Goal: Task Accomplishment & Management: Use online tool/utility

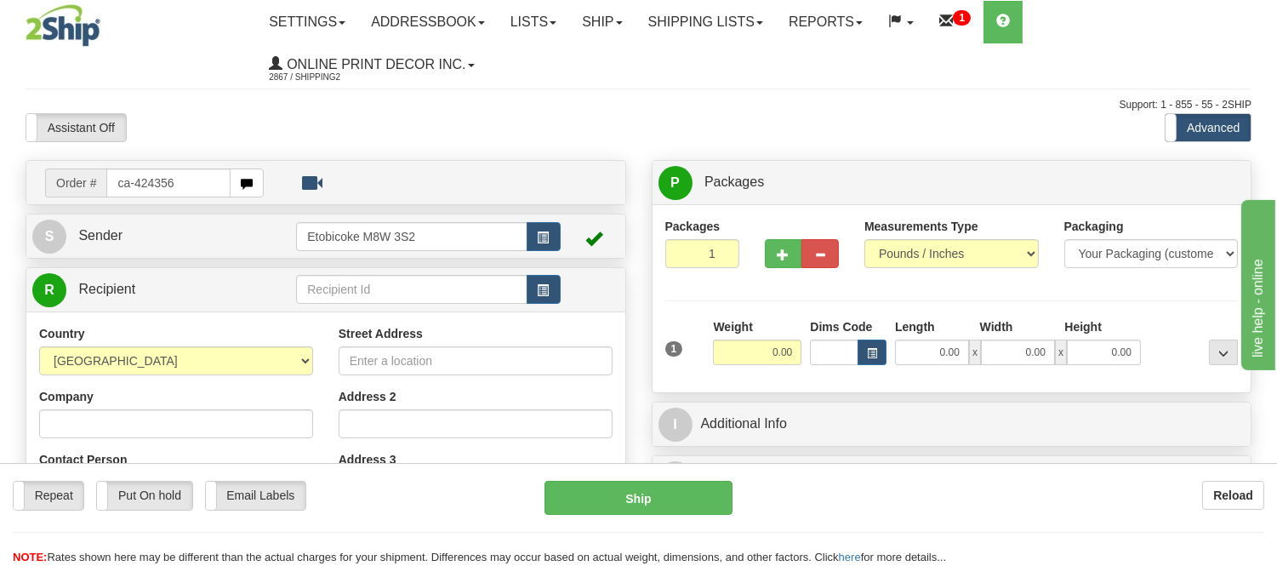
type input "ca-424356"
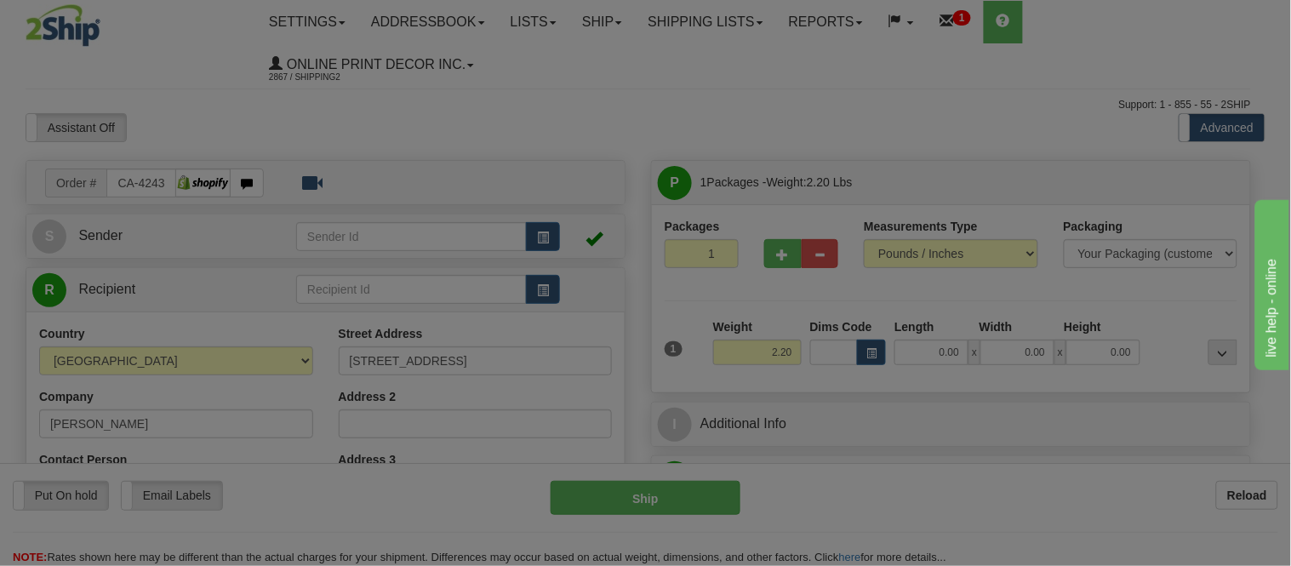
type input "SUDBURY"
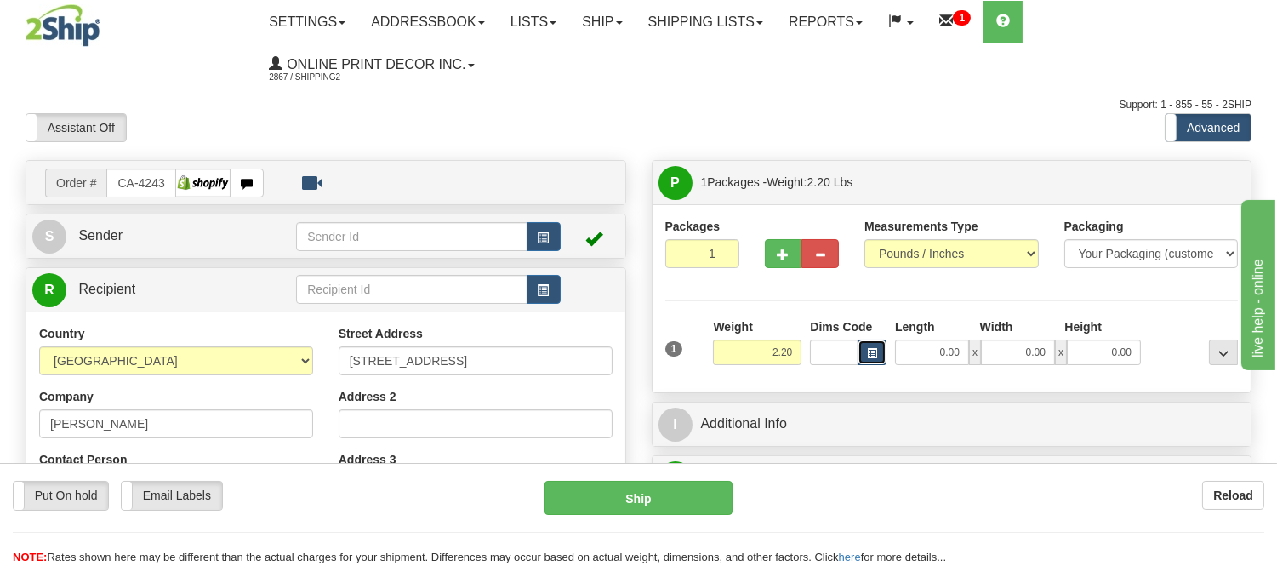
click at [870, 358] on span "button" at bounding box center [872, 353] width 10 height 9
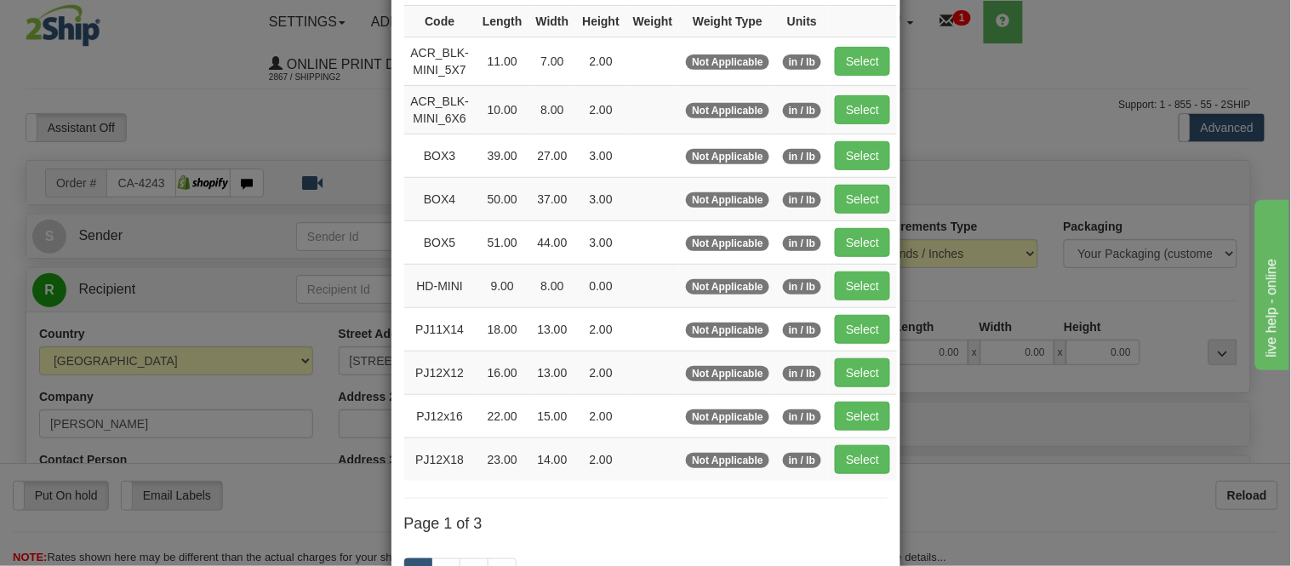
scroll to position [283, 0]
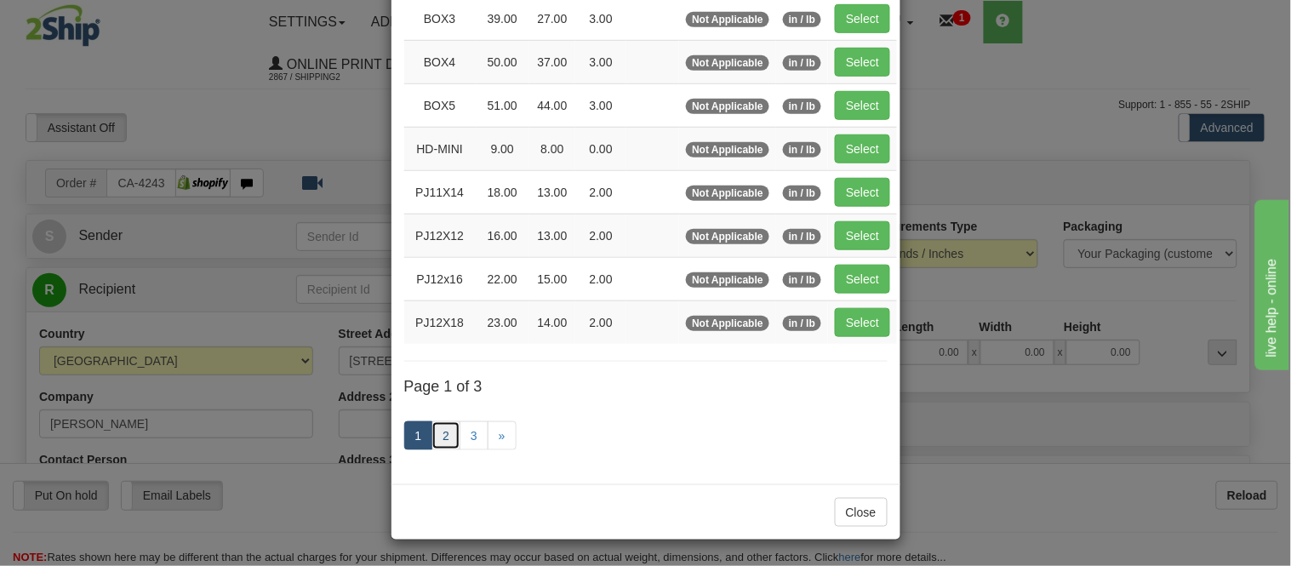
click at [435, 432] on link "2" at bounding box center [445, 435] width 29 height 29
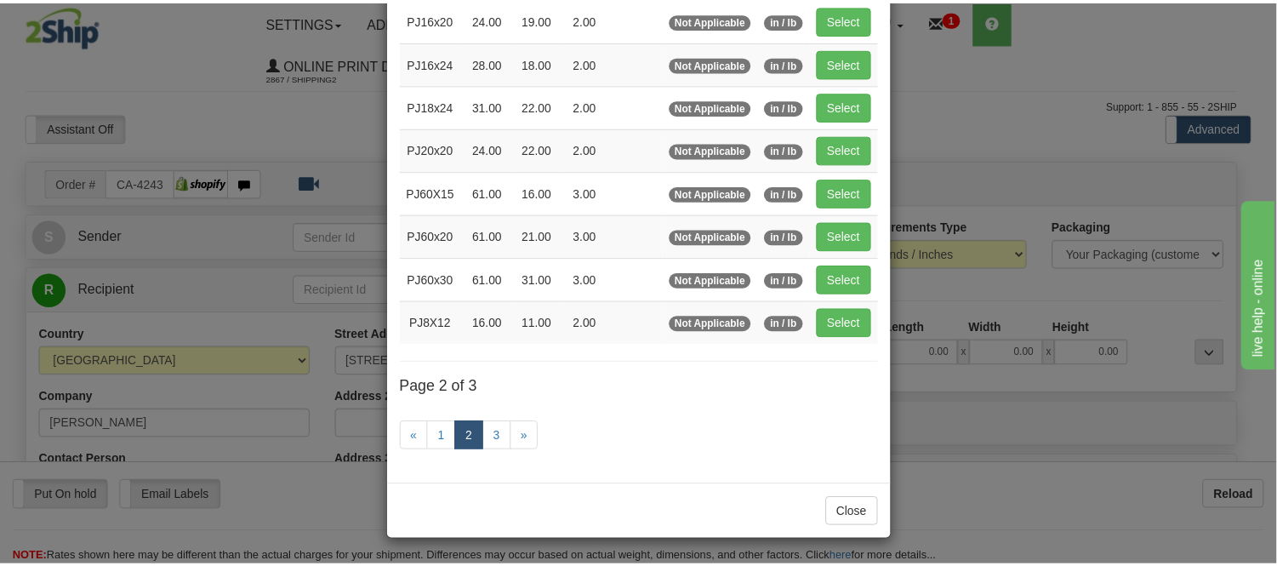
scroll to position [277, 0]
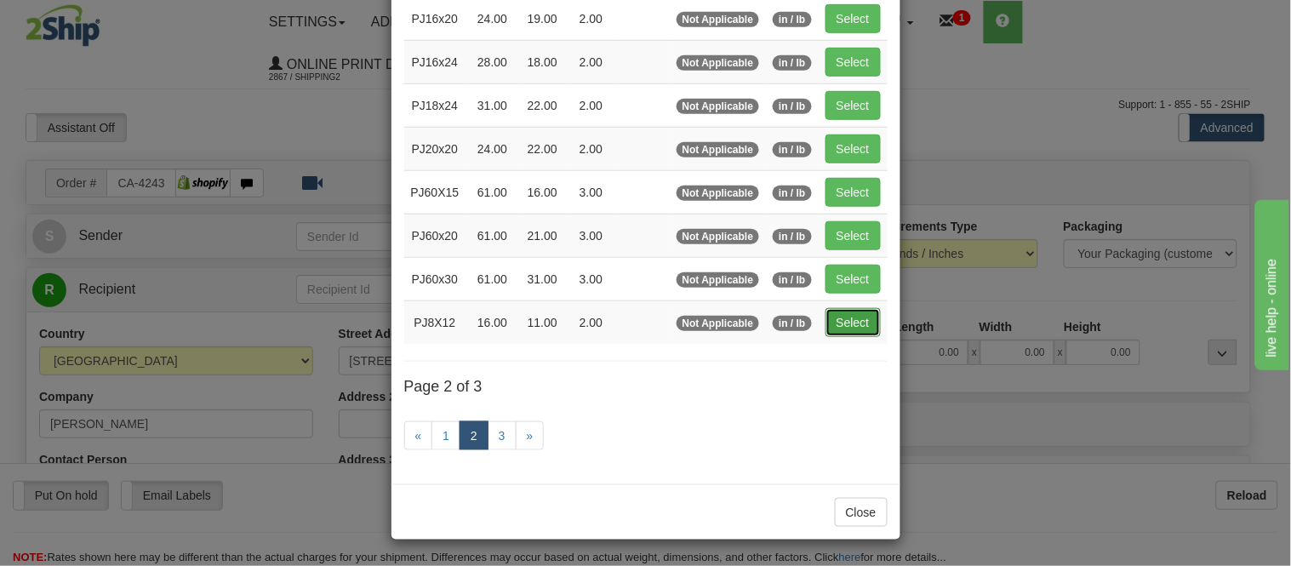
click at [834, 328] on button "Select" at bounding box center [852, 322] width 55 height 29
type input "PJ8X12"
type input "16.00"
type input "11.00"
type input "2.00"
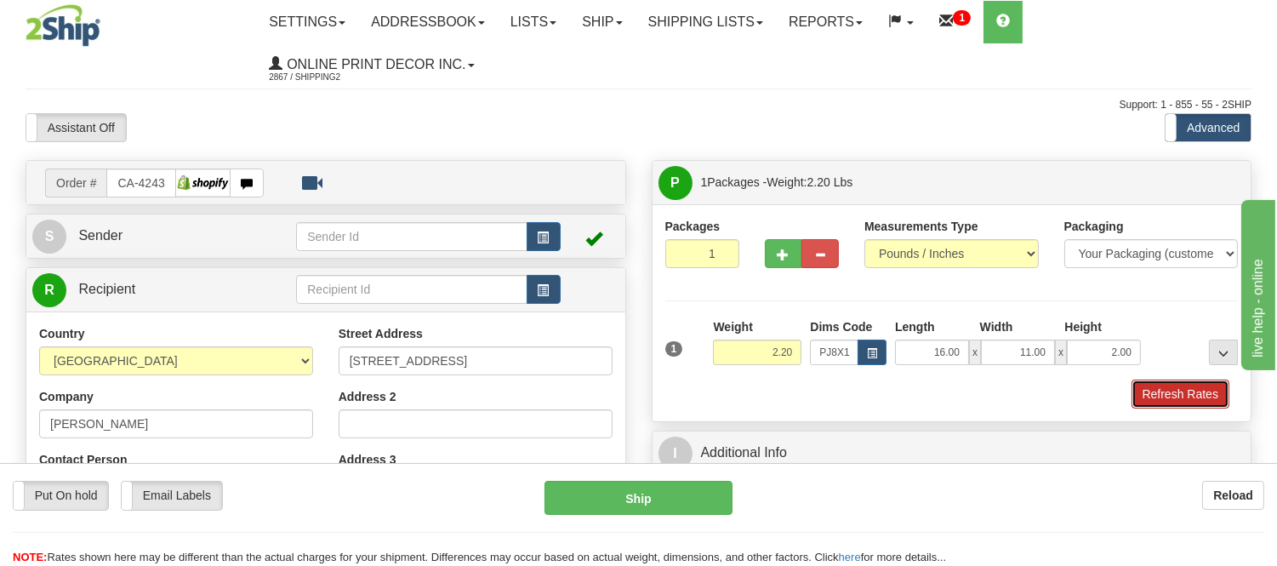
click at [1185, 398] on button "Refresh Rates" at bounding box center [1181, 393] width 98 height 29
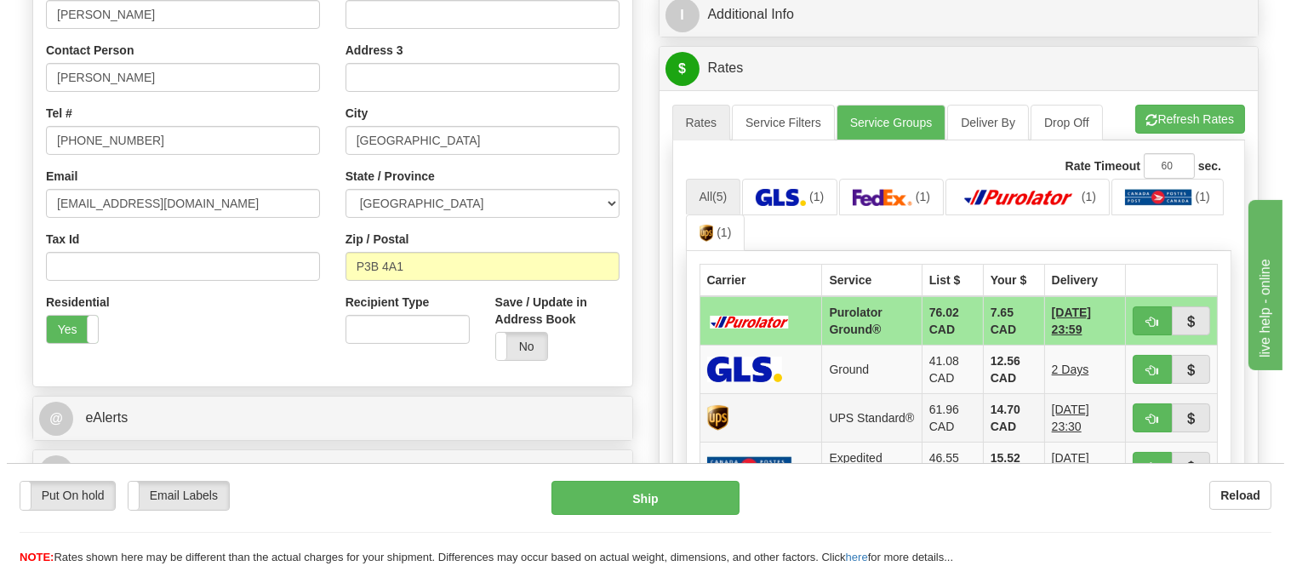
scroll to position [567, 0]
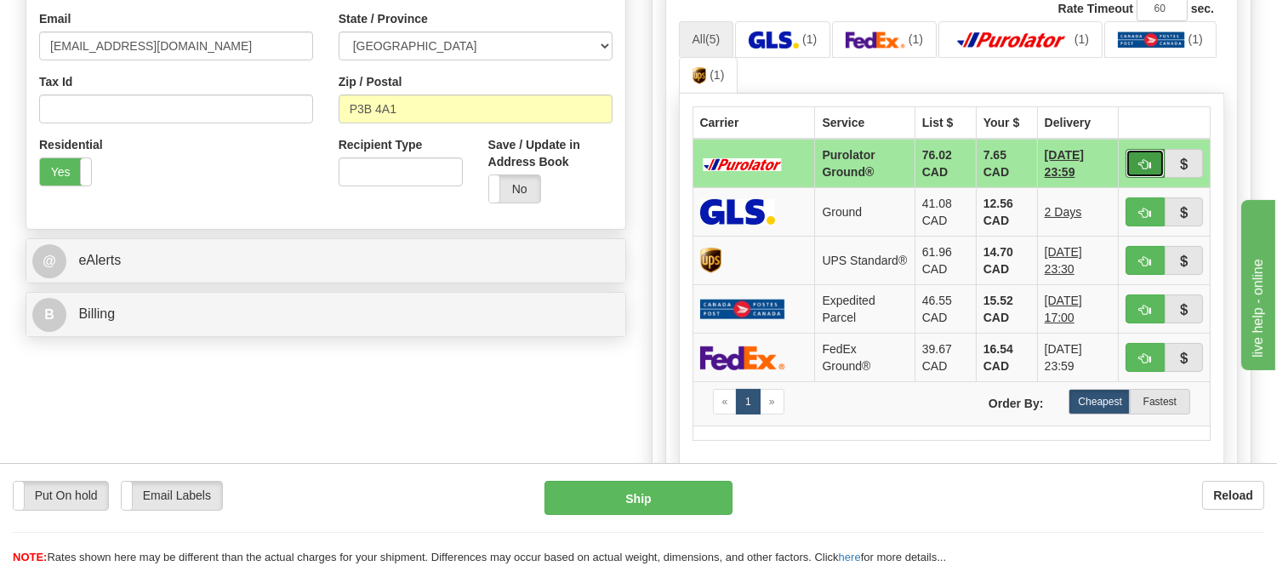
click at [1142, 163] on span "button" at bounding box center [1145, 164] width 12 height 11
type input "260"
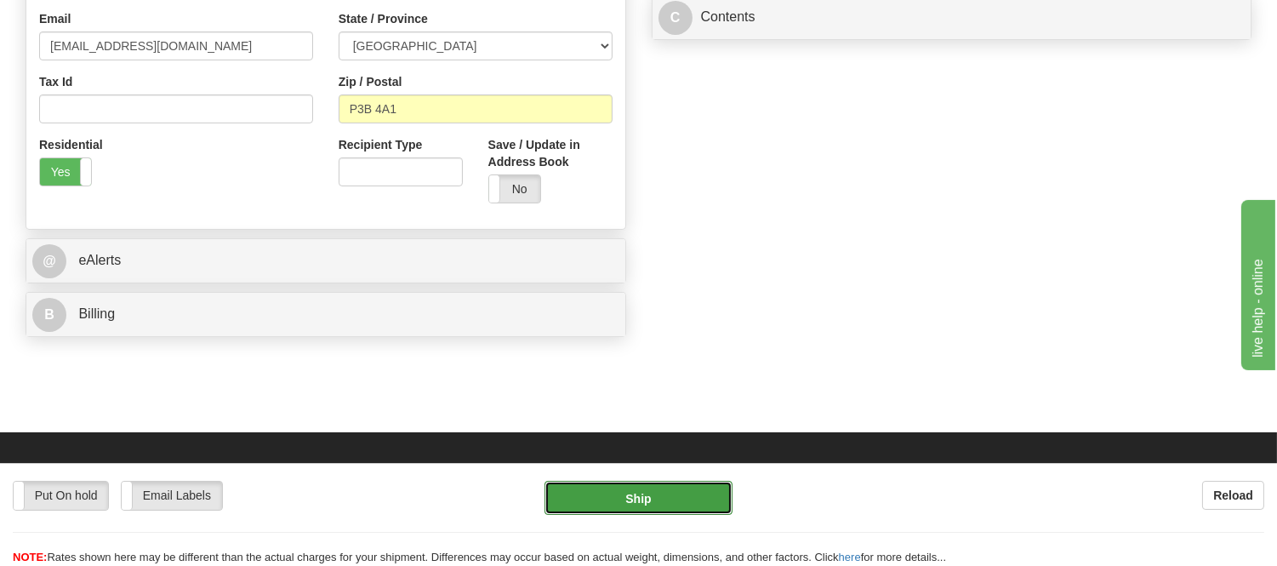
click at [684, 491] on button "Ship" at bounding box center [638, 498] width 187 height 34
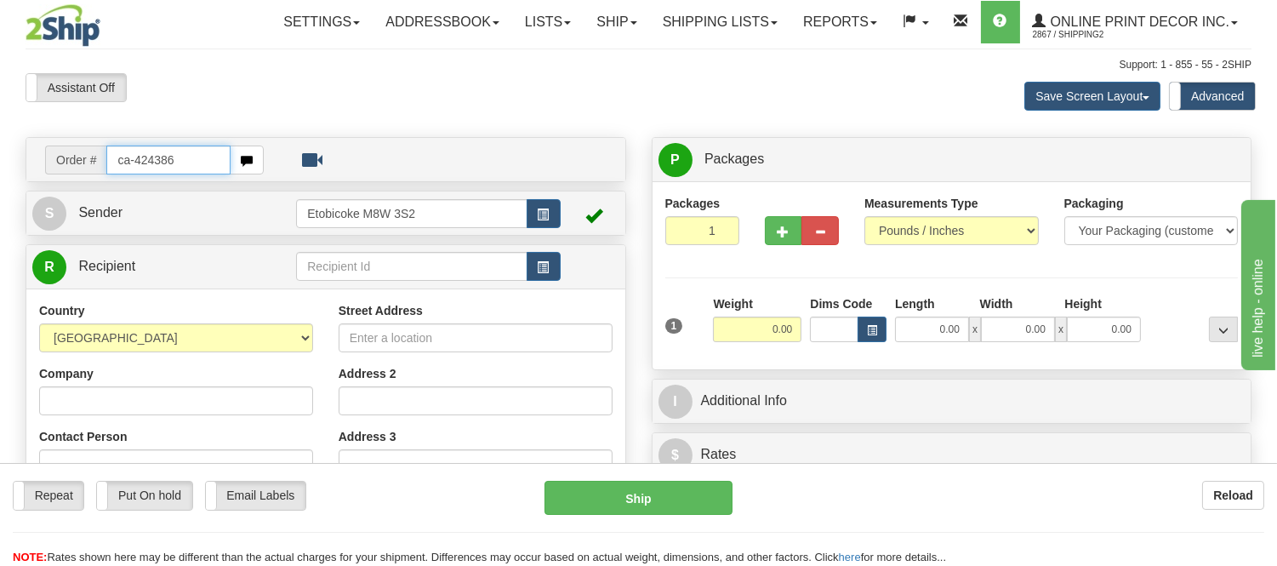
type input "ca-424386"
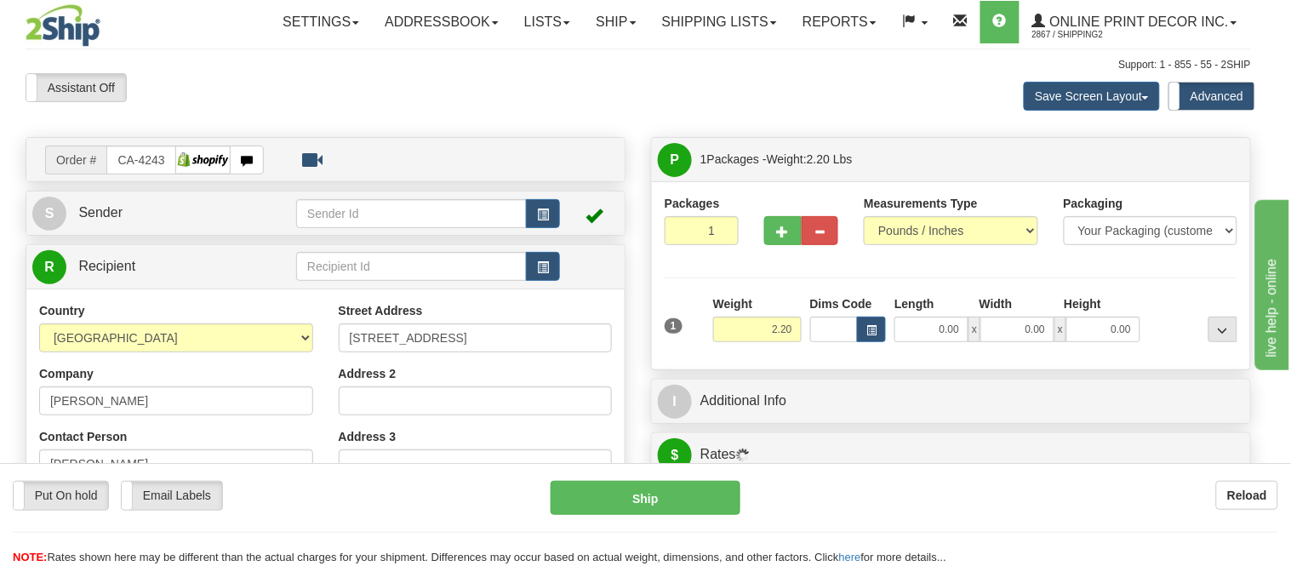
type input "OSHAWA"
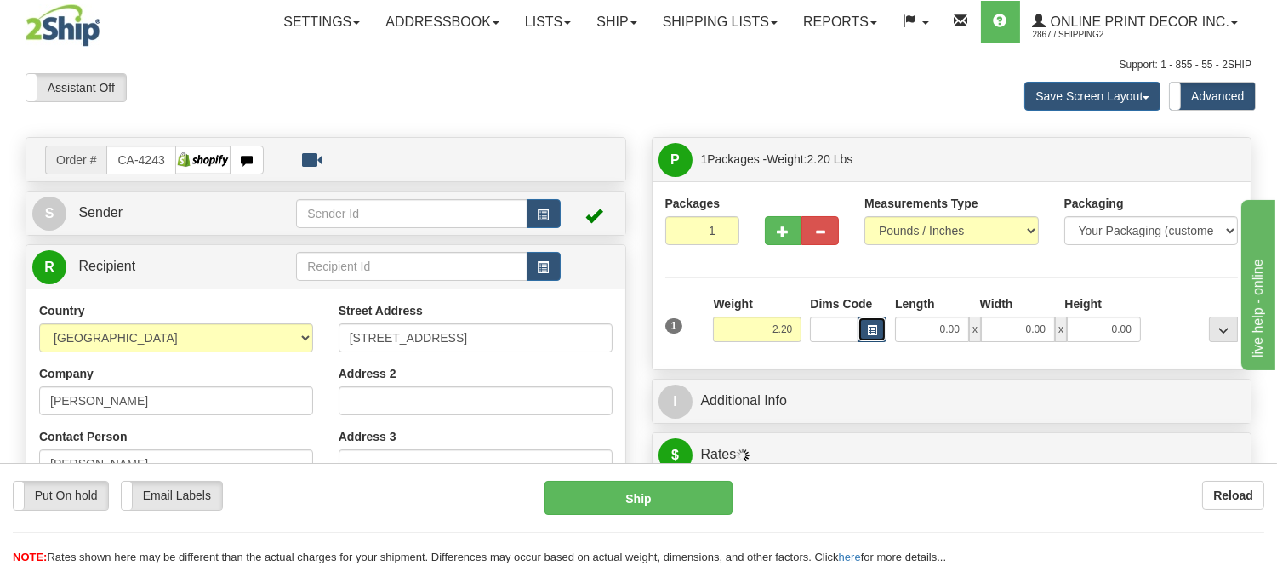
click at [881, 333] on button "button" at bounding box center [872, 330] width 29 height 26
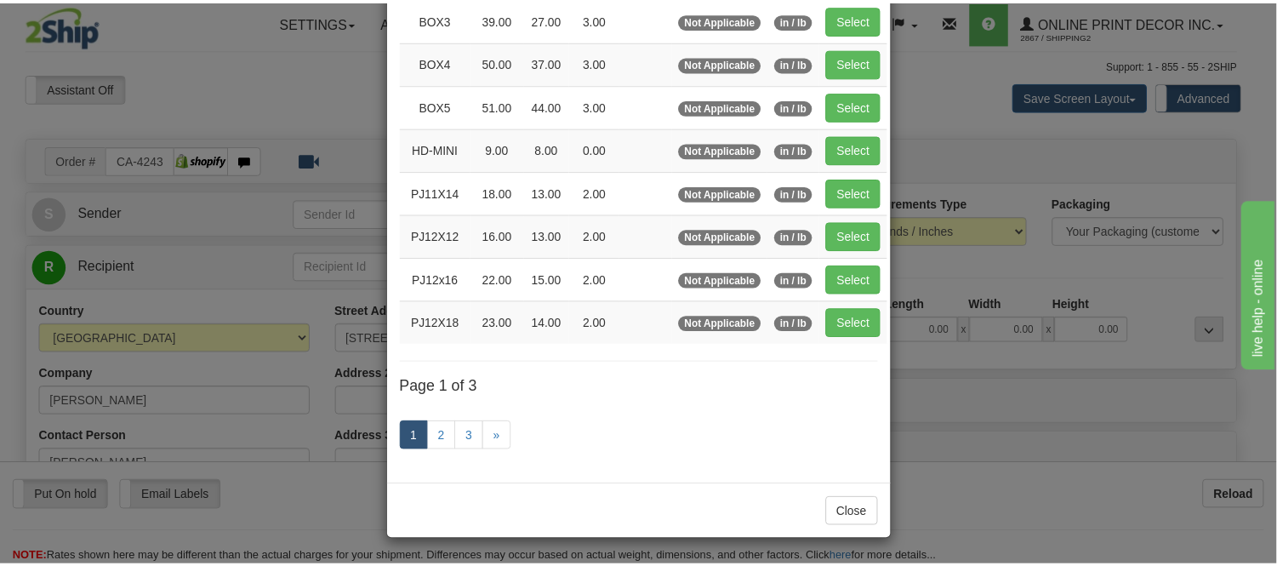
scroll to position [286, 0]
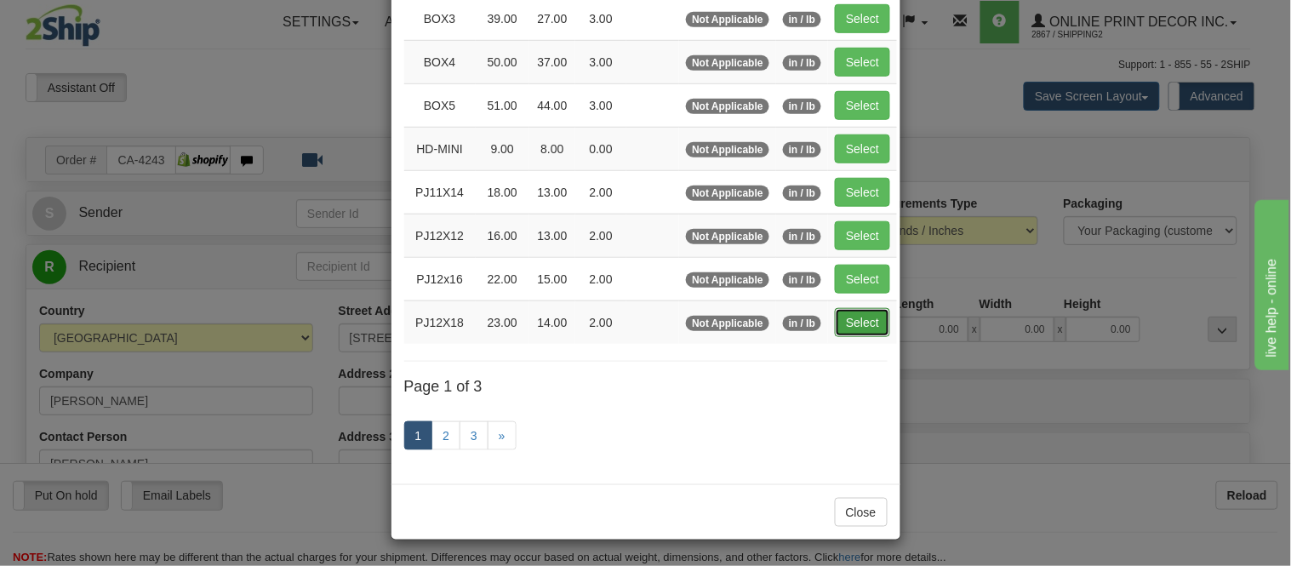
click at [863, 318] on button "Select" at bounding box center [862, 322] width 55 height 29
type input "PJ12X18"
type input "23.00"
type input "14.00"
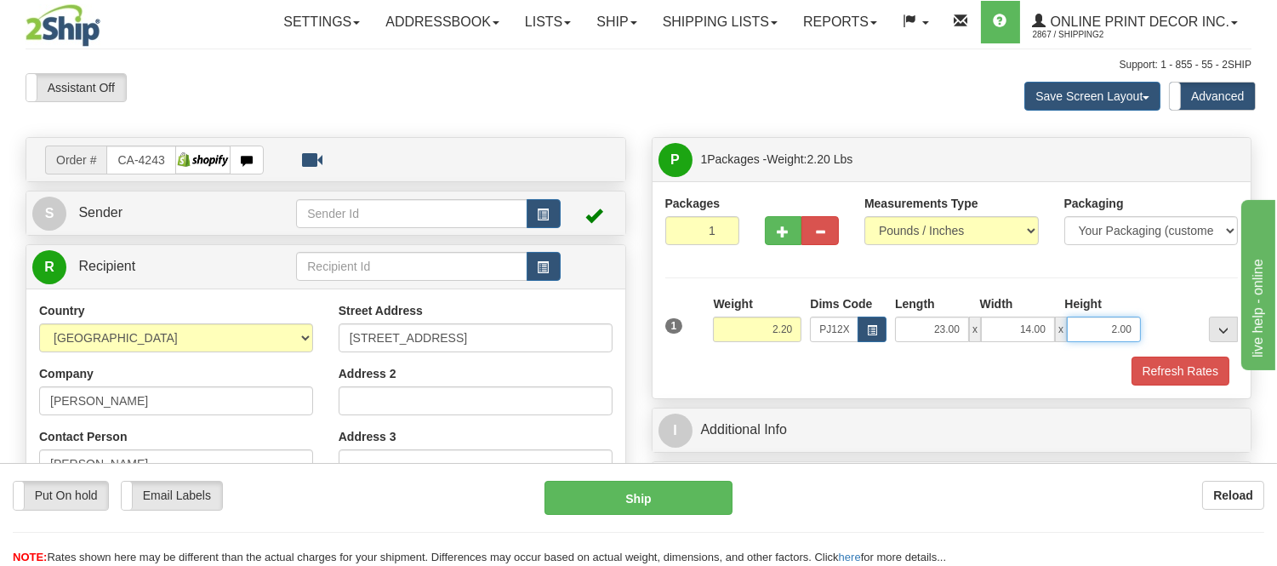
drag, startPoint x: 1135, startPoint y: 334, endPoint x: 1077, endPoint y: 345, distance: 58.9
click at [1077, 345] on div "1 Weight 2.20 Dims Code x x" at bounding box center [952, 325] width 582 height 60
click button "Delete" at bounding box center [0, 0] width 0 height 0
type input "4.00"
click at [1176, 364] on button "Refresh Rates" at bounding box center [1181, 370] width 98 height 29
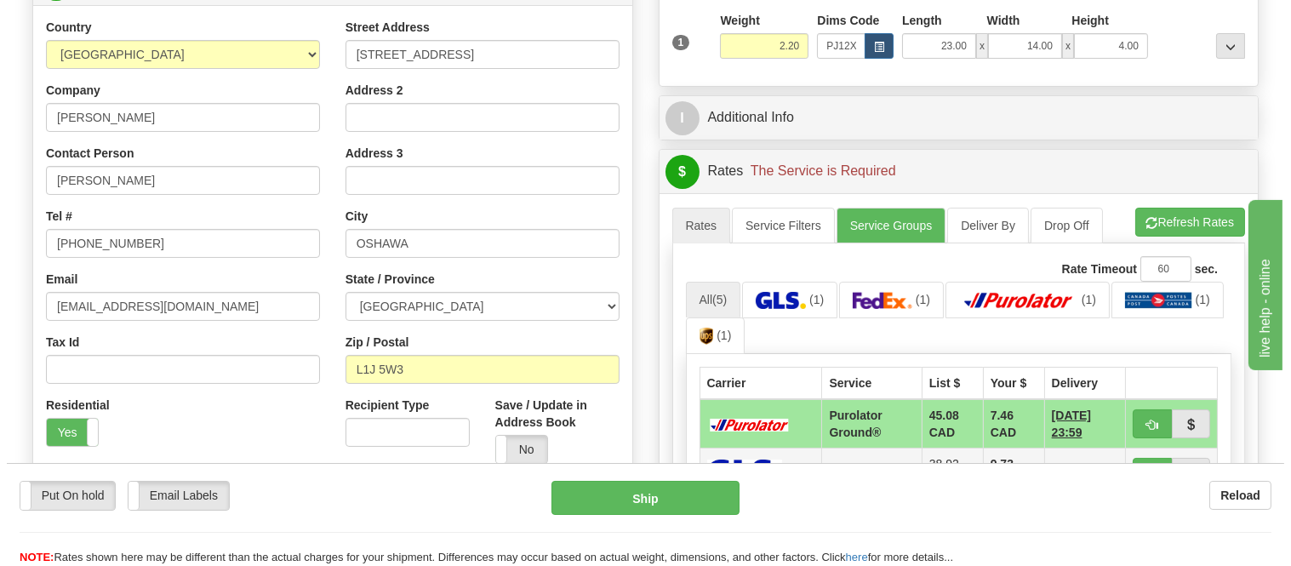
scroll to position [472, 0]
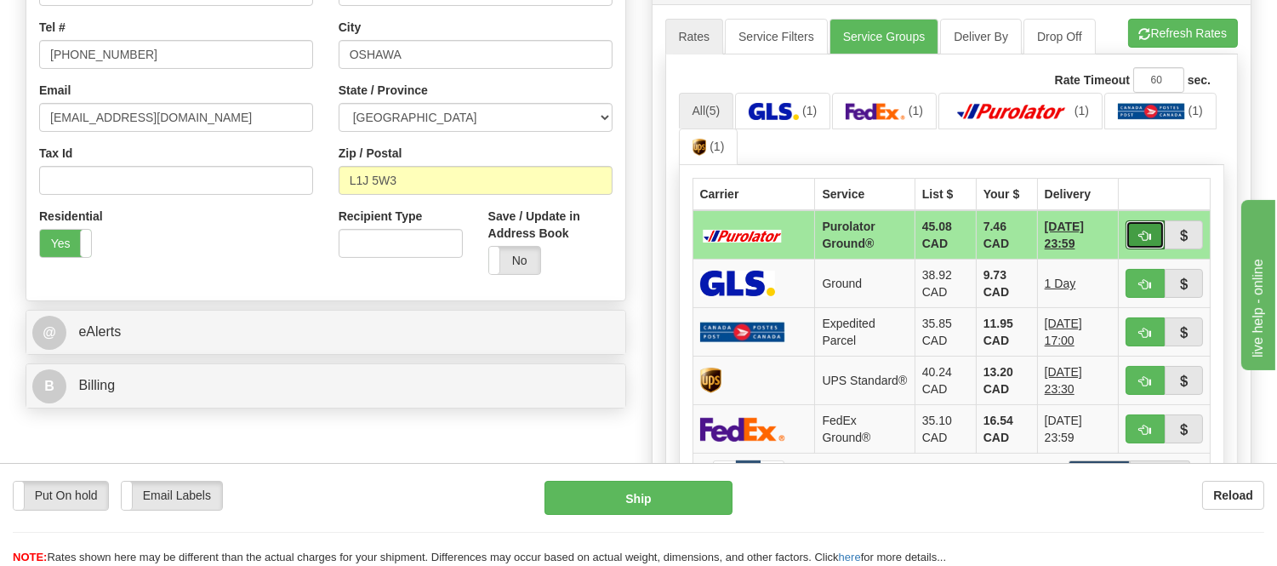
click at [1144, 234] on span "button" at bounding box center [1145, 236] width 12 height 11
type input "260"
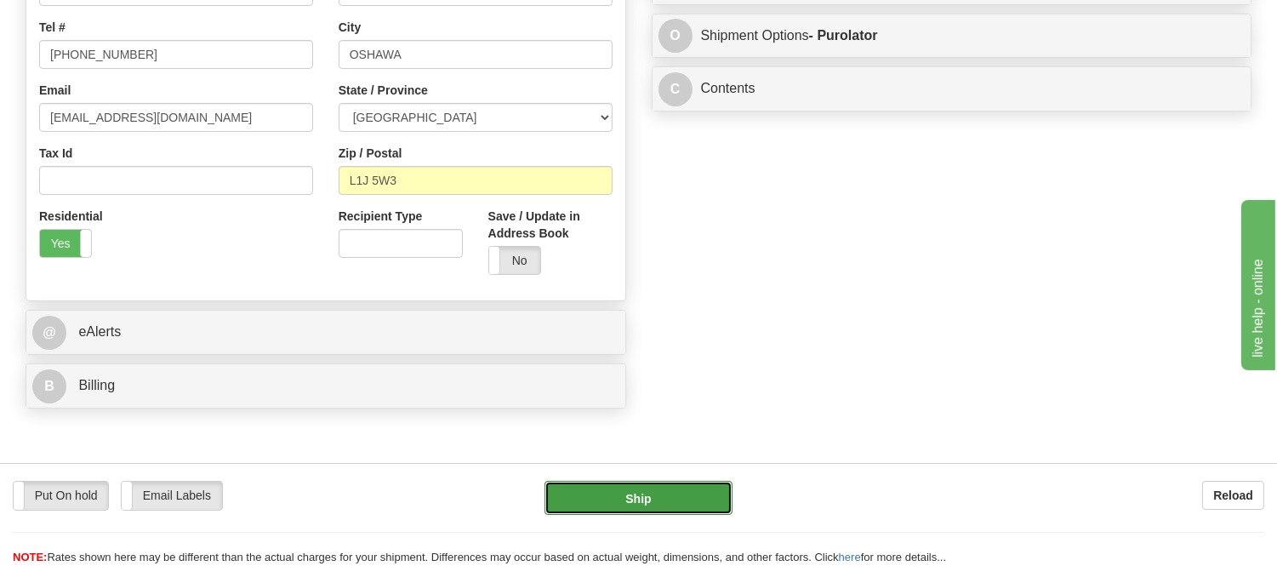
click at [681, 489] on button "Ship" at bounding box center [638, 498] width 187 height 34
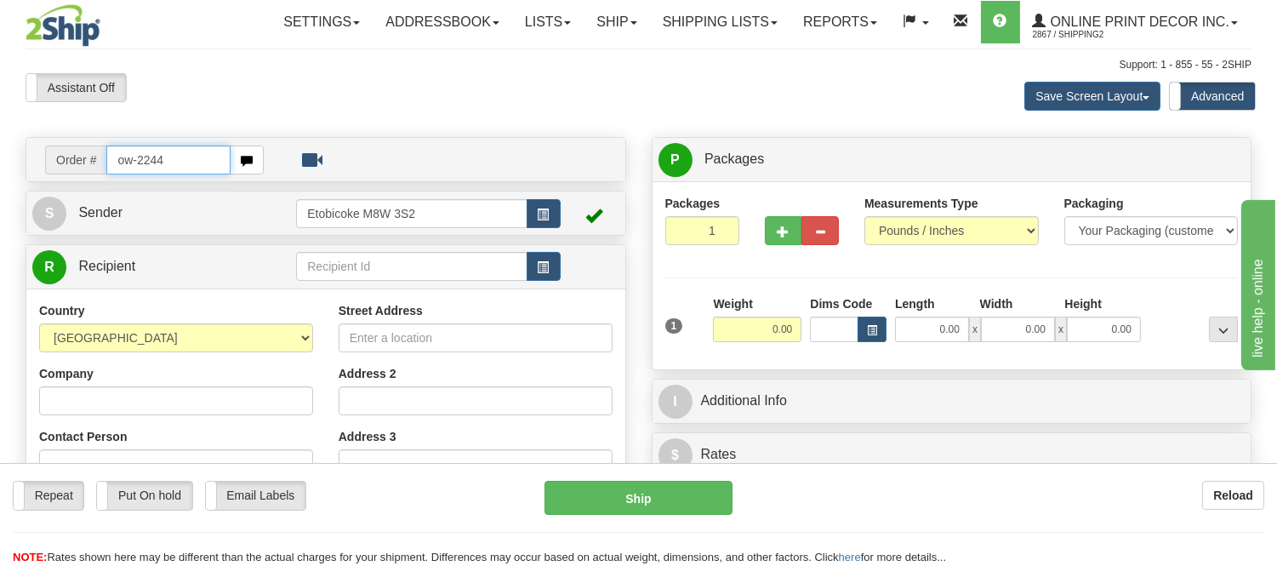
type input "ow-2244"
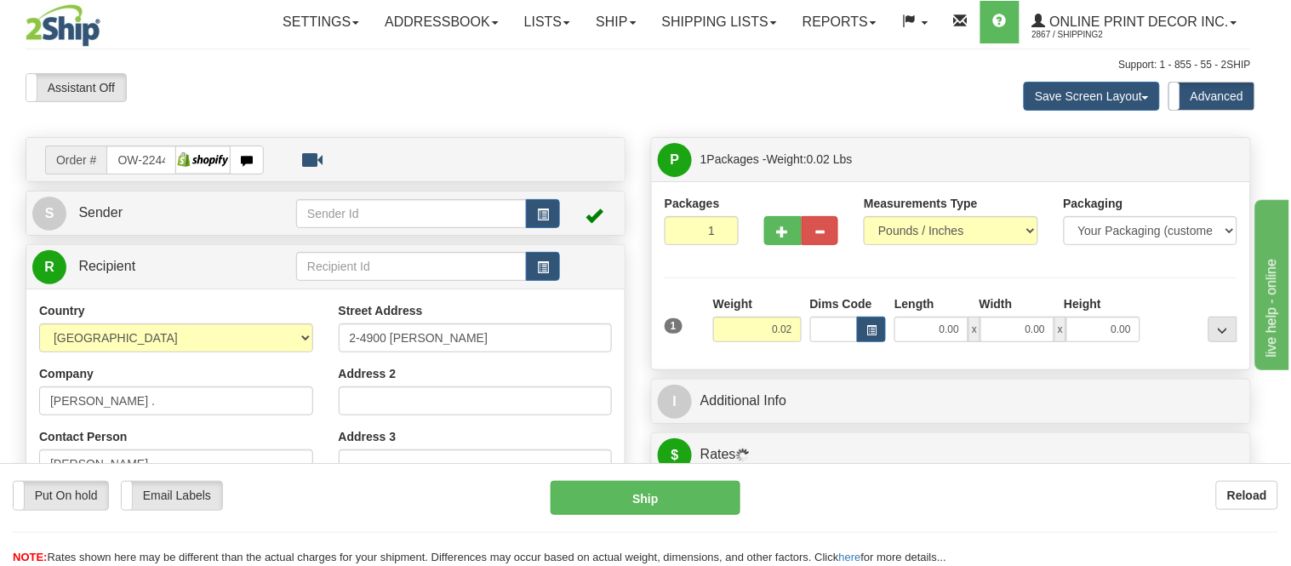
type input "SHERBROOKE"
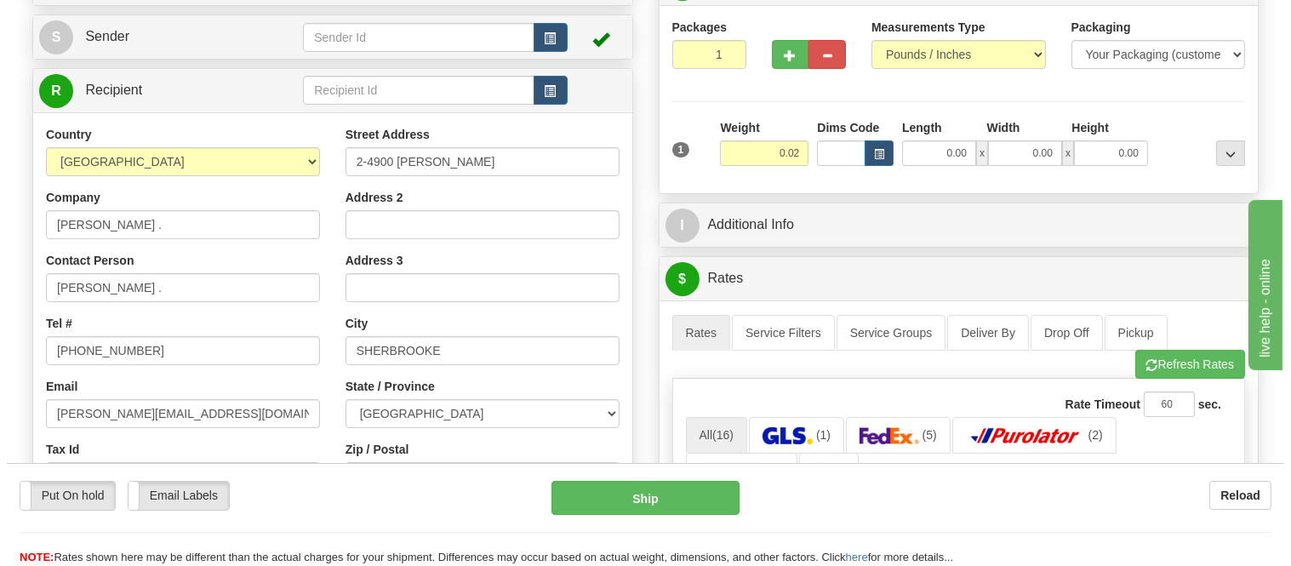
scroll to position [189, 0]
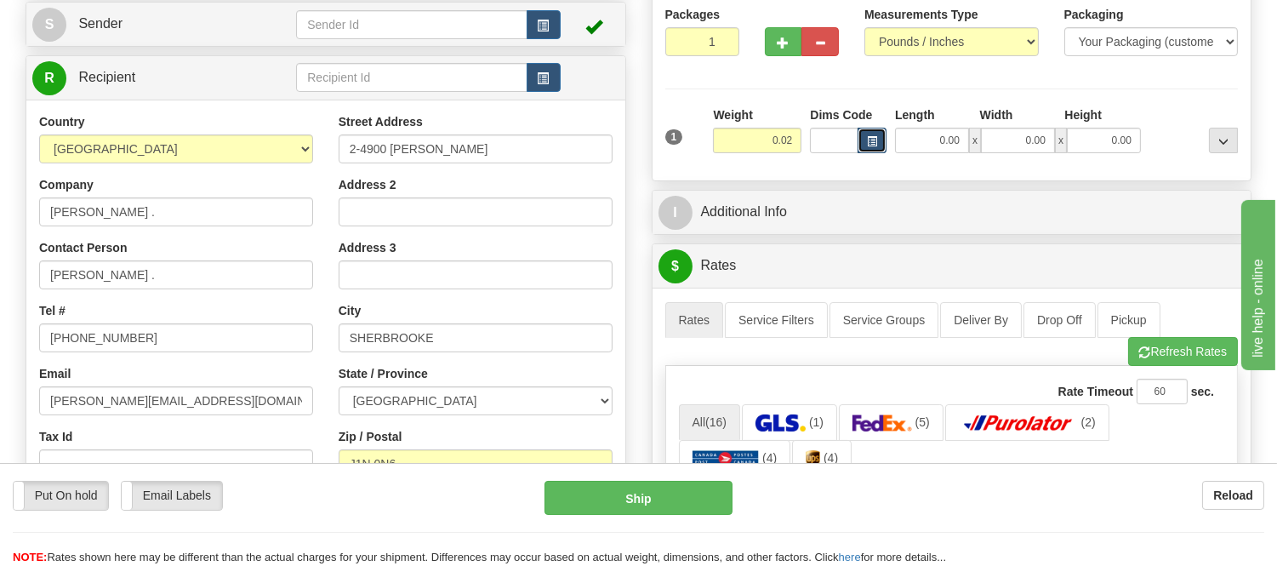
click at [870, 149] on button "button" at bounding box center [872, 141] width 29 height 26
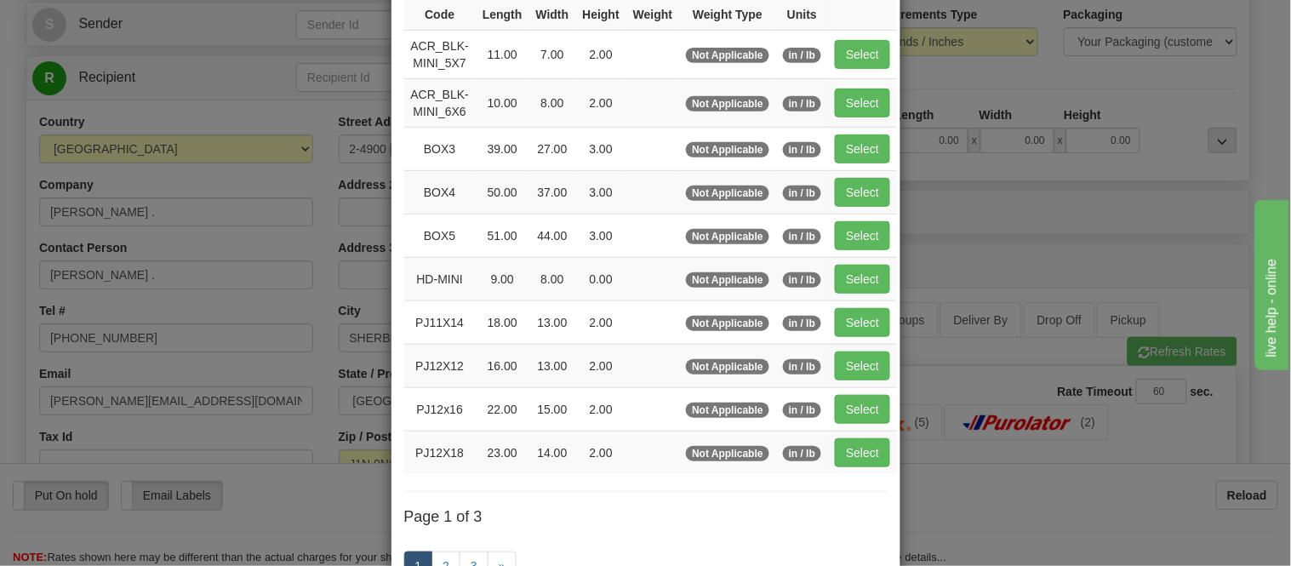
scroll to position [286, 0]
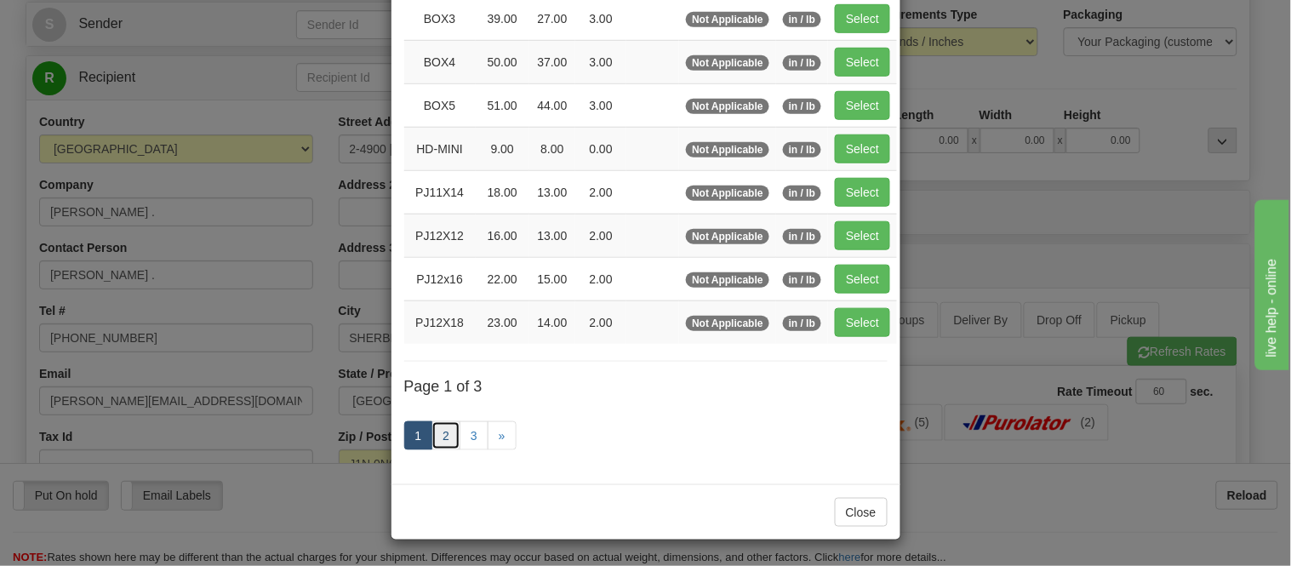
click at [434, 437] on link "2" at bounding box center [445, 435] width 29 height 29
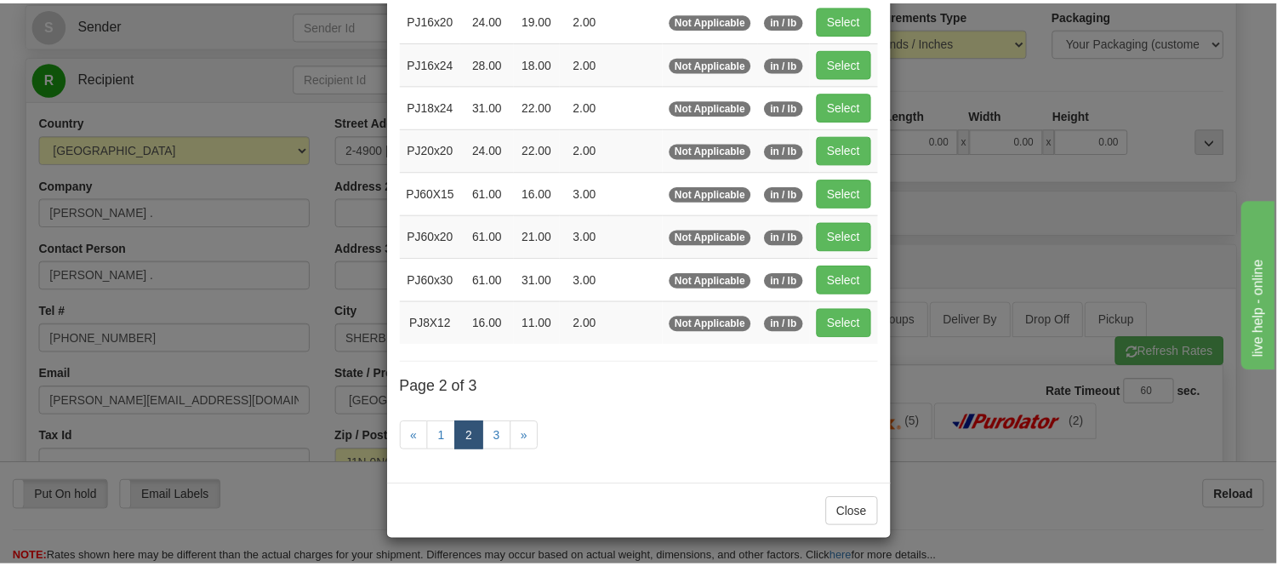
scroll to position [277, 0]
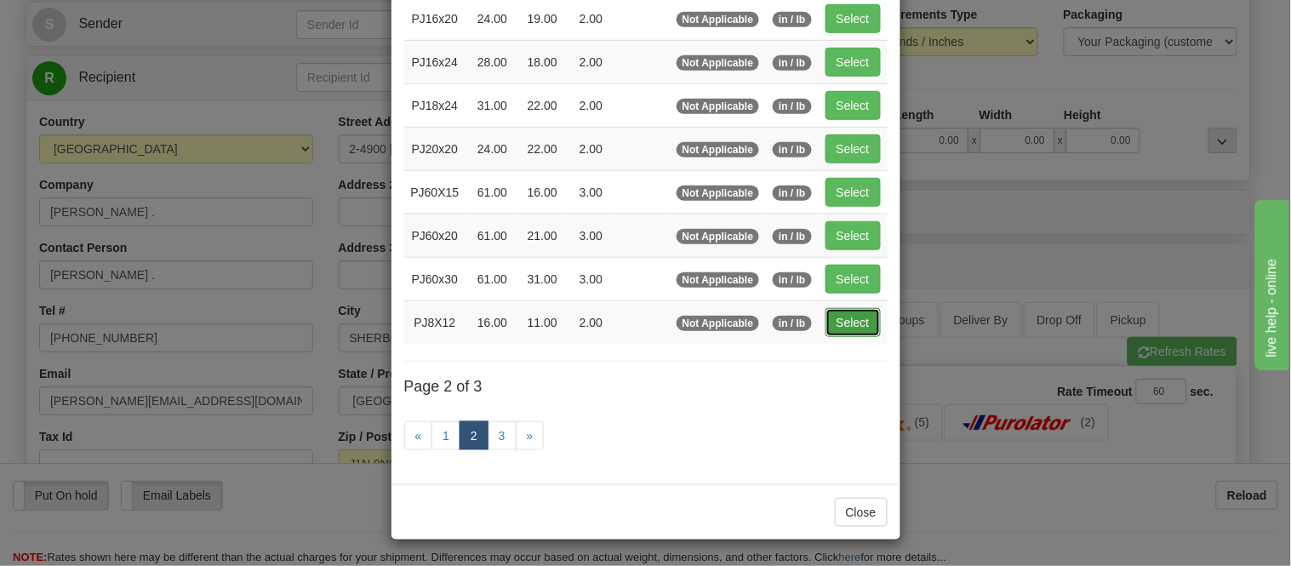
click at [836, 328] on button "Select" at bounding box center [852, 322] width 55 height 29
type input "PJ8X12"
type input "16.00"
type input "11.00"
type input "2.00"
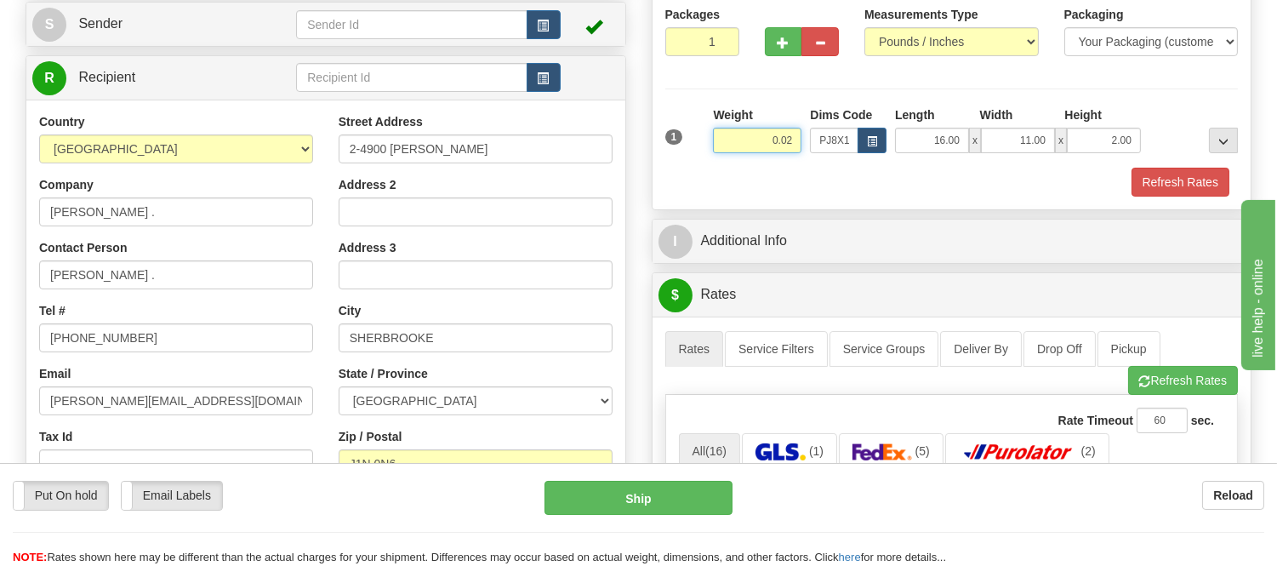
drag, startPoint x: 800, startPoint y: 136, endPoint x: 745, endPoint y: 149, distance: 55.9
click at [745, 149] on input "0.02" at bounding box center [757, 141] width 88 height 26
type input "0.98"
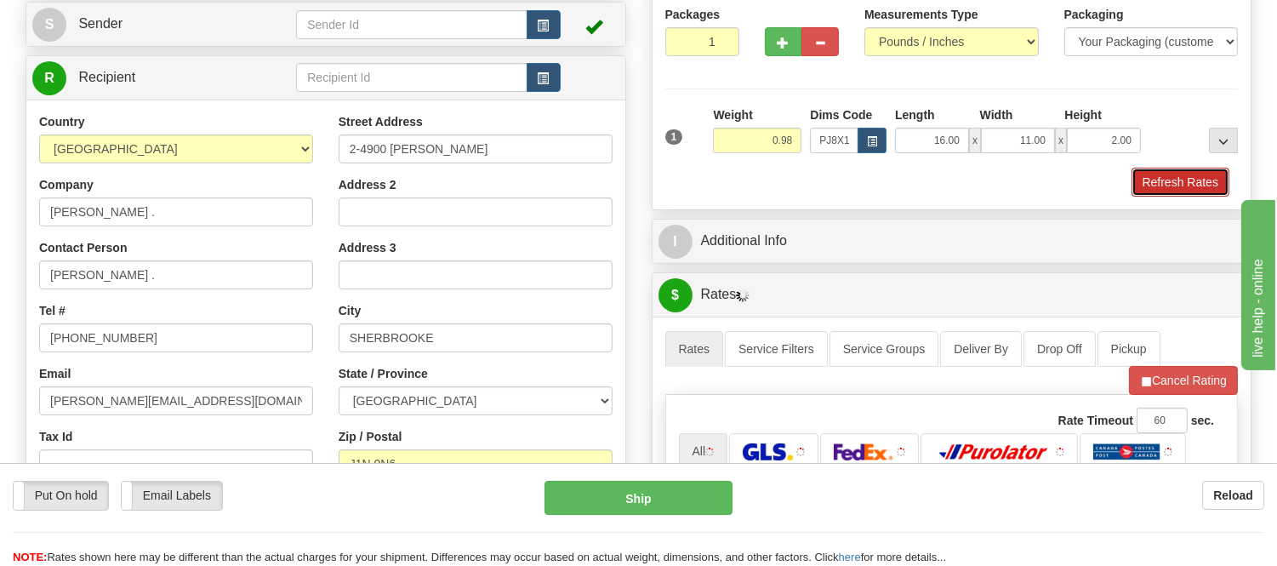
click at [1168, 174] on button "Refresh Rates" at bounding box center [1181, 182] width 98 height 29
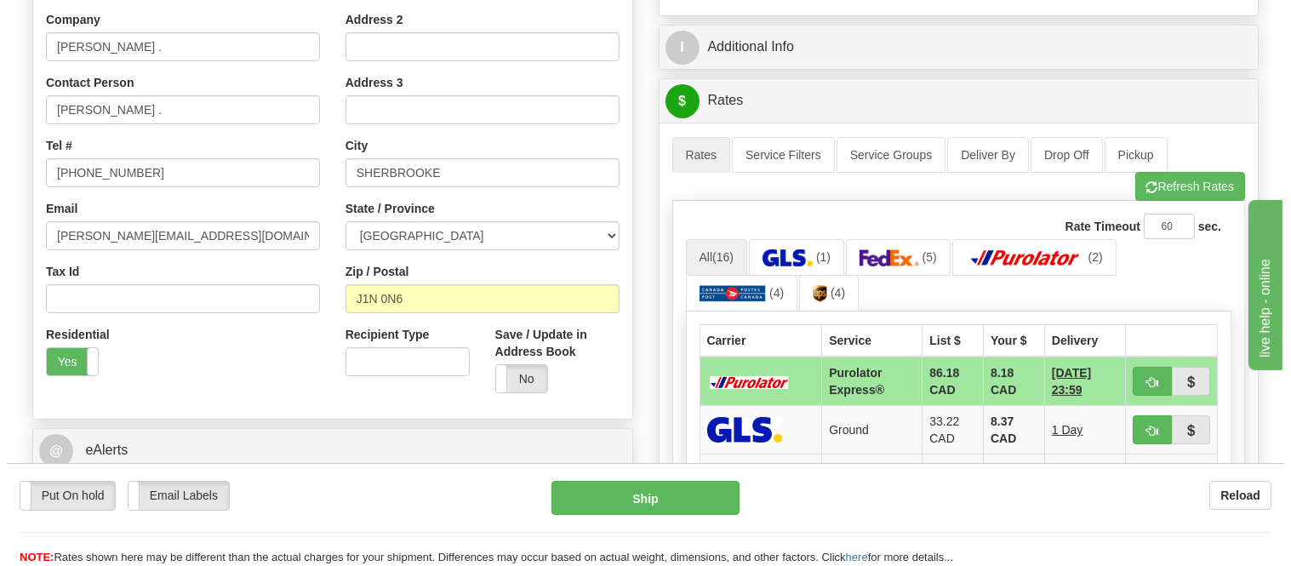
scroll to position [567, 0]
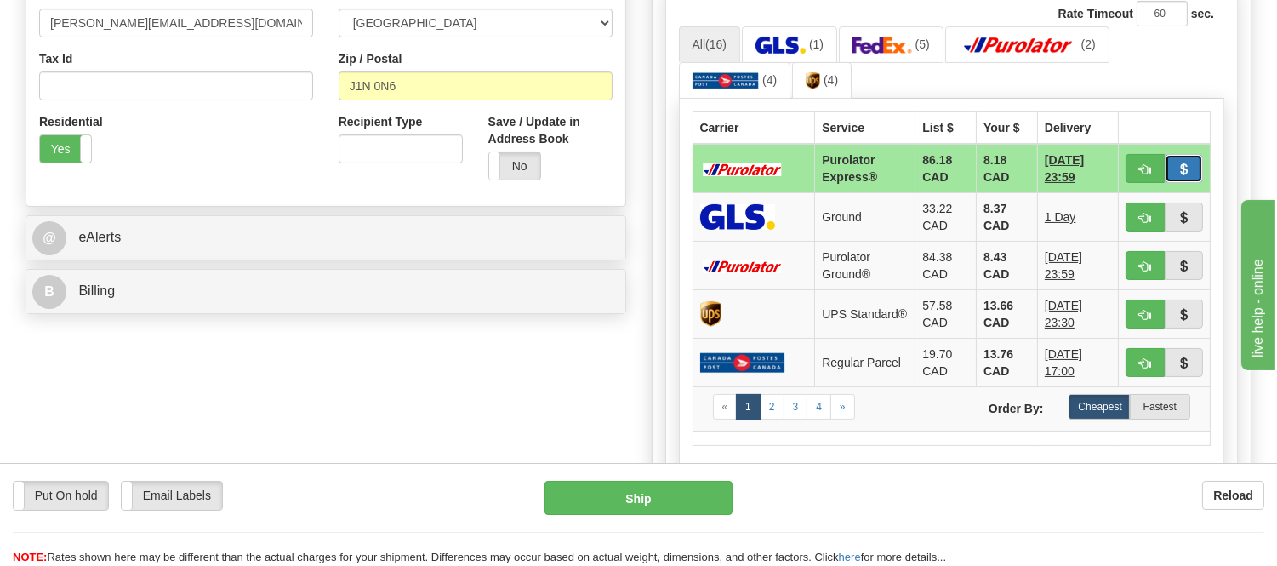
click at [1169, 176] on button "button" at bounding box center [1184, 168] width 39 height 29
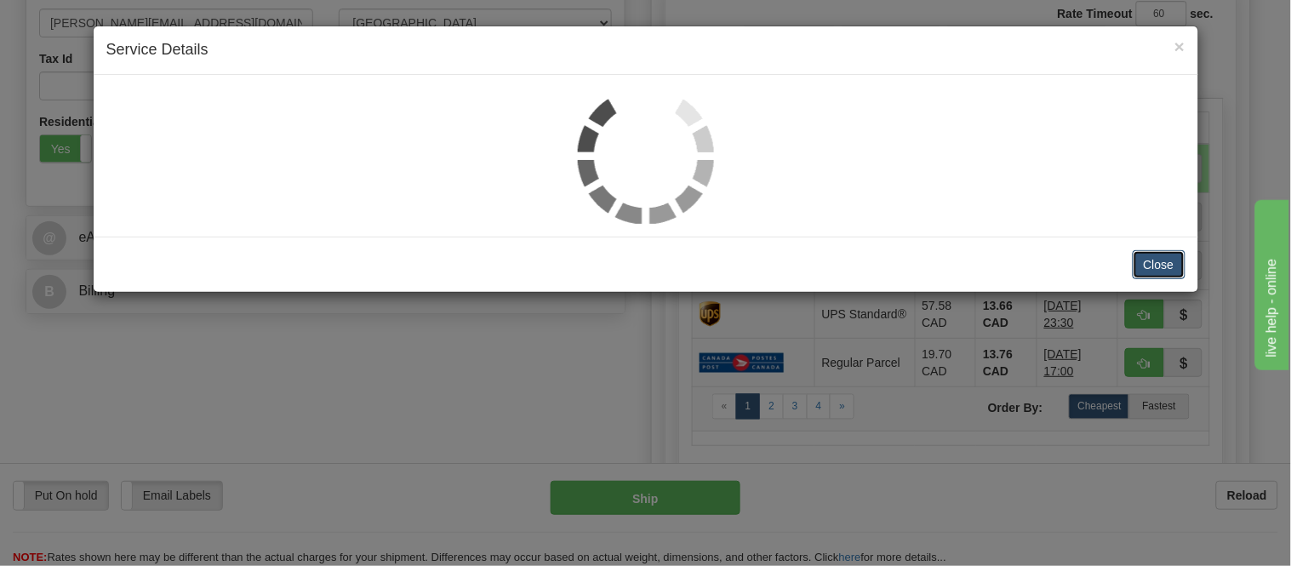
click at [1157, 264] on button "Close" at bounding box center [1158, 264] width 53 height 29
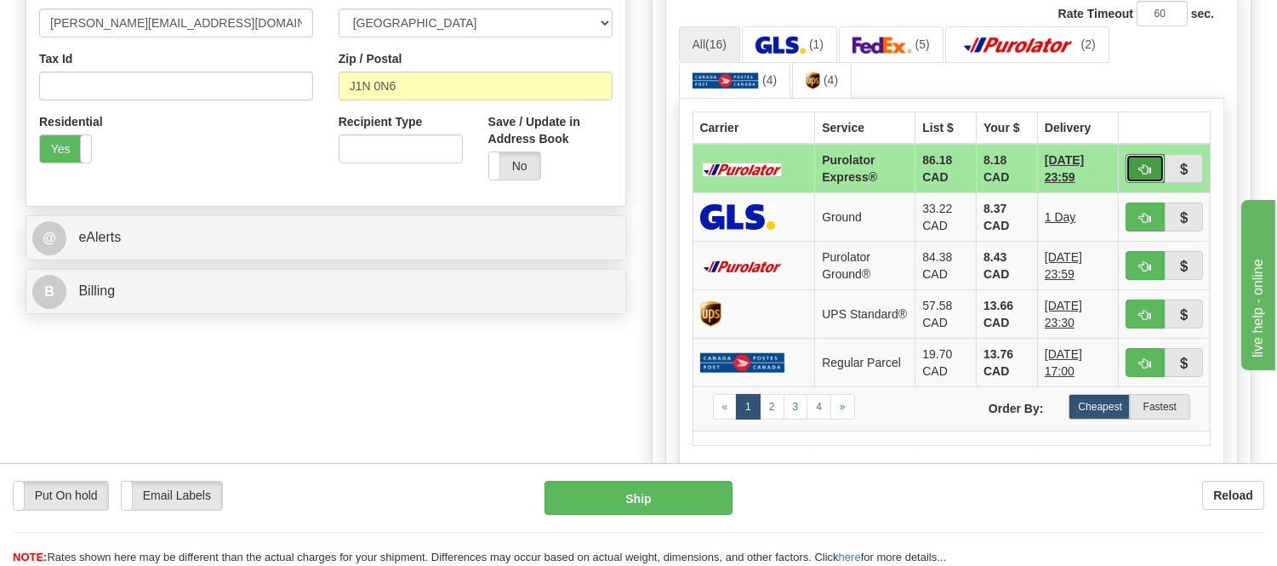
click at [1146, 166] on span "button" at bounding box center [1145, 169] width 12 height 11
type input "202"
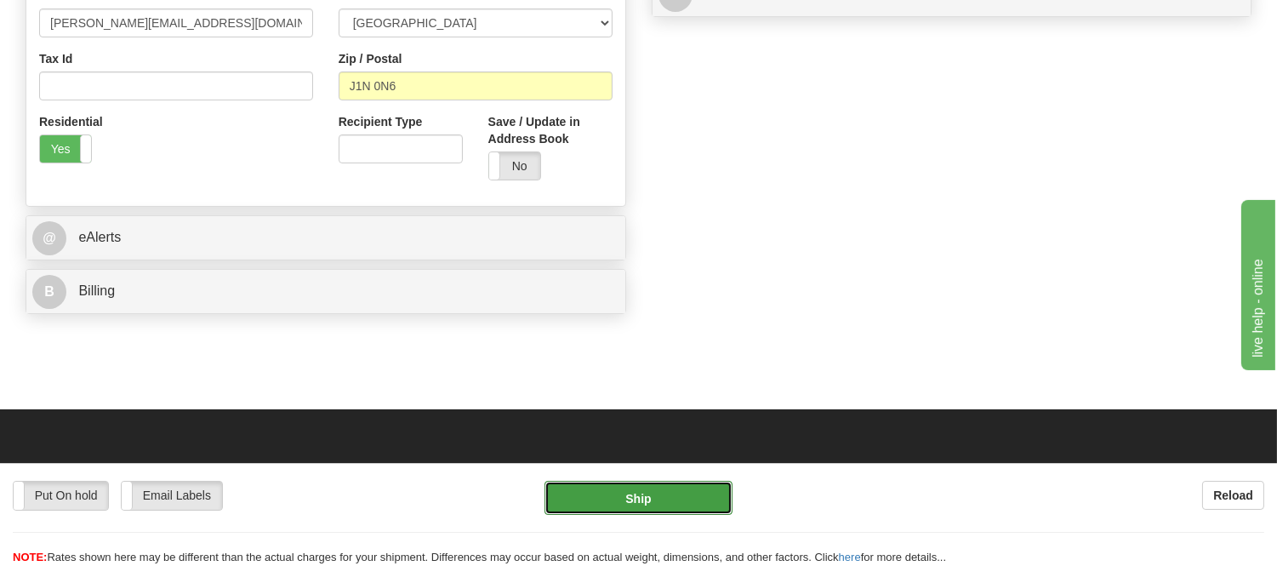
click at [681, 489] on button "Ship" at bounding box center [638, 498] width 187 height 34
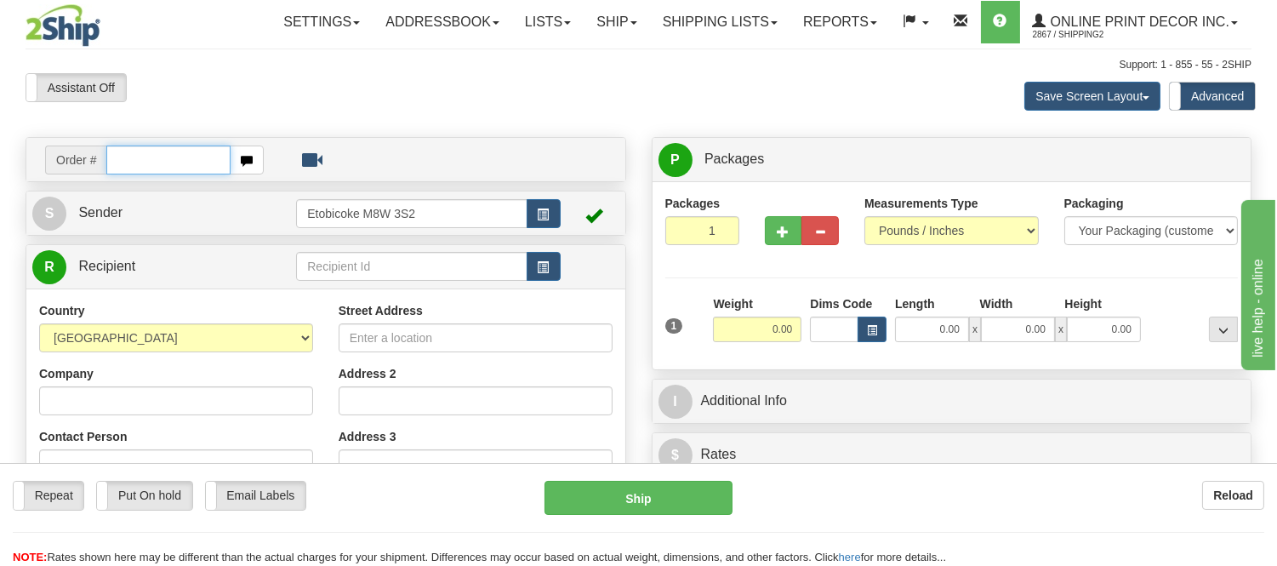
click at [181, 162] on input "text" at bounding box center [168, 159] width 124 height 29
type input "ow2154"
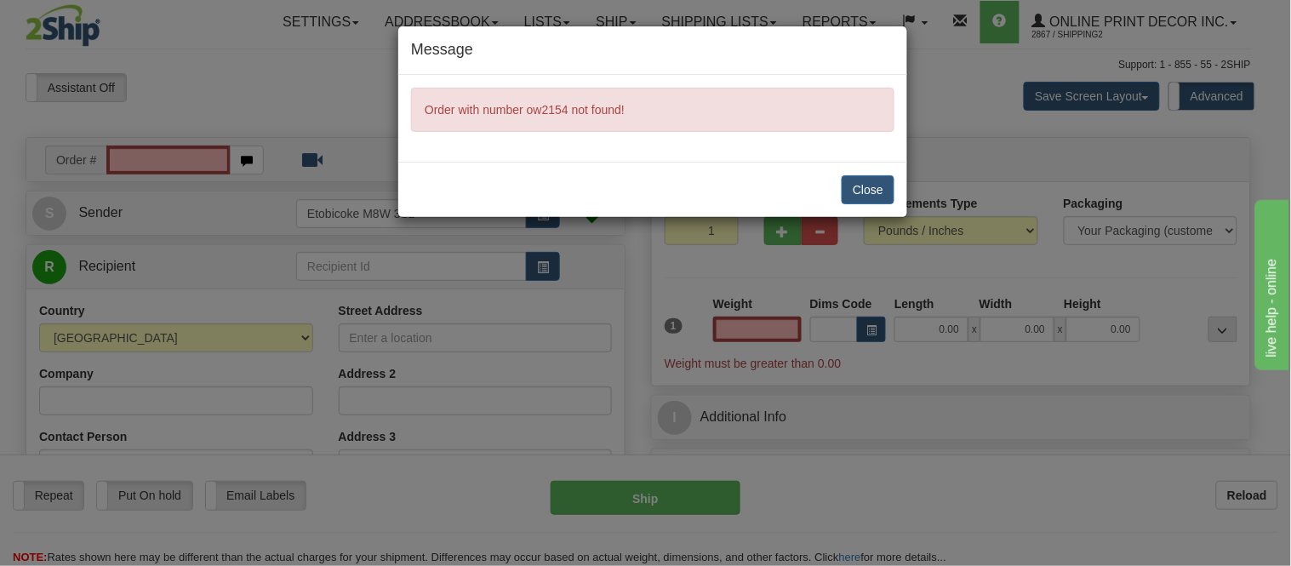
type input "0.00"
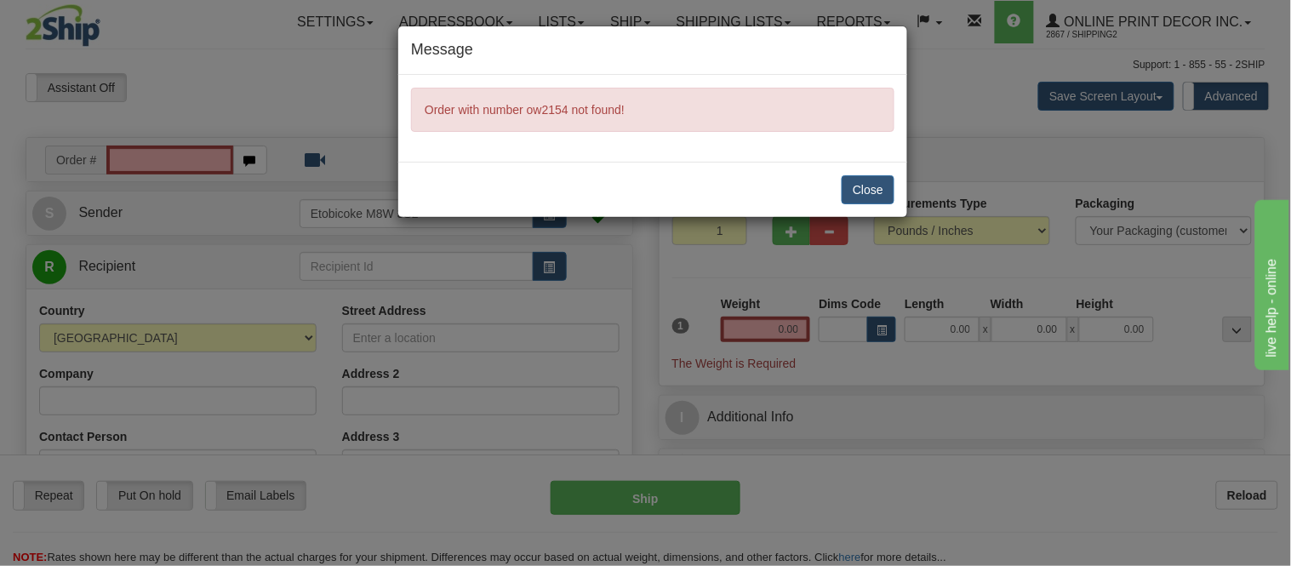
click at [157, 149] on div "Message Order with number ow2154 not found! Close" at bounding box center [645, 283] width 1291 height 566
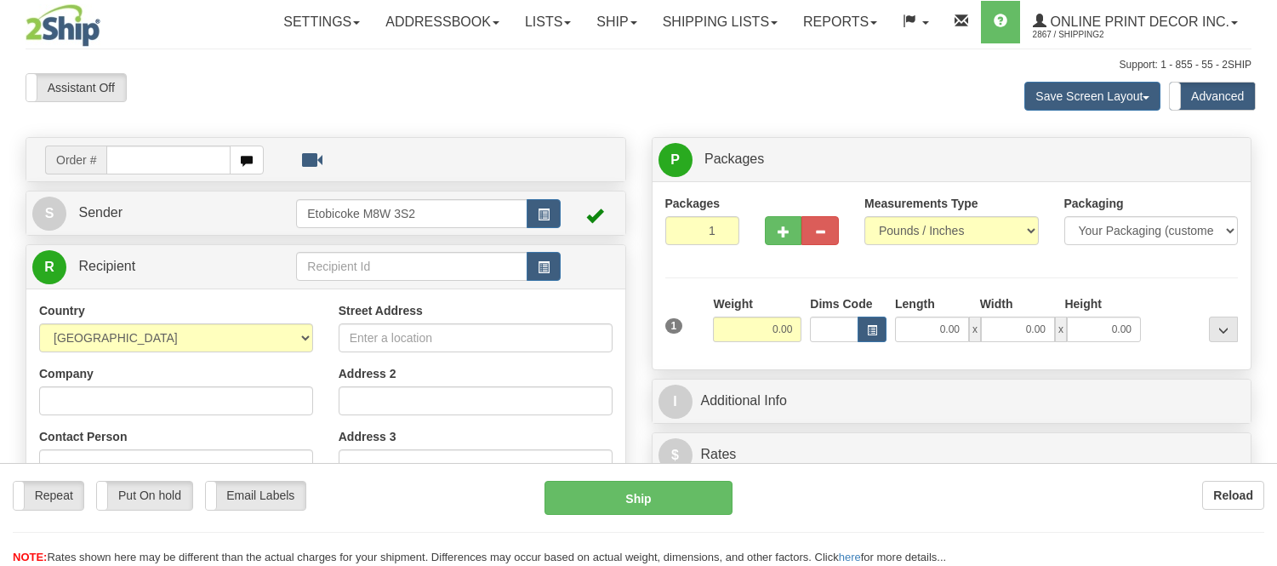
click at [180, 155] on div at bounding box center [638, 283] width 1277 height 566
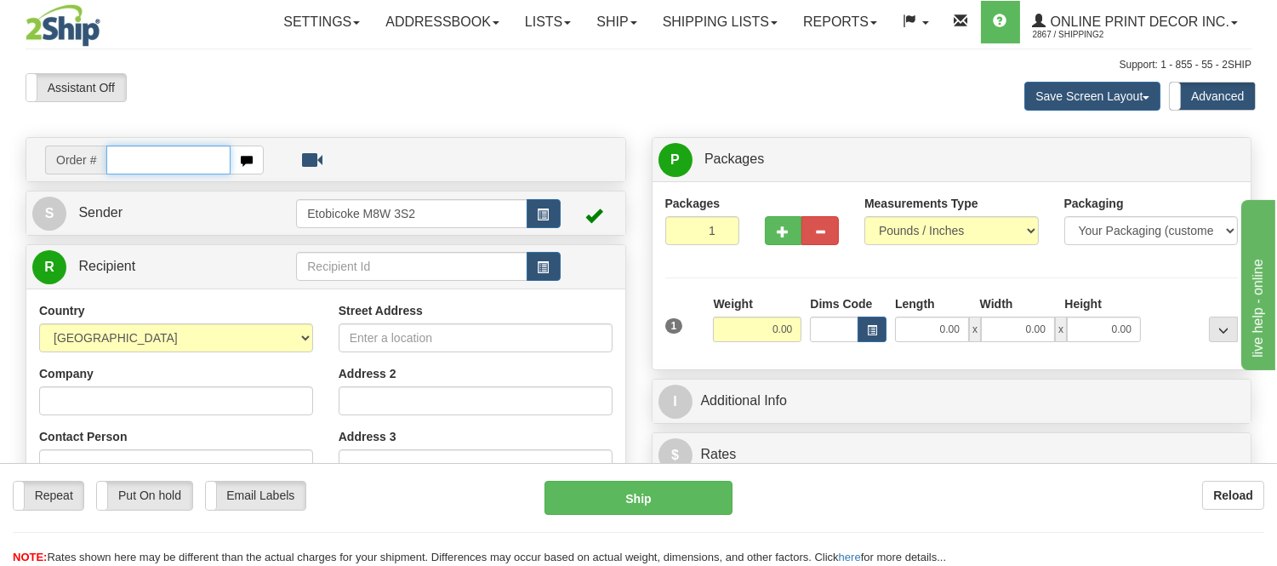
drag, startPoint x: 0, startPoint y: 0, endPoint x: 180, endPoint y: 173, distance: 249.7
click at [180, 155] on input "text" at bounding box center [168, 159] width 124 height 29
drag, startPoint x: 170, startPoint y: 153, endPoint x: 113, endPoint y: 162, distance: 57.6
click at [170, 153] on input "text" at bounding box center [168, 159] width 124 height 29
type input "ow-2154"
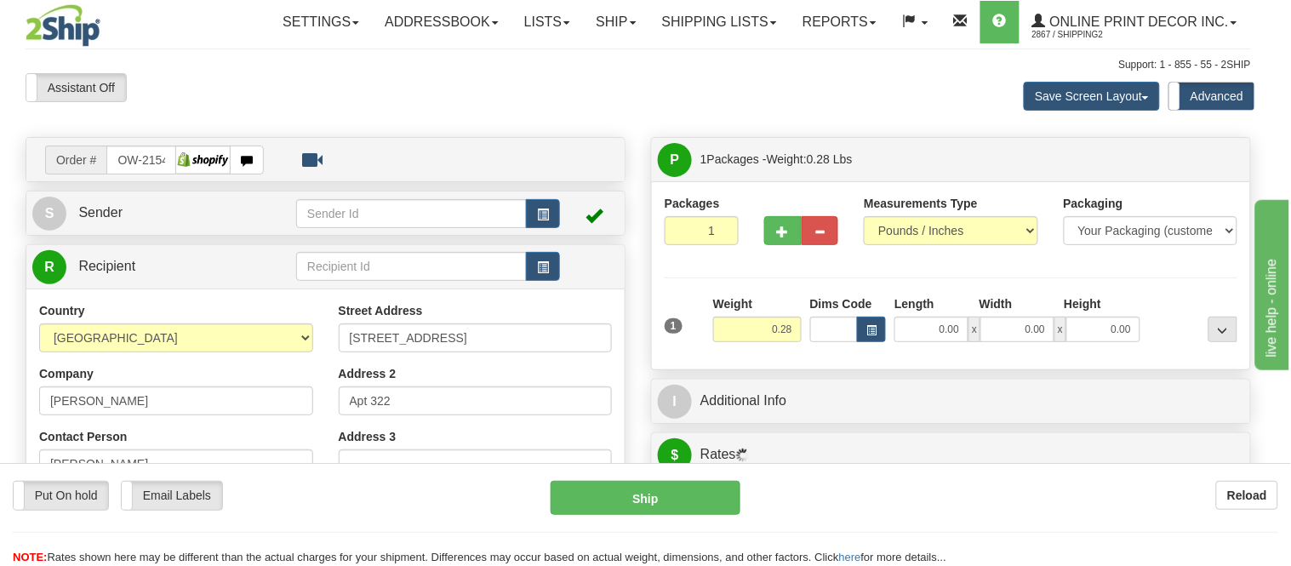
type input "[GEOGRAPHIC_DATA]"
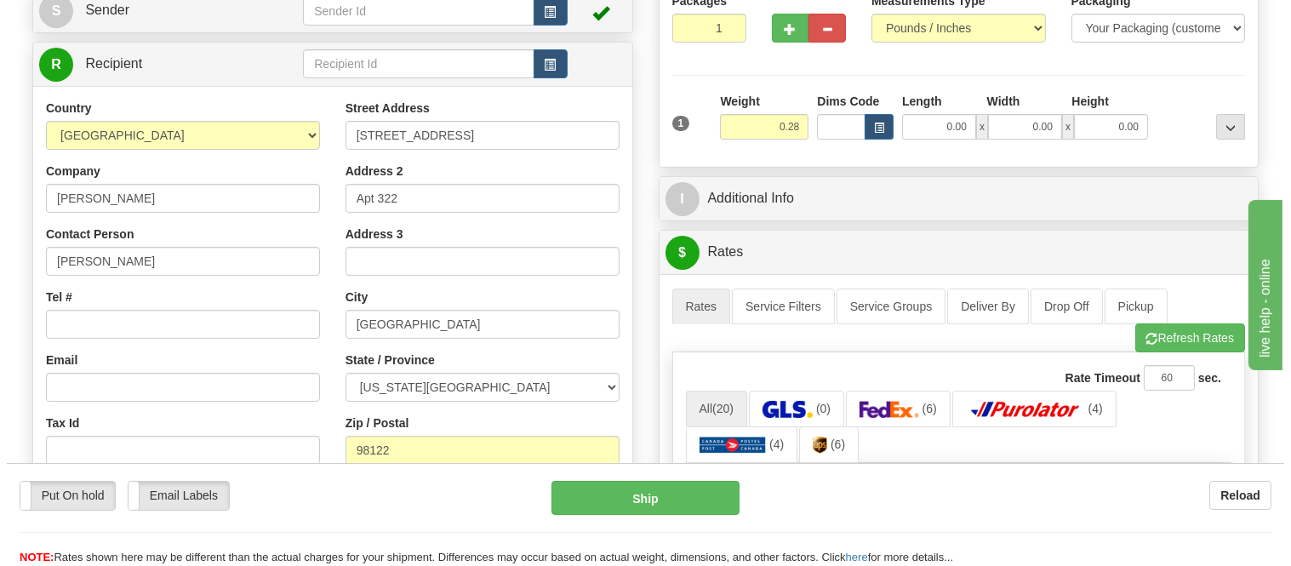
scroll to position [94, 0]
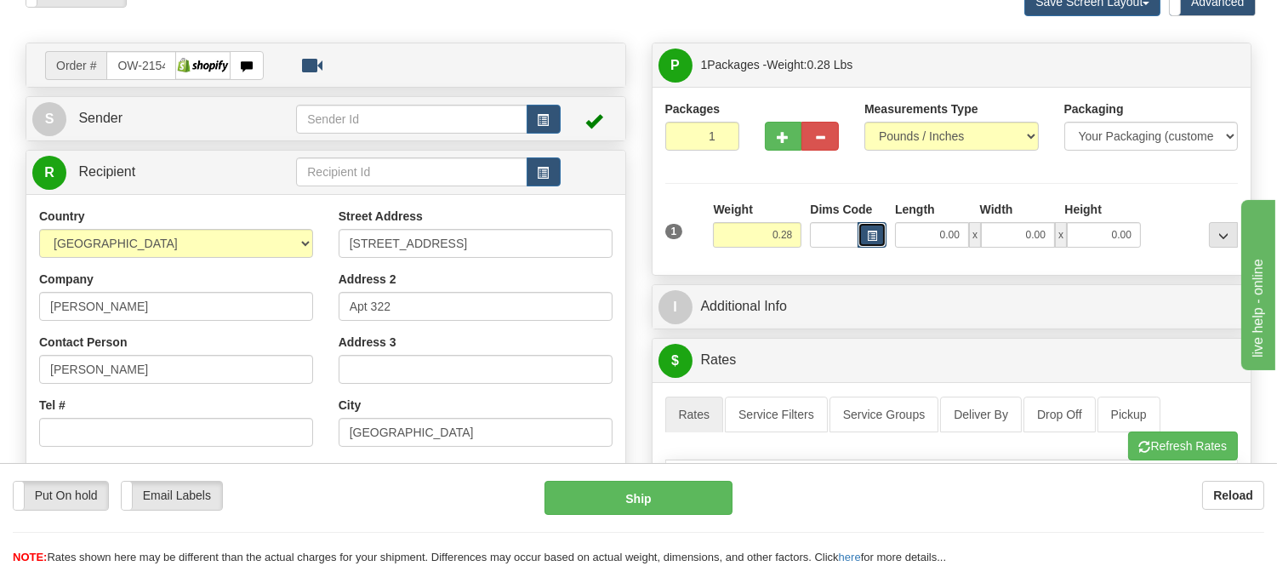
click at [864, 242] on button "button" at bounding box center [872, 235] width 29 height 26
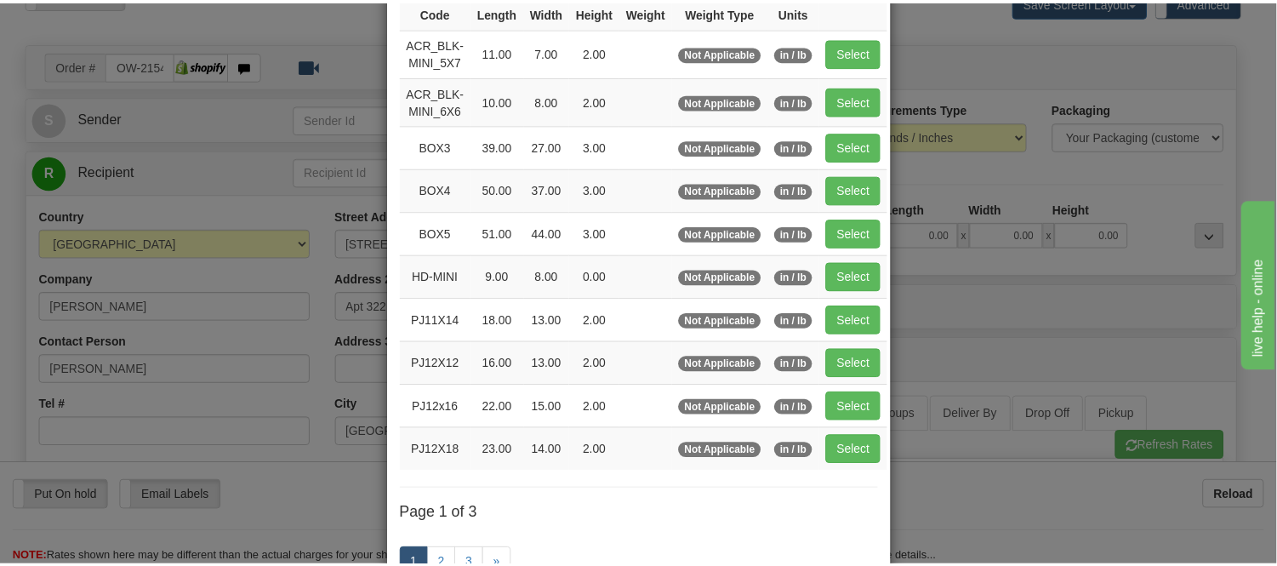
scroll to position [189, 0]
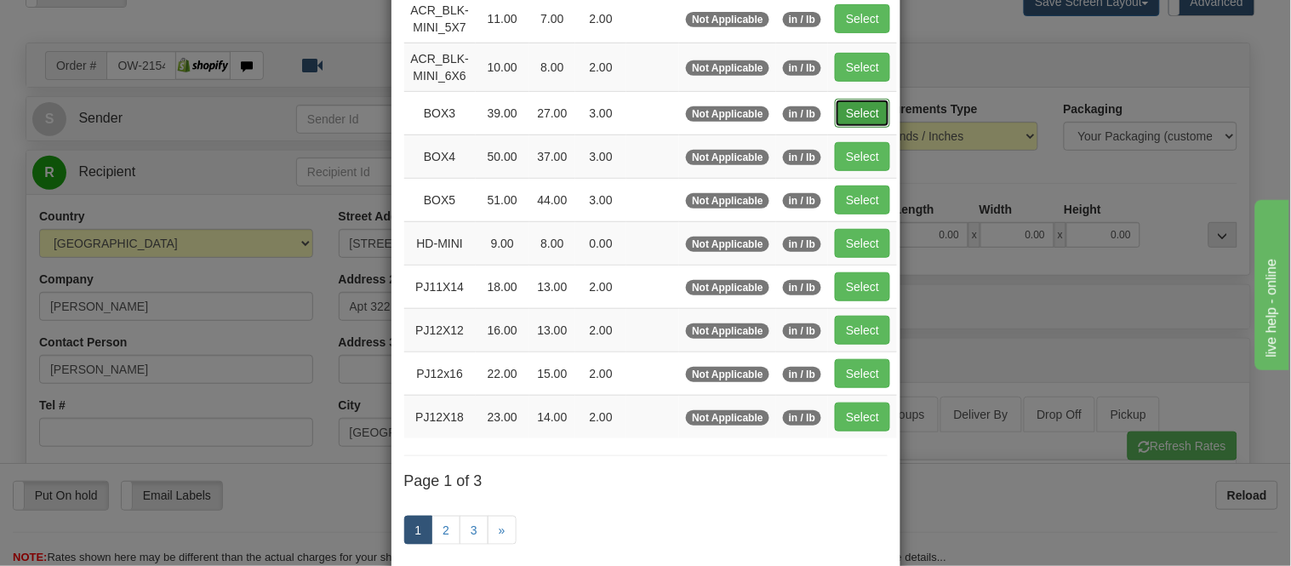
click at [866, 115] on button "Select" at bounding box center [862, 113] width 55 height 29
type input "BOX3"
type input "39.00"
type input "27.00"
type input "3.00"
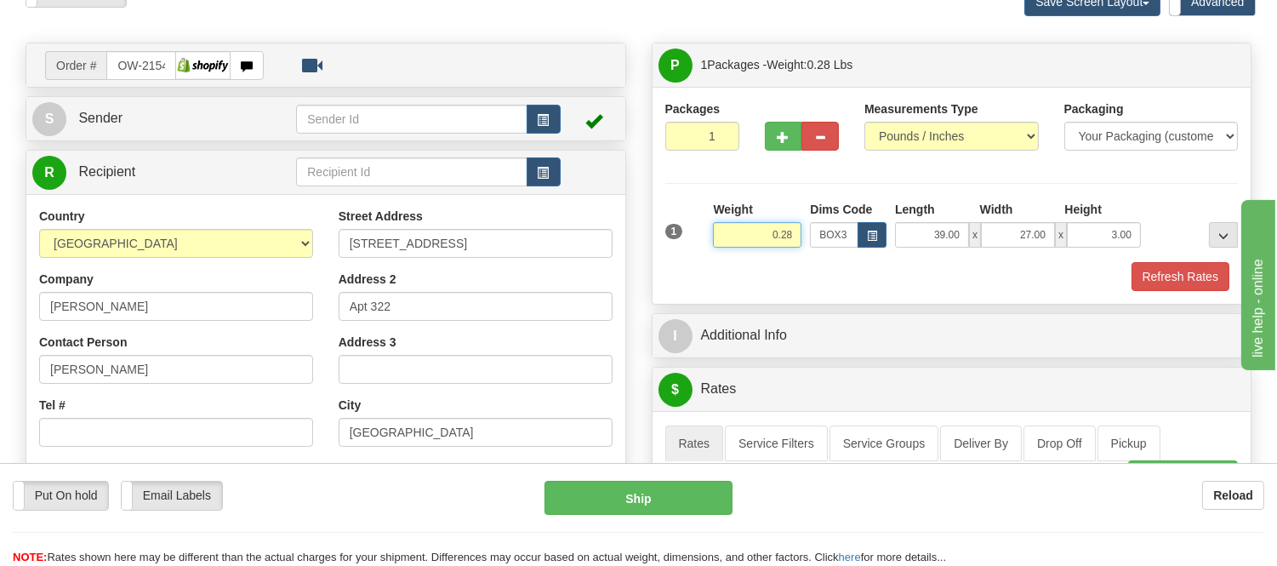
drag, startPoint x: 796, startPoint y: 231, endPoint x: 744, endPoint y: 257, distance: 58.6
click at [744, 257] on div "Weight 0.28" at bounding box center [757, 231] width 97 height 60
type input "8.98"
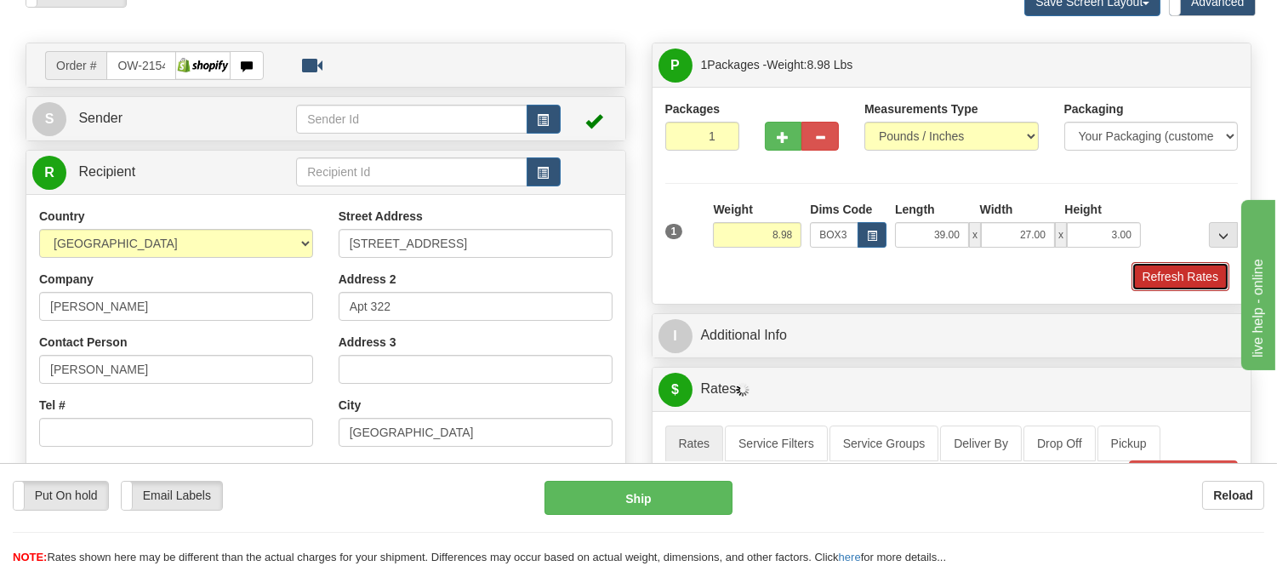
click at [1221, 277] on button "Refresh Rates" at bounding box center [1181, 276] width 98 height 29
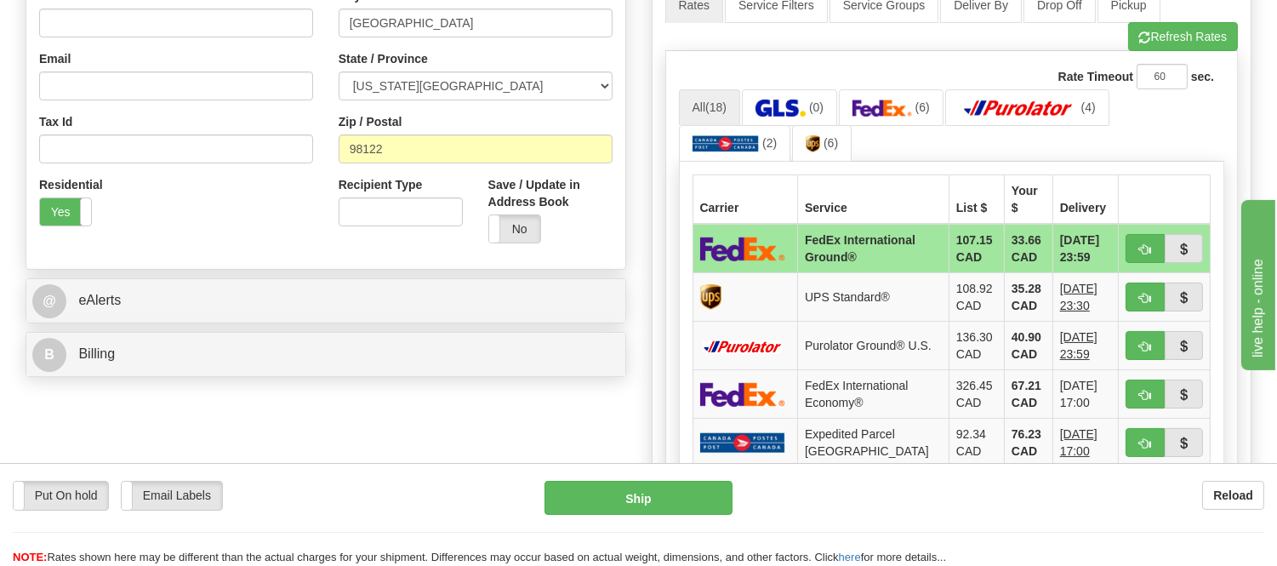
scroll to position [378, 0]
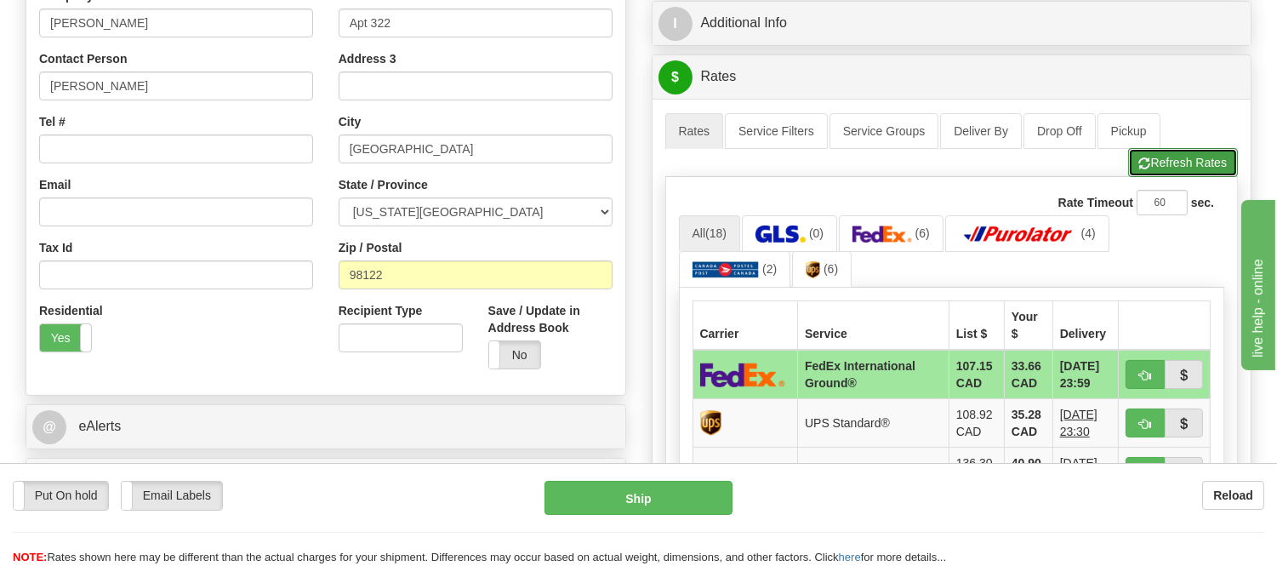
click at [1166, 154] on button "Refresh Rates" at bounding box center [1183, 162] width 110 height 29
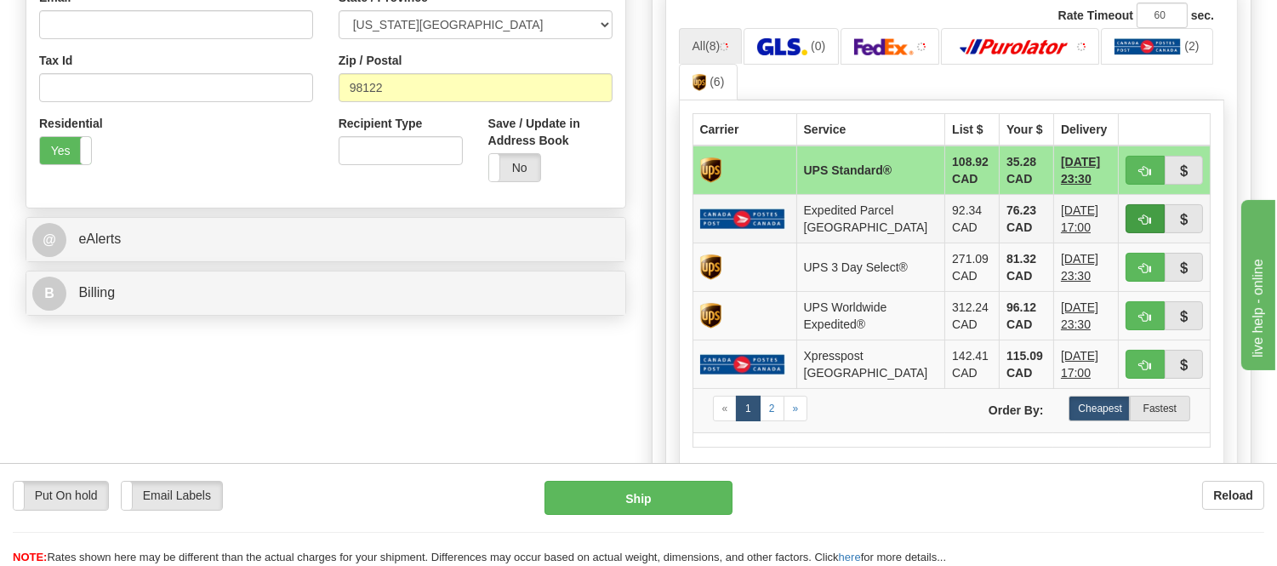
scroll to position [567, 0]
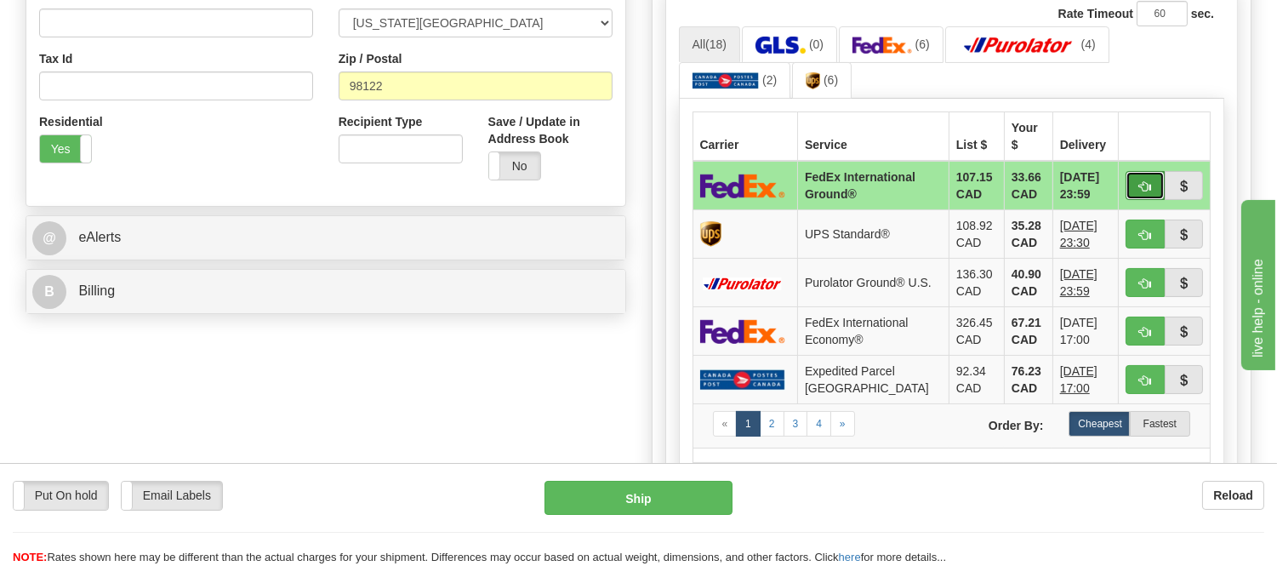
click at [1143, 181] on span "button" at bounding box center [1145, 186] width 12 height 11
type input "92"
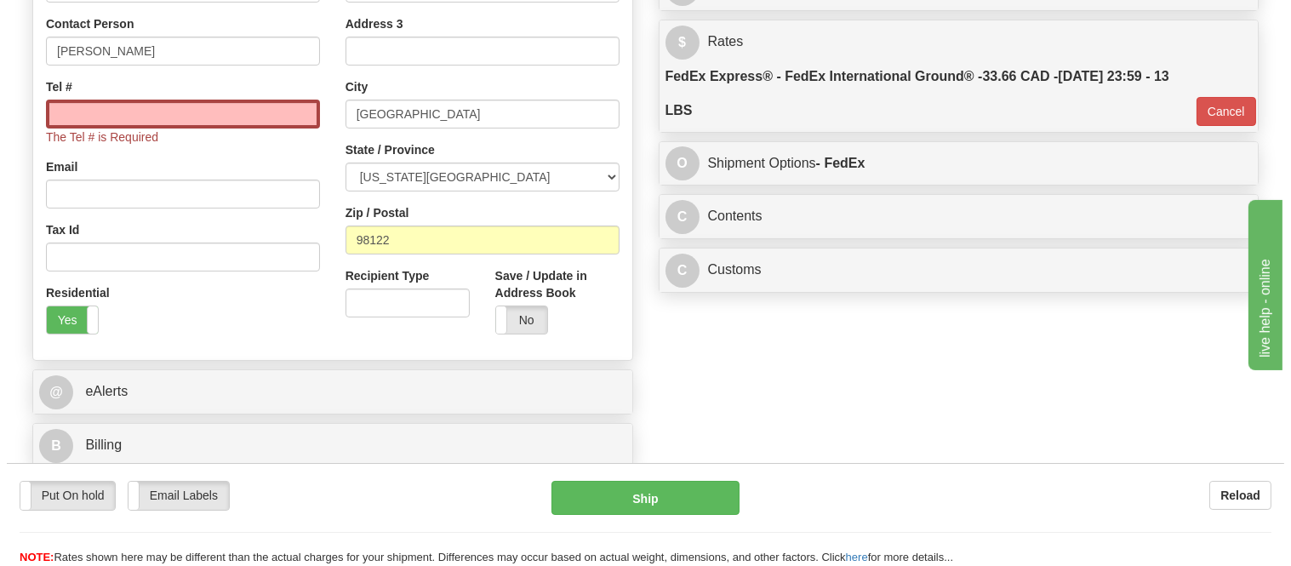
scroll to position [395, 0]
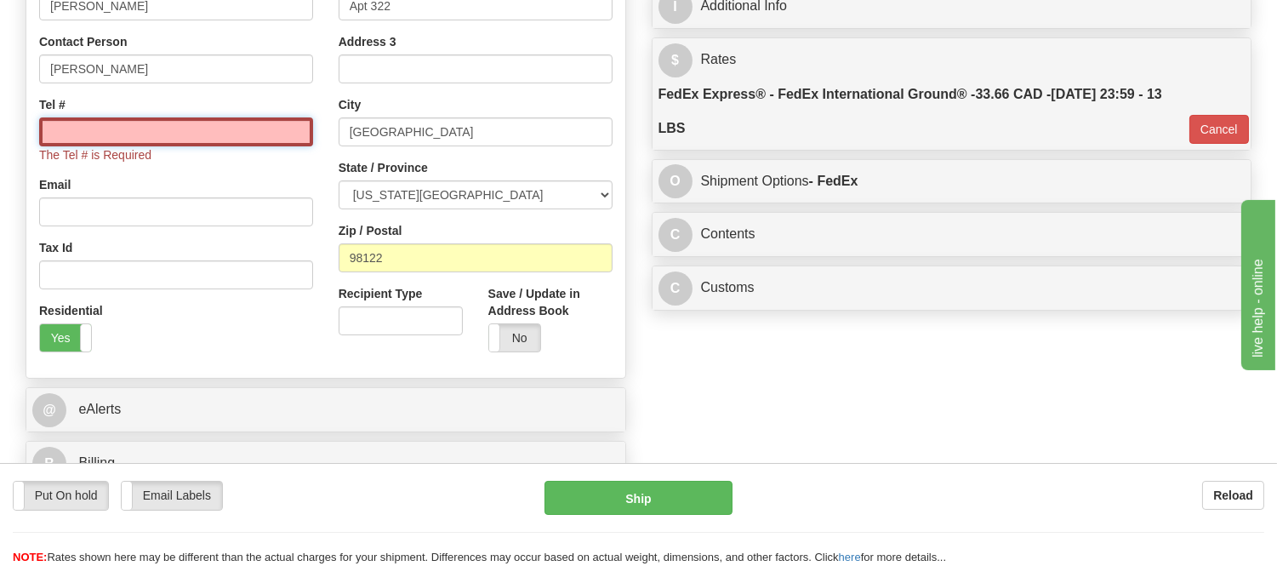
click at [254, 119] on input "Tel #" at bounding box center [176, 131] width 274 height 29
type input "416-406-6900"
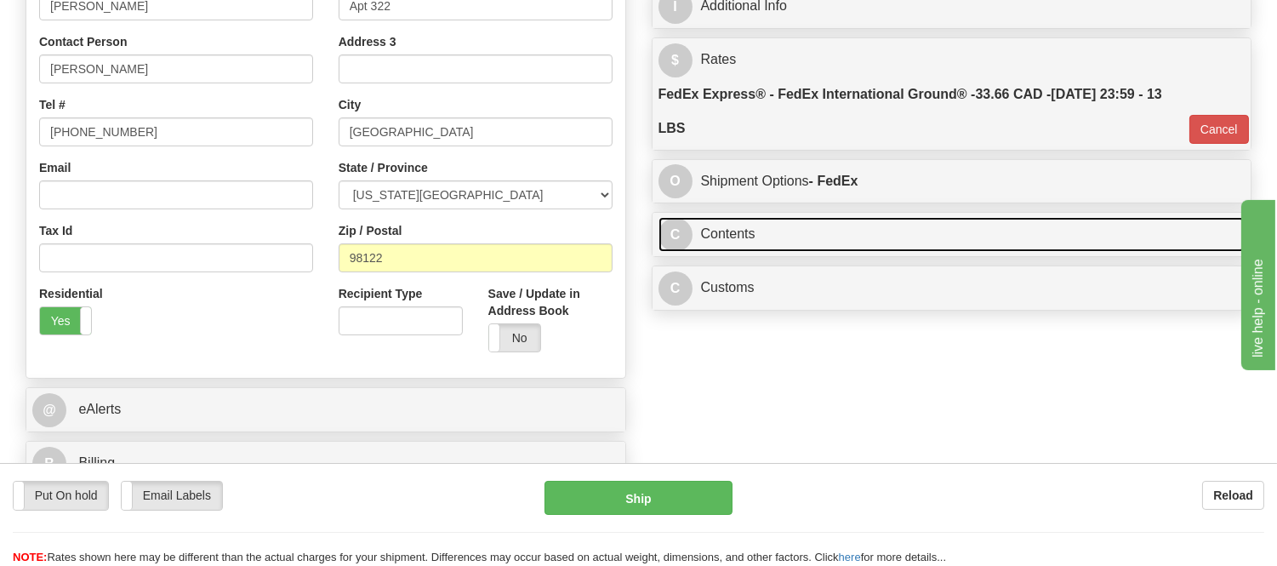
click at [802, 234] on link "C Contents" at bounding box center [952, 234] width 587 height 35
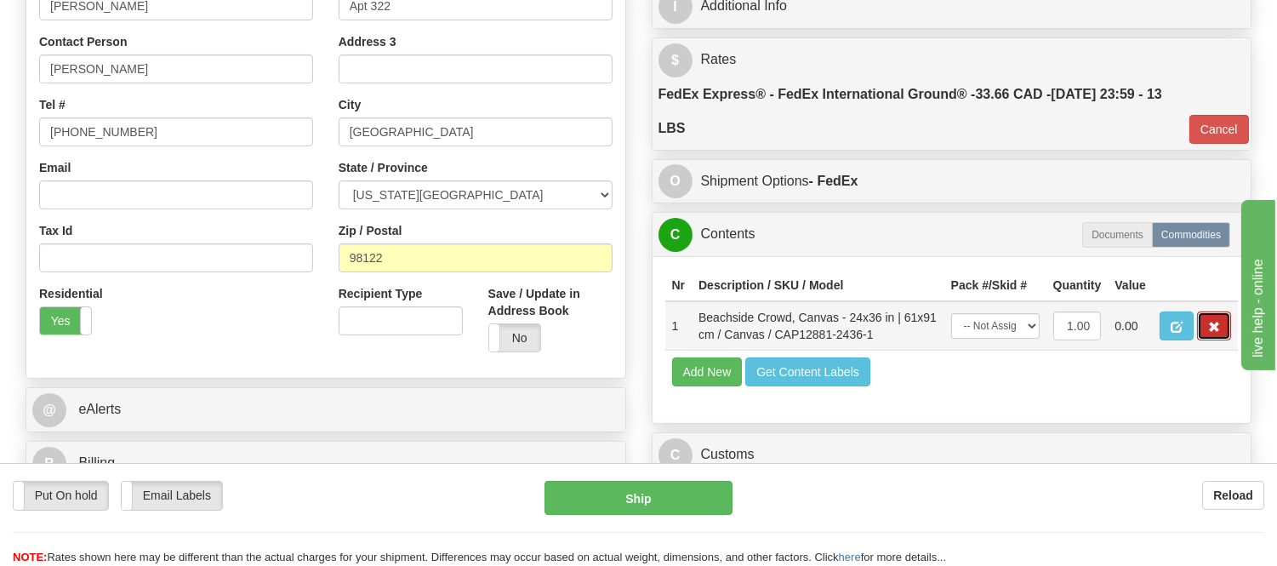
click at [1222, 340] on button "button" at bounding box center [1214, 325] width 34 height 29
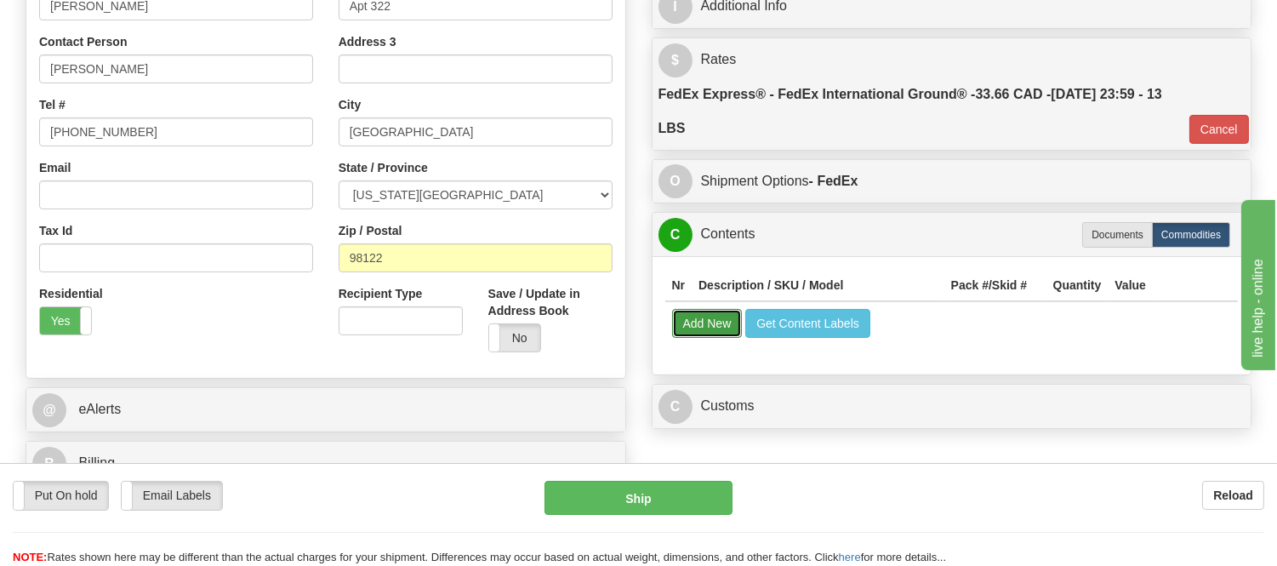
click at [719, 320] on button "Add New" at bounding box center [707, 323] width 71 height 29
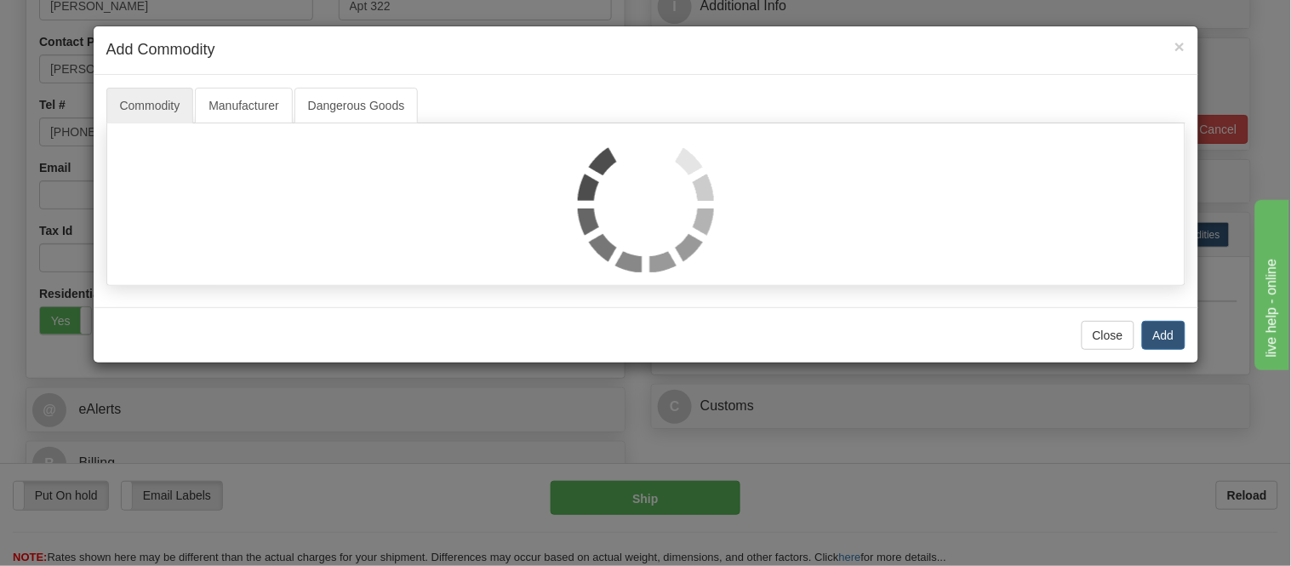
select select
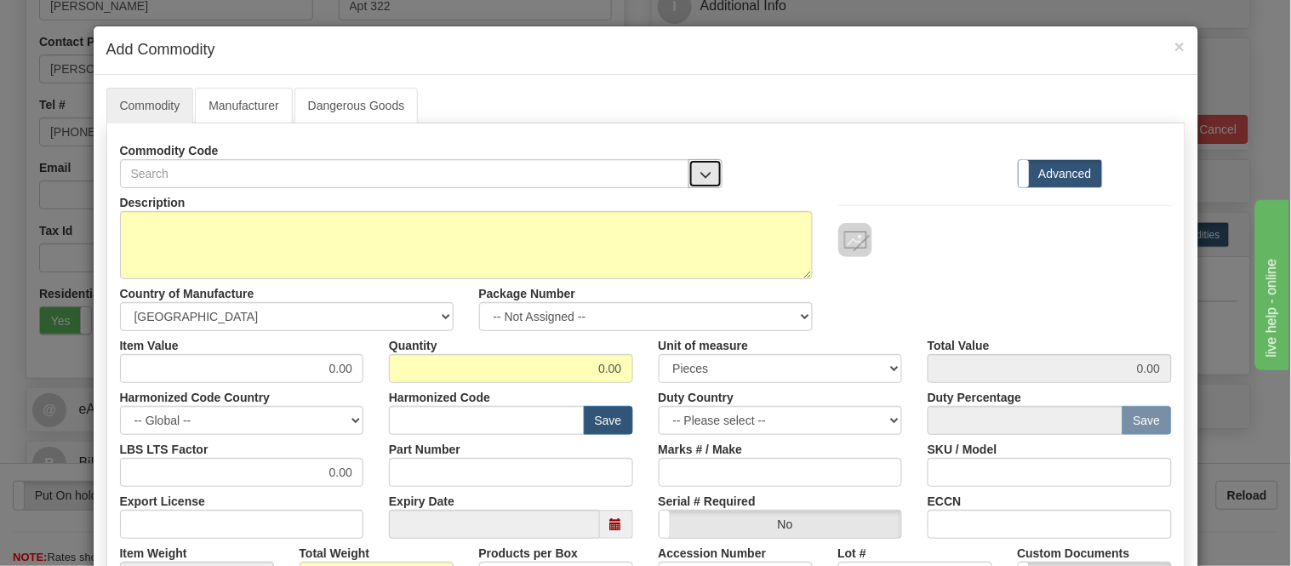
click at [701, 174] on span "button" at bounding box center [705, 174] width 12 height 11
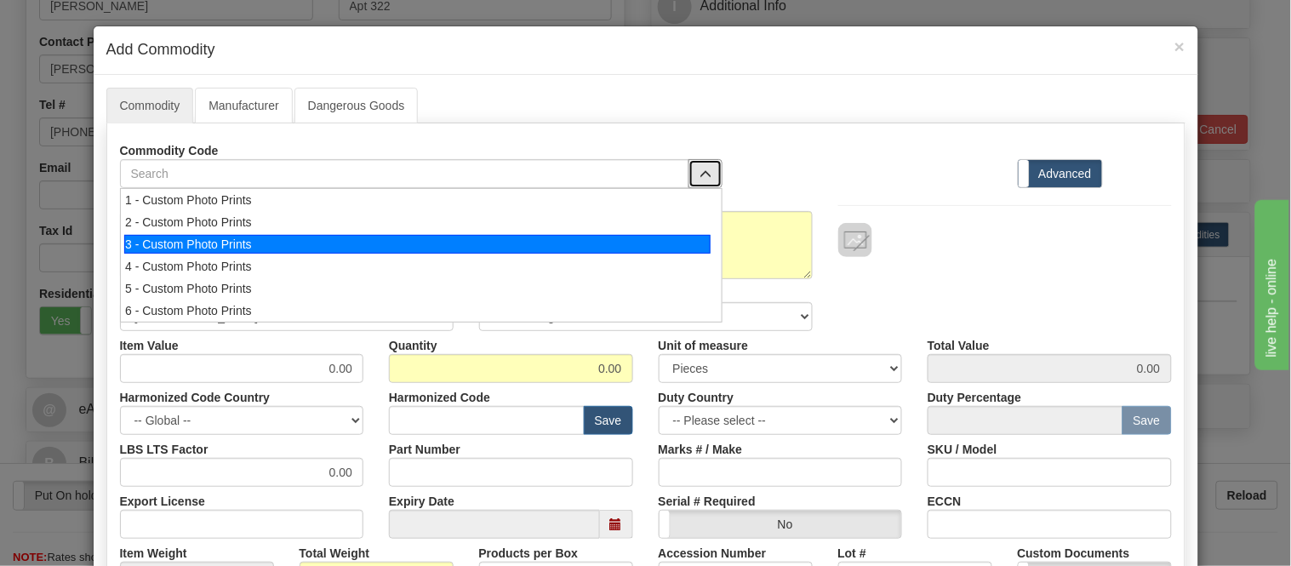
click at [690, 239] on div "3 - Custom Photo Prints" at bounding box center [417, 244] width 586 height 19
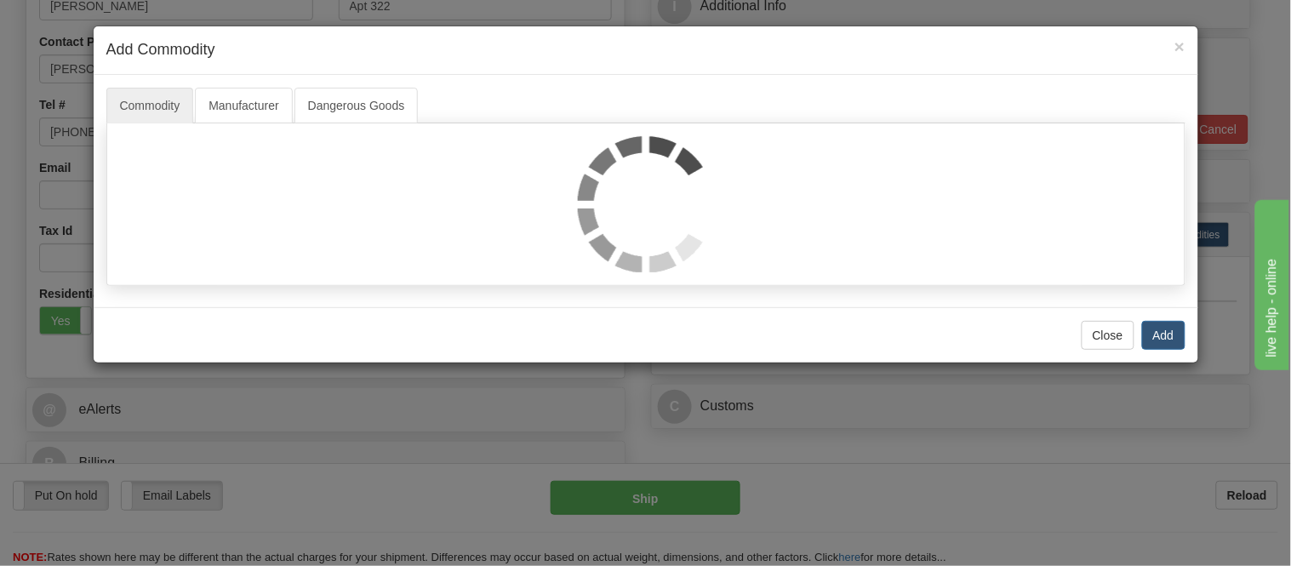
select select "1"
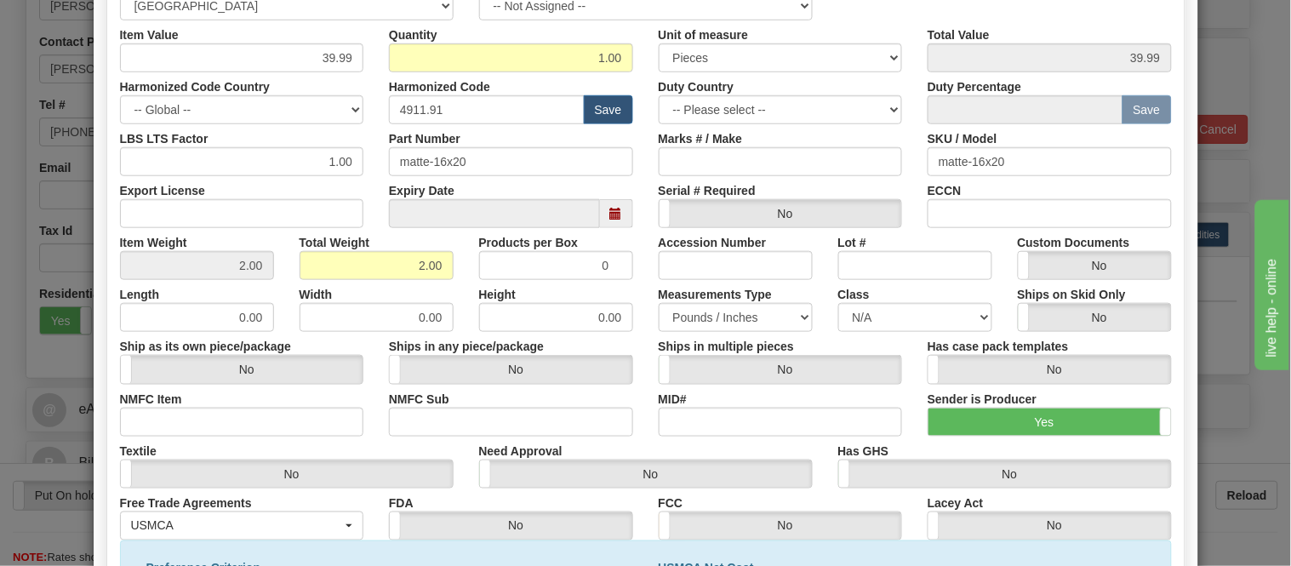
scroll to position [77, 0]
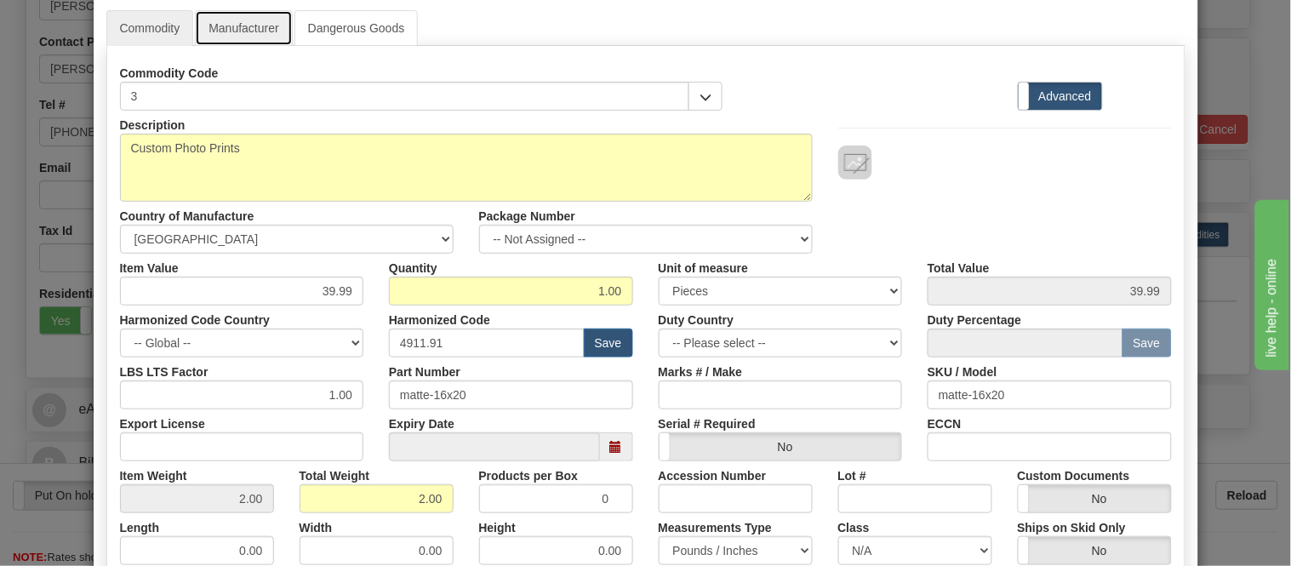
click at [248, 20] on link "Manufacturer" at bounding box center [243, 28] width 97 height 36
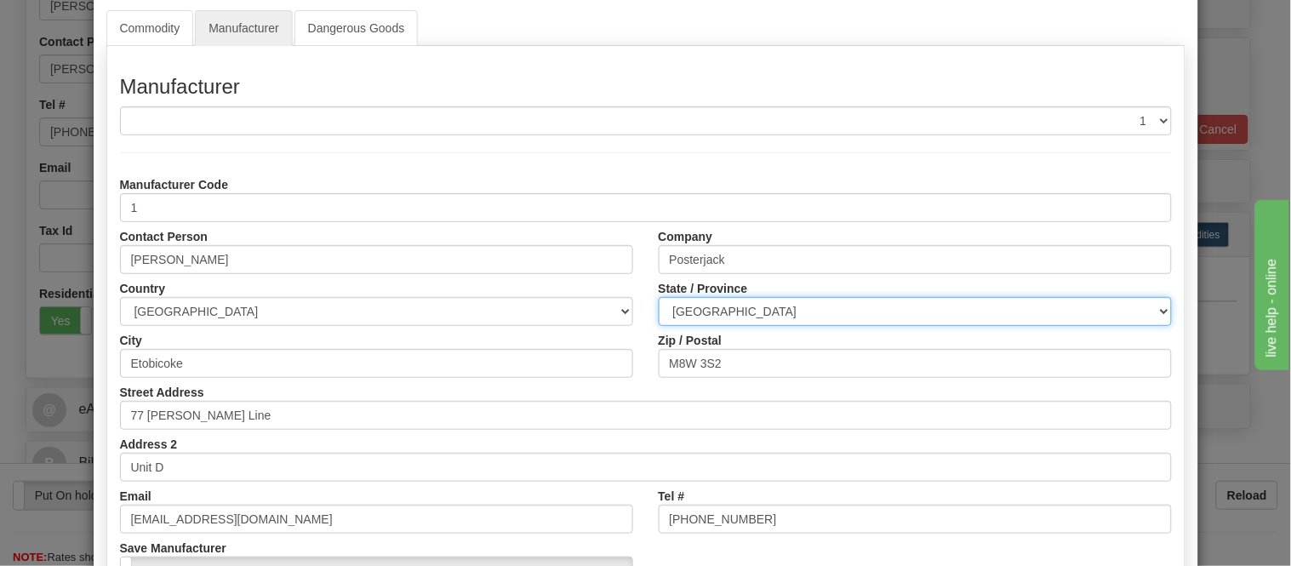
click at [779, 317] on select "ALBERTA BRITISH COLUMBIA MANITOBA NEW BRUNSWICK NEWFOUNDLAND NOVA SCOTIA NUNAVU…" at bounding box center [915, 311] width 513 height 29
select select "ON"
click at [659, 297] on select "ALBERTA BRITISH COLUMBIA MANITOBA NEW BRUNSWICK NEWFOUNDLAND NOVA SCOTIA NUNAVU…" at bounding box center [915, 311] width 513 height 29
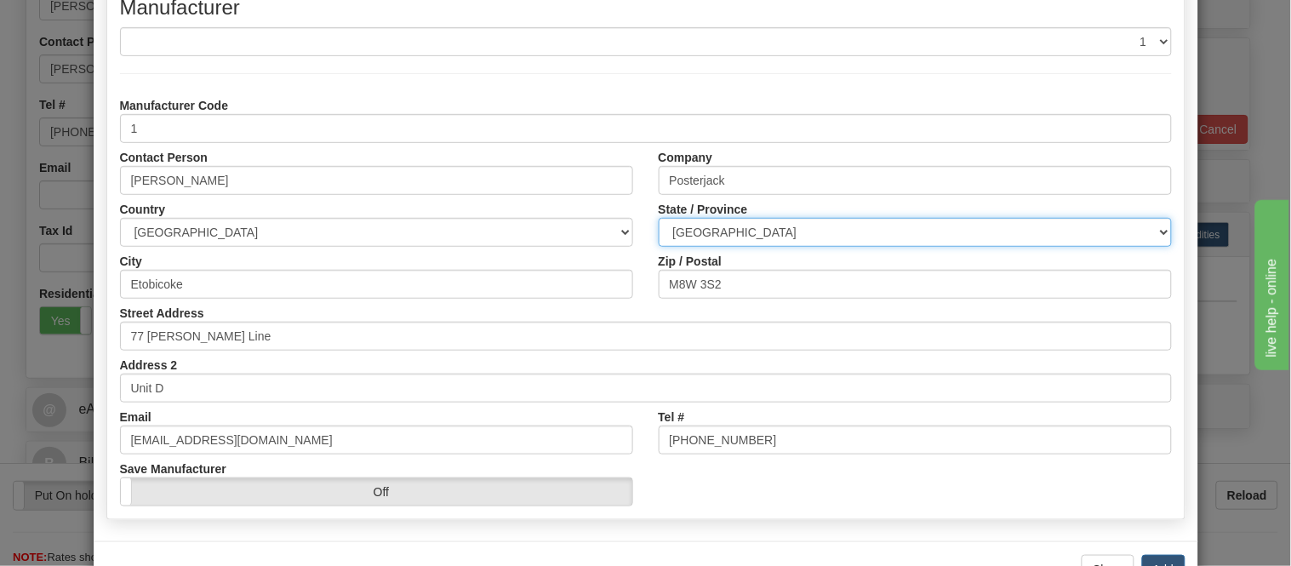
scroll to position [214, 0]
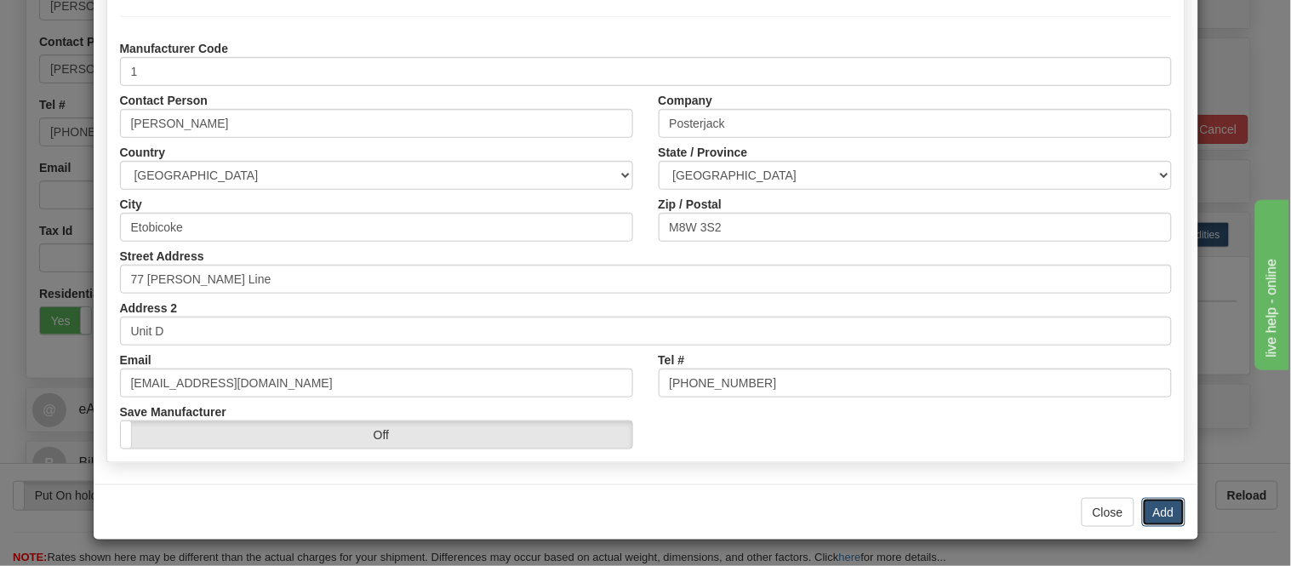
click at [1161, 517] on button "Add" at bounding box center [1163, 512] width 43 height 29
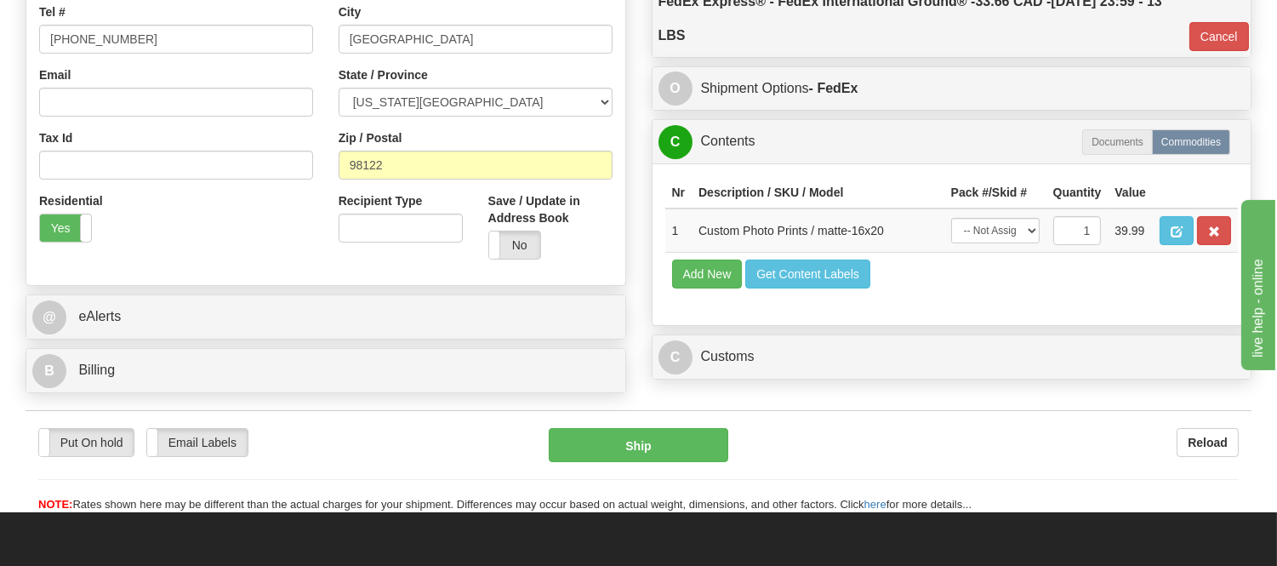
scroll to position [489, 0]
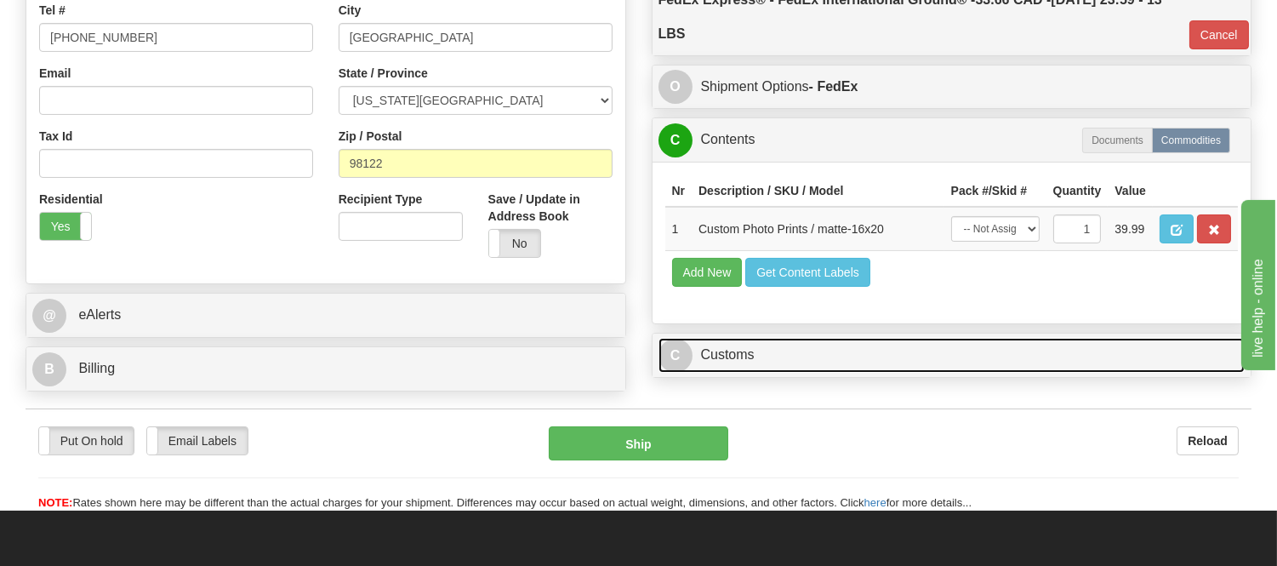
click at [698, 373] on link "C Customs" at bounding box center [952, 355] width 587 height 35
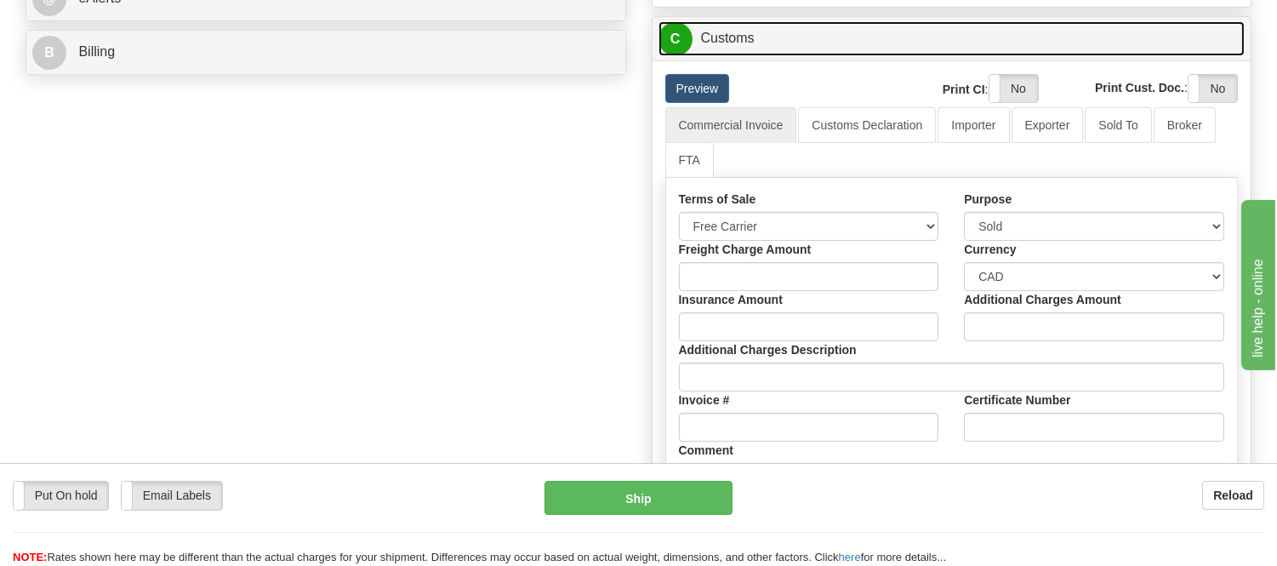
scroll to position [773, 0]
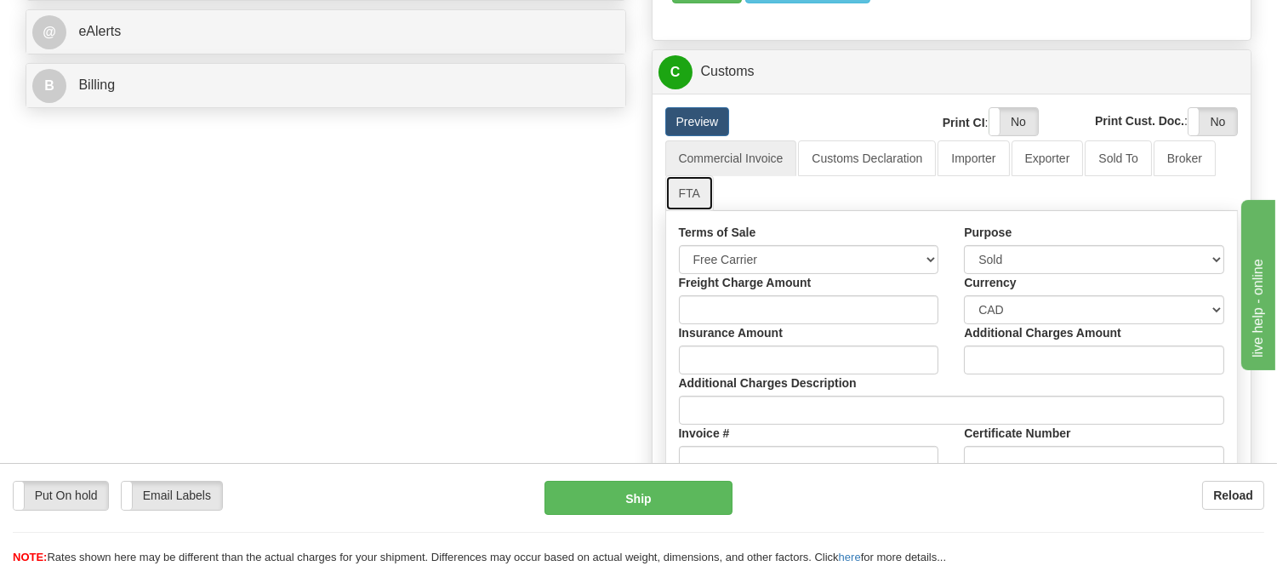
click at [694, 211] on link "FTA" at bounding box center [689, 193] width 48 height 36
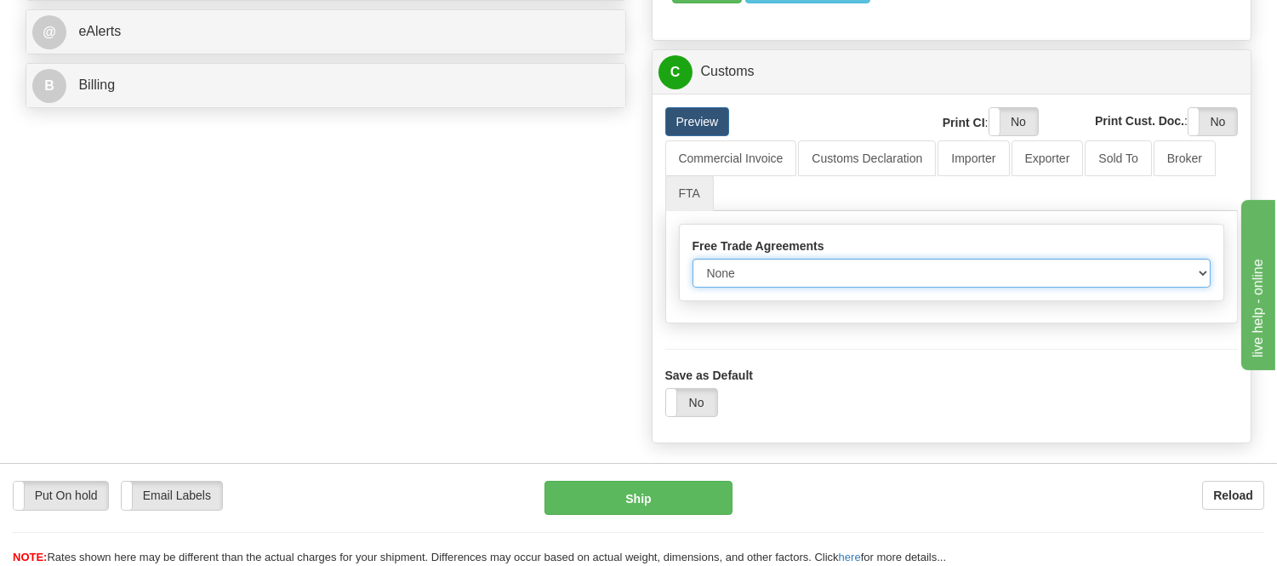
click at [747, 288] on select "None Other USMCA CETA CUKTCA" at bounding box center [952, 273] width 519 height 29
select select "1"
click at [693, 288] on select "None Other USMCA CETA CUKTCA" at bounding box center [952, 273] width 519 height 29
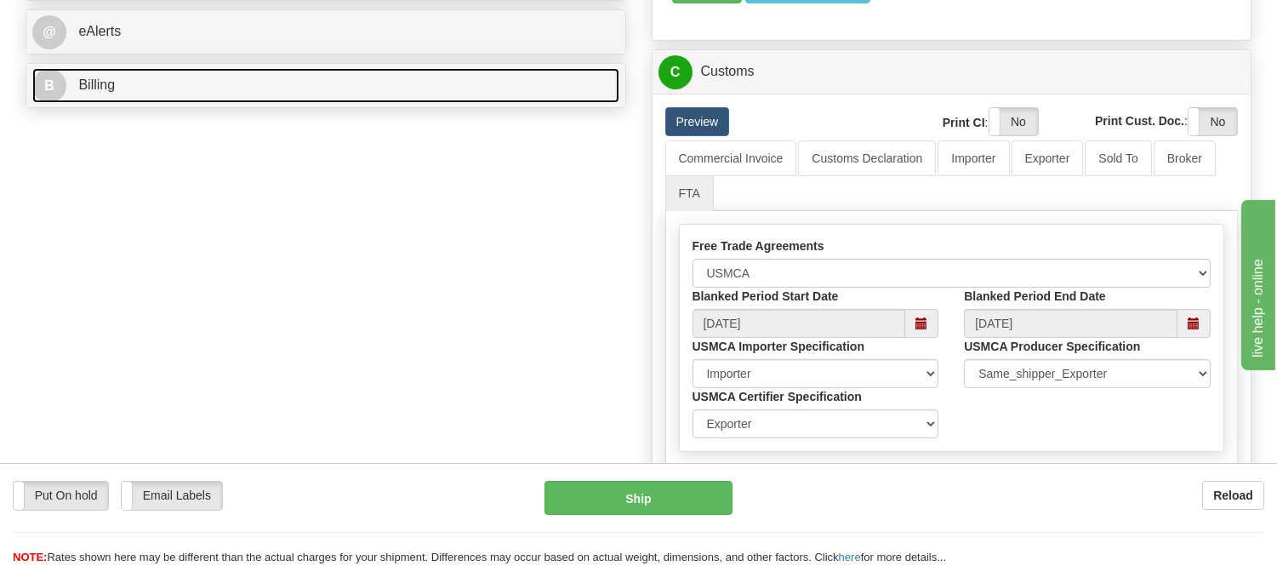
click at [305, 77] on link "B Billing" at bounding box center [325, 85] width 587 height 35
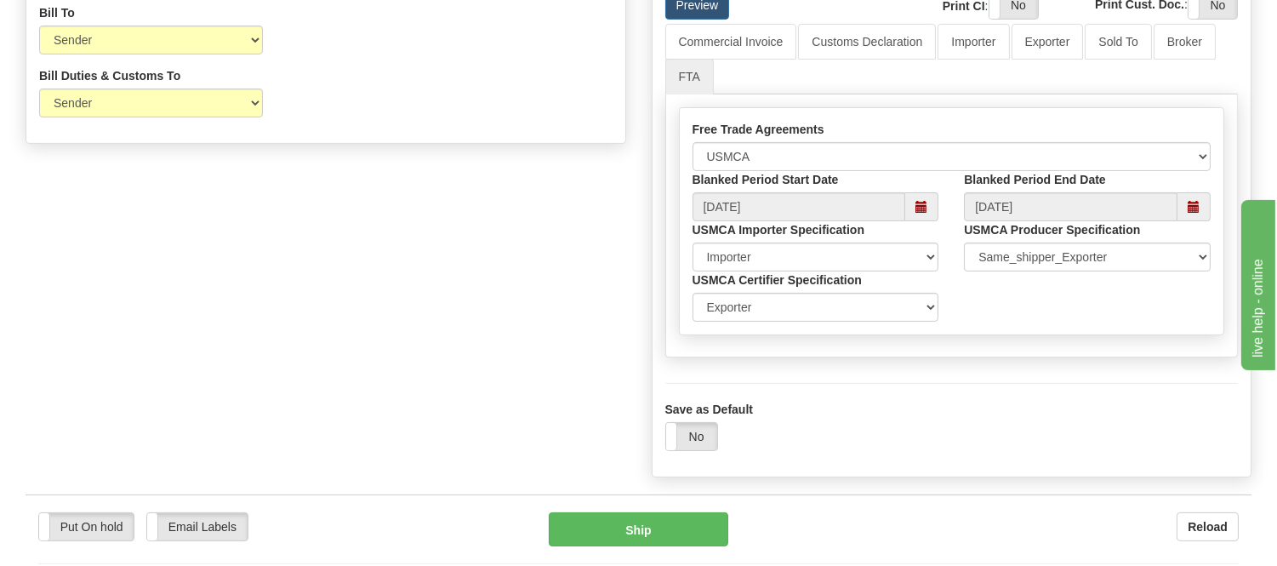
scroll to position [1057, 0]
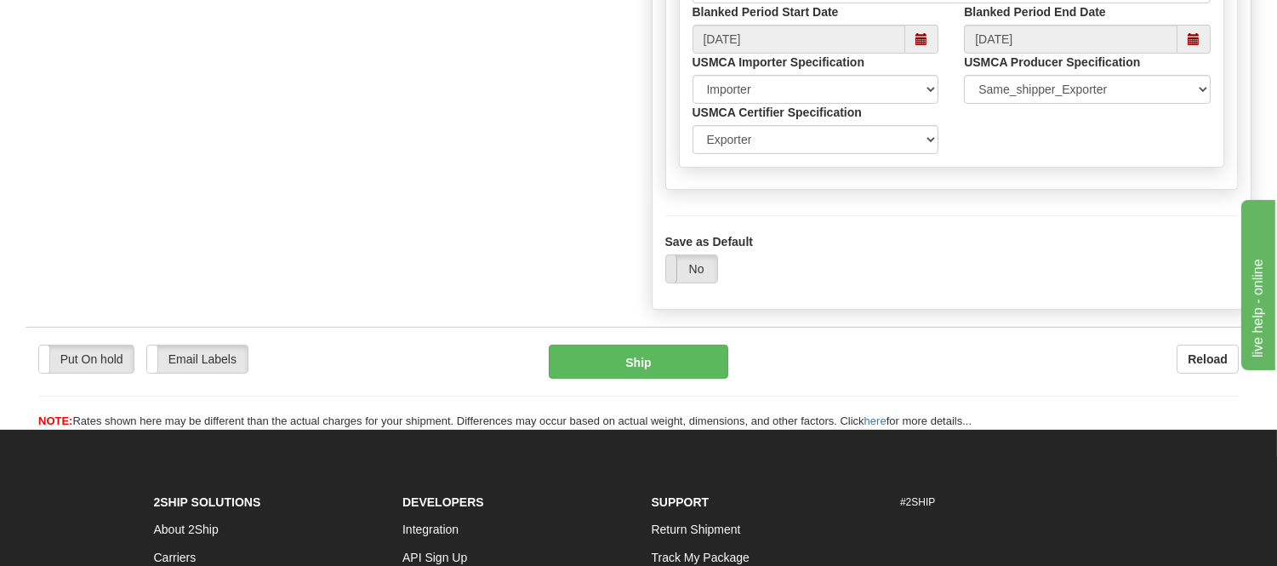
click at [668, 282] on span at bounding box center [666, 268] width 22 height 27
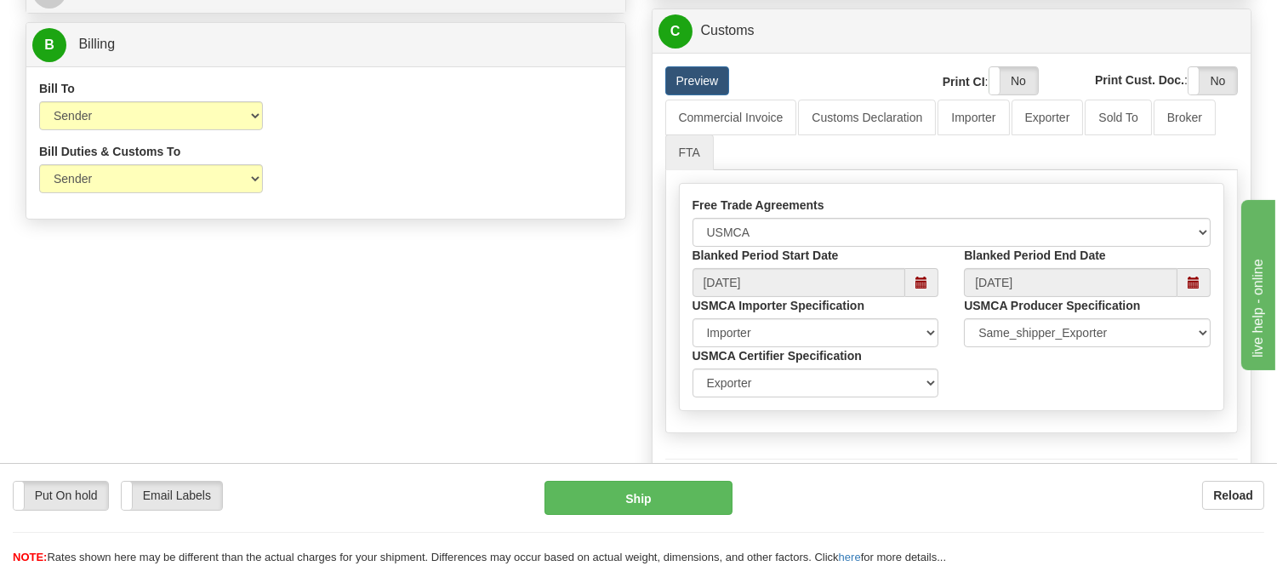
scroll to position [773, 0]
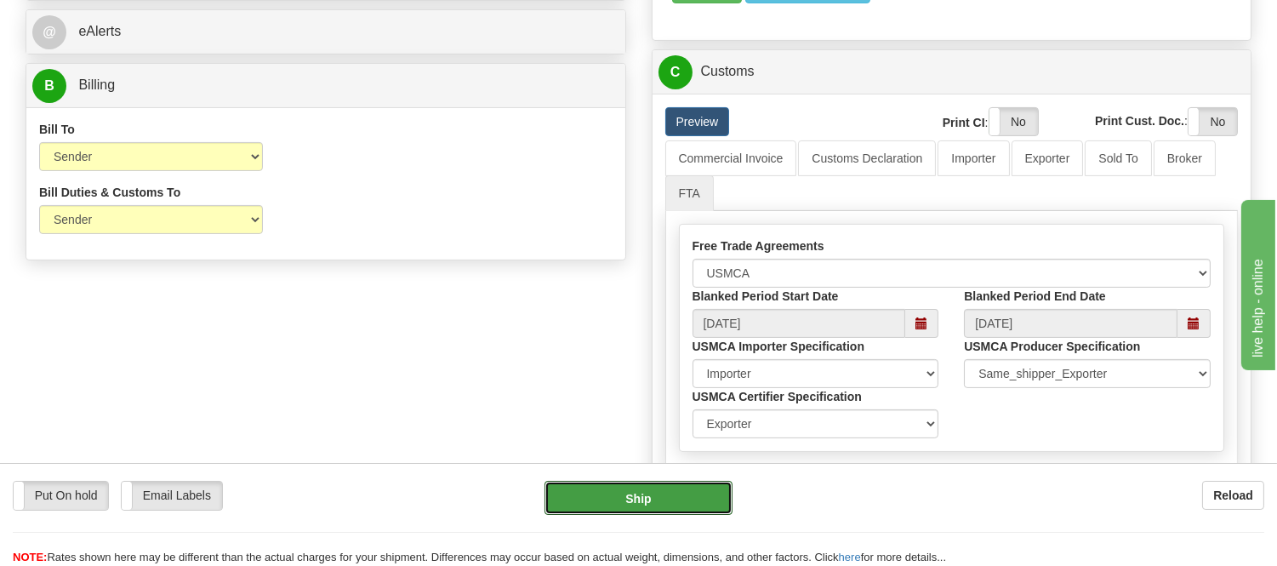
drag, startPoint x: 666, startPoint y: 494, endPoint x: 681, endPoint y: 531, distance: 39.3
click at [681, 531] on div "Put On hold Put On hold Email Labels Email Labels Edit Reload Ship" at bounding box center [638, 523] width 1277 height 85
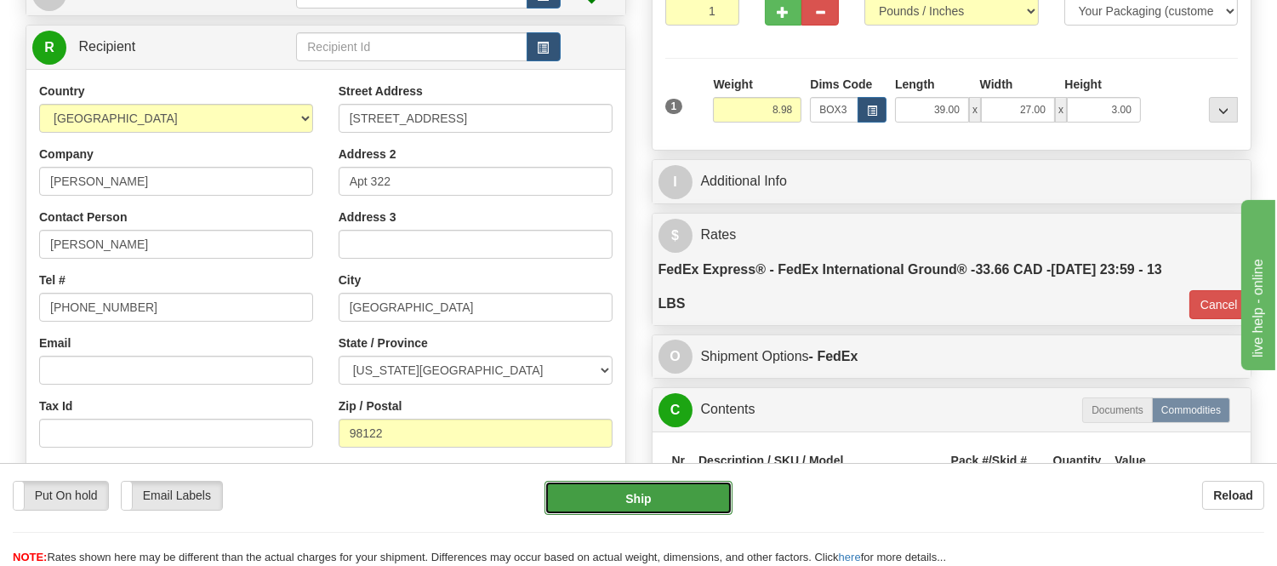
scroll to position [300, 0]
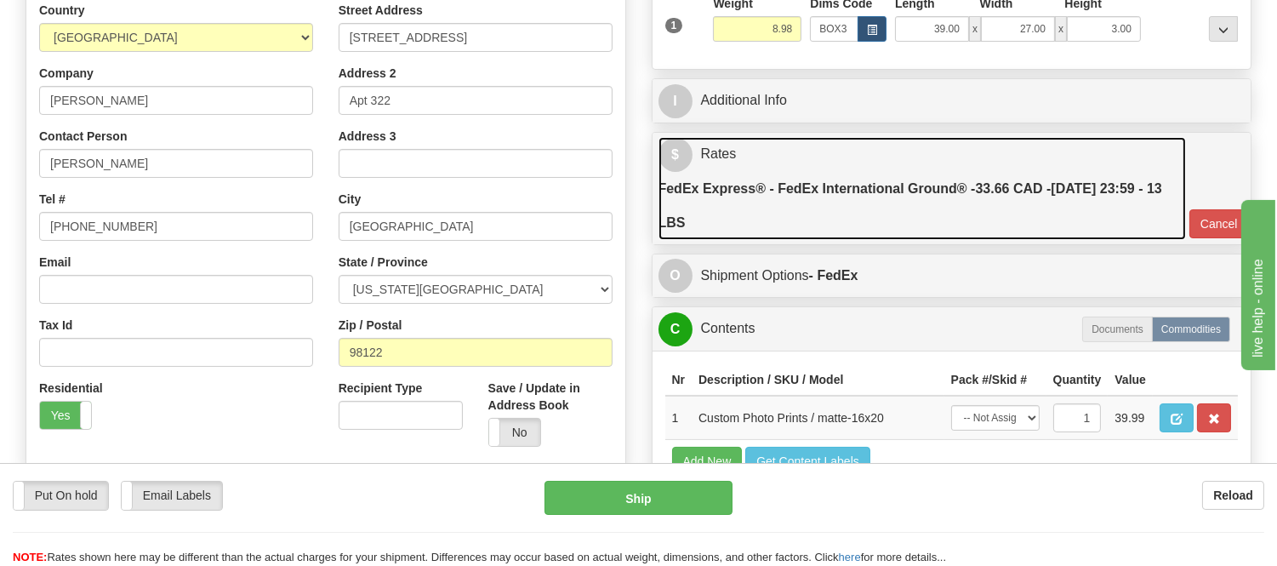
click at [886, 221] on label "FedEx Express® - FedEx International Ground® - 33.66 CAD - 10/08/2025 23:59 - 1…" at bounding box center [923, 206] width 528 height 68
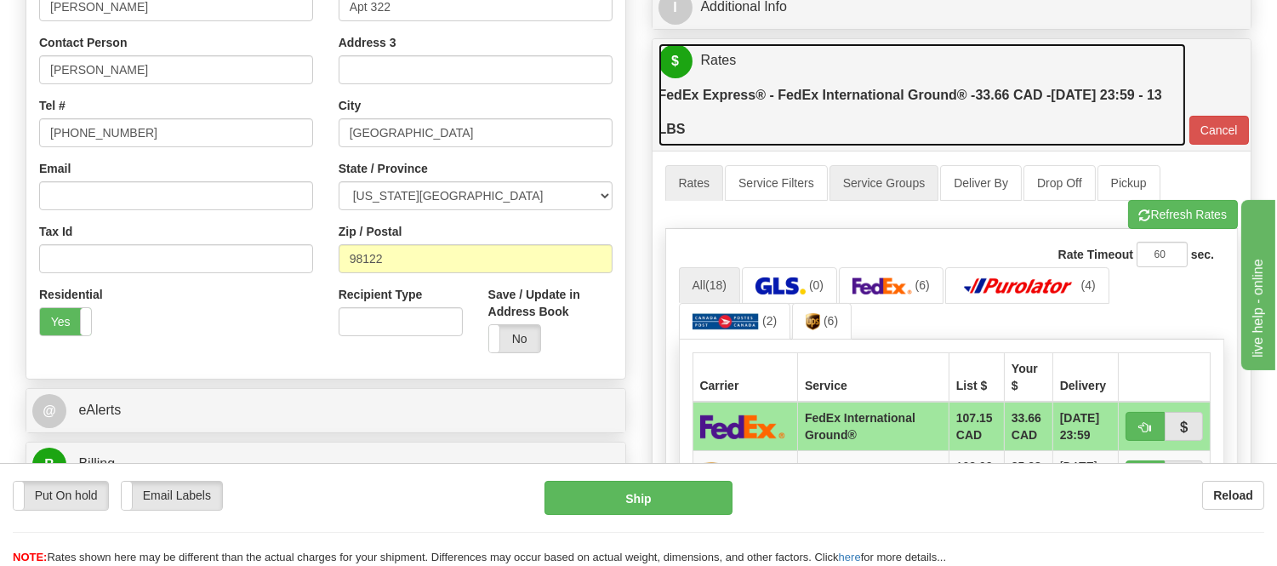
scroll to position [584, 0]
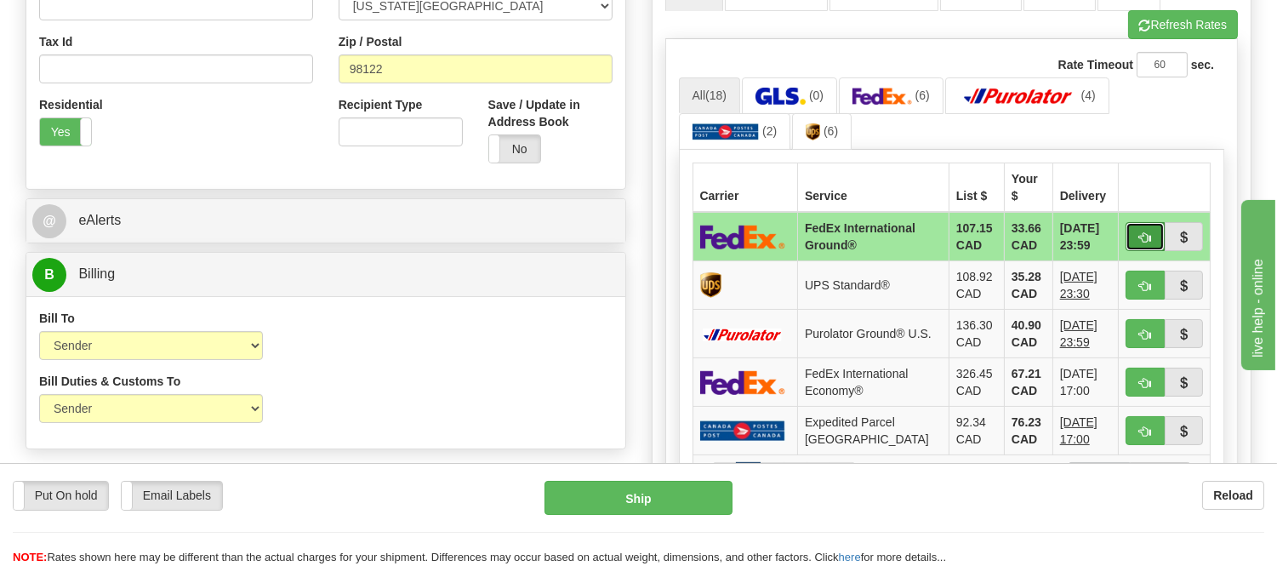
click at [1146, 222] on button "button" at bounding box center [1145, 236] width 39 height 29
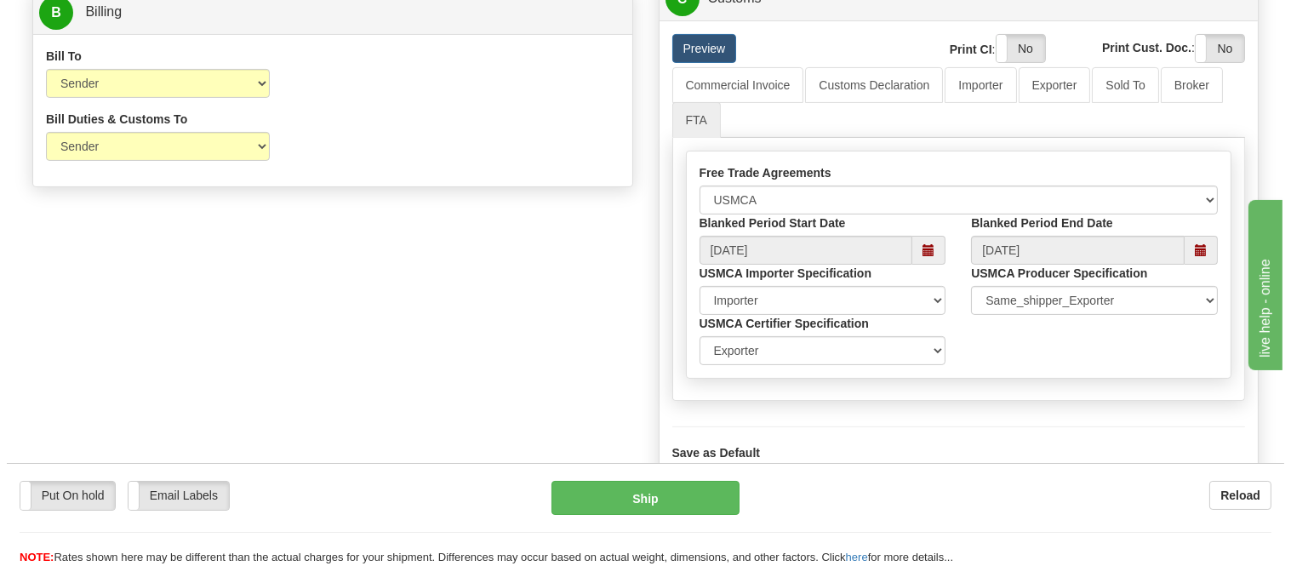
scroll to position [962, 0]
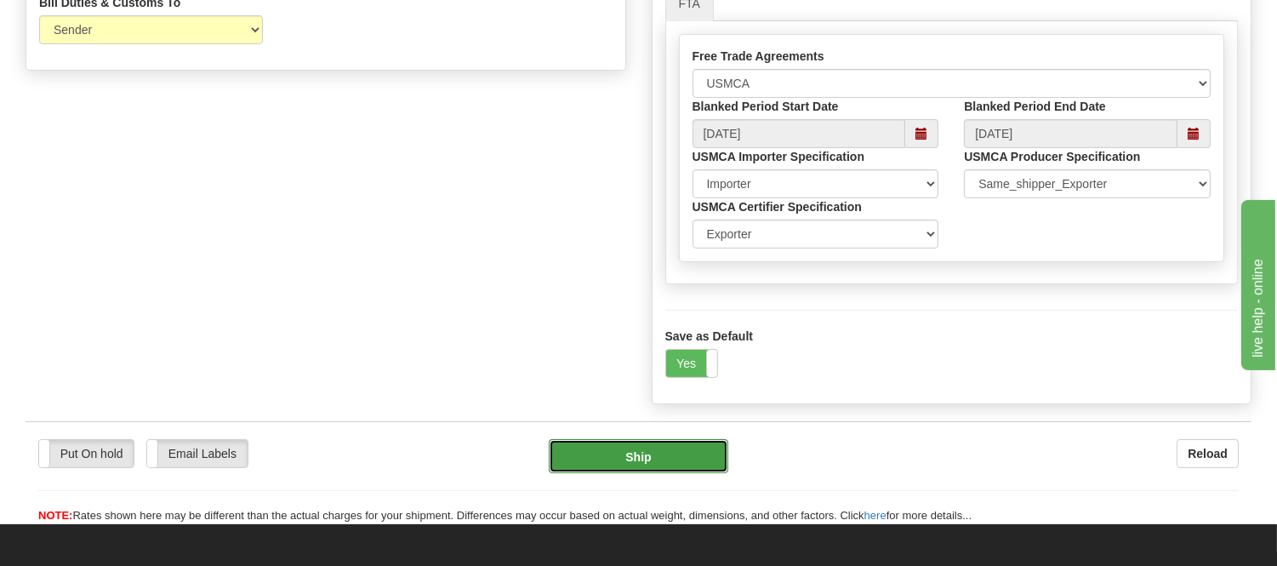
click at [618, 473] on button "Ship" at bounding box center [638, 456] width 179 height 34
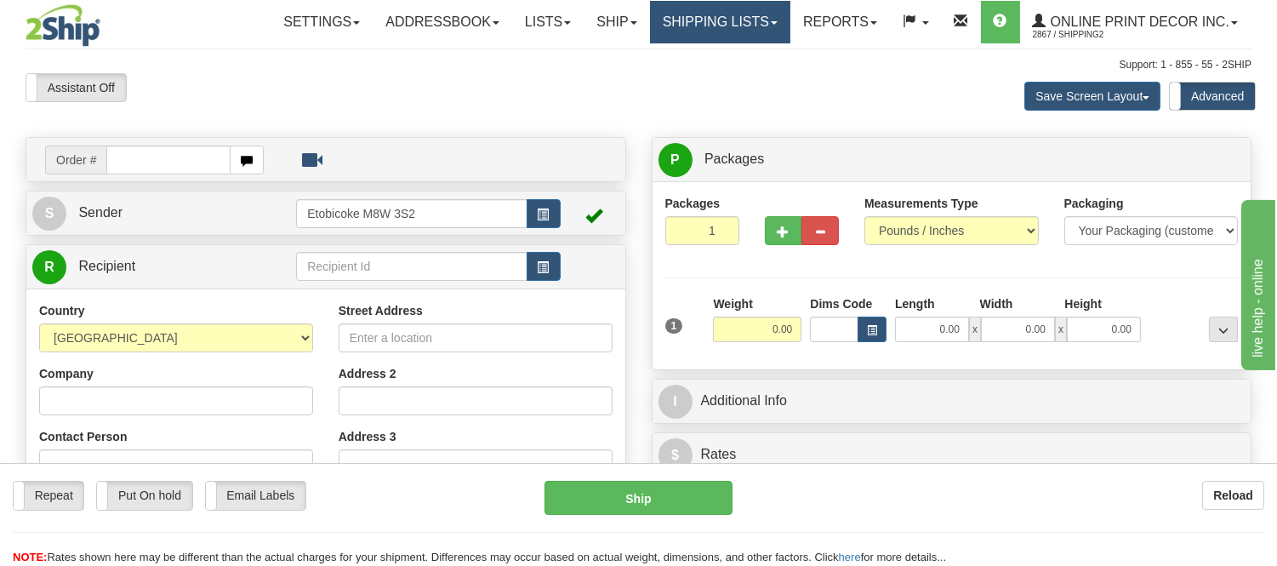
click at [684, 26] on link "Shipping lists" at bounding box center [720, 22] width 140 height 43
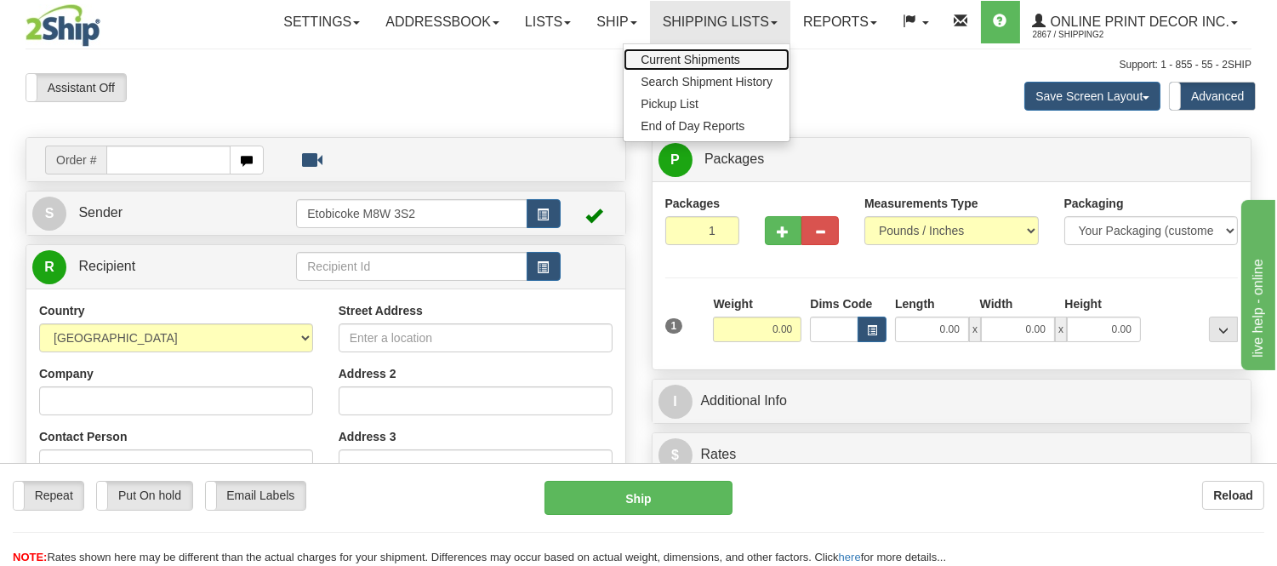
click at [677, 58] on span "Current Shipments" at bounding box center [691, 60] width 100 height 14
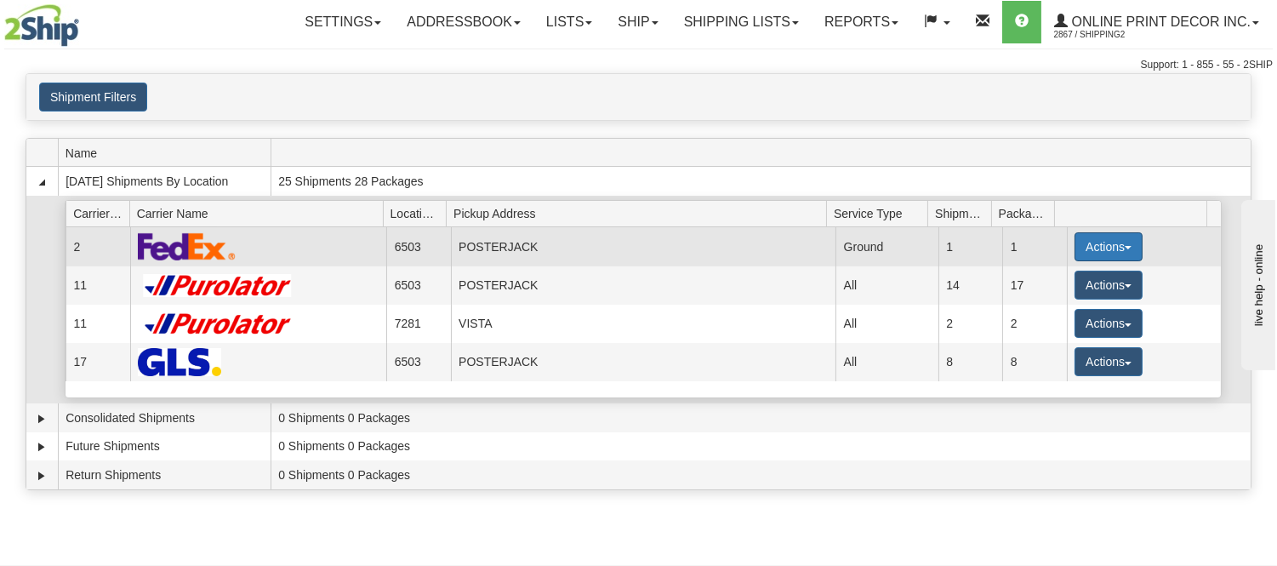
click at [1093, 238] on button "Actions" at bounding box center [1109, 246] width 68 height 29
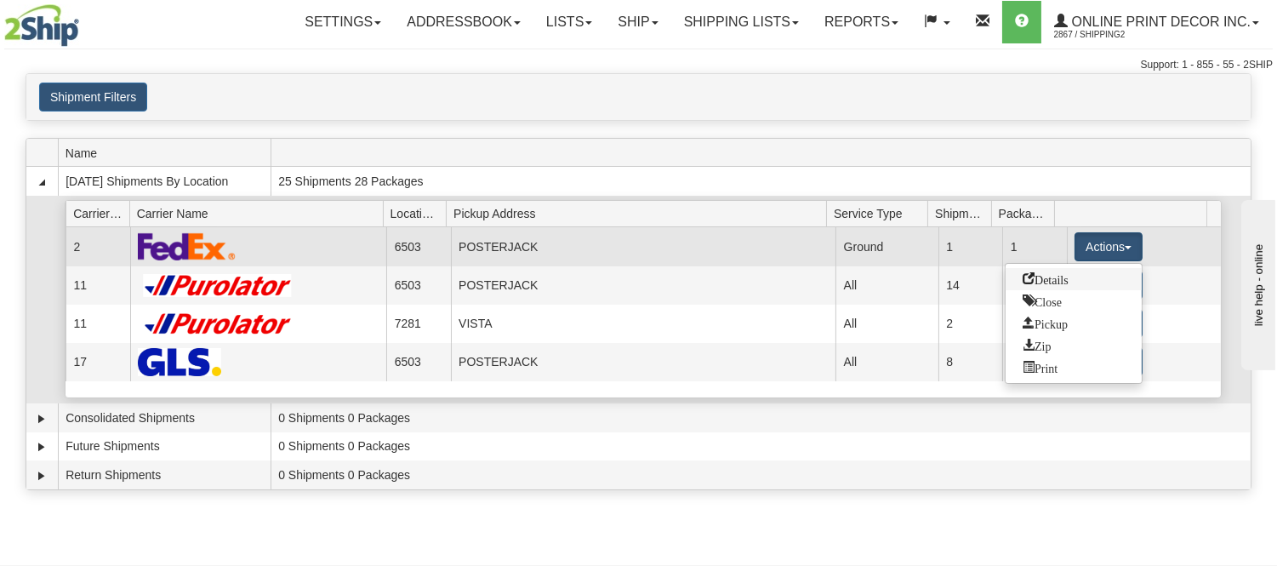
click at [1058, 282] on span "Details" at bounding box center [1046, 278] width 46 height 12
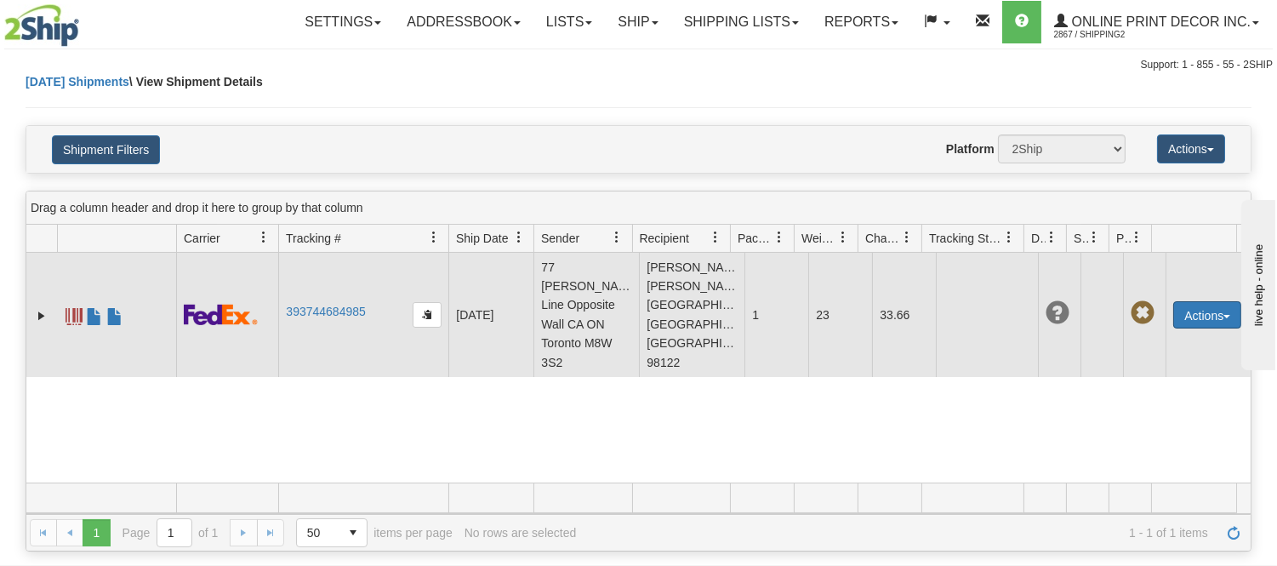
click at [1195, 306] on button "Actions" at bounding box center [1207, 314] width 68 height 27
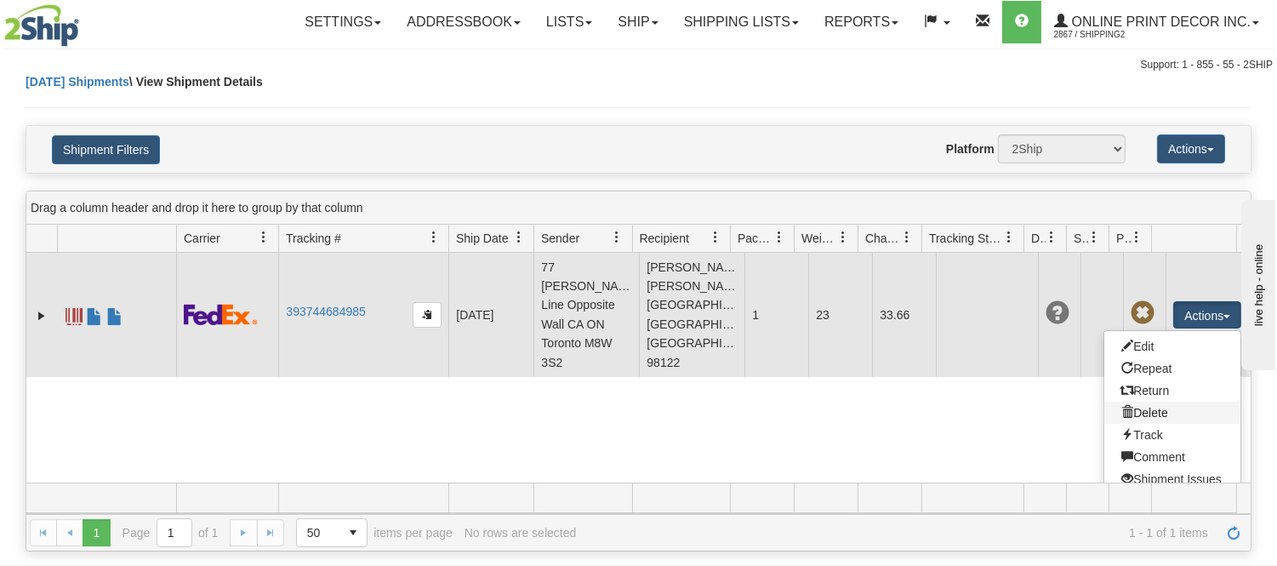
click at [1142, 412] on link "Delete" at bounding box center [1172, 413] width 136 height 22
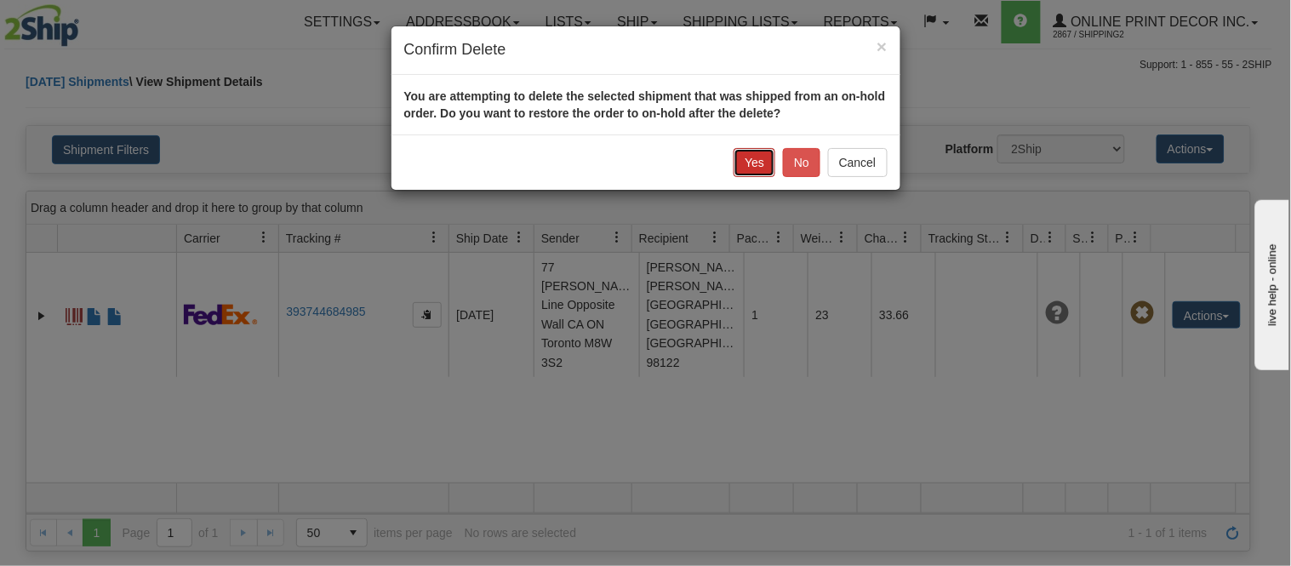
click at [764, 153] on button "Yes" at bounding box center [754, 162] width 42 height 29
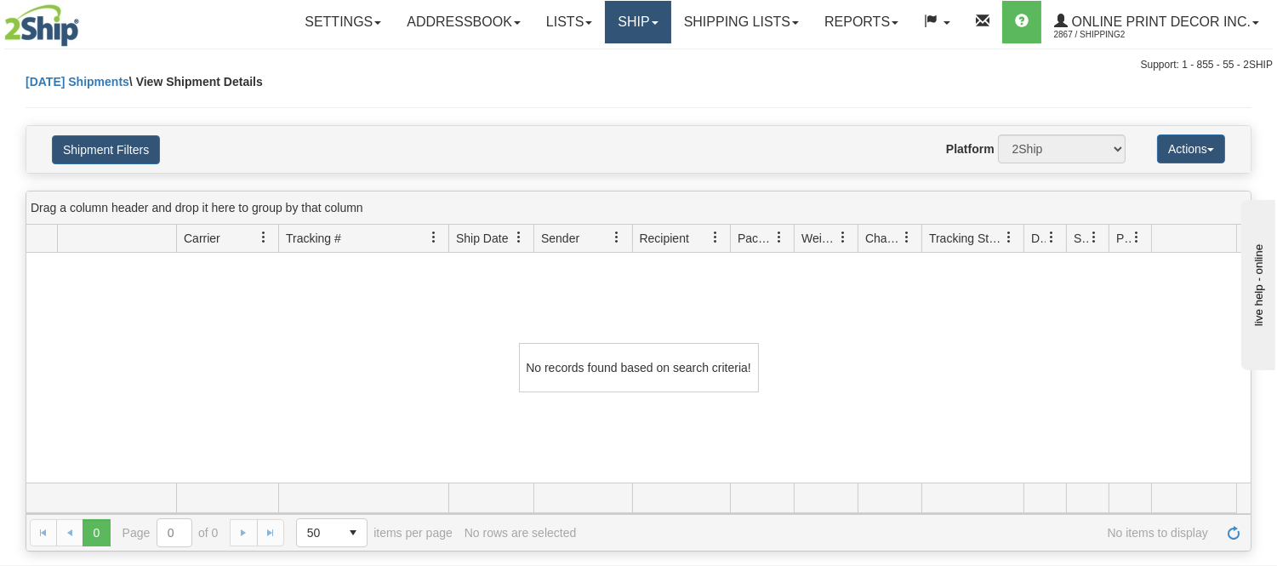
click at [647, 24] on link "Ship" at bounding box center [638, 22] width 66 height 43
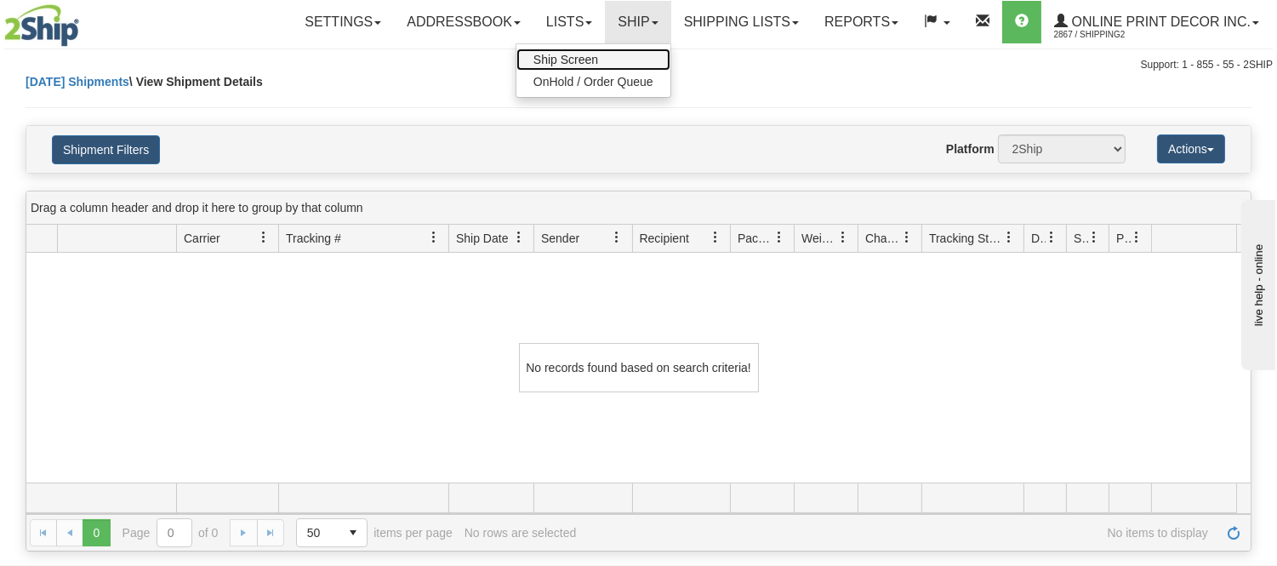
click at [606, 60] on link "Ship Screen" at bounding box center [593, 59] width 154 height 22
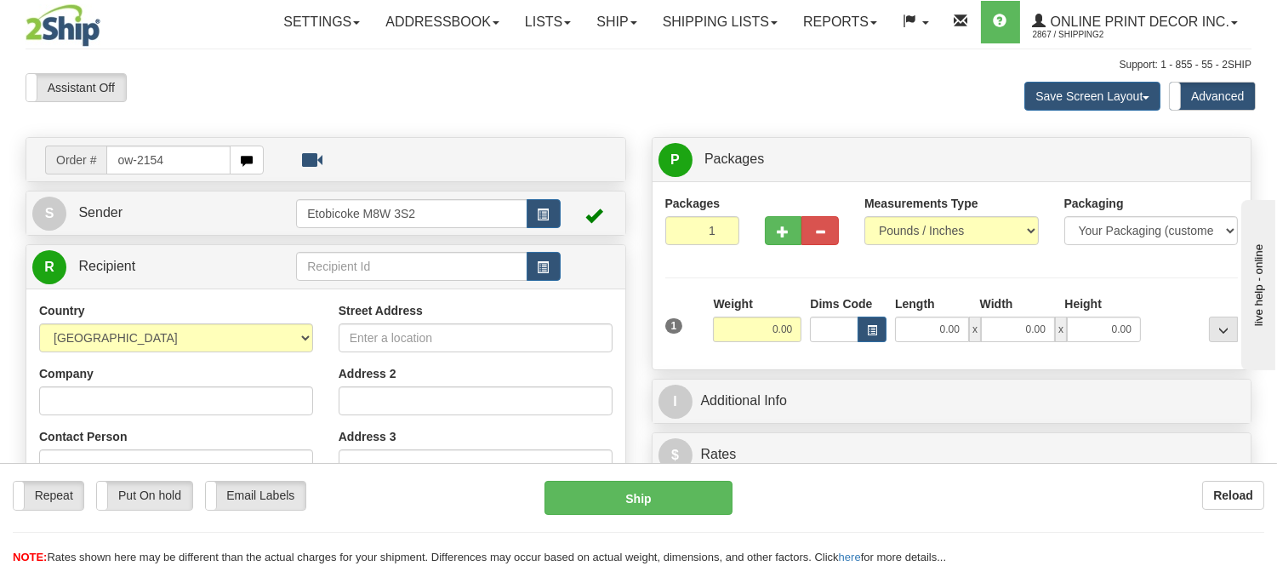
type input "ow-2154"
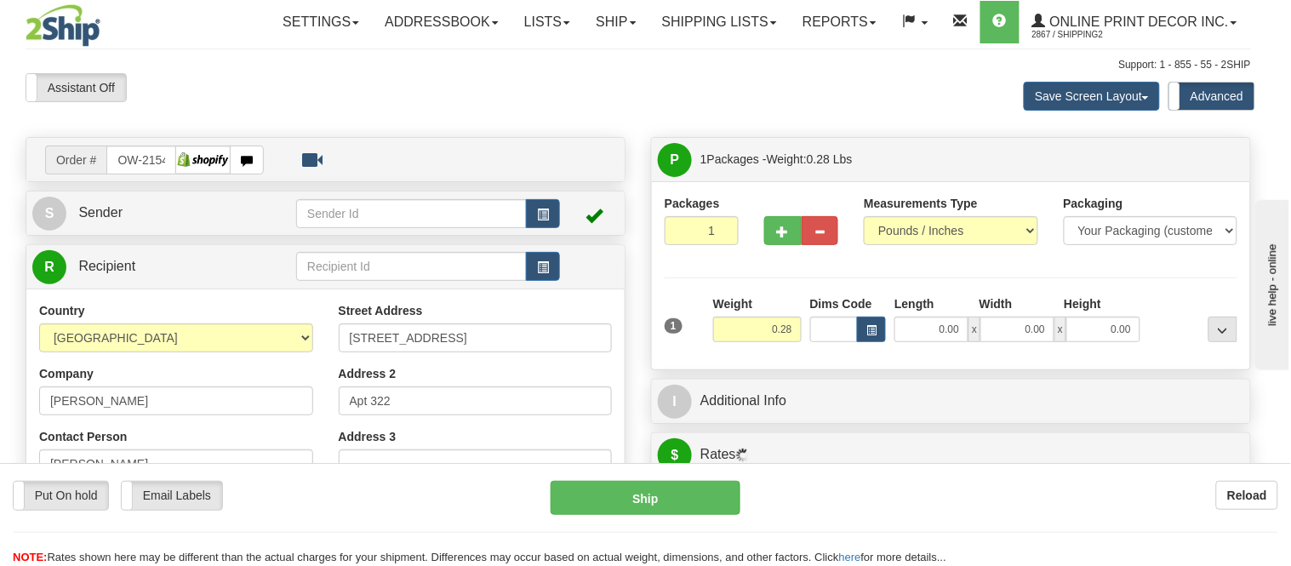
type input "SEATTLE"
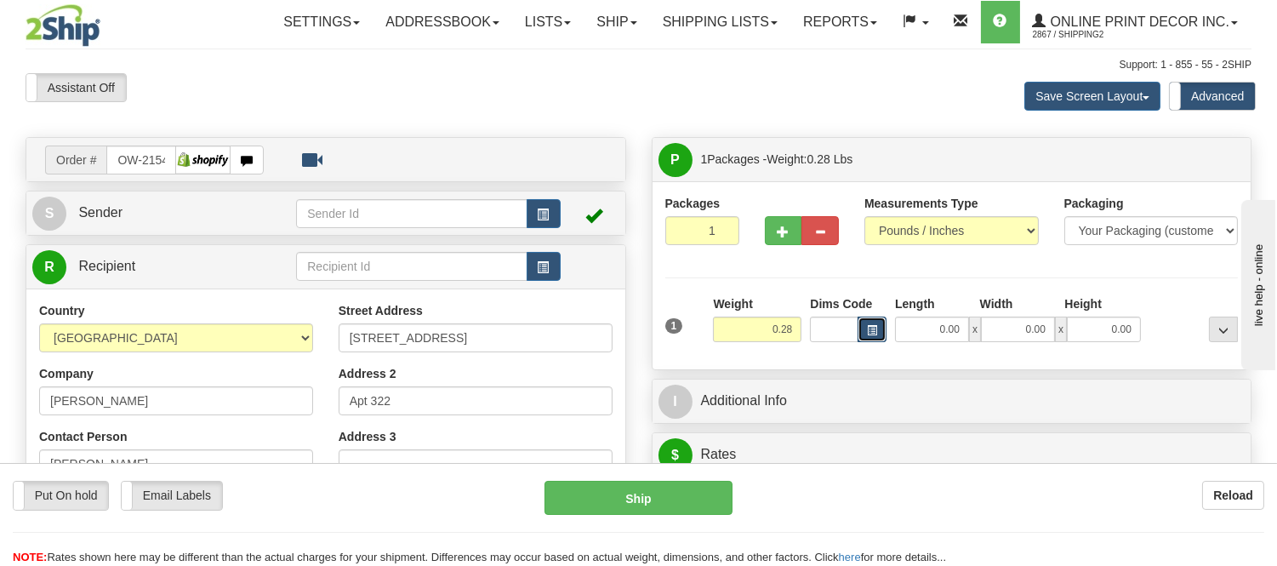
click at [873, 326] on span "button" at bounding box center [872, 330] width 10 height 9
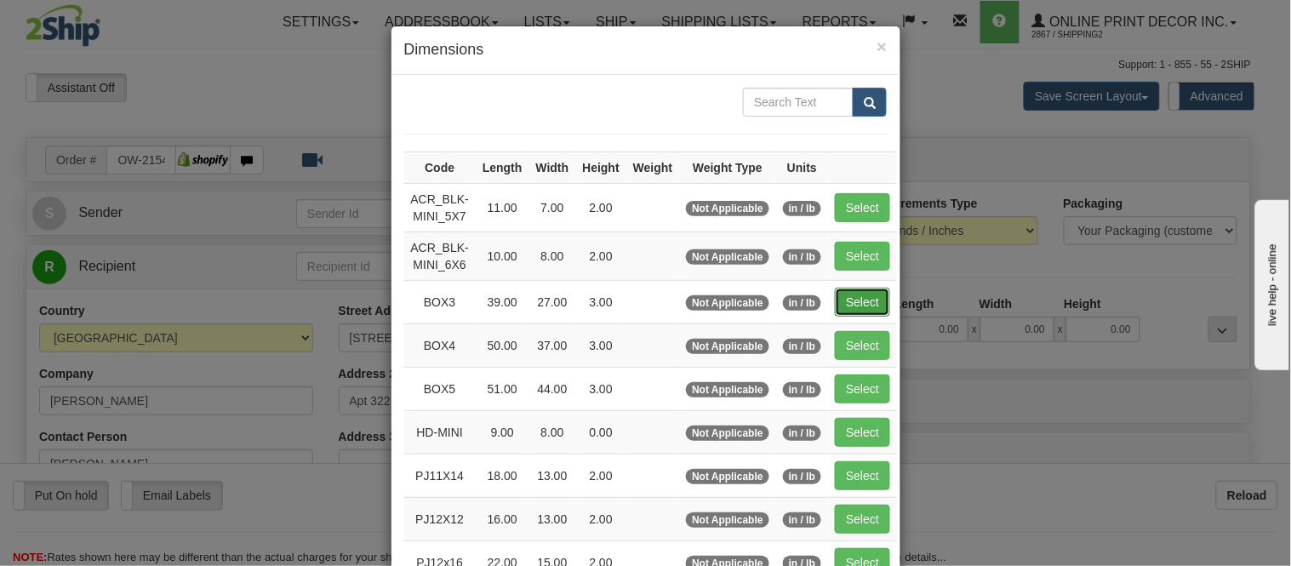
click at [839, 296] on button "Select" at bounding box center [862, 302] width 55 height 29
type input "BOX3"
type input "39.00"
type input "27.00"
type input "3.00"
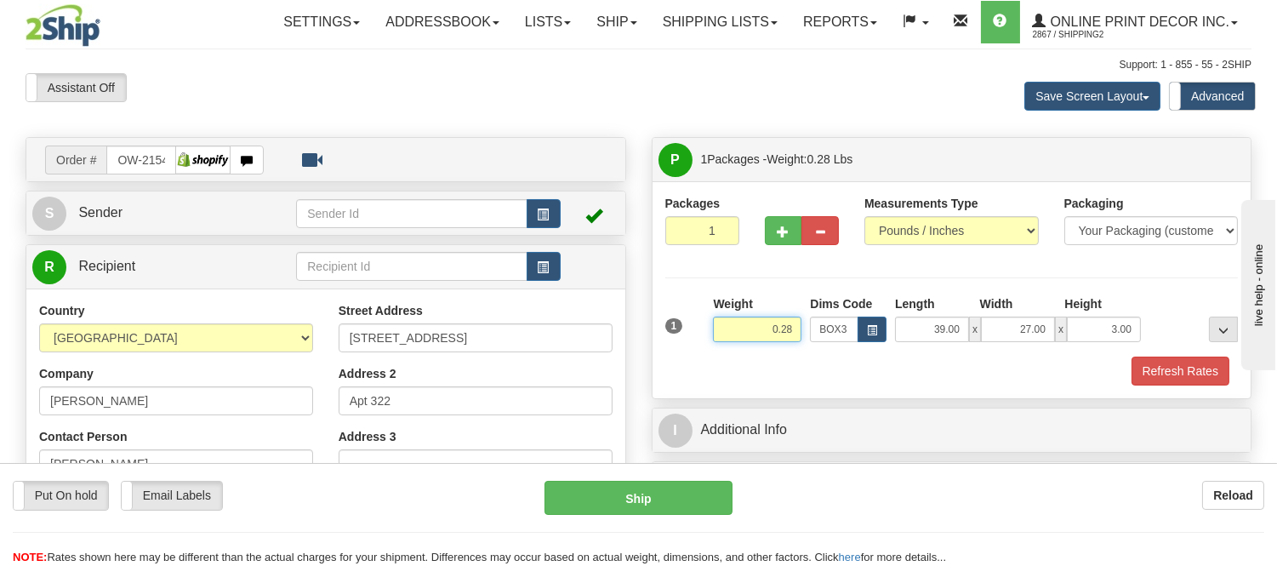
drag, startPoint x: 784, startPoint y: 332, endPoint x: 737, endPoint y: 337, distance: 47.9
click at [737, 337] on input "0.28" at bounding box center [757, 330] width 88 height 26
click at [811, 261] on div "Packages 1 1 Measurements Type" at bounding box center [951, 290] width 573 height 191
drag, startPoint x: 793, startPoint y: 324, endPoint x: 716, endPoint y: 334, distance: 78.0
click at [716, 334] on input "0.28" at bounding box center [757, 330] width 88 height 26
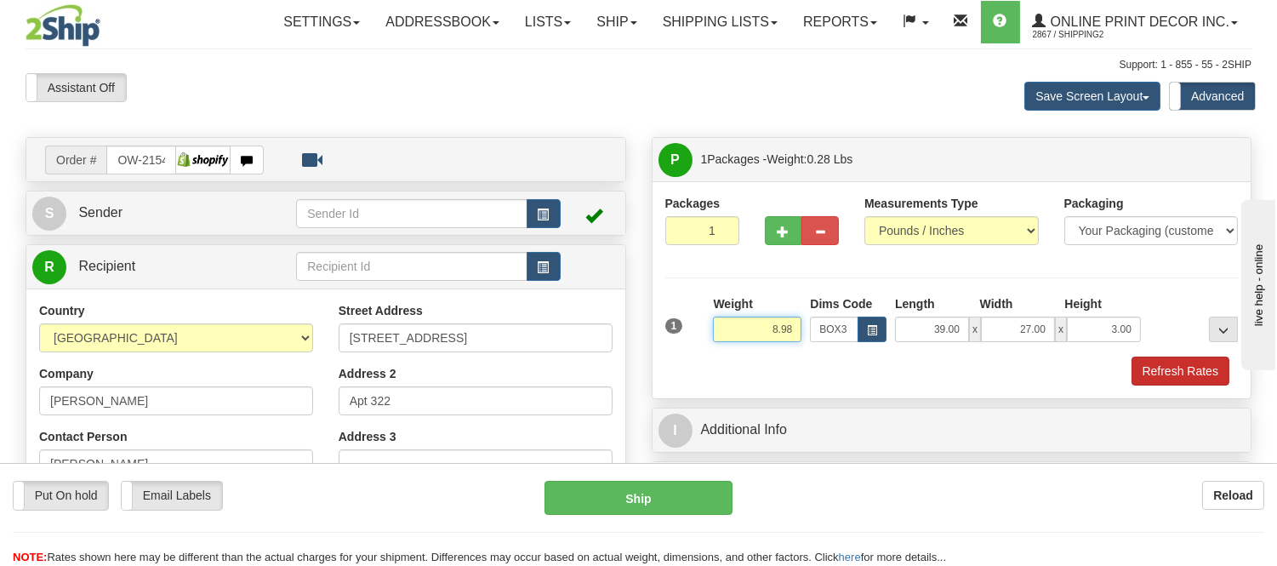
type input "8.98"
click at [1152, 369] on button "Refresh Rates" at bounding box center [1181, 370] width 98 height 29
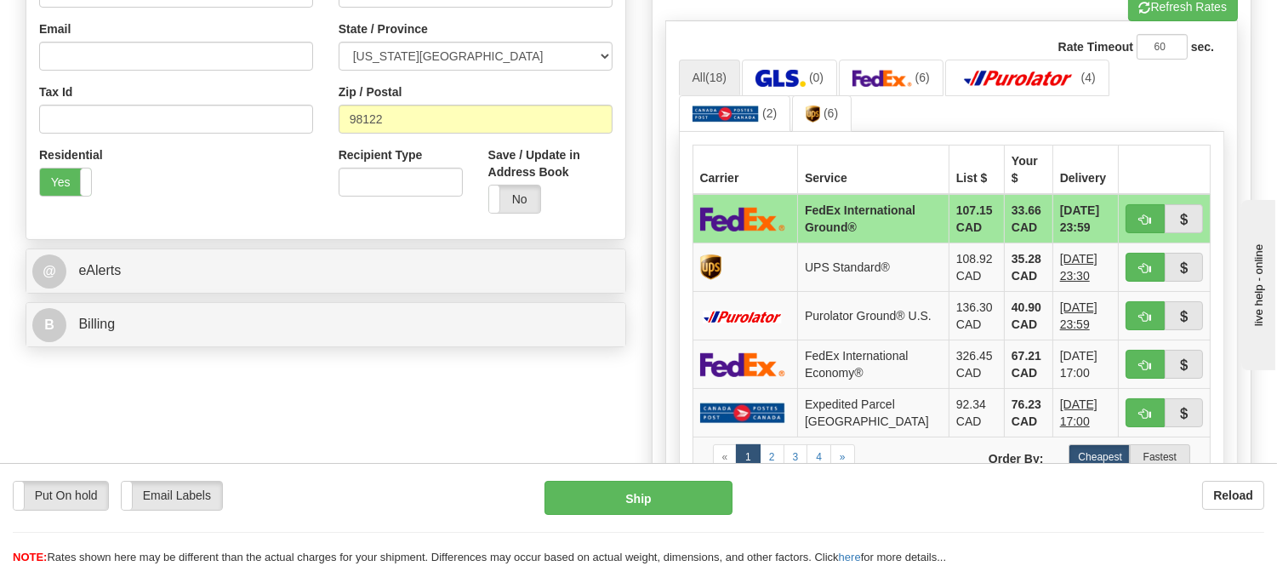
scroll to position [567, 0]
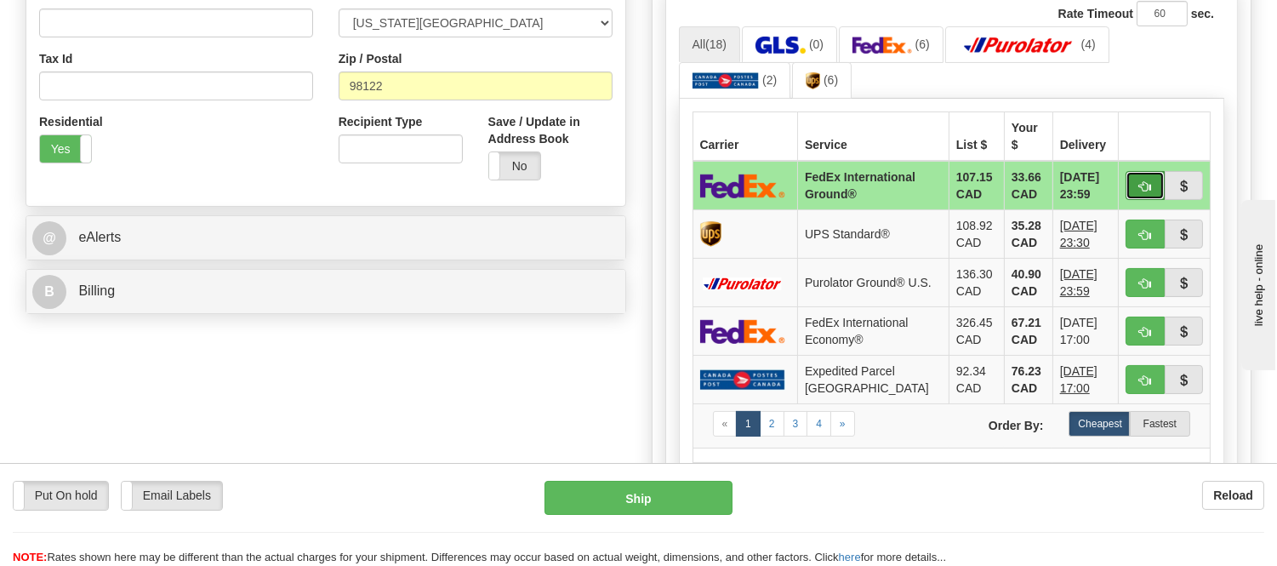
click at [1143, 181] on span "button" at bounding box center [1145, 186] width 12 height 11
type input "92"
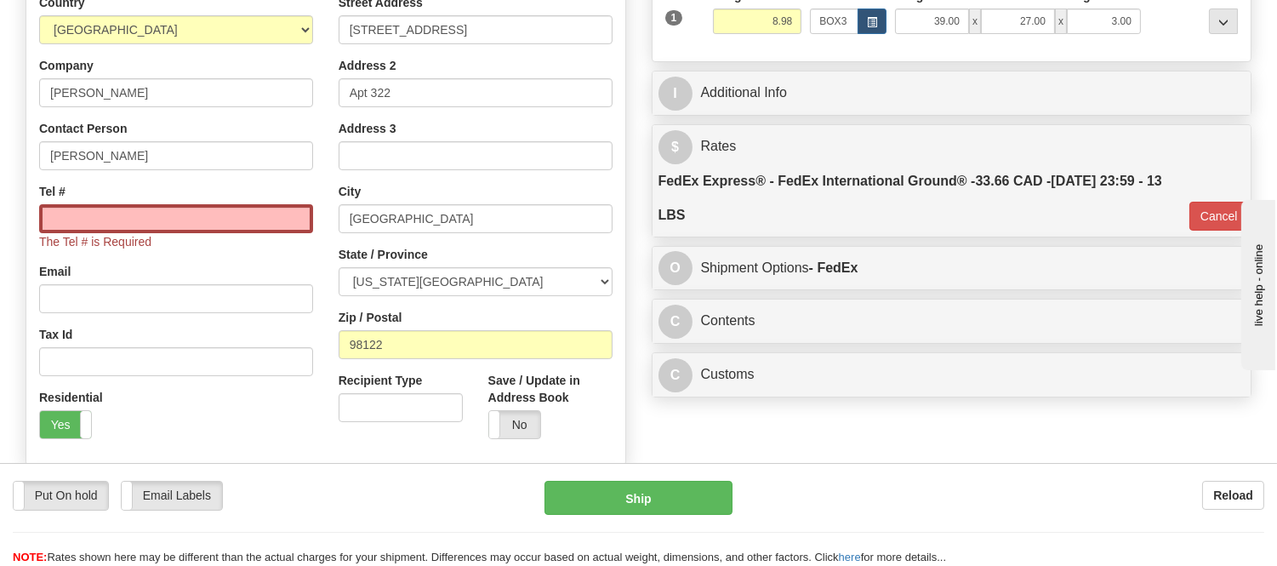
scroll to position [300, 0]
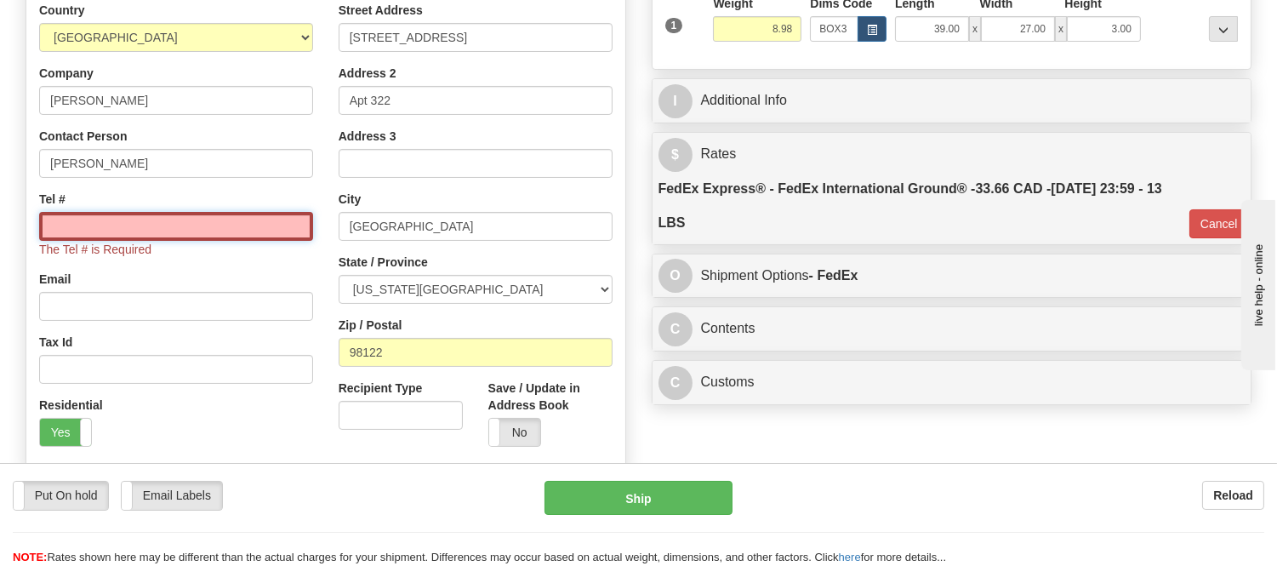
click at [247, 218] on input "Tel #" at bounding box center [176, 226] width 274 height 29
type input "[PHONE_NUMBER]"
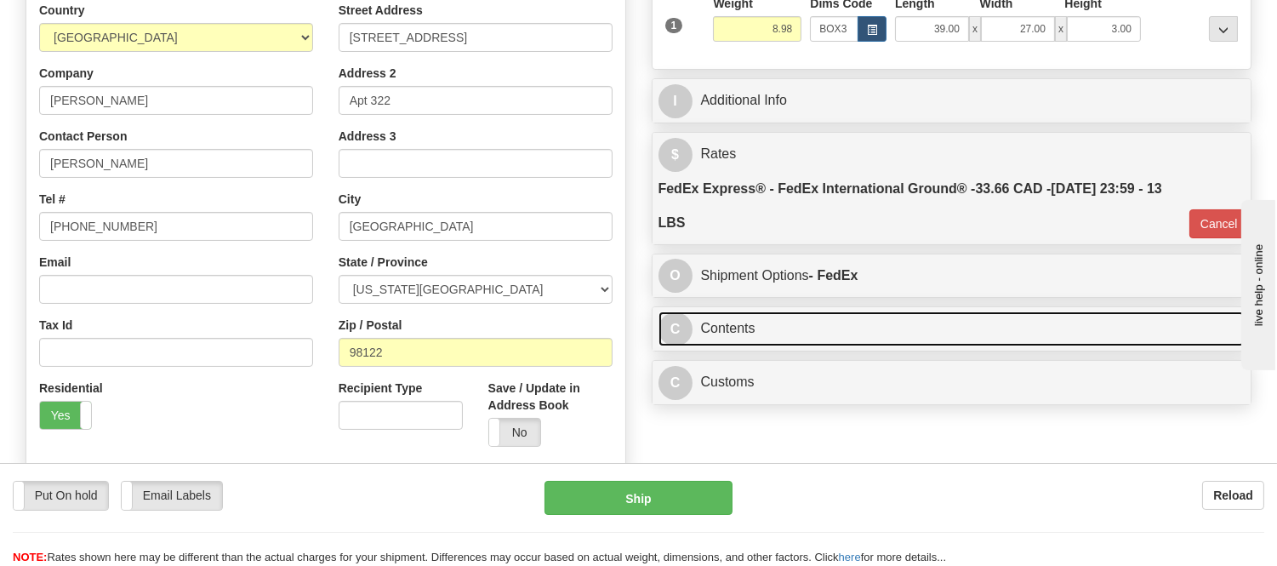
click at [808, 334] on link "C Contents" at bounding box center [952, 328] width 587 height 35
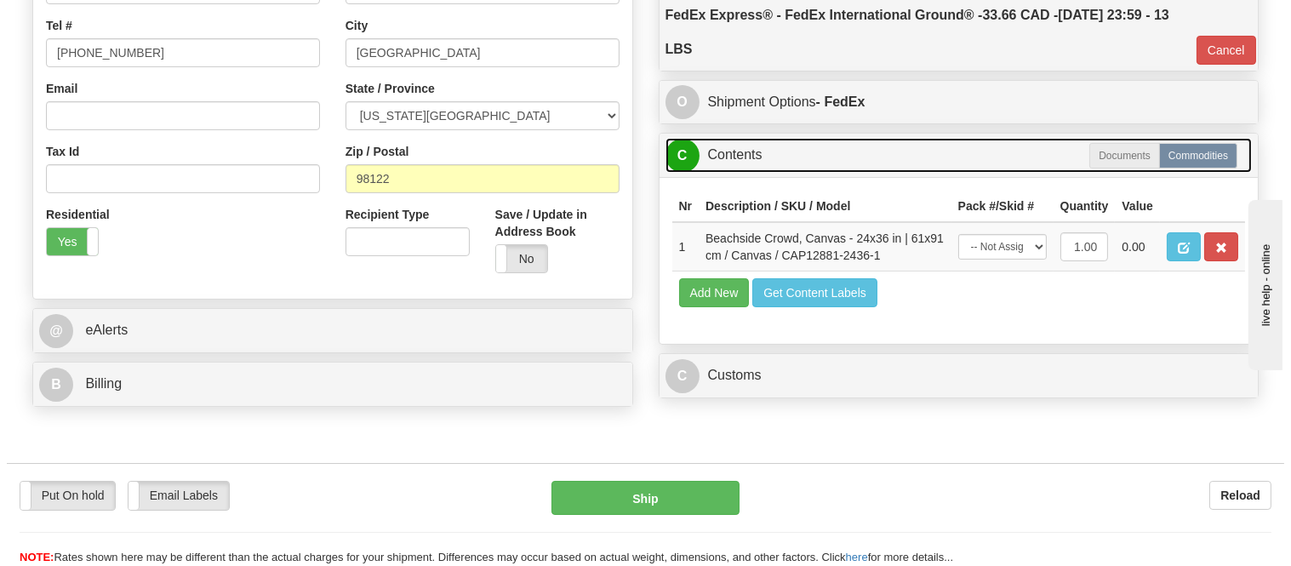
scroll to position [489, 0]
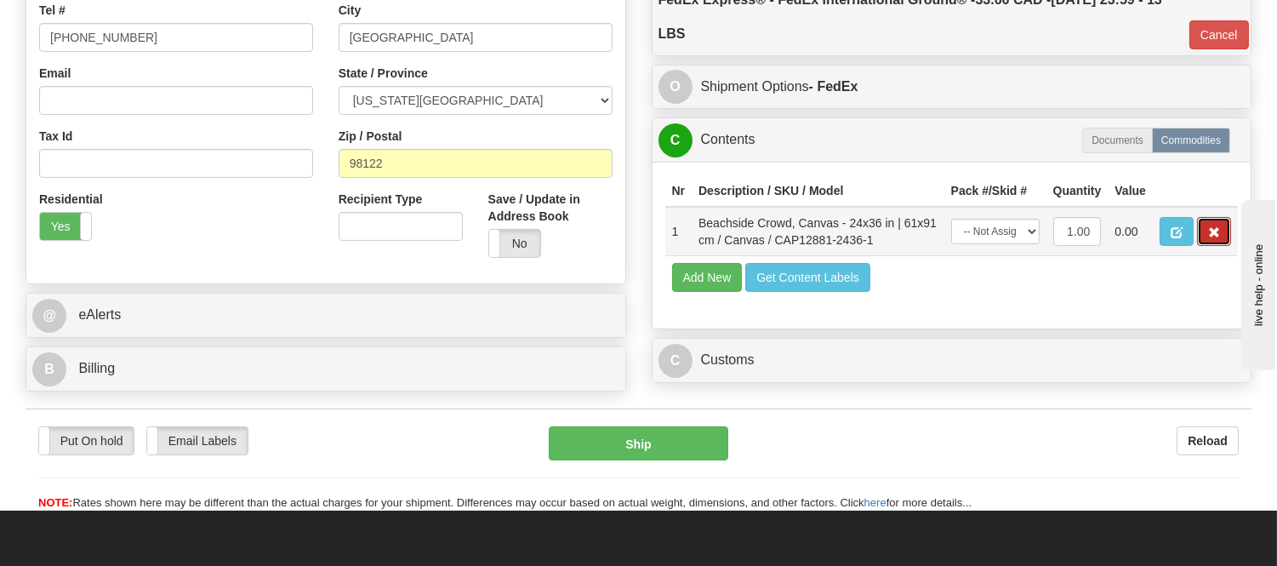
click at [1213, 246] on button "button" at bounding box center [1214, 231] width 34 height 29
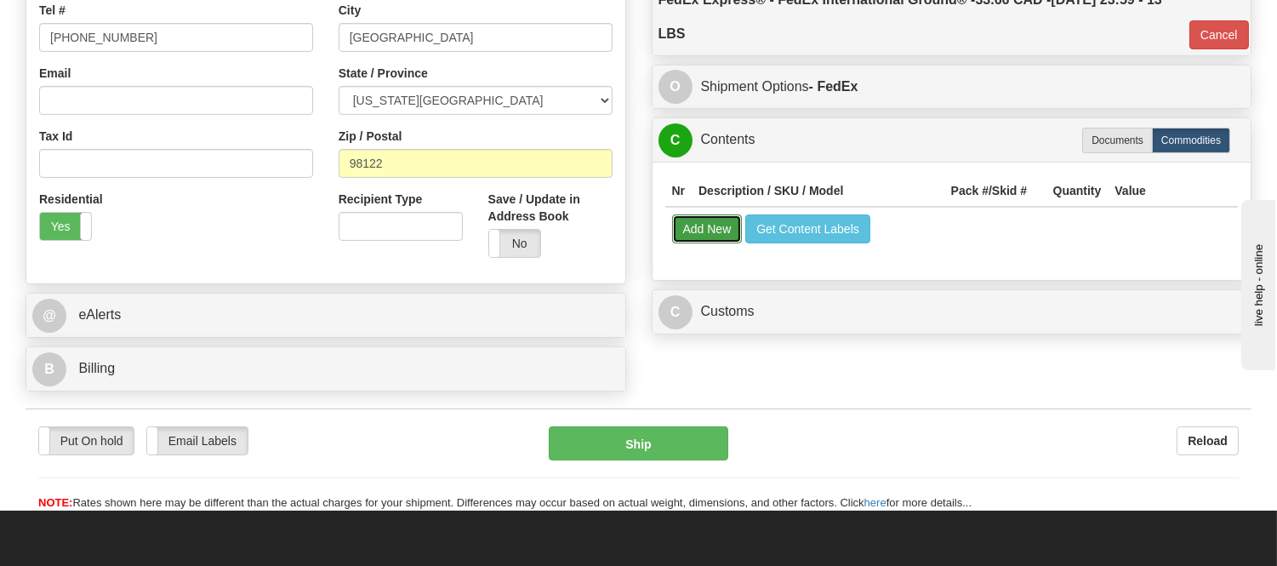
click at [691, 233] on button "Add New" at bounding box center [707, 228] width 71 height 29
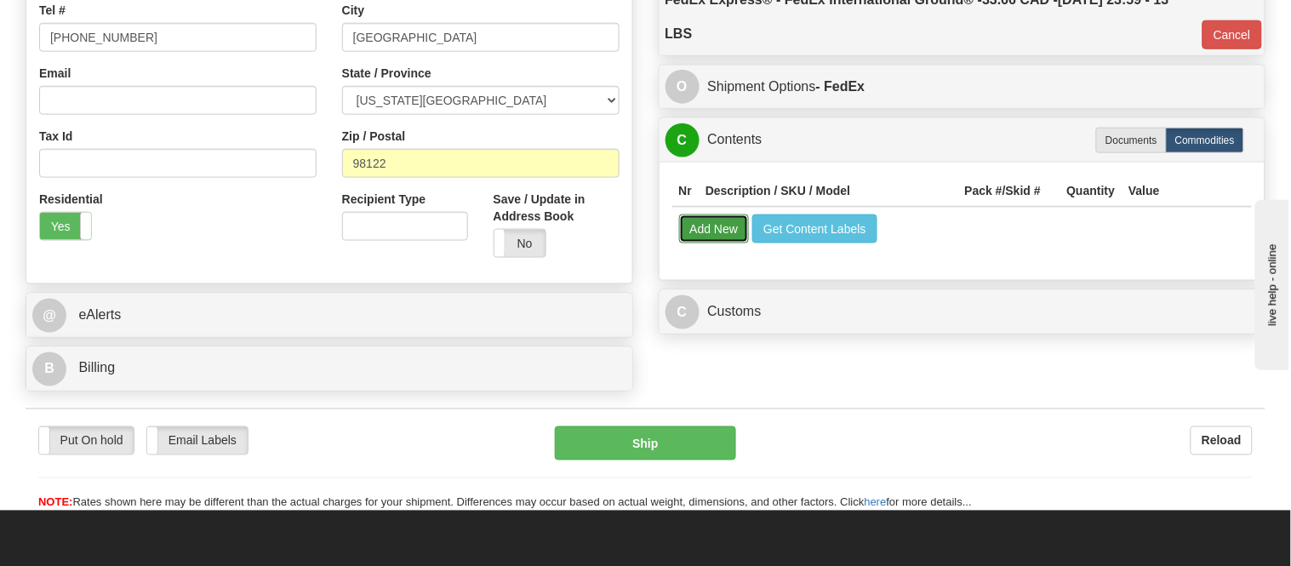
select select
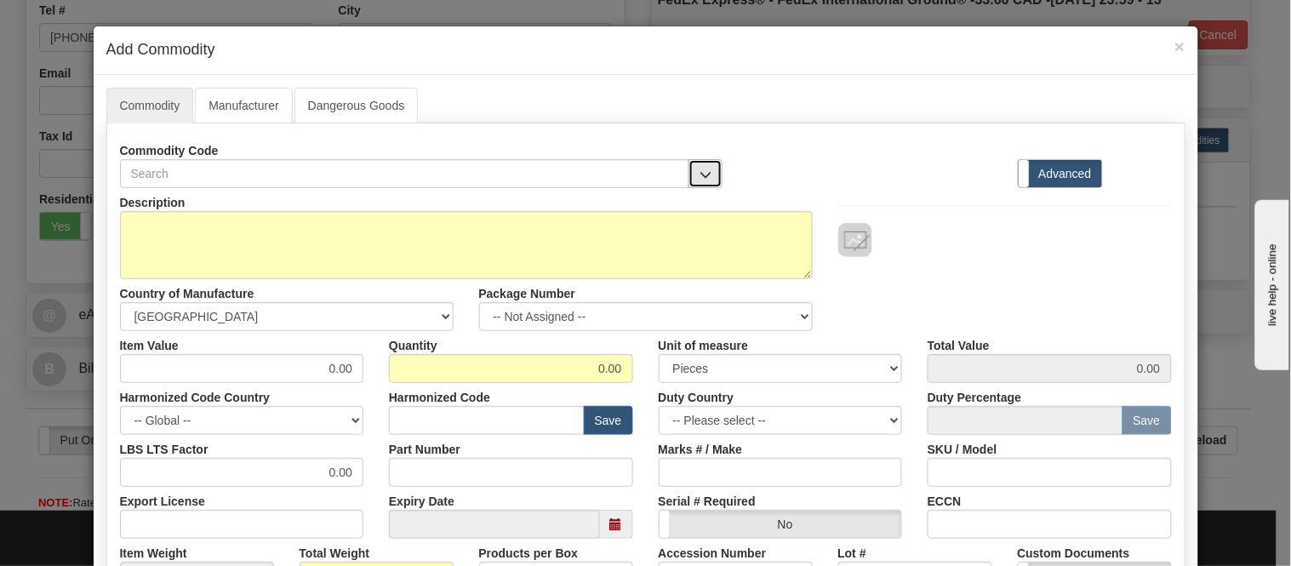
click at [703, 169] on span "button" at bounding box center [705, 174] width 12 height 11
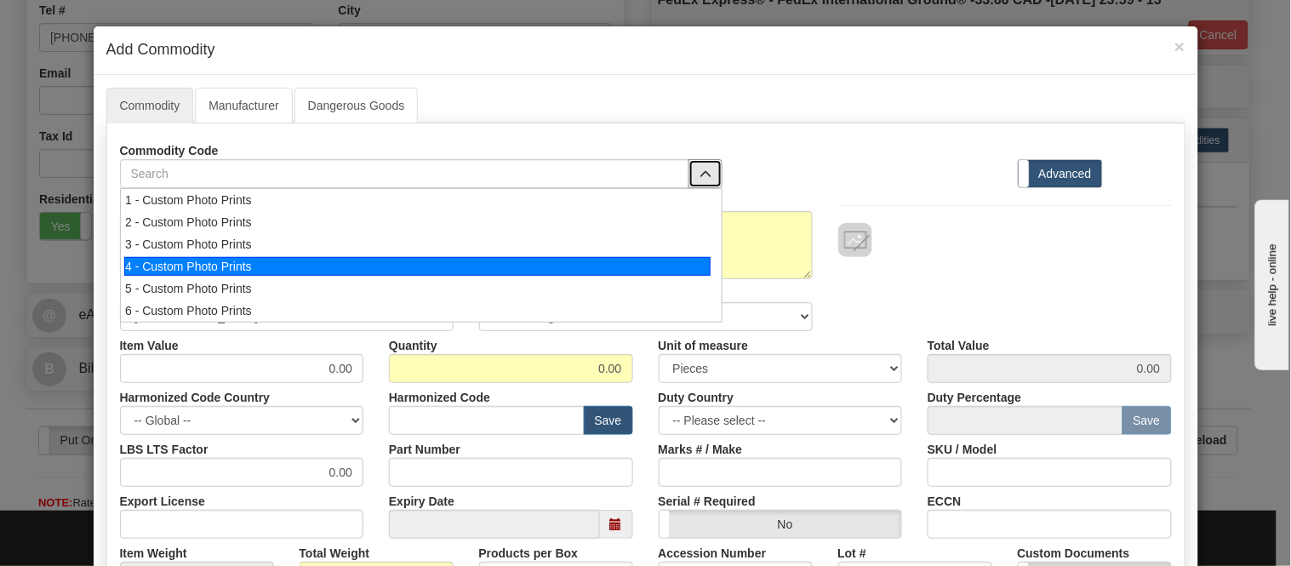
click at [666, 260] on div "4 - Custom Photo Prints" at bounding box center [417, 266] width 586 height 19
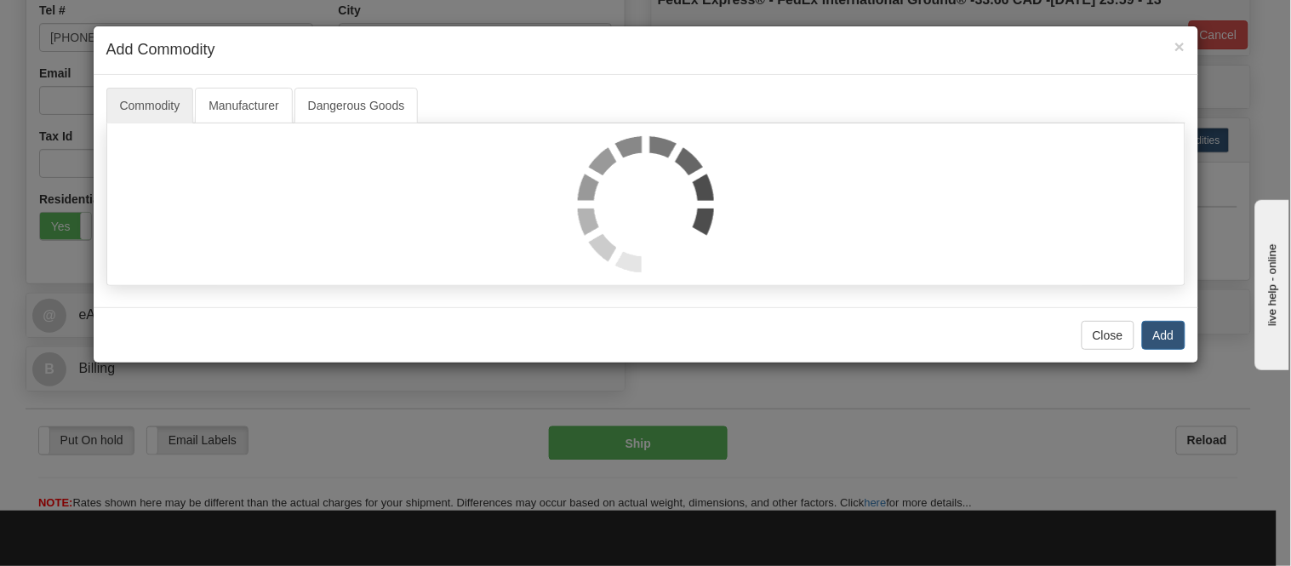
select select "1"
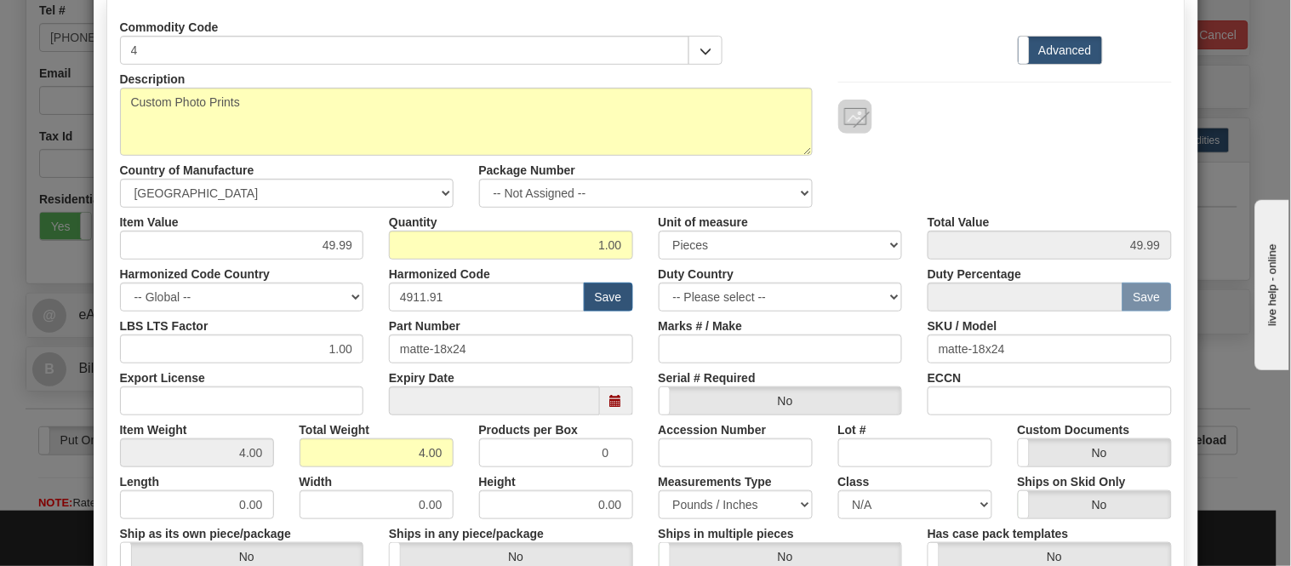
scroll to position [0, 0]
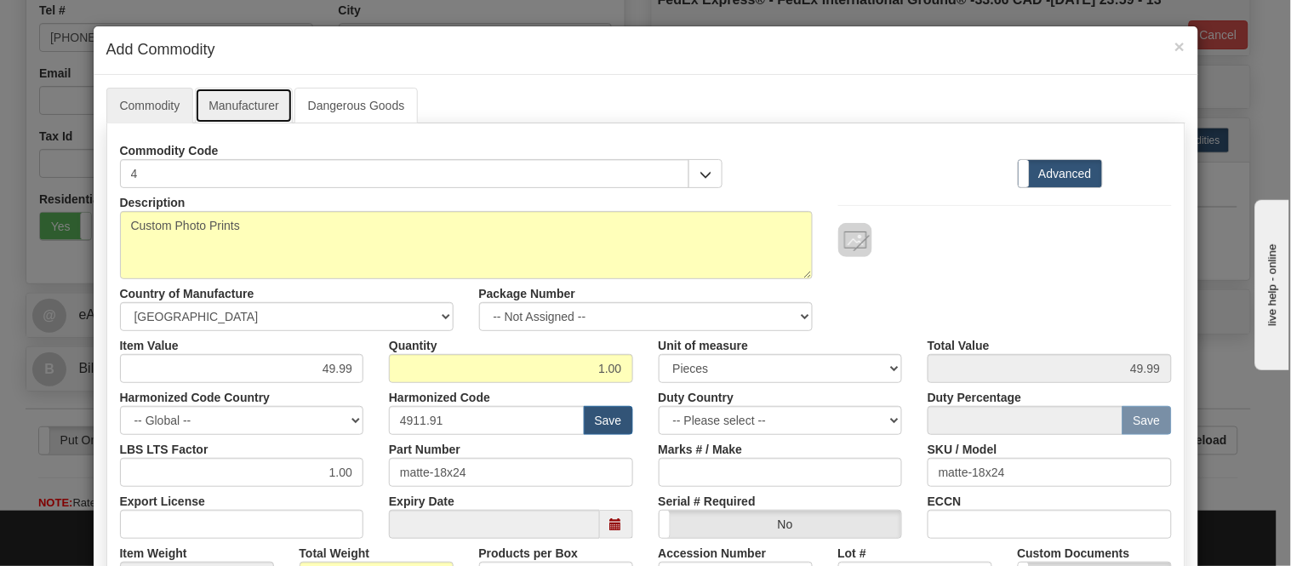
click at [260, 94] on link "Manufacturer" at bounding box center [243, 106] width 97 height 36
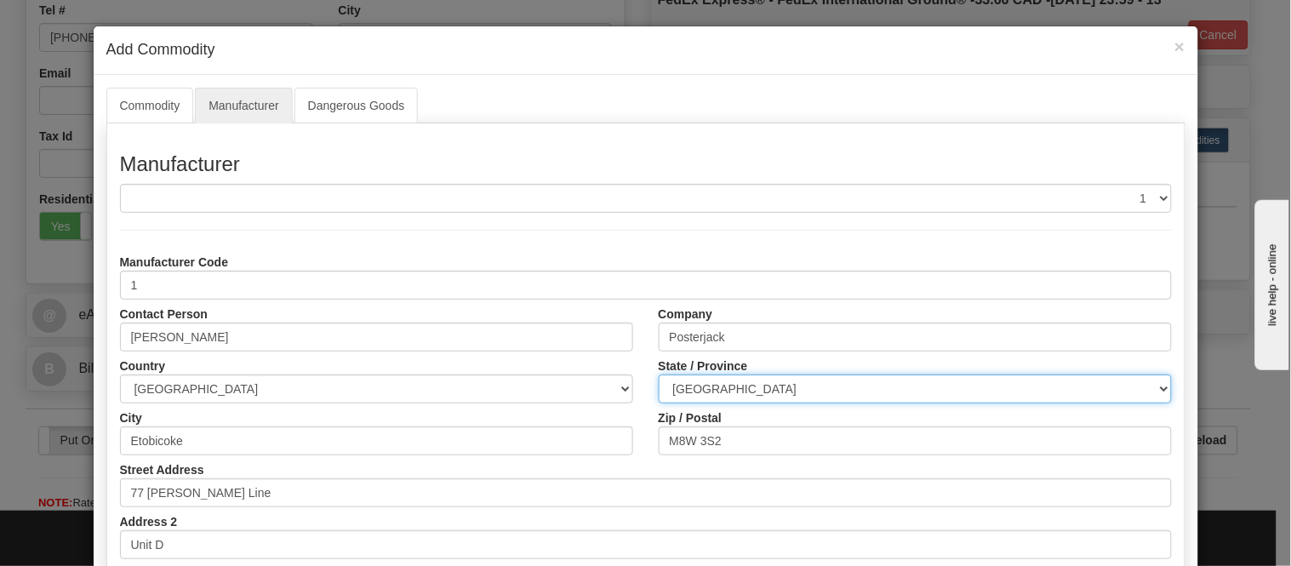
click at [772, 384] on select "ALBERTA BRITISH COLUMBIA MANITOBA NEW BRUNSWICK NEWFOUNDLAND NOVA SCOTIA NUNAVU…" at bounding box center [915, 388] width 513 height 29
select select "ON"
click at [659, 374] on select "ALBERTA BRITISH COLUMBIA MANITOBA NEW BRUNSWICK NEWFOUNDLAND NOVA SCOTIA NUNAVU…" at bounding box center [915, 388] width 513 height 29
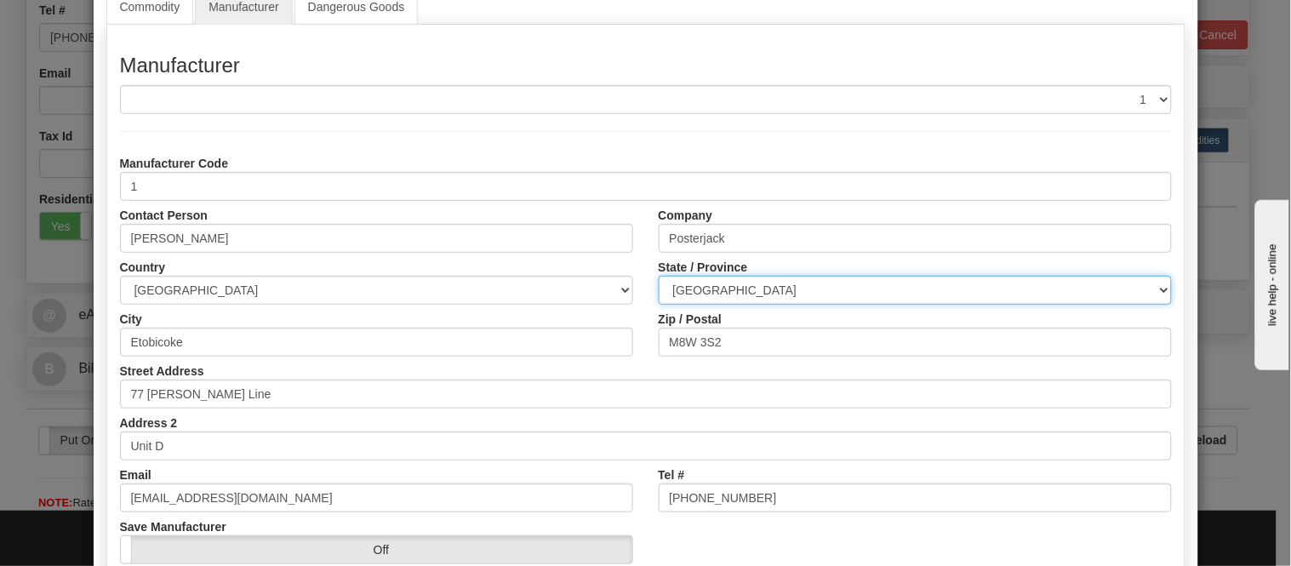
scroll to position [214, 0]
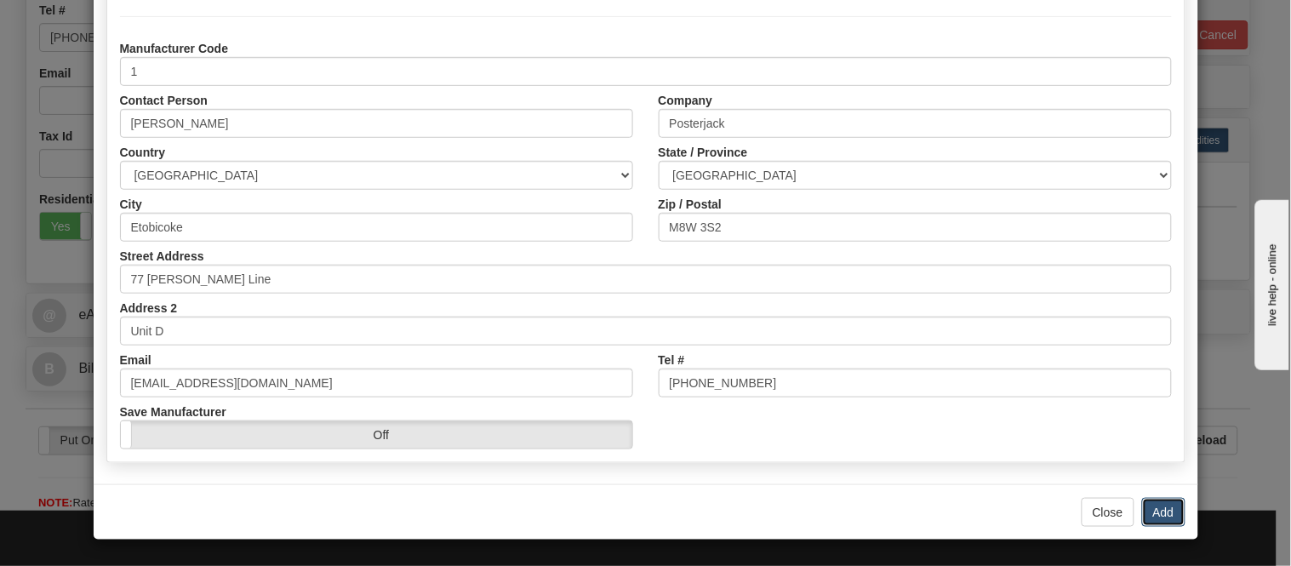
click at [1155, 507] on button "Add" at bounding box center [1163, 512] width 43 height 29
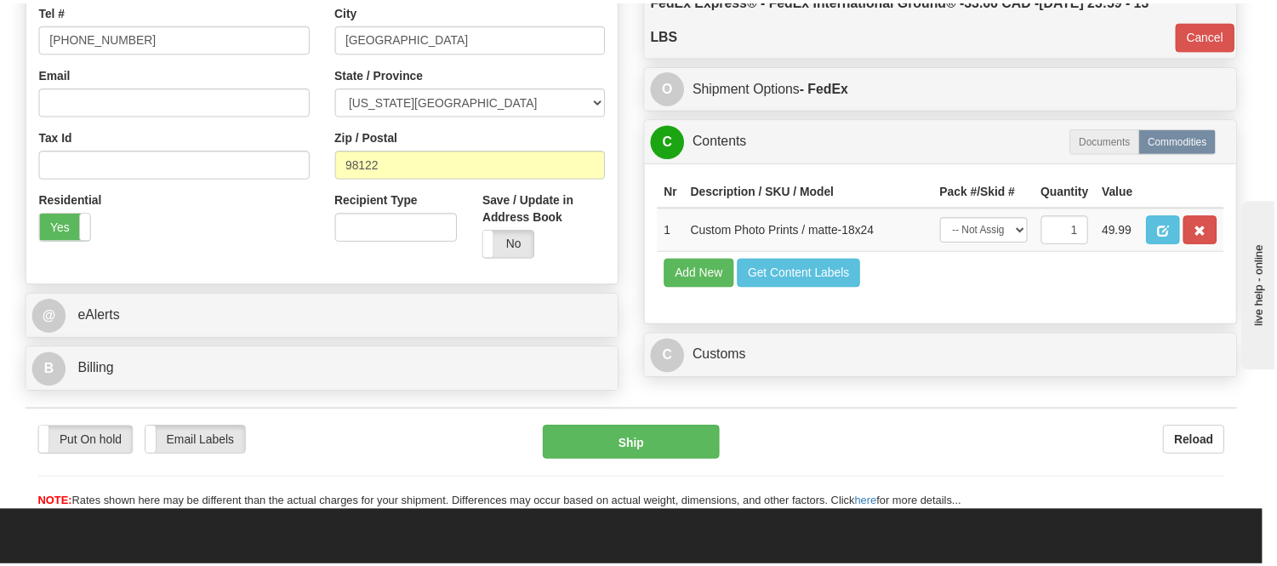
scroll to position [0, 0]
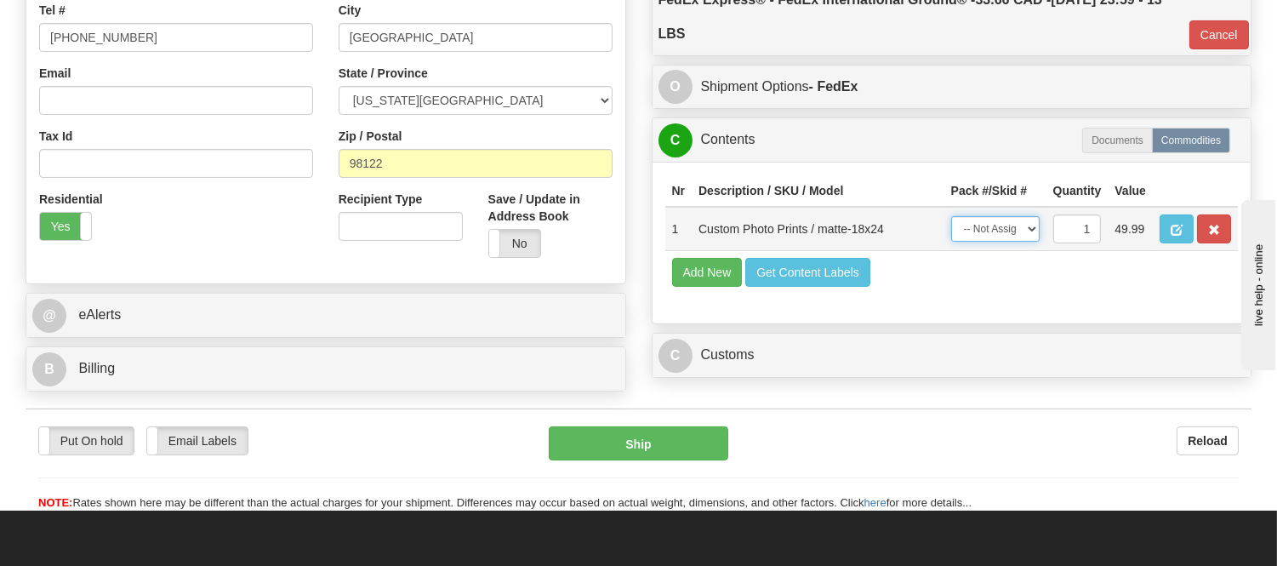
click at [995, 242] on select "-- Not Assigned -- Item 1" at bounding box center [995, 229] width 88 height 26
select select "0"
click at [951, 233] on select "-- Not Assigned -- Item 1" at bounding box center [995, 229] width 88 height 26
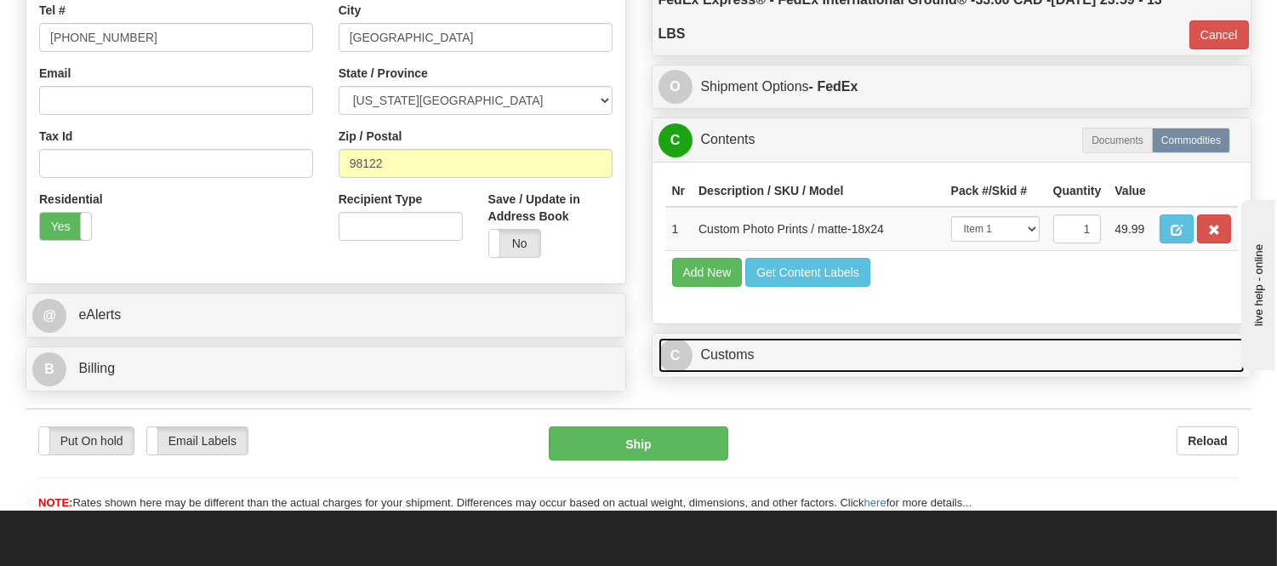
click at [694, 373] on link "C Customs" at bounding box center [952, 355] width 587 height 35
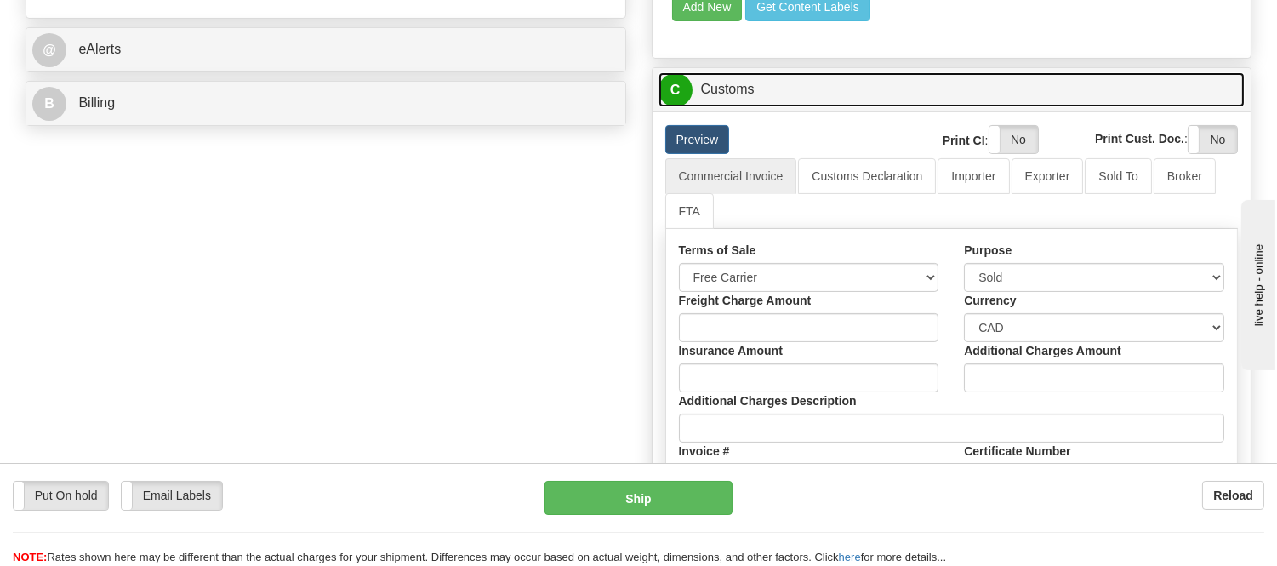
scroll to position [773, 0]
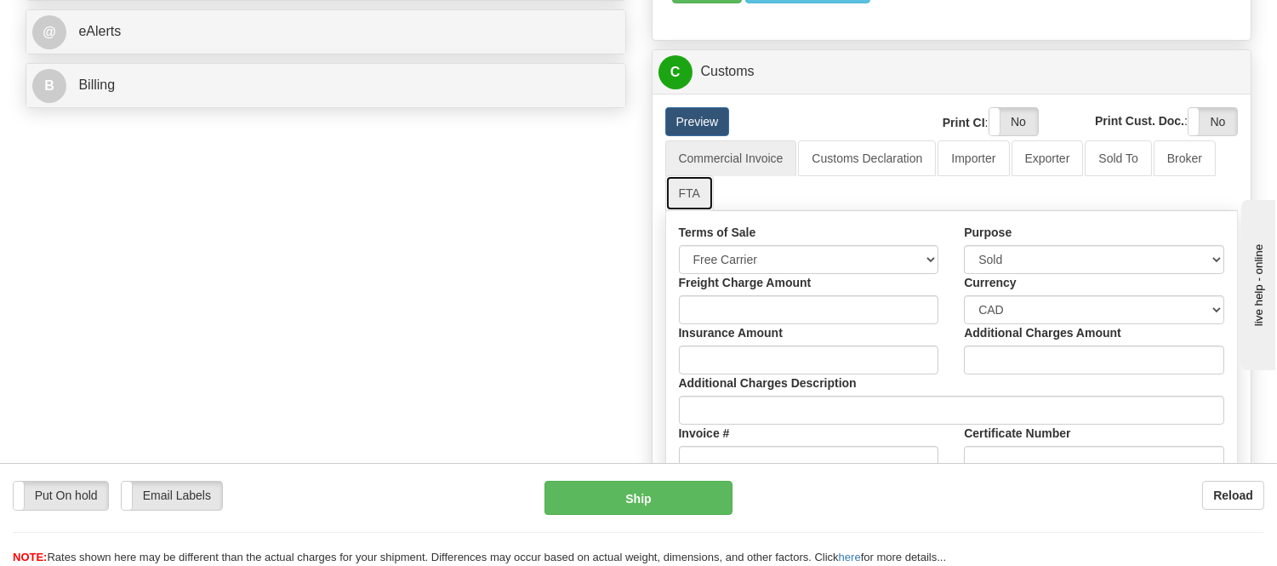
click at [696, 211] on link "FTA" at bounding box center [689, 193] width 48 height 36
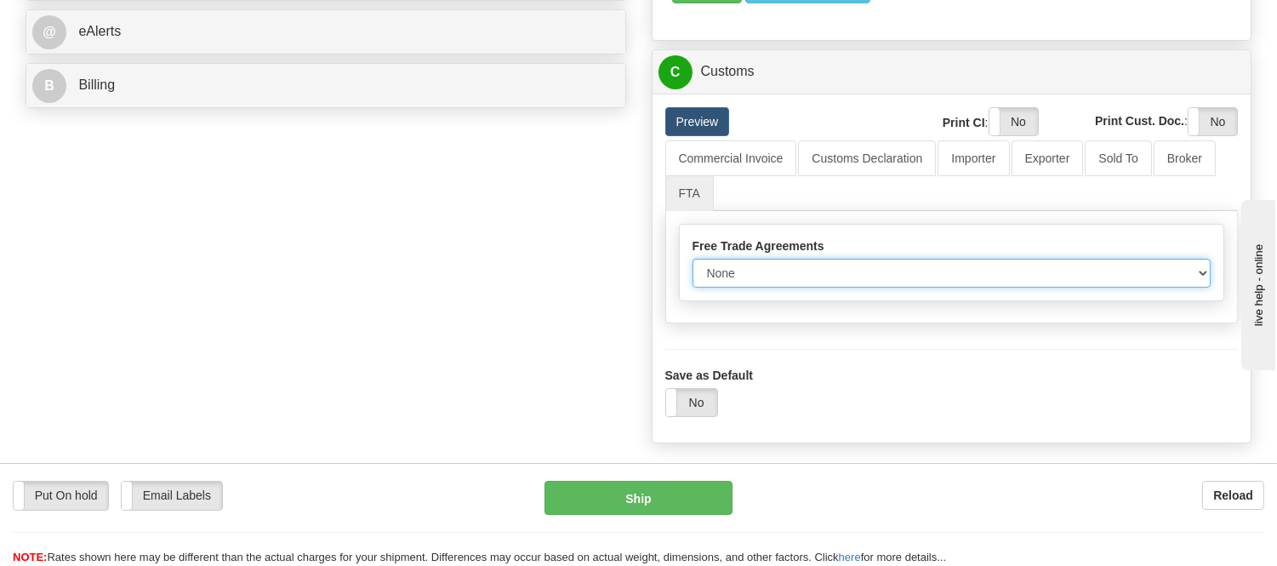
click at [749, 288] on select "None Other USMCA CETA CUKTCA" at bounding box center [952, 273] width 519 height 29
select select "1"
click at [693, 288] on select "None Other USMCA CETA CUKTCA" at bounding box center [952, 273] width 519 height 29
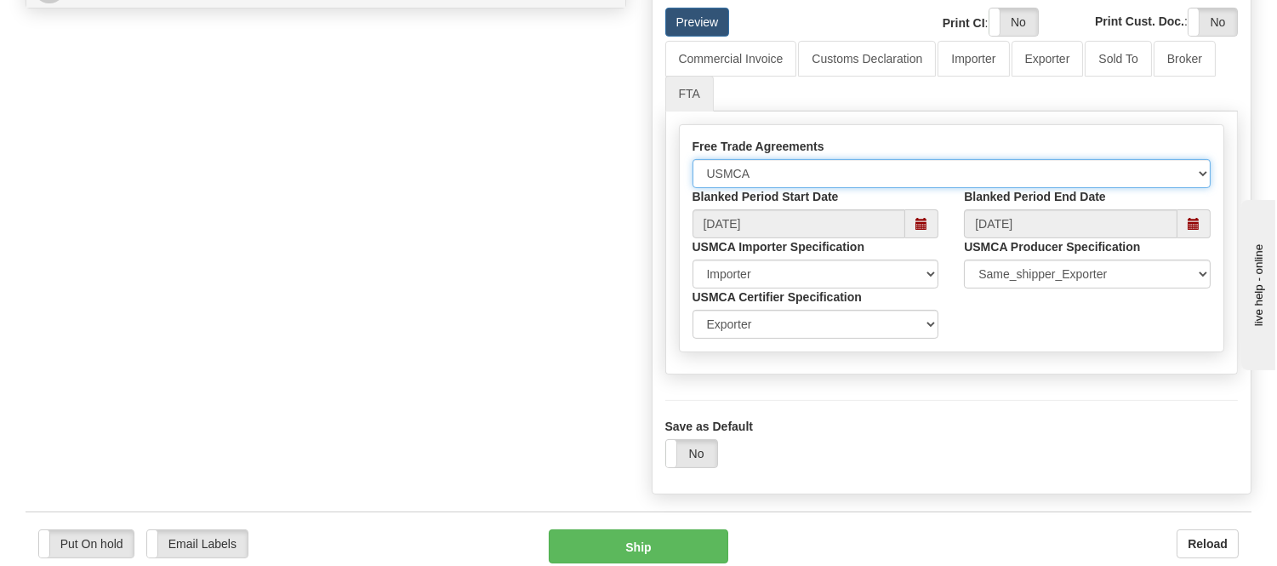
scroll to position [678, 0]
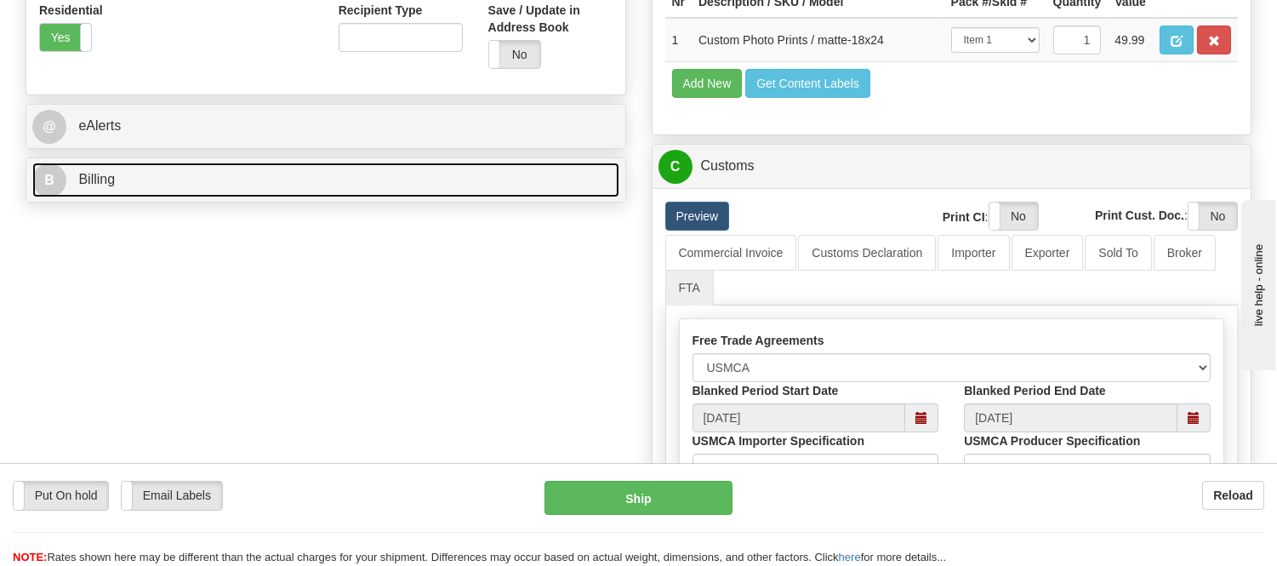
click at [199, 180] on link "B Billing" at bounding box center [325, 180] width 587 height 35
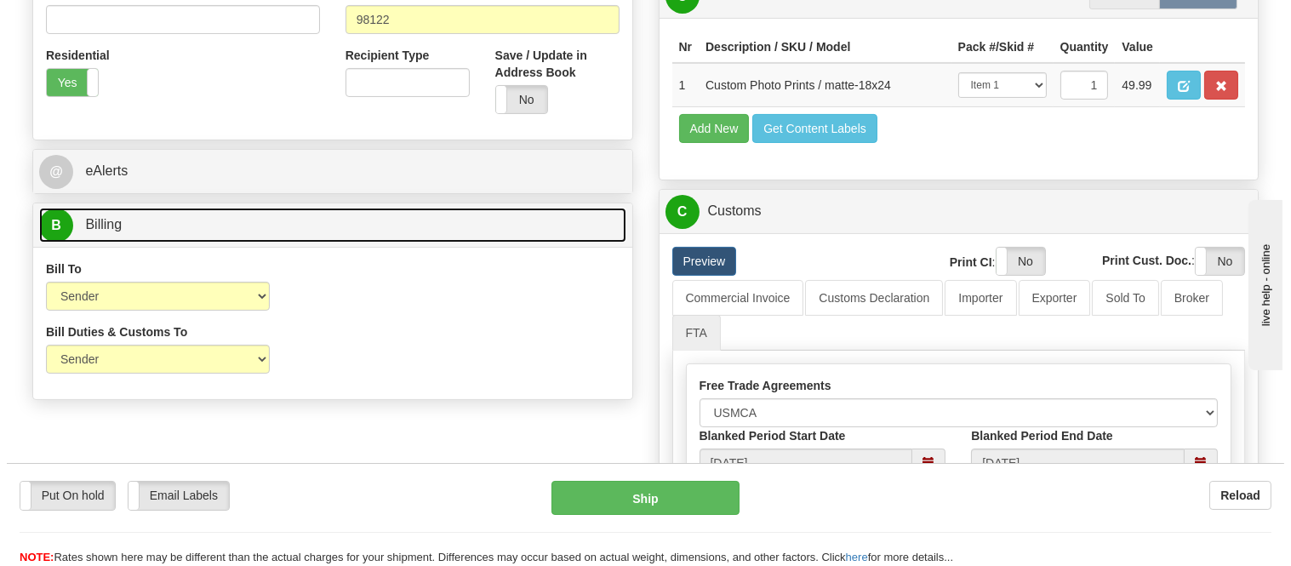
scroll to position [489, 0]
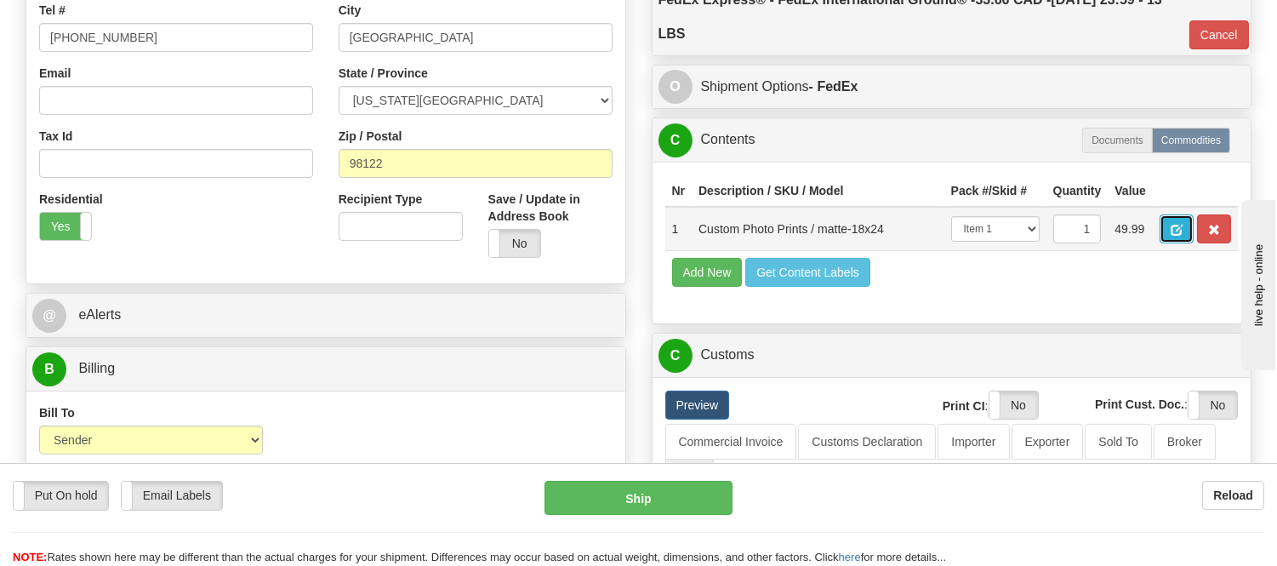
click at [1194, 225] on button "button" at bounding box center [1177, 228] width 34 height 29
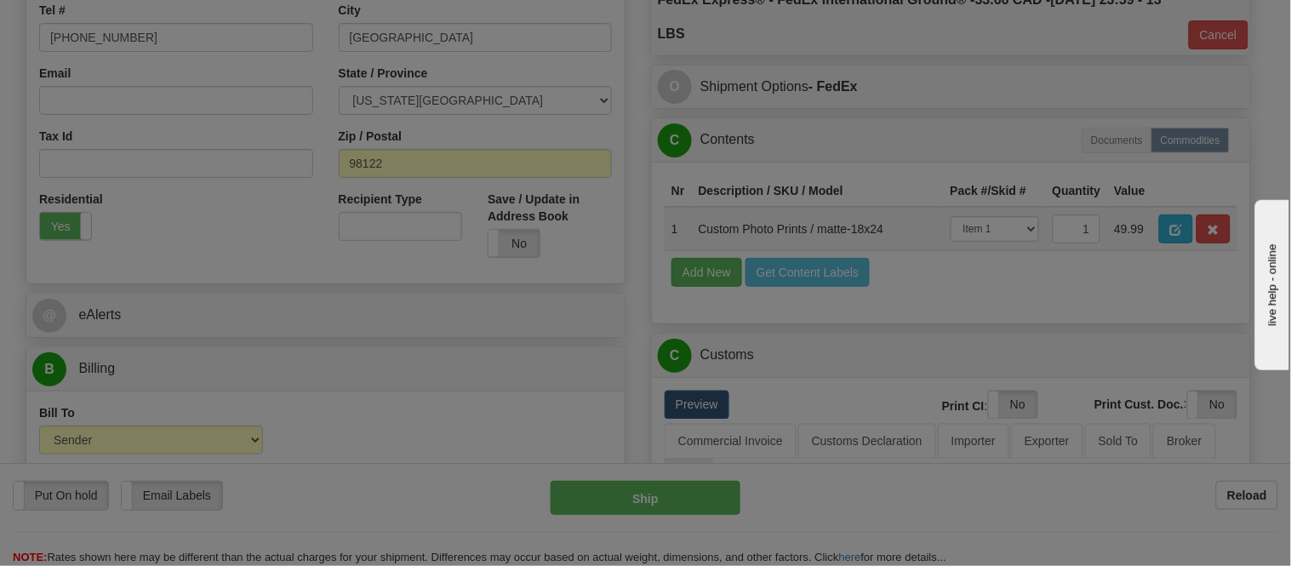
select select "1"
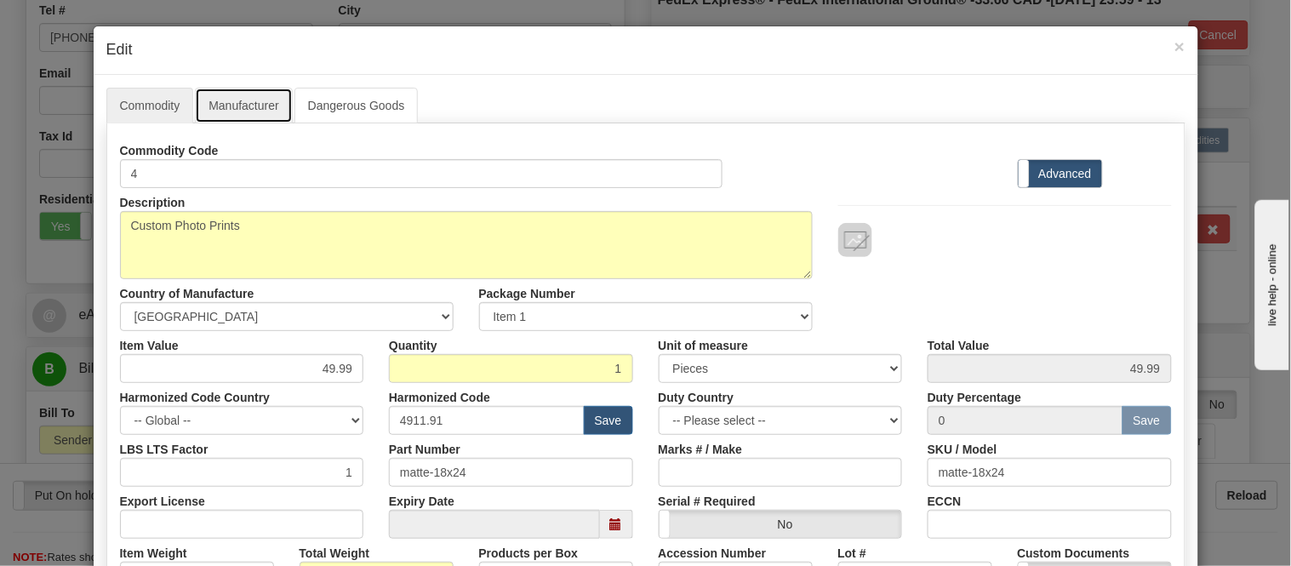
click at [267, 99] on link "Manufacturer" at bounding box center [243, 106] width 97 height 36
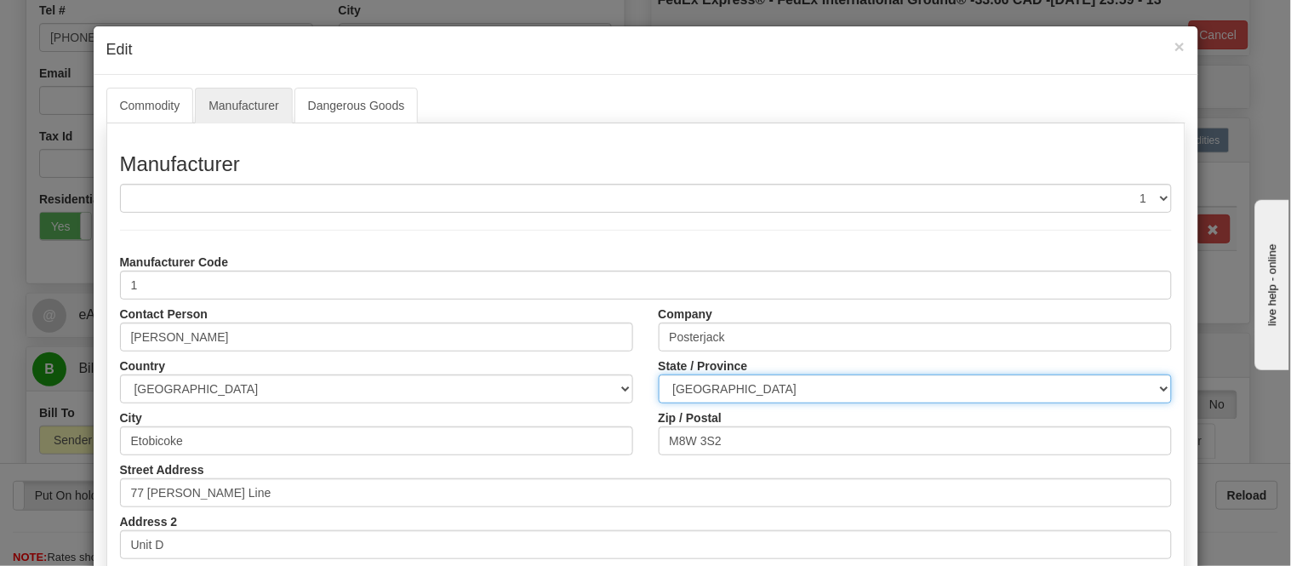
click at [812, 383] on select "ALBERTA BRITISH COLUMBIA MANITOBA NEW BRUNSWICK NEWFOUNDLAND NOVA SCOTIA NUNAVU…" at bounding box center [915, 388] width 513 height 29
select select "ON"
click at [659, 374] on select "ALBERTA BRITISH COLUMBIA MANITOBA NEW BRUNSWICK NEWFOUNDLAND NOVA SCOTIA NUNAVU…" at bounding box center [915, 388] width 513 height 29
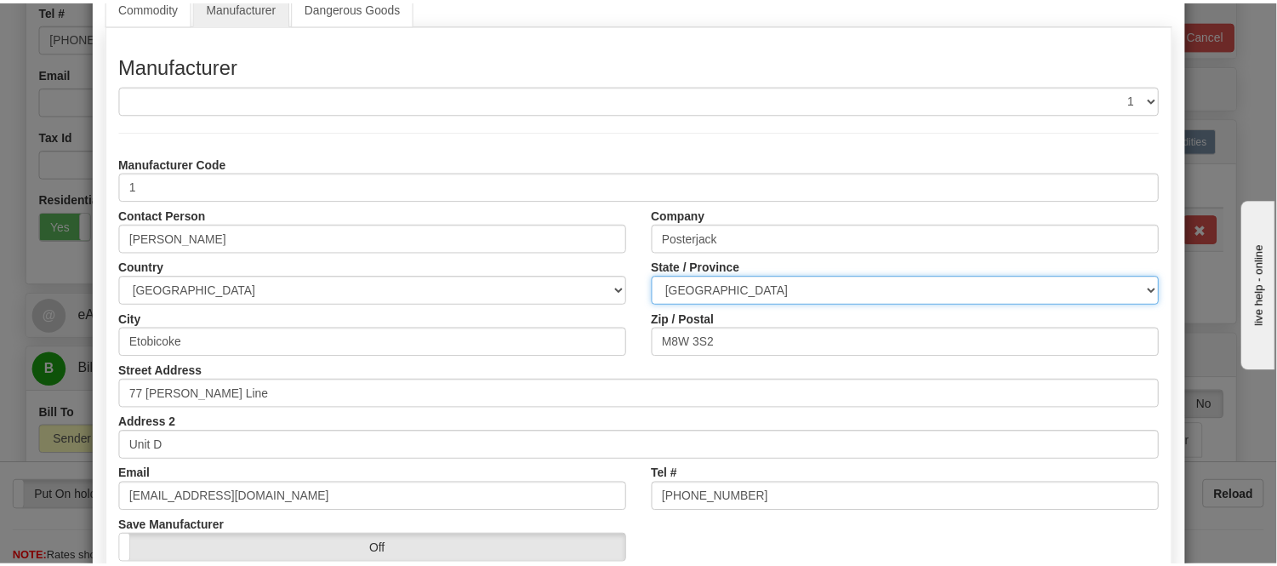
scroll to position [214, 0]
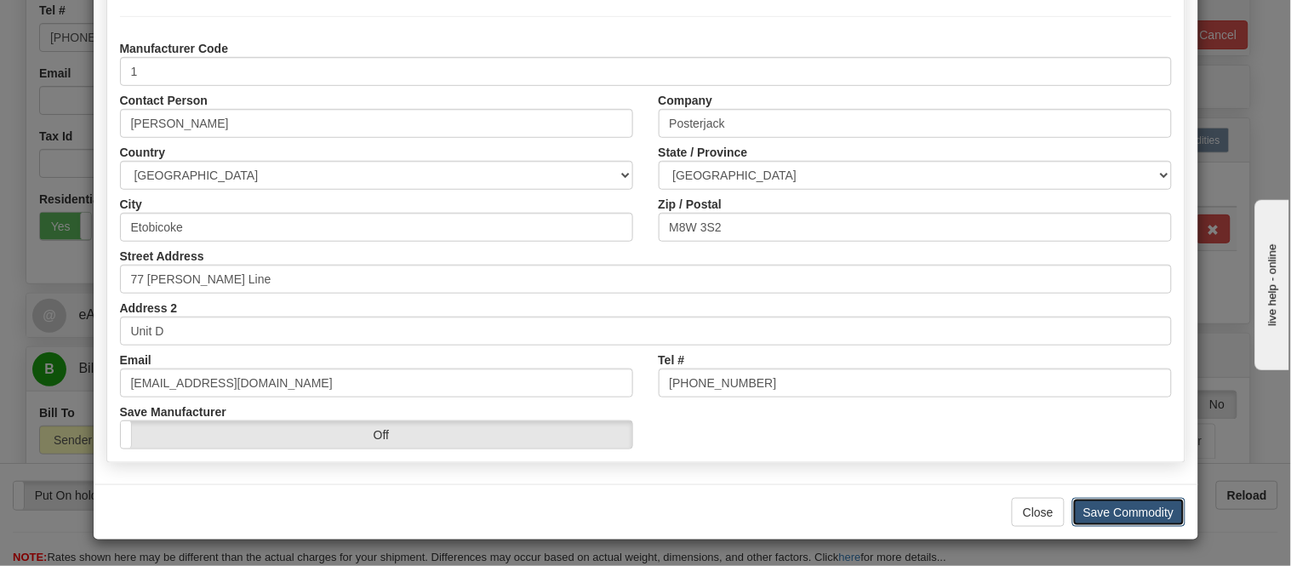
click at [1083, 505] on button "Save Commodity" at bounding box center [1128, 512] width 113 height 29
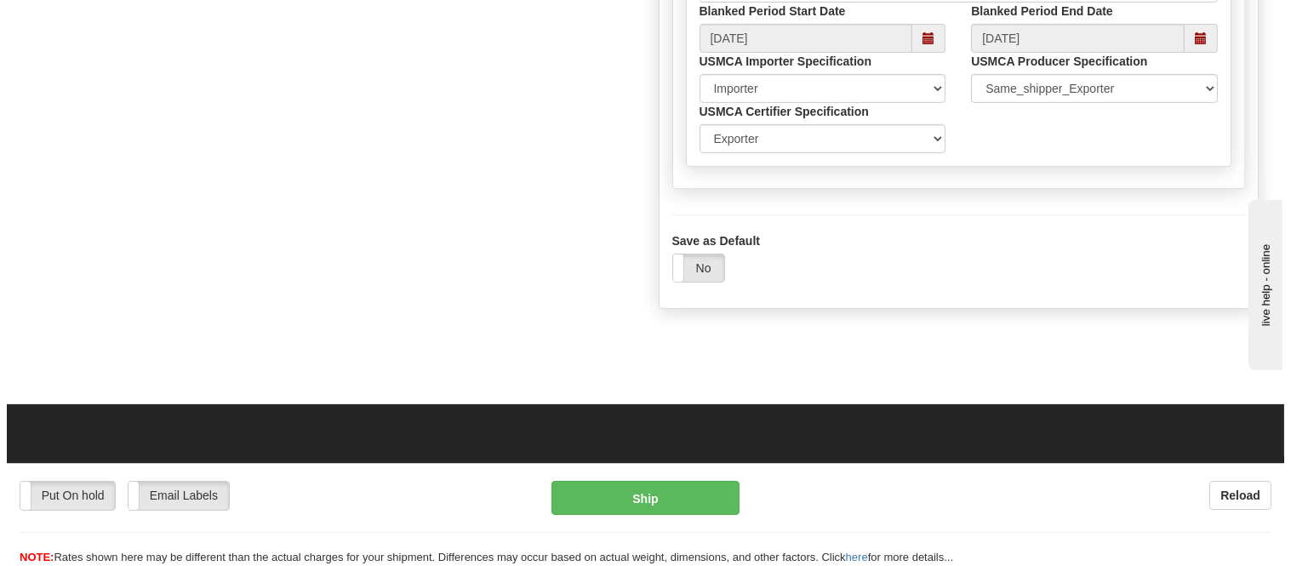
scroll to position [1151, 0]
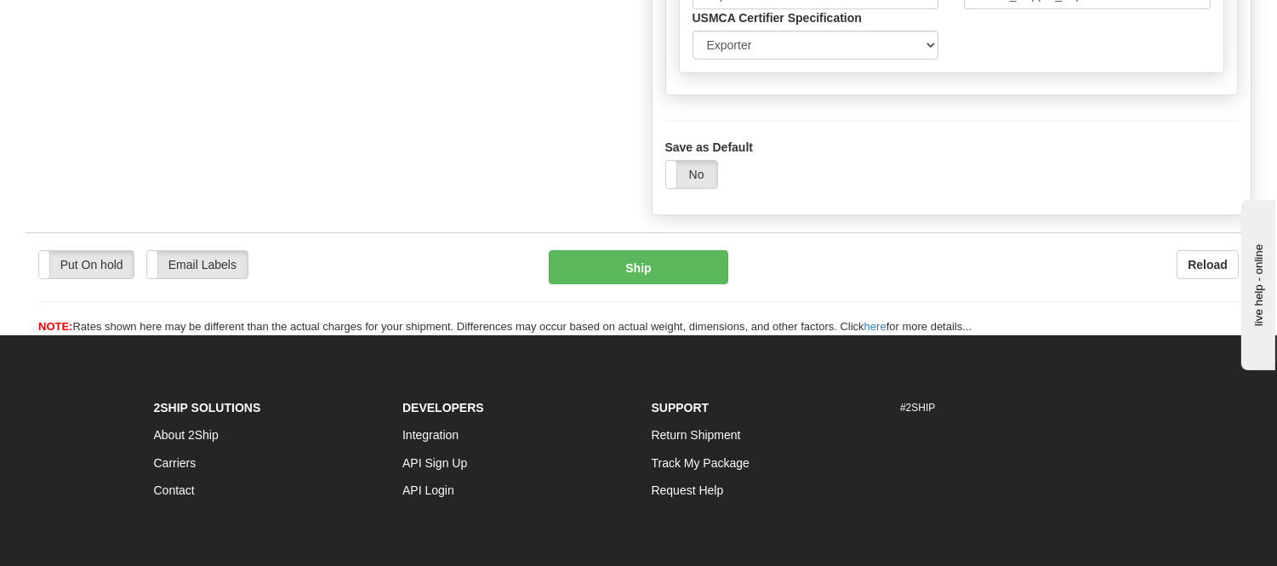
click at [702, 189] on div "Save as Default Yes No" at bounding box center [951, 164] width 573 height 50
click at [696, 188] on label "No" at bounding box center [691, 174] width 51 height 27
click at [665, 284] on button "Ship" at bounding box center [638, 267] width 179 height 34
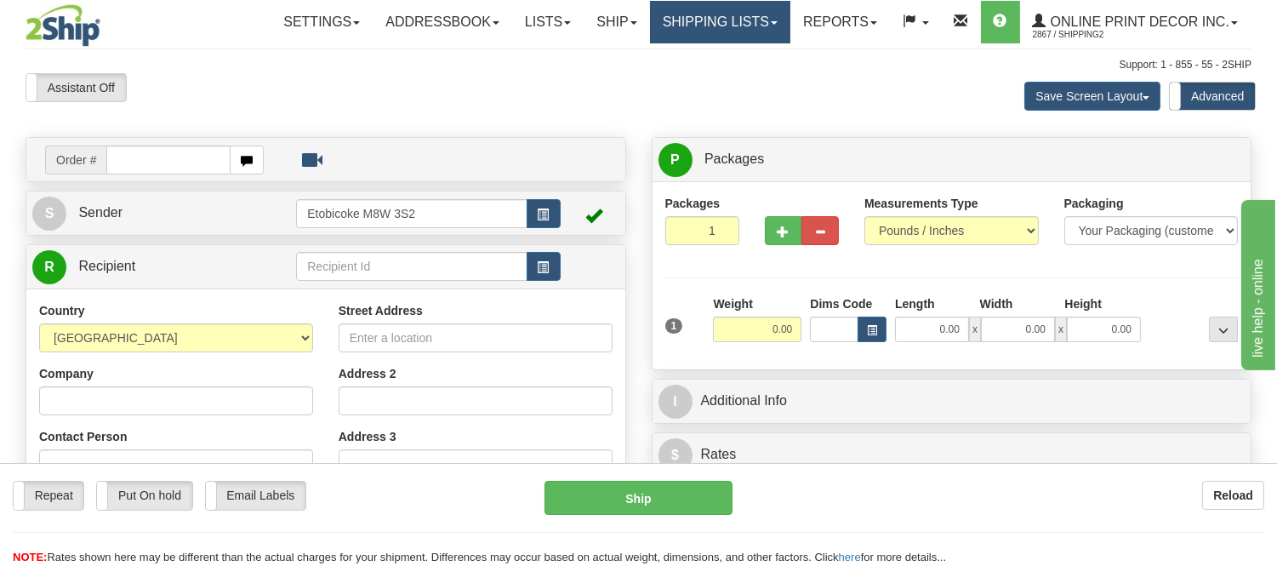
click at [690, 22] on link "Shipping lists" at bounding box center [720, 22] width 140 height 43
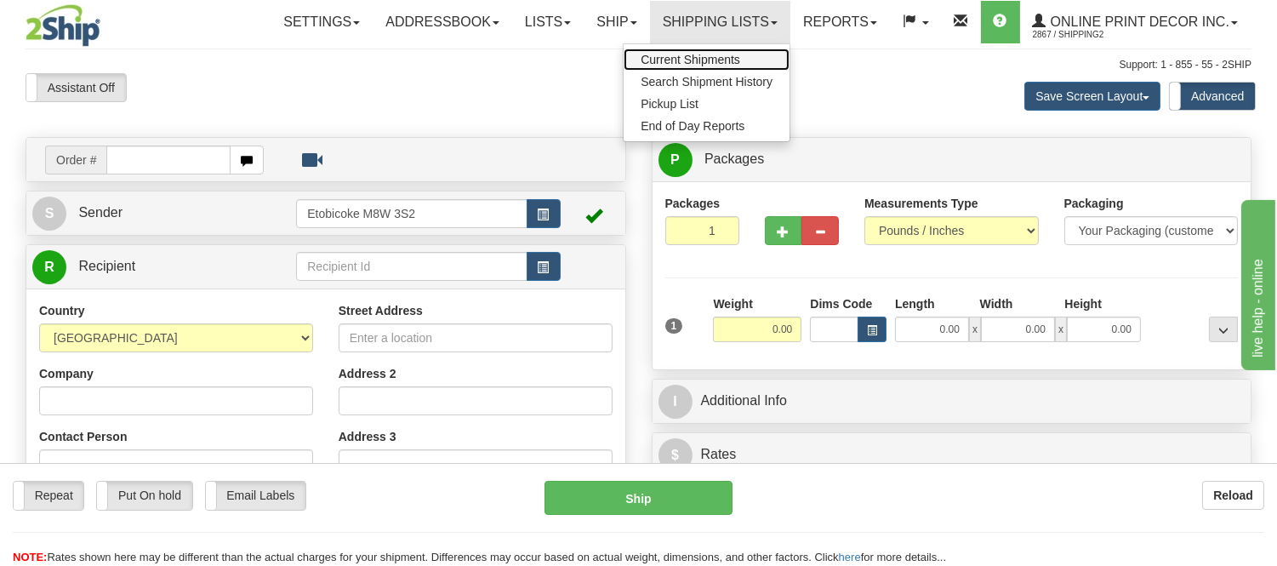
click at [674, 53] on span "Current Shipments" at bounding box center [691, 60] width 100 height 14
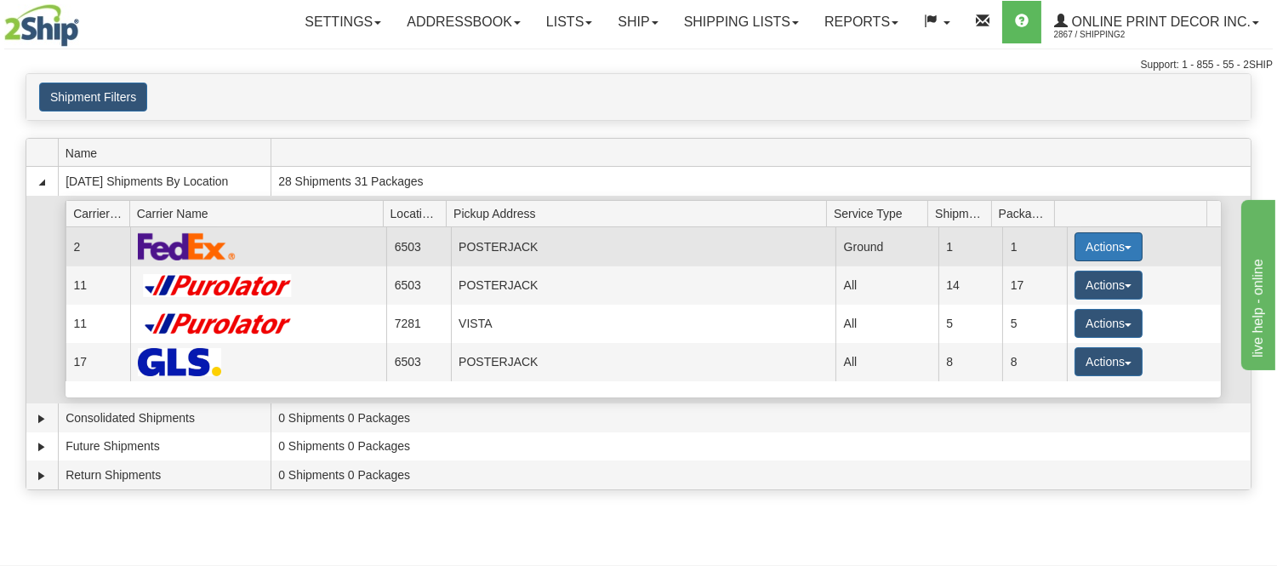
click at [1089, 249] on button "Actions" at bounding box center [1109, 246] width 68 height 29
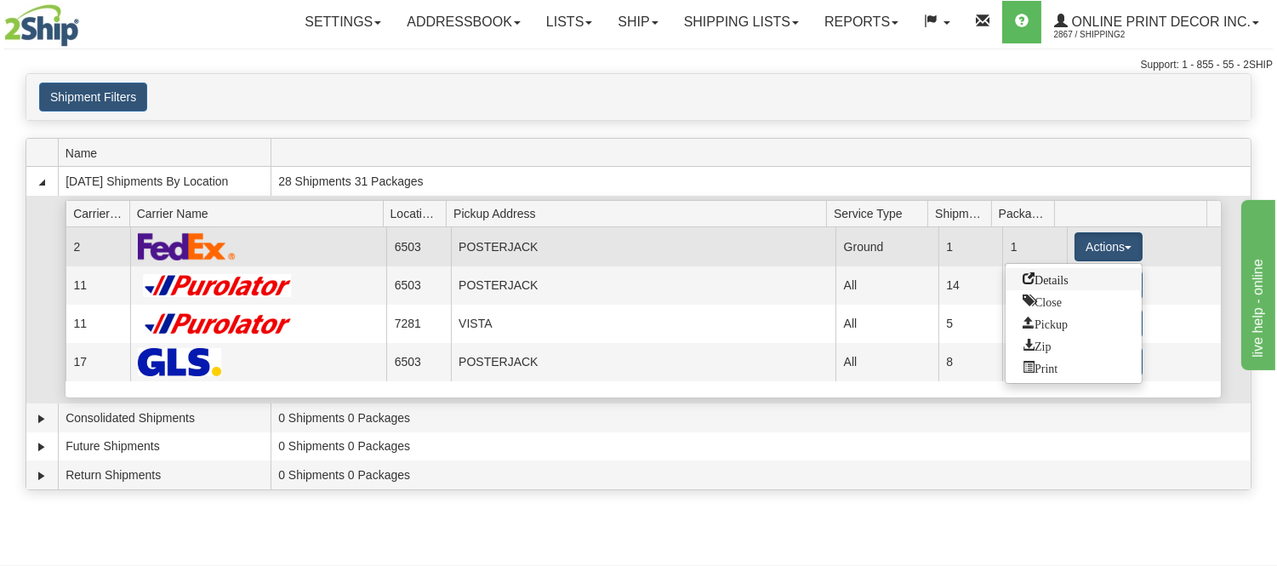
click at [1048, 277] on span "Details" at bounding box center [1046, 278] width 46 height 12
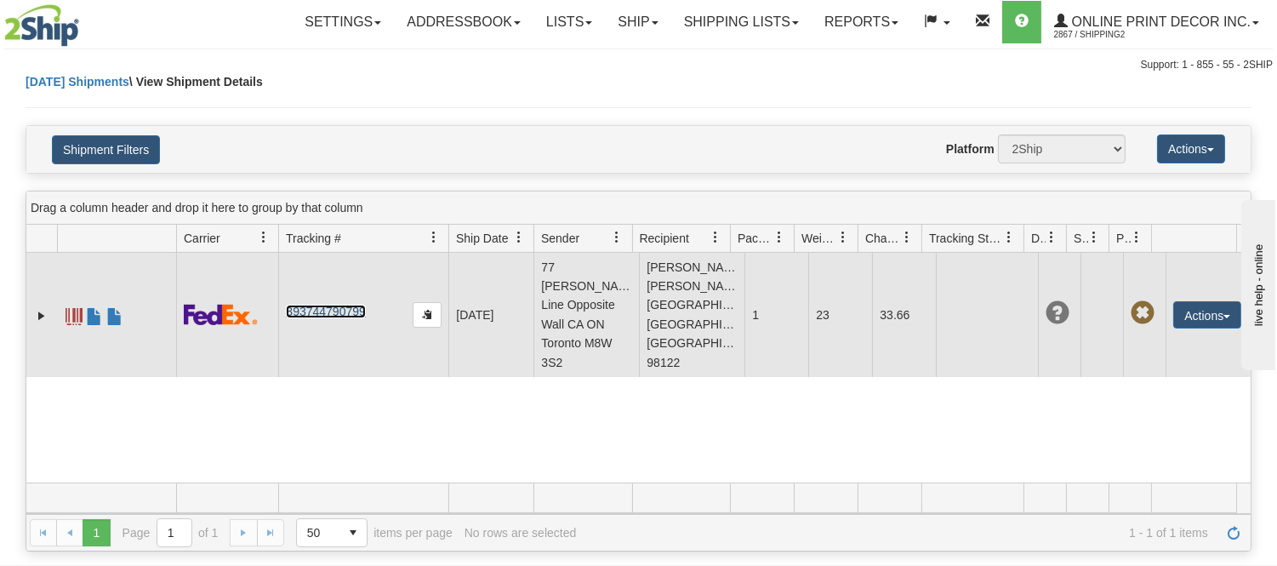
click at [333, 310] on link "393744790799" at bounding box center [325, 312] width 79 height 14
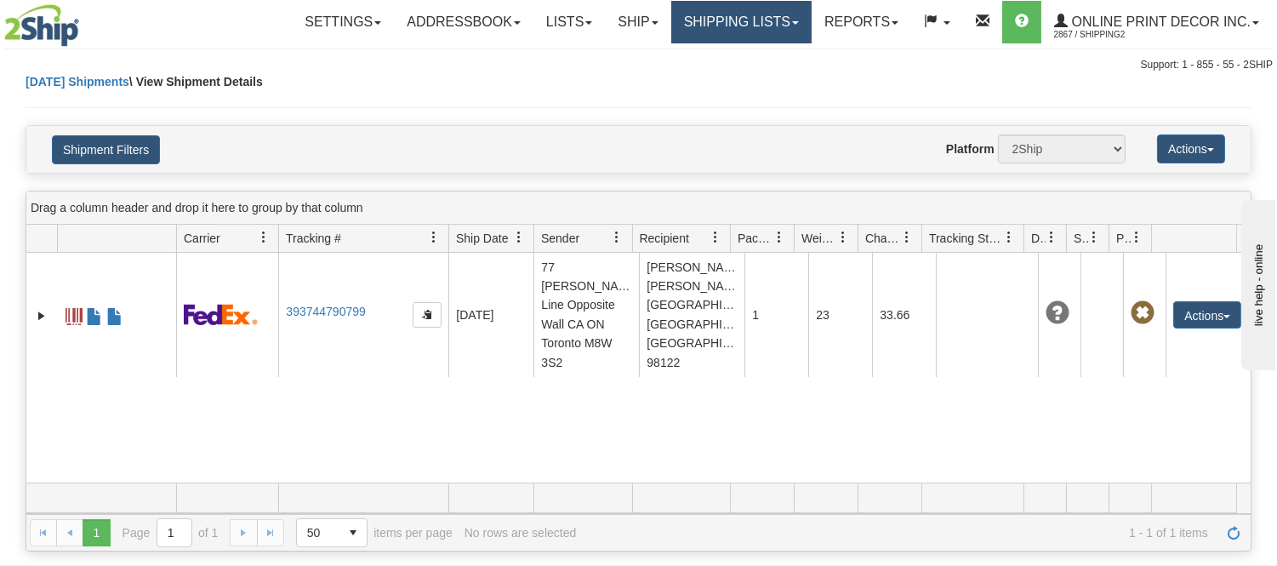
click at [743, 21] on link "Shipping lists" at bounding box center [741, 22] width 140 height 43
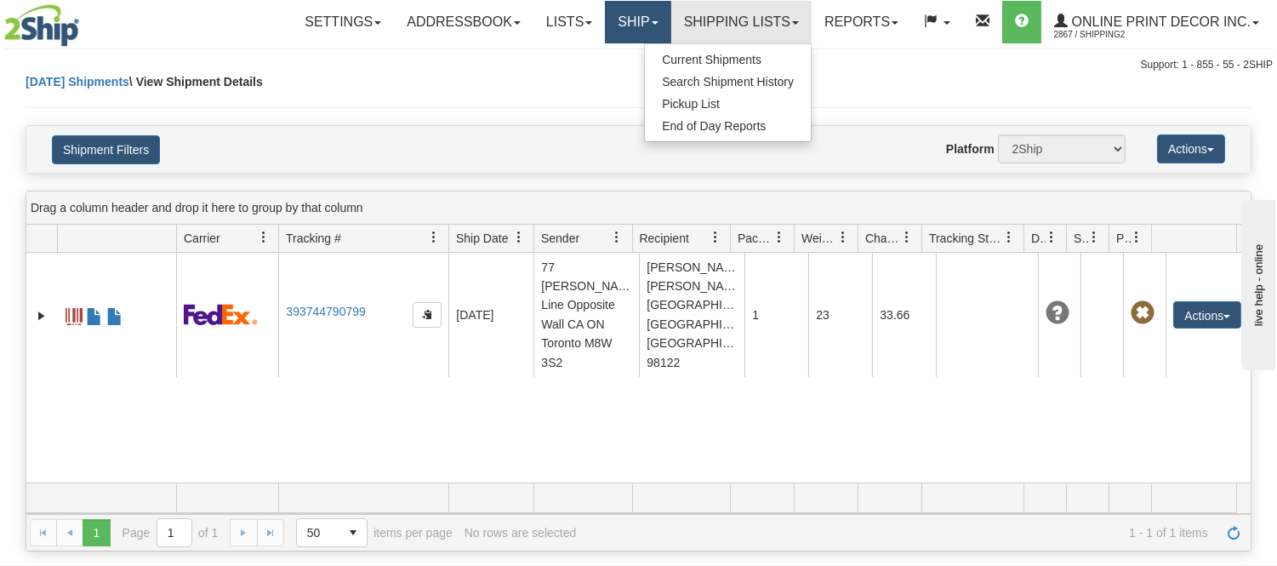
click at [638, 12] on link "Ship" at bounding box center [638, 22] width 66 height 43
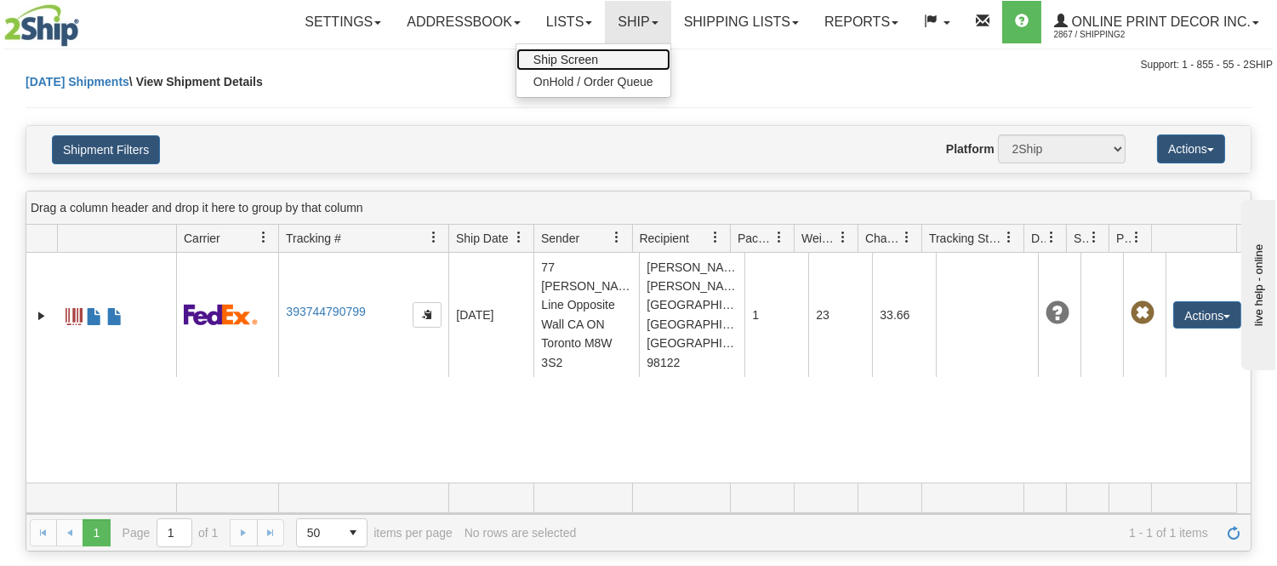
click at [600, 64] on link "Ship Screen" at bounding box center [593, 59] width 154 height 22
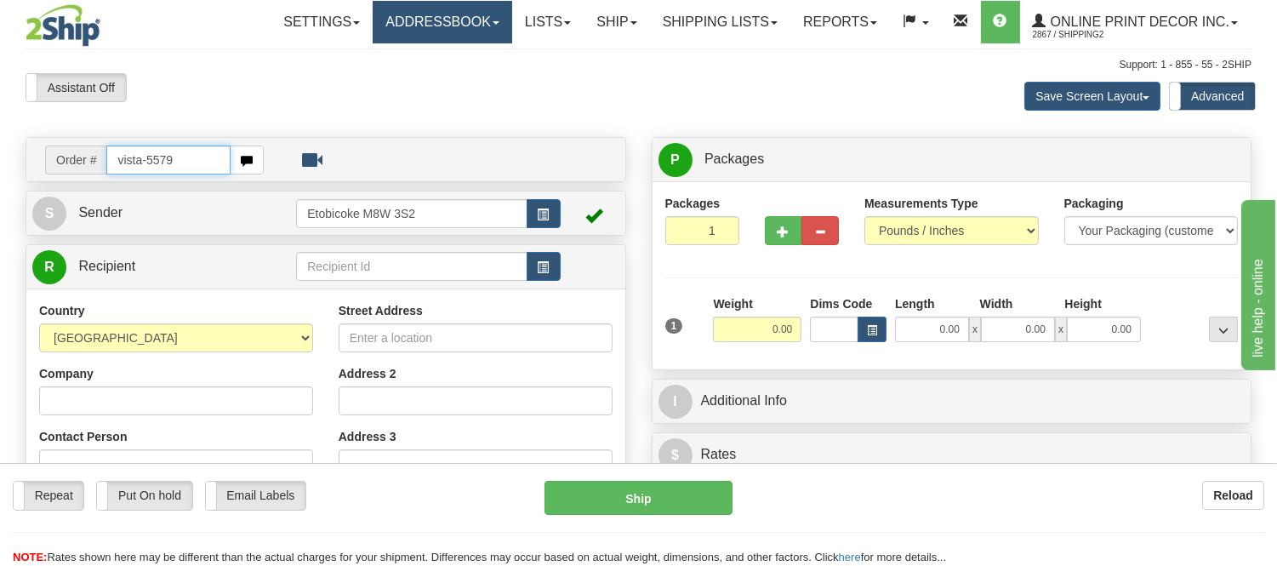
type input "vista-5579"
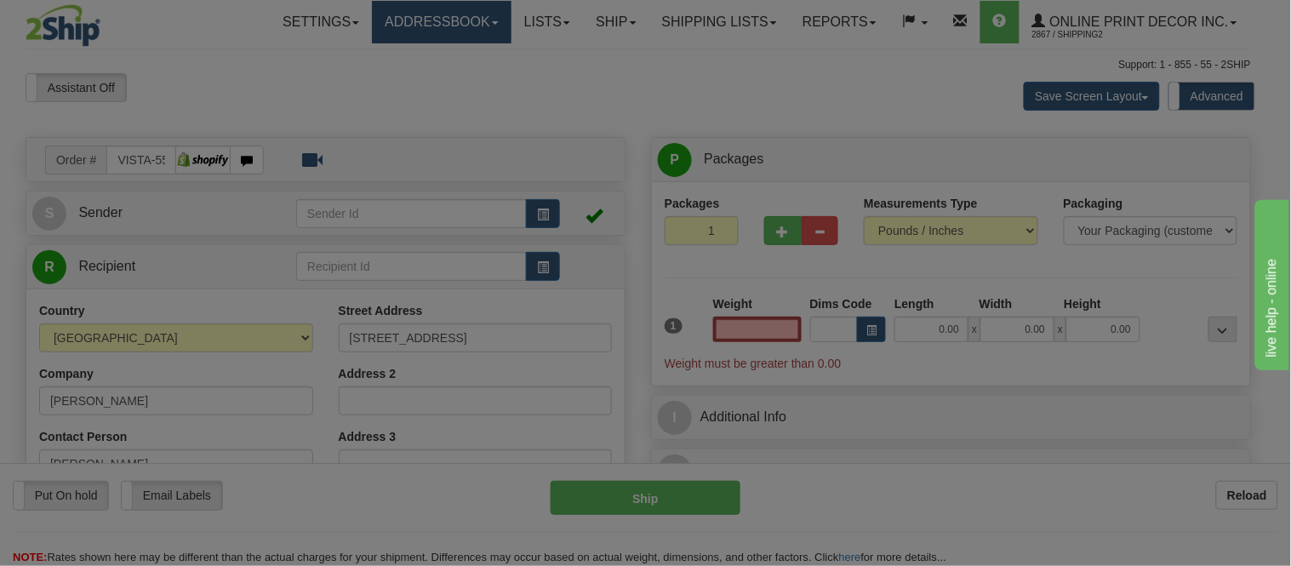
type input "MONTREAL"
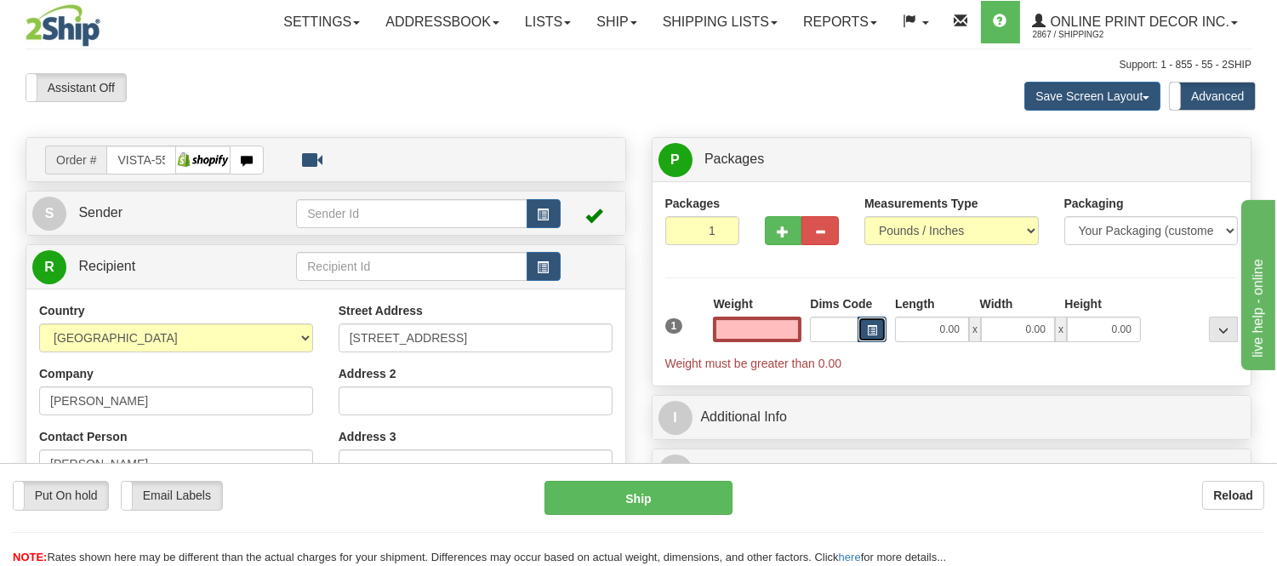
type input "0.00"
click at [878, 329] on button "button" at bounding box center [872, 330] width 29 height 26
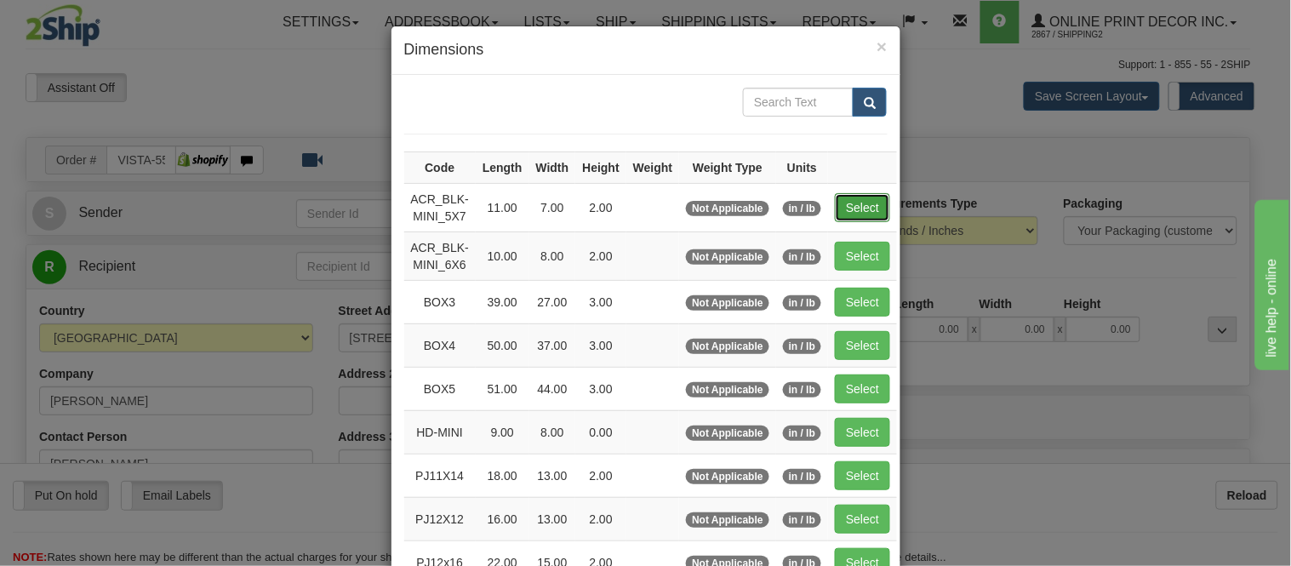
click at [853, 208] on button "Select" at bounding box center [862, 207] width 55 height 29
type input "ACR_BLK-MINI_5X7"
type input "11.00"
type input "7.00"
type input "2.00"
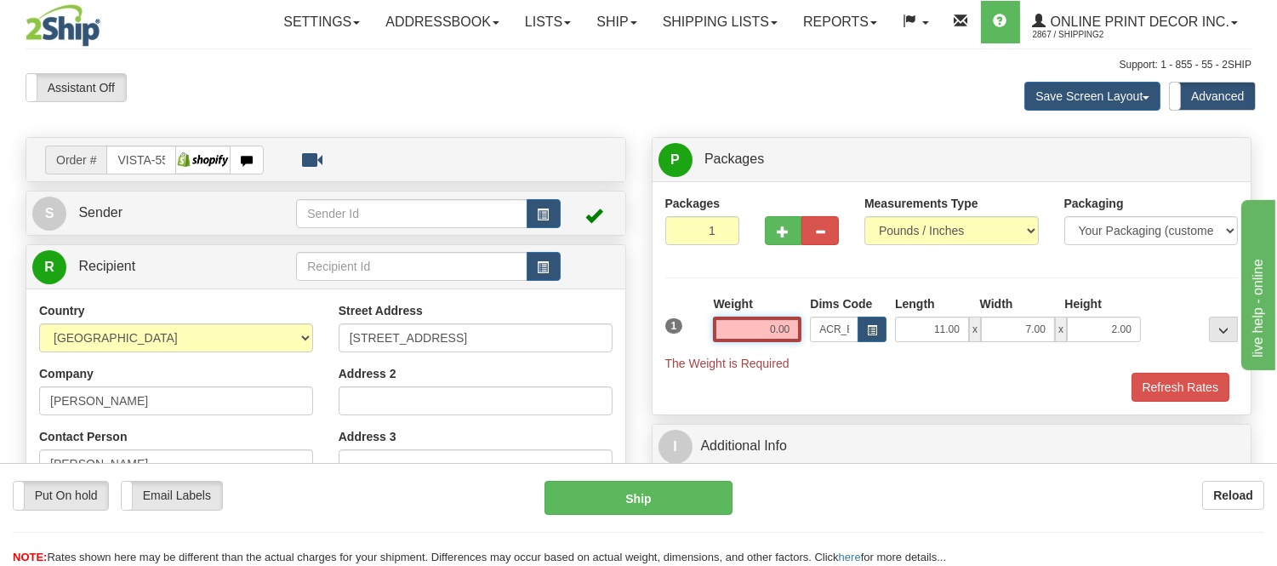
drag, startPoint x: 794, startPoint y: 324, endPoint x: 650, endPoint y: 320, distance: 143.9
click at [650, 320] on div "P Packages 1 Packages - Weight: 0.00 Lbs Shipment Level Shipm. Package Level Pa…" at bounding box center [952, 387] width 626 height 500
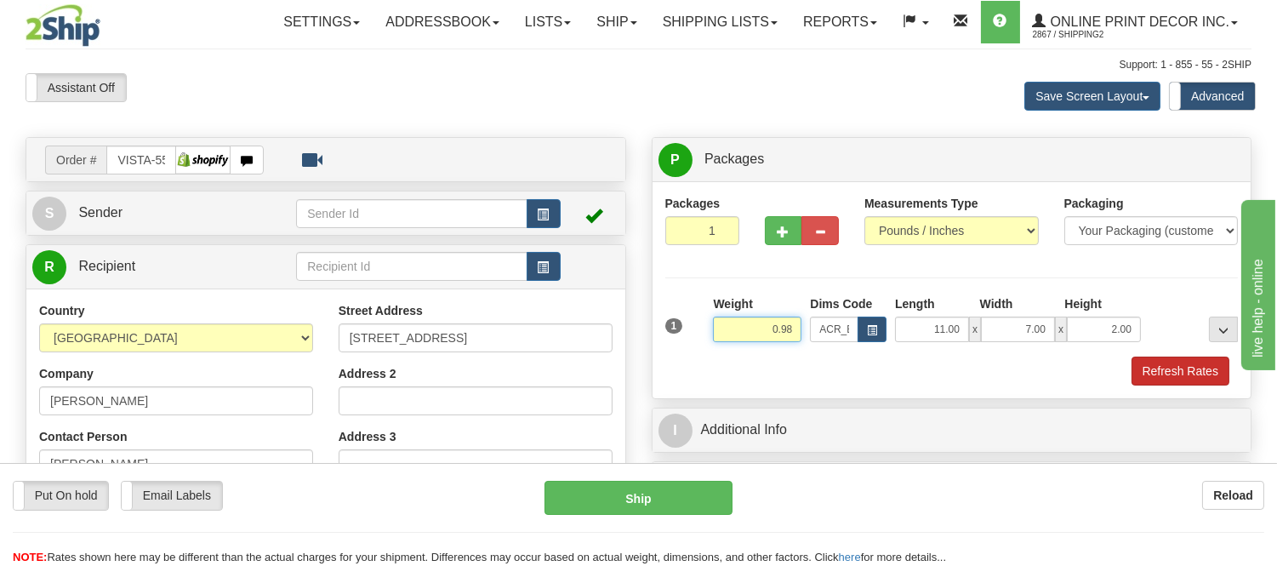
type input "0.98"
click at [1172, 379] on button "Refresh Rates" at bounding box center [1181, 370] width 98 height 29
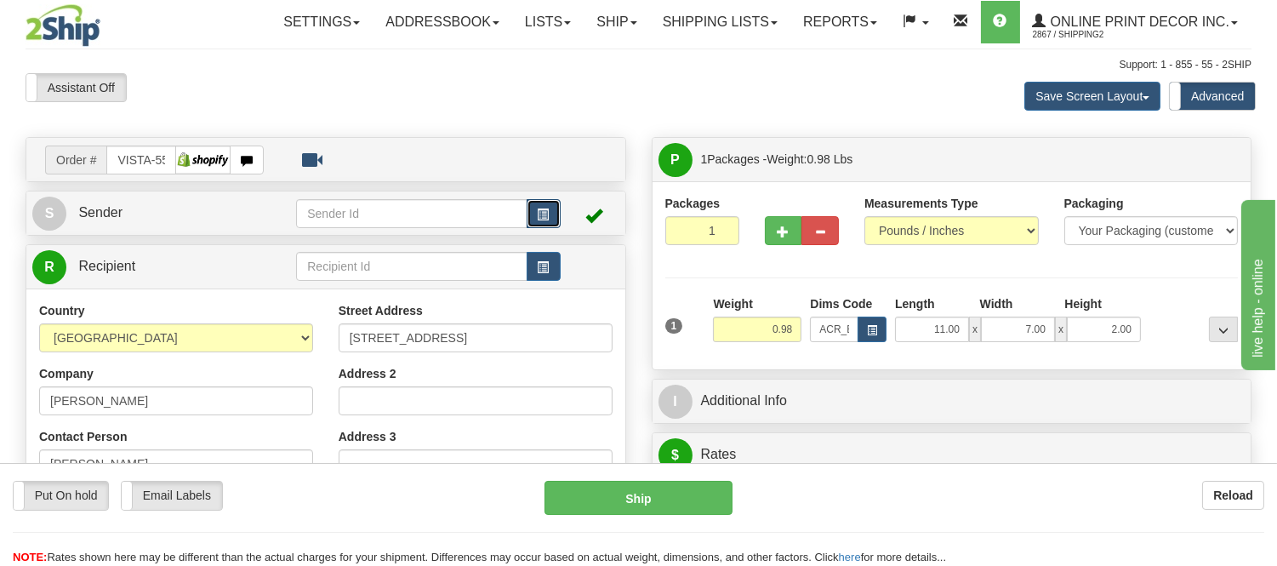
click at [534, 214] on button "button" at bounding box center [544, 213] width 34 height 29
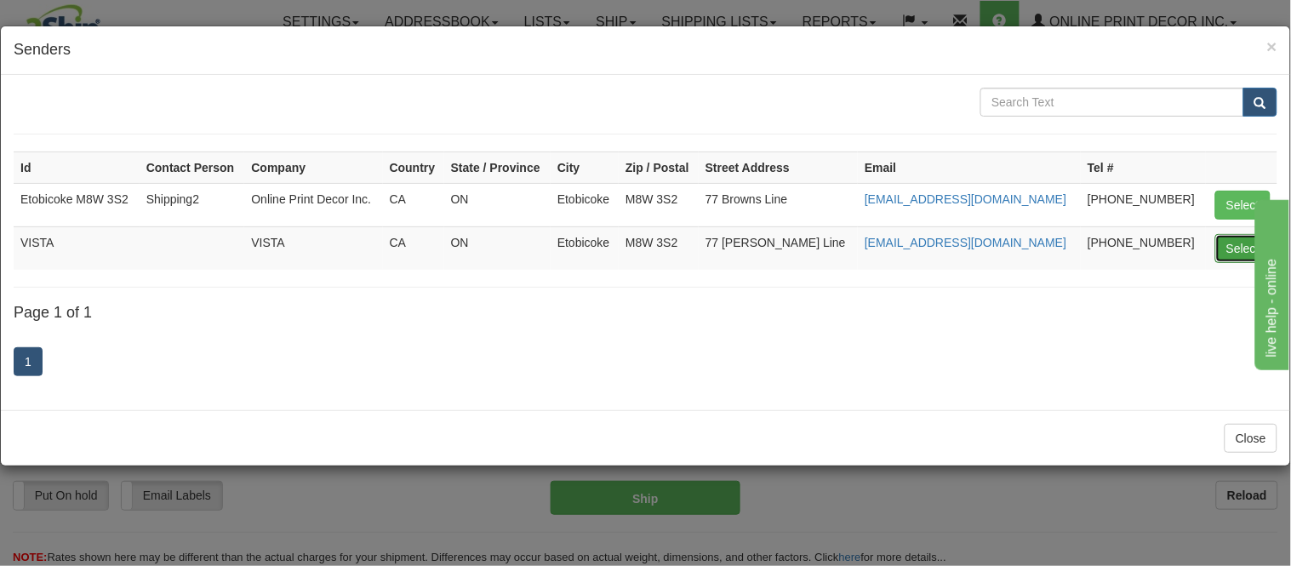
click at [1240, 248] on button "Select" at bounding box center [1242, 248] width 55 height 29
type input "VISTA"
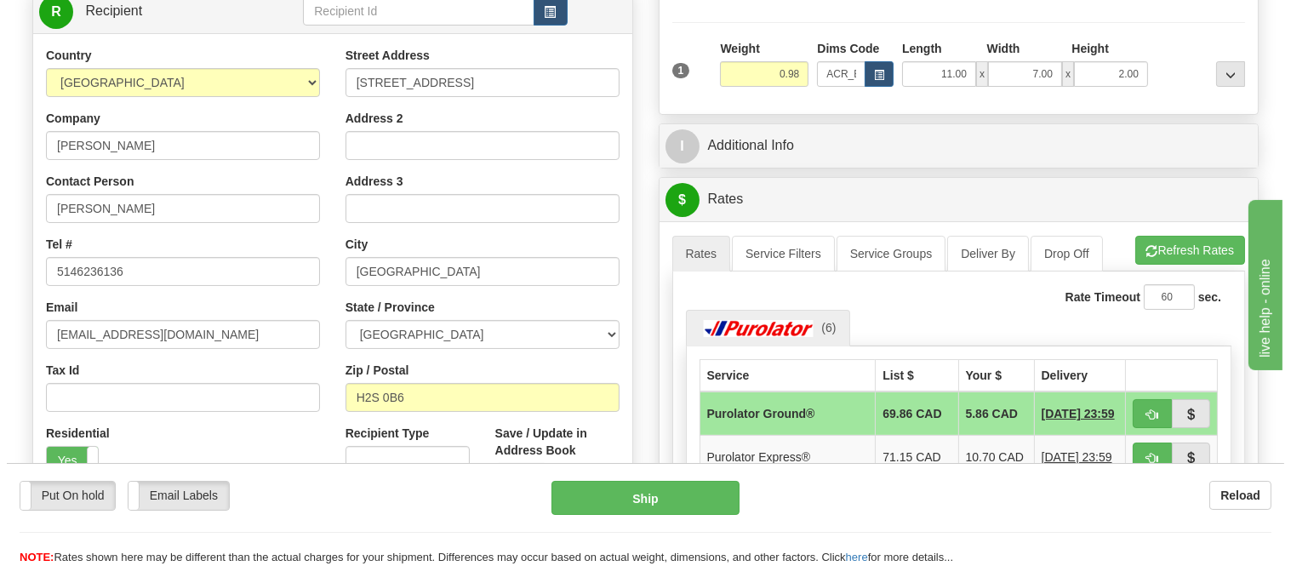
scroll to position [378, 0]
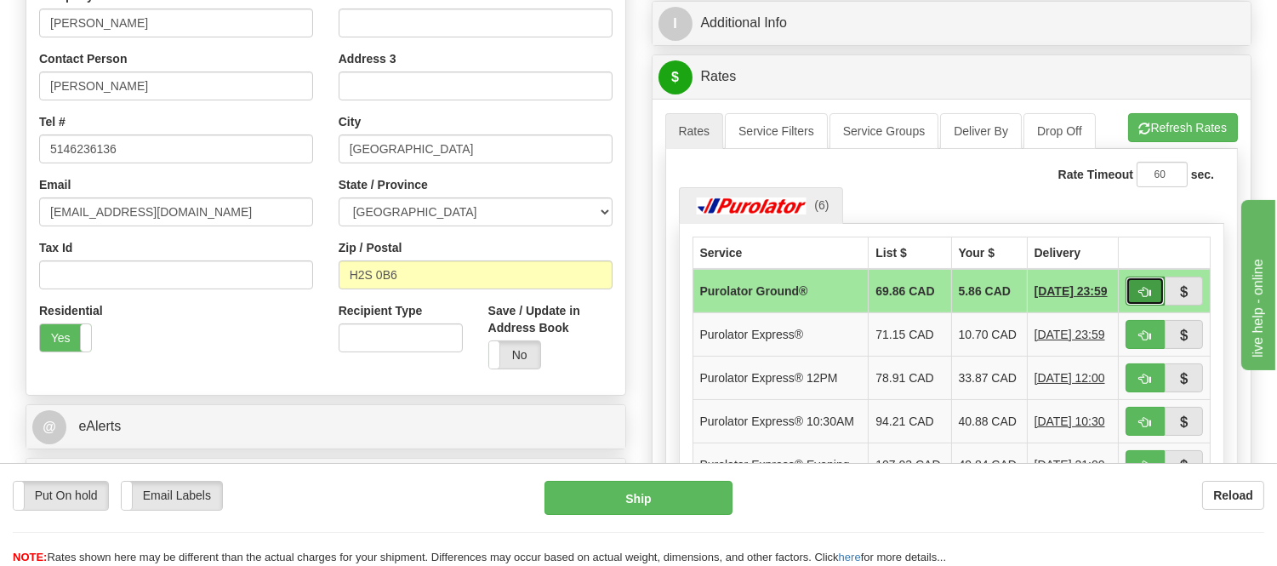
click at [1127, 290] on button "button" at bounding box center [1145, 291] width 39 height 29
type input "260"
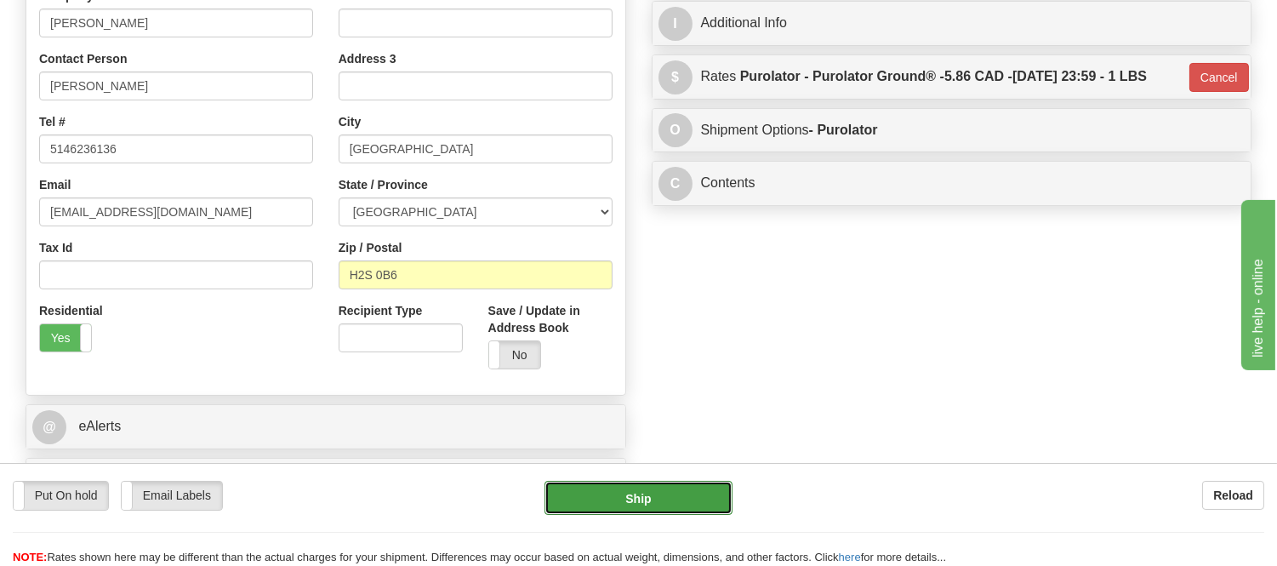
click at [670, 496] on button "Ship" at bounding box center [638, 498] width 187 height 34
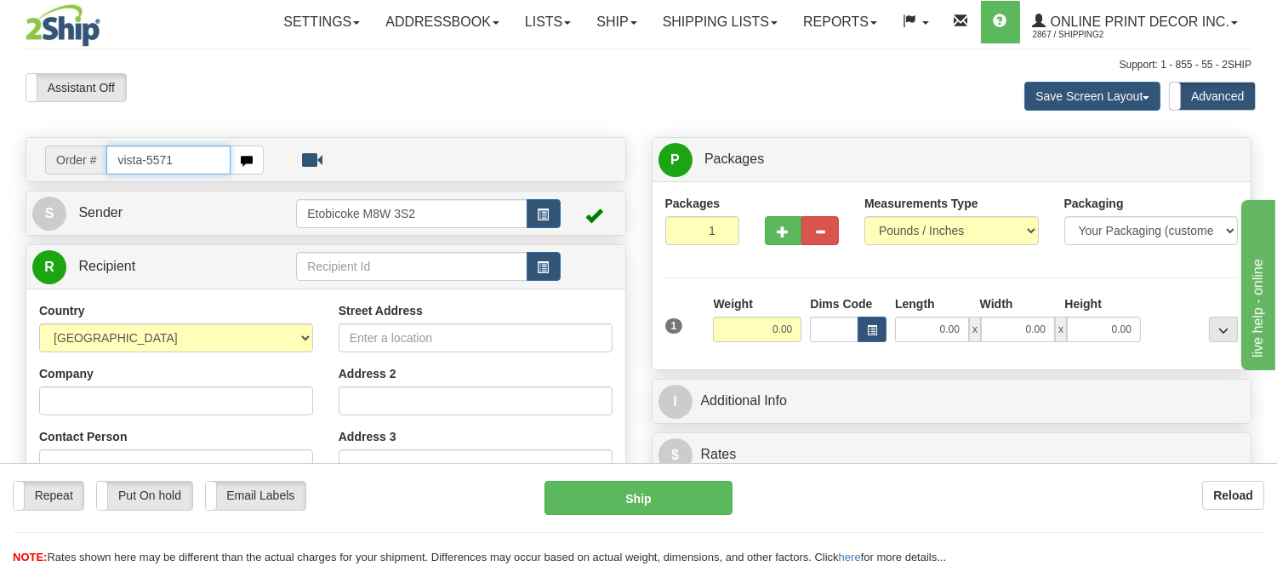
type input "vista-5571"
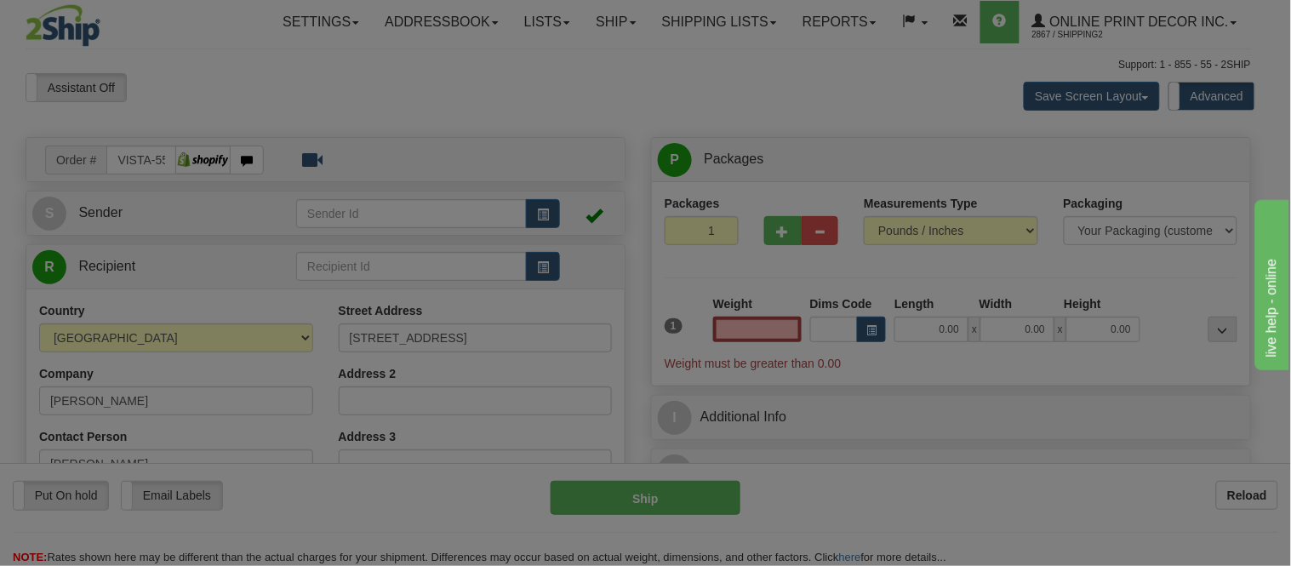
type input "DELTA"
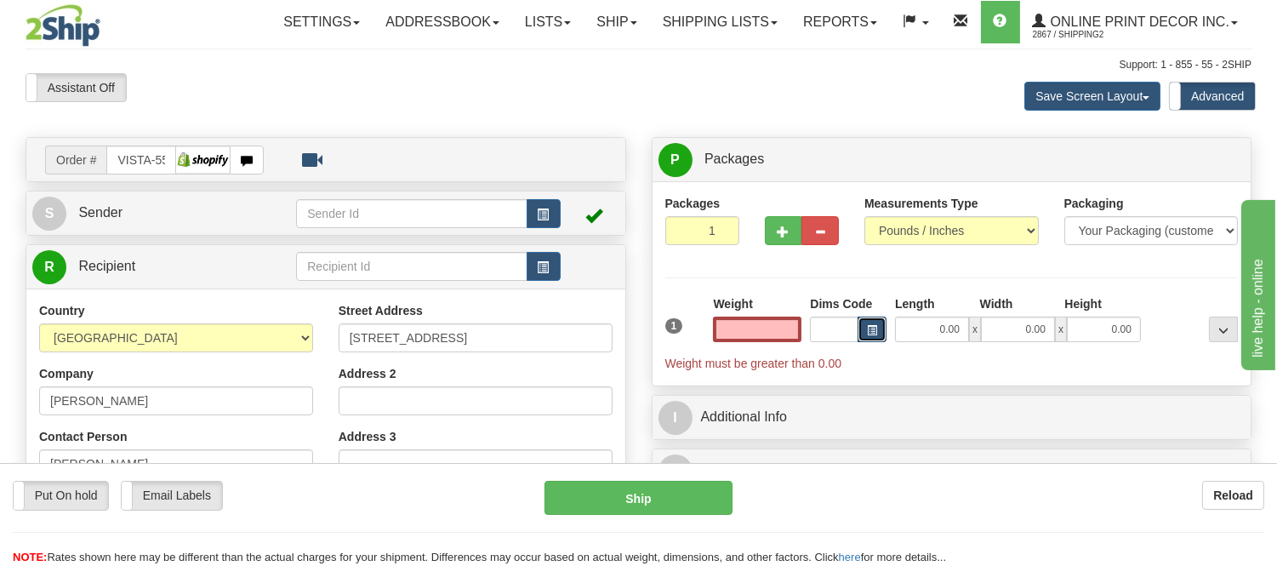
type input "0.00"
click at [875, 335] on span "button" at bounding box center [872, 330] width 10 height 9
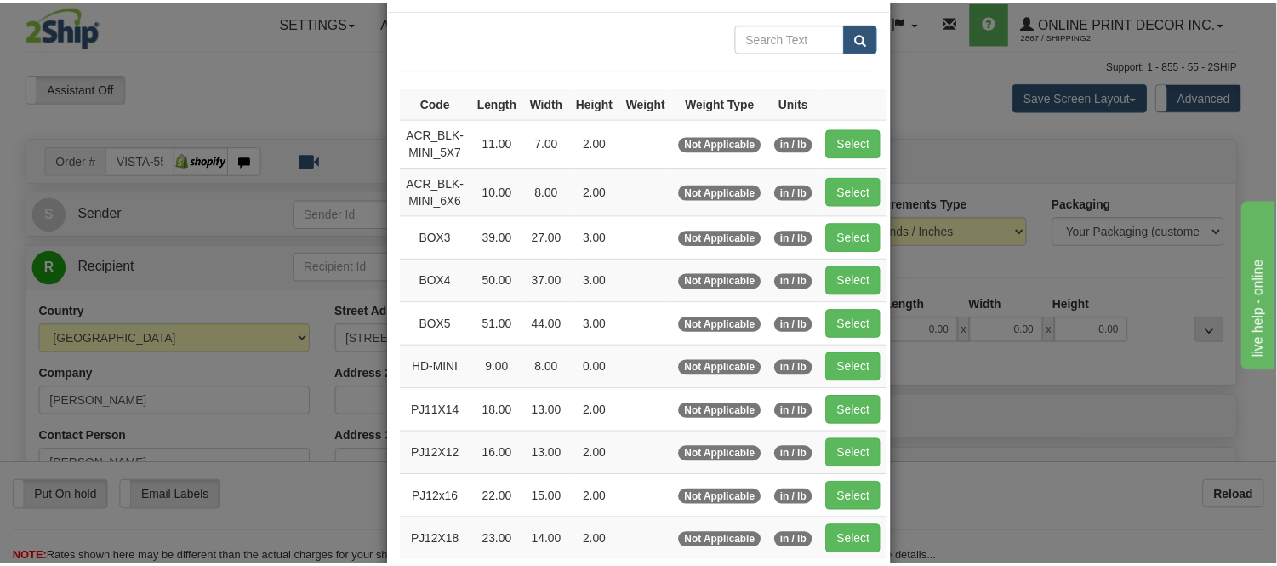
scroll to position [94, 0]
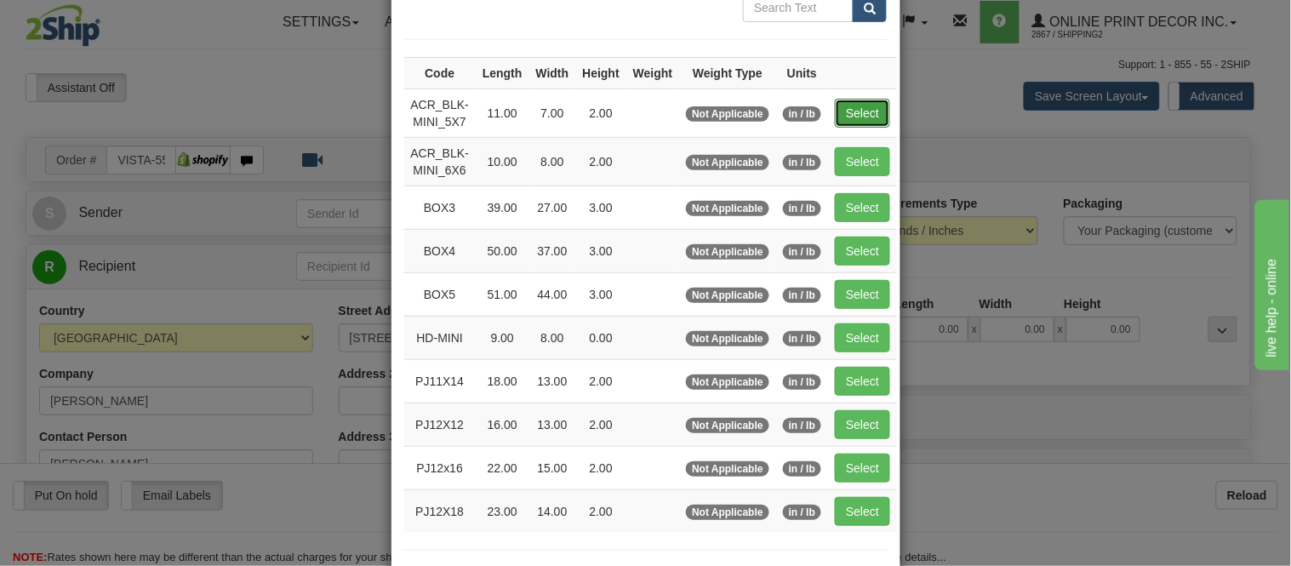
click at [845, 105] on button "Select" at bounding box center [862, 113] width 55 height 29
type input "ACR_BLK-MINI_5X7"
type input "11.00"
type input "7.00"
type input "2.00"
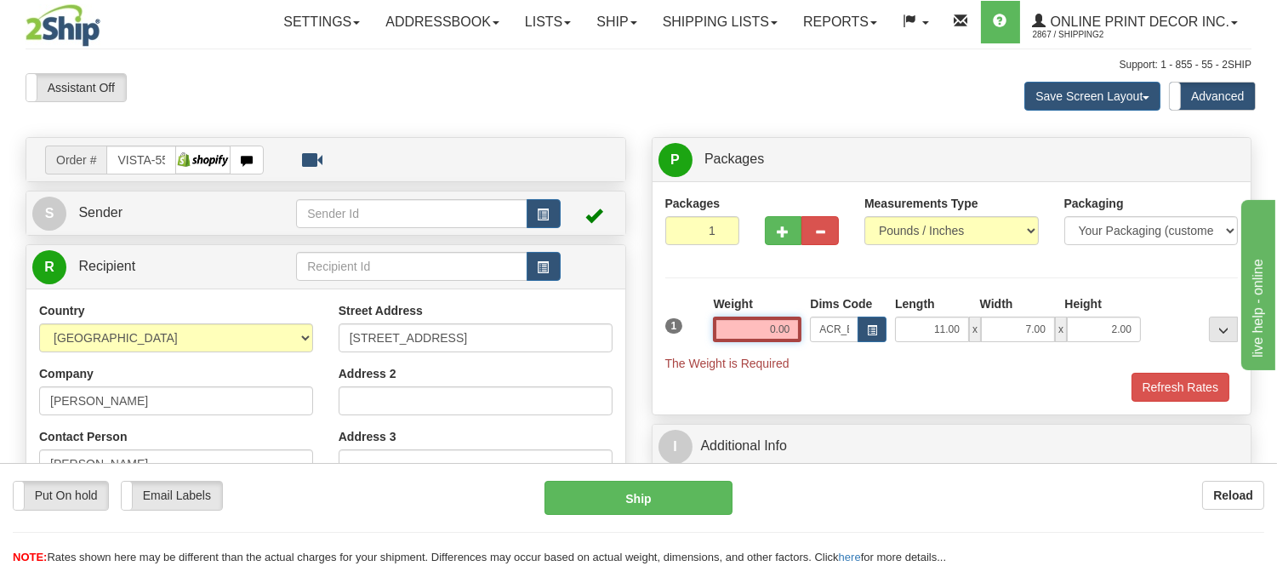
drag, startPoint x: 797, startPoint y: 328, endPoint x: 732, endPoint y: 335, distance: 66.0
click at [732, 335] on input "0.00" at bounding box center [757, 330] width 88 height 26
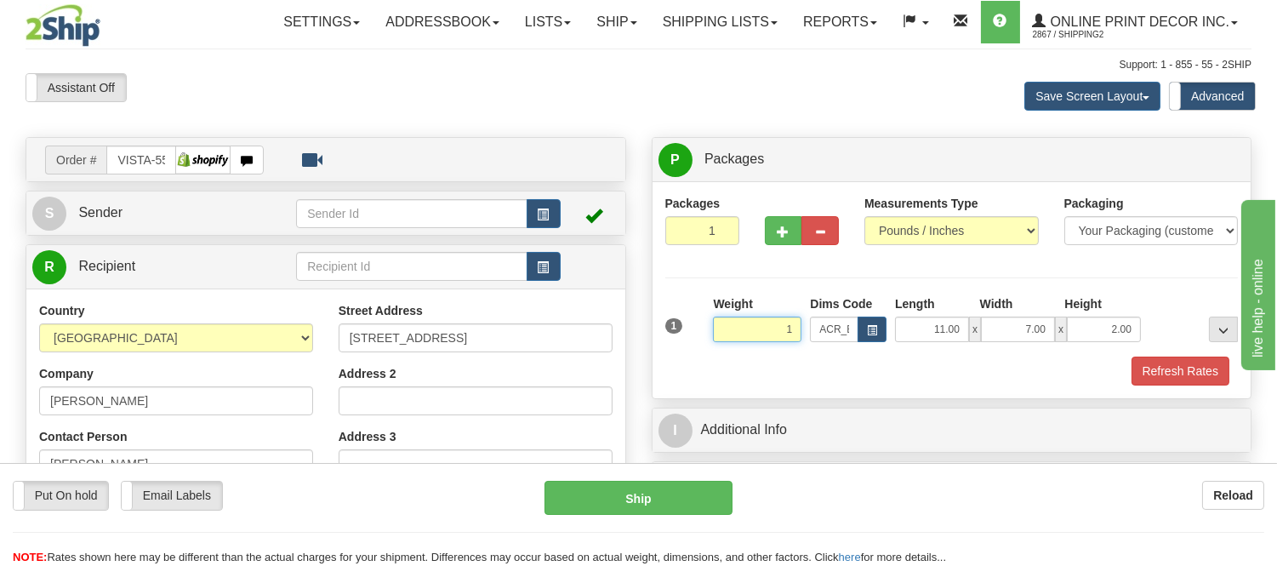
click button "Delete" at bounding box center [0, 0] width 0 height 0
type input "1.00"
click at [1209, 379] on button "Refresh Rates" at bounding box center [1181, 370] width 98 height 29
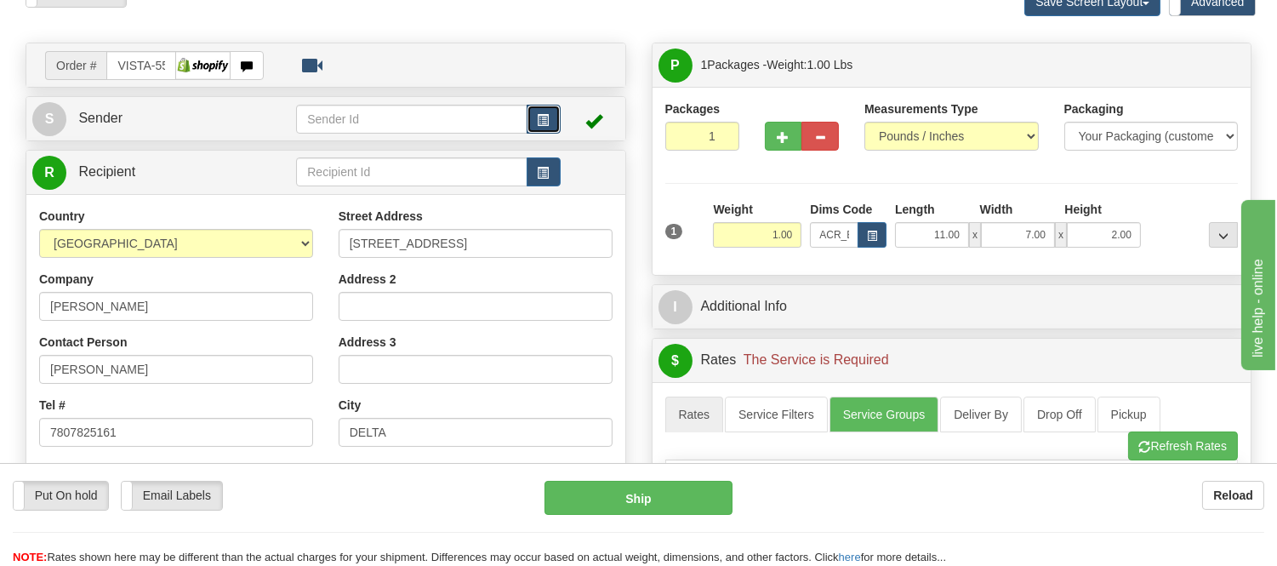
click at [553, 116] on button "button" at bounding box center [544, 119] width 34 height 29
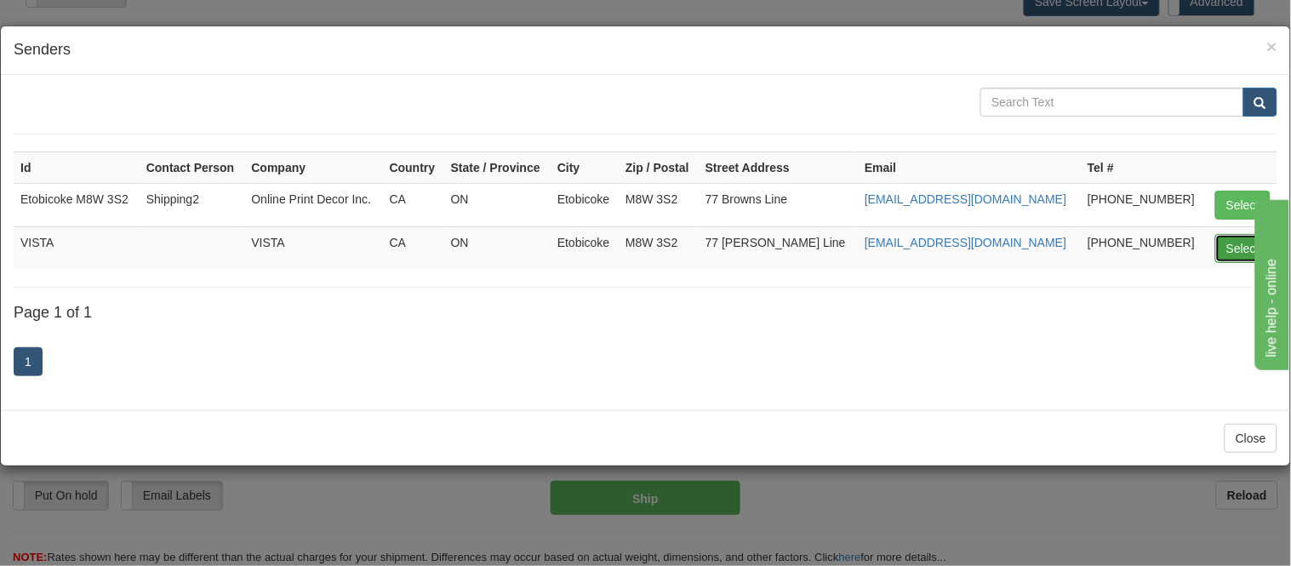
click at [1228, 242] on button "Select" at bounding box center [1242, 248] width 55 height 29
type input "VISTA"
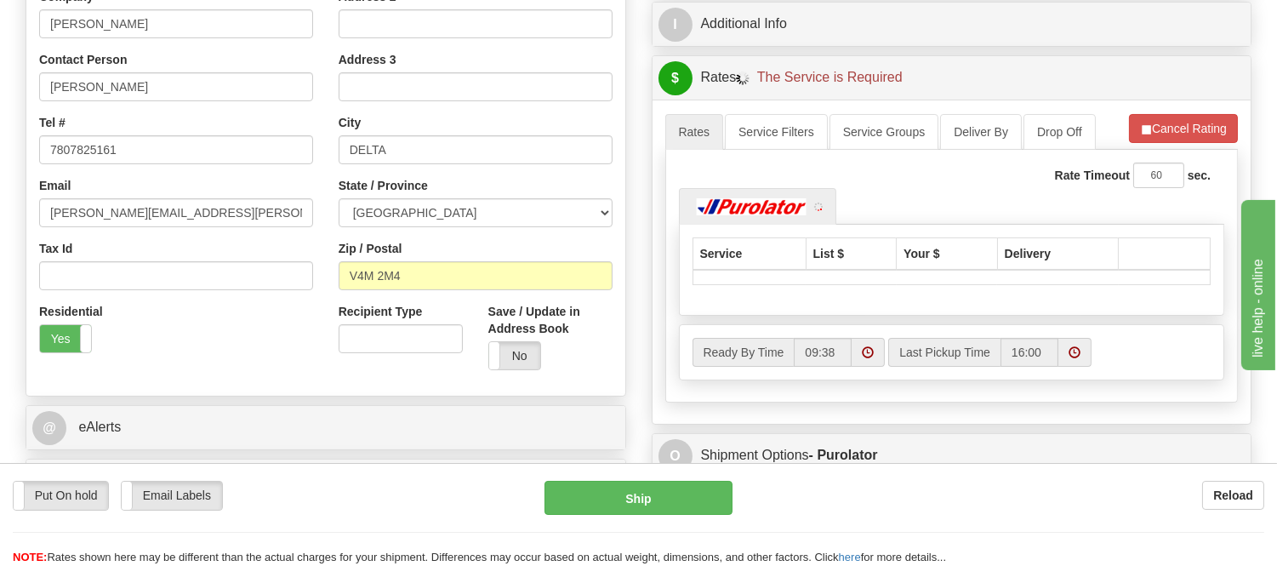
scroll to position [378, 0]
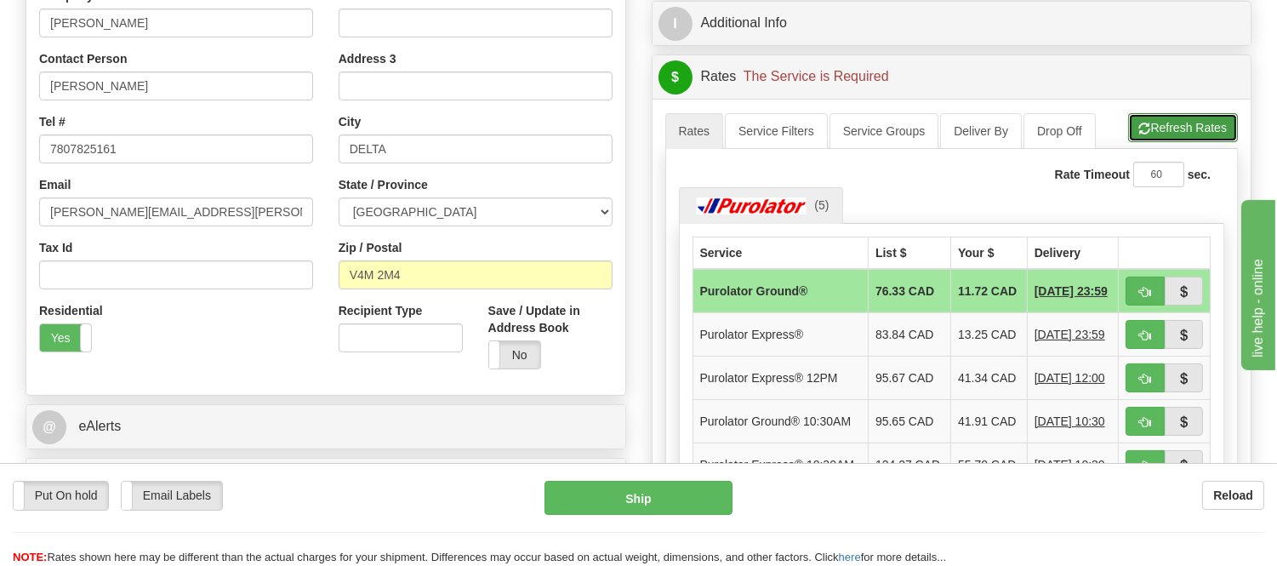
click at [1161, 121] on button "Refresh Rates" at bounding box center [1183, 127] width 110 height 29
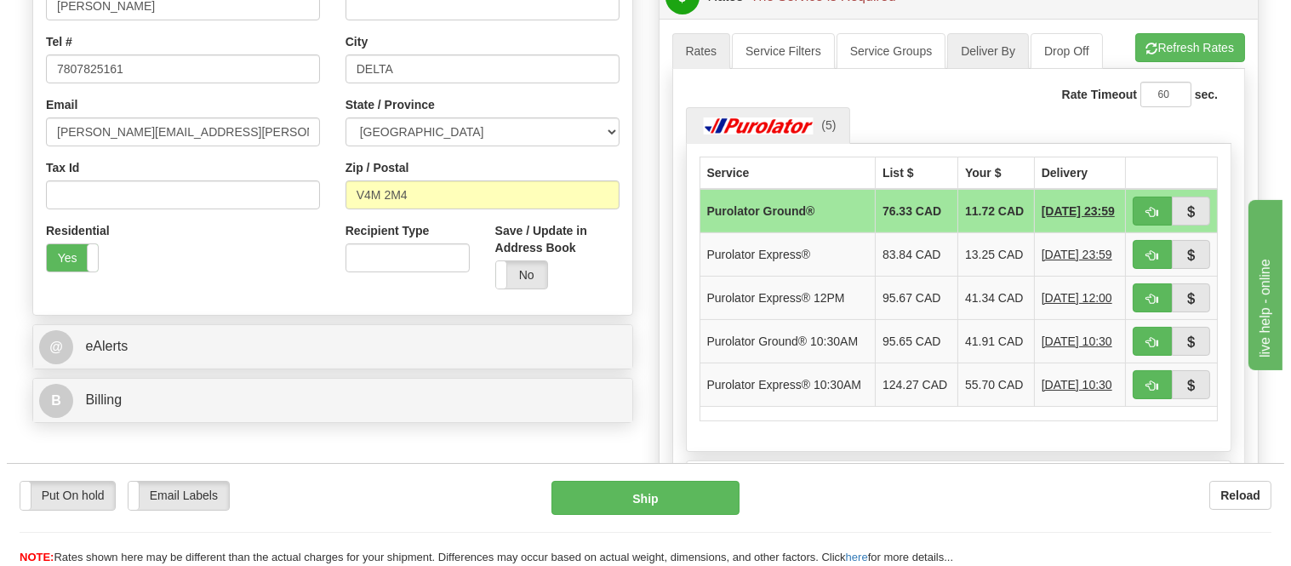
scroll to position [472, 0]
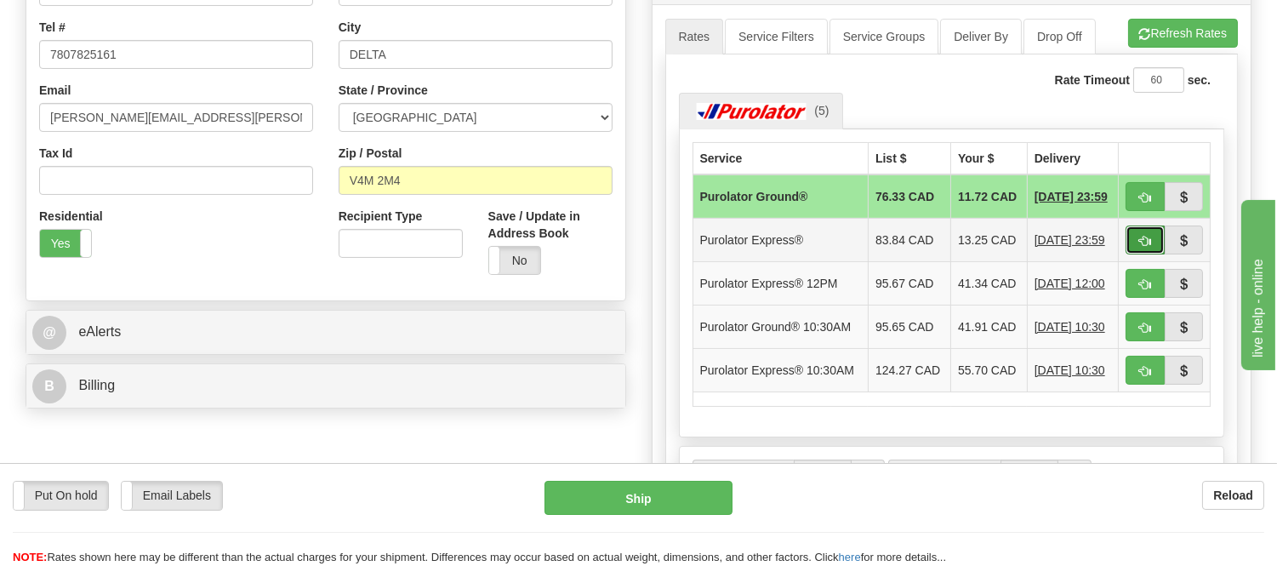
click at [1142, 247] on span "button" at bounding box center [1145, 241] width 12 height 11
type input "202"
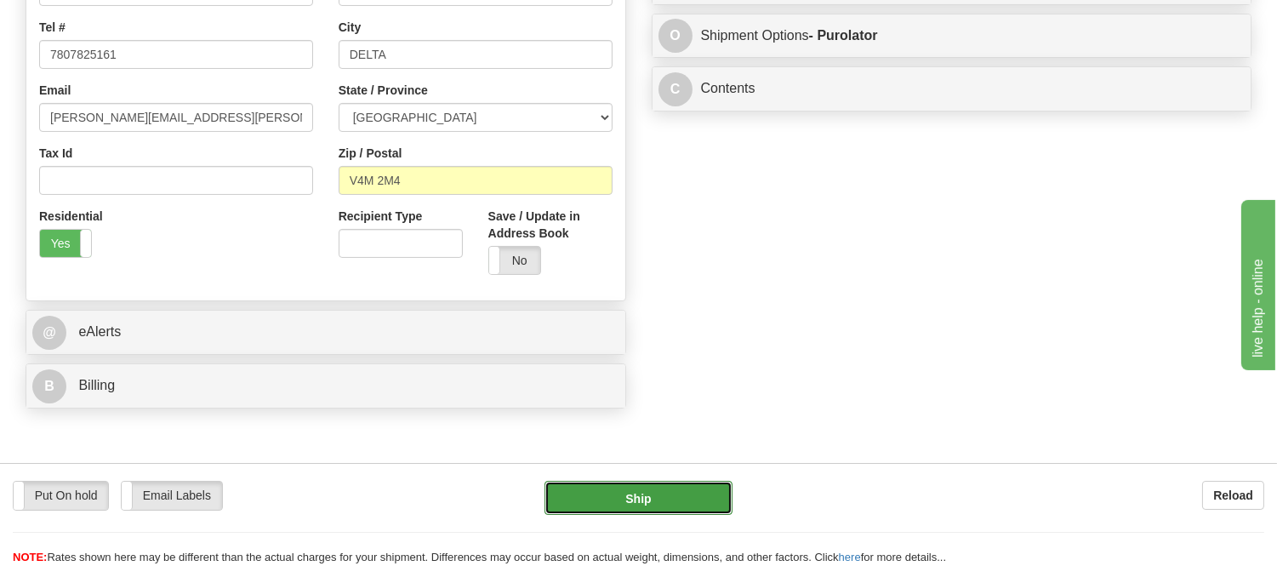
click at [702, 495] on button "Ship" at bounding box center [638, 498] width 187 height 34
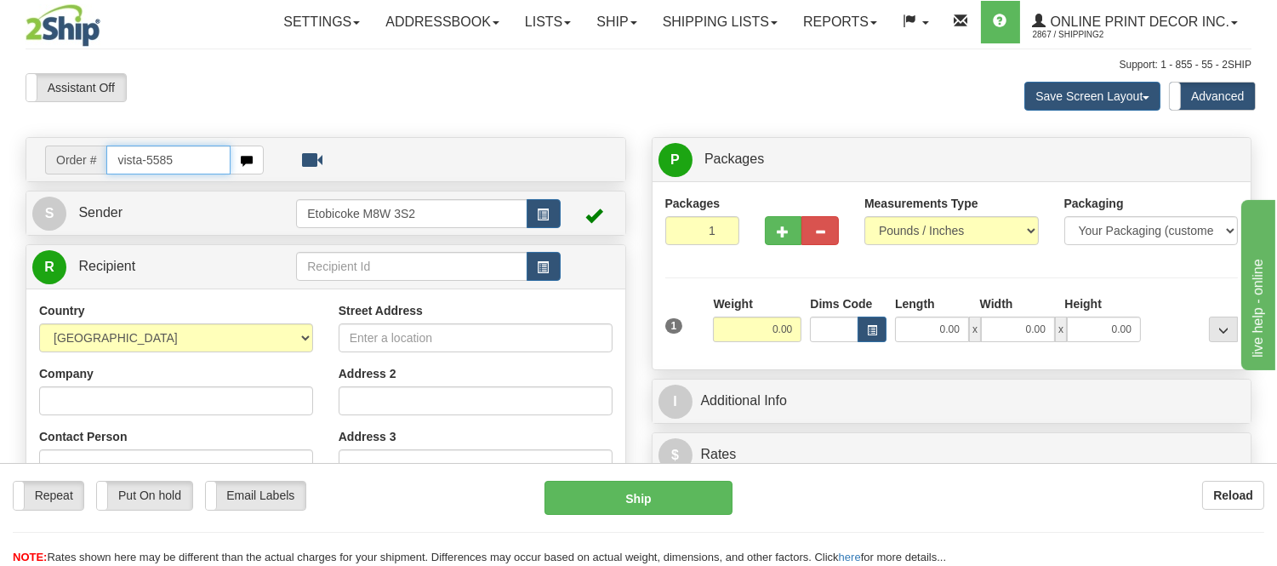
type input "vista-5585"
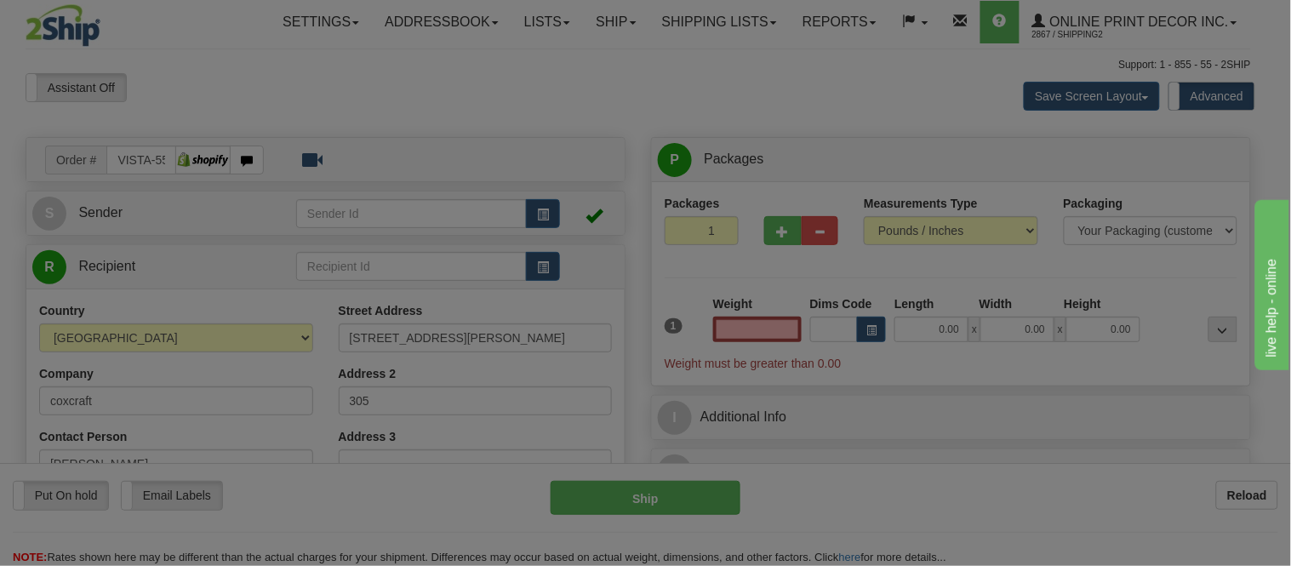
type input "CARLETON PLACE"
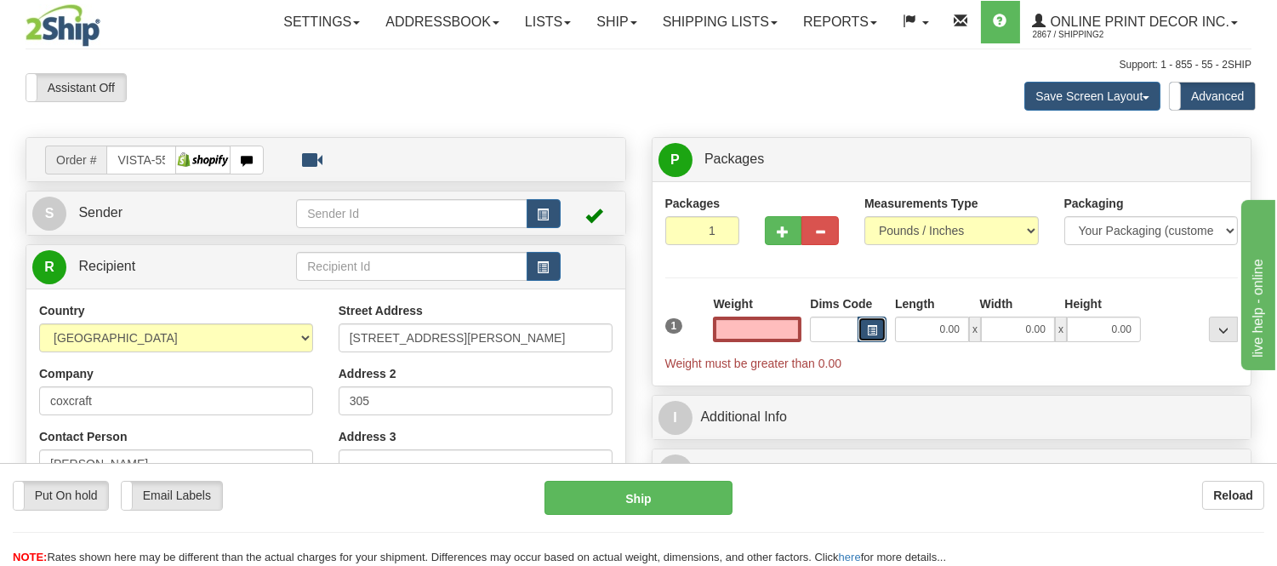
type input "0.00"
click at [881, 340] on button "button" at bounding box center [872, 330] width 29 height 26
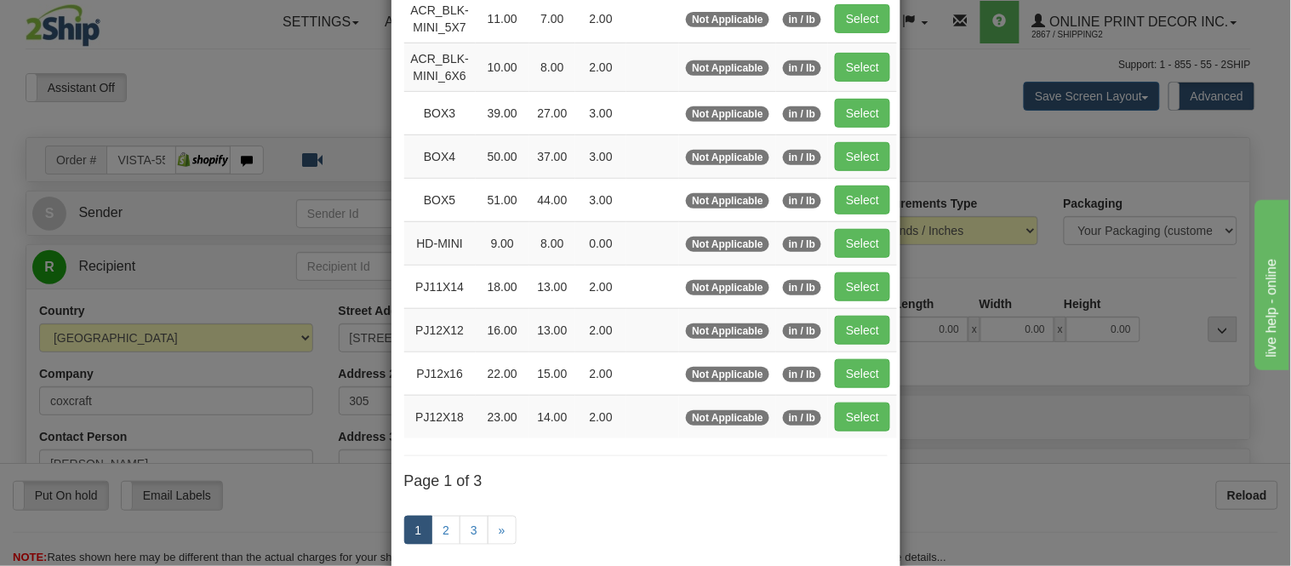
scroll to position [283, 0]
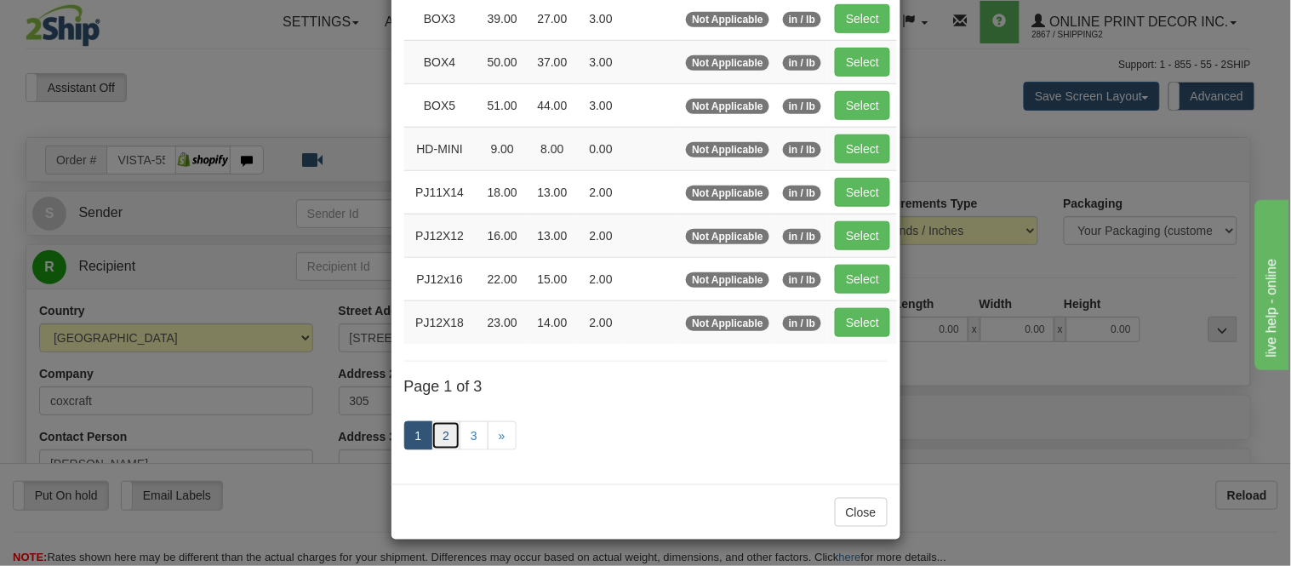
click at [431, 434] on link "2" at bounding box center [445, 435] width 29 height 29
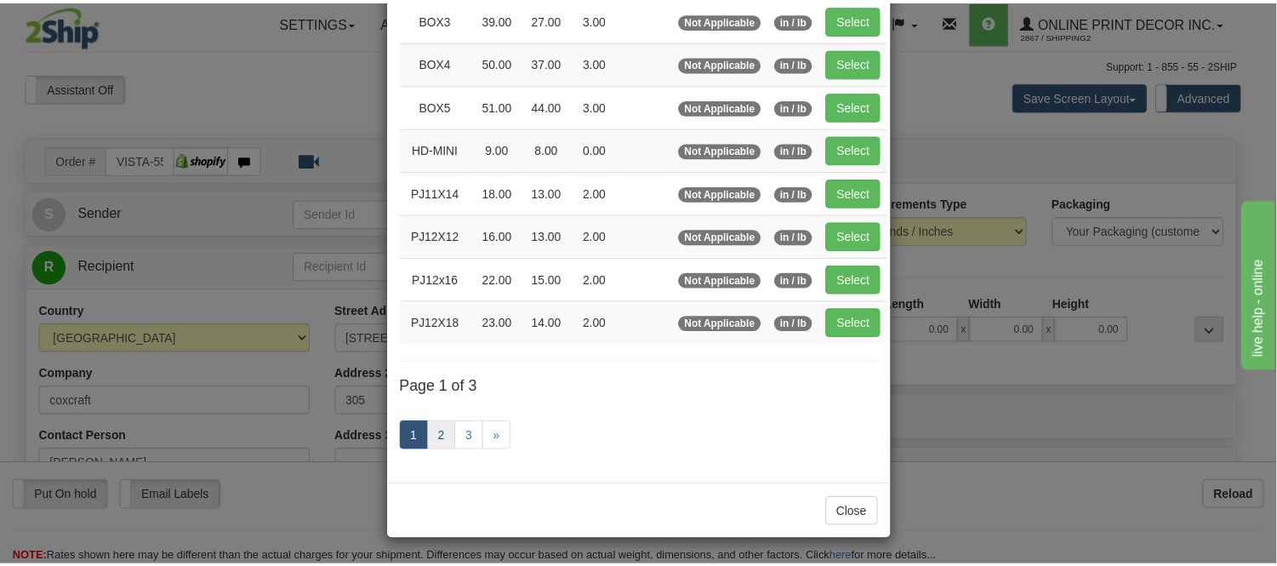
scroll to position [277, 0]
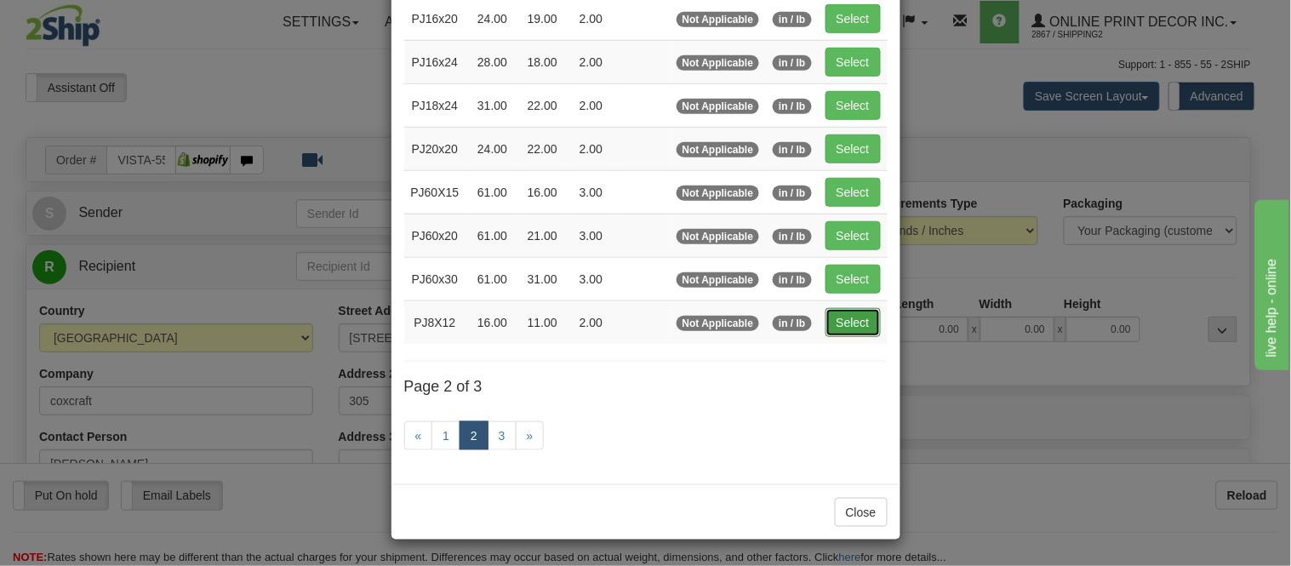
click at [848, 325] on button "Select" at bounding box center [852, 322] width 55 height 29
type input "PJ8X12"
type input "16.00"
type input "11.00"
type input "2.00"
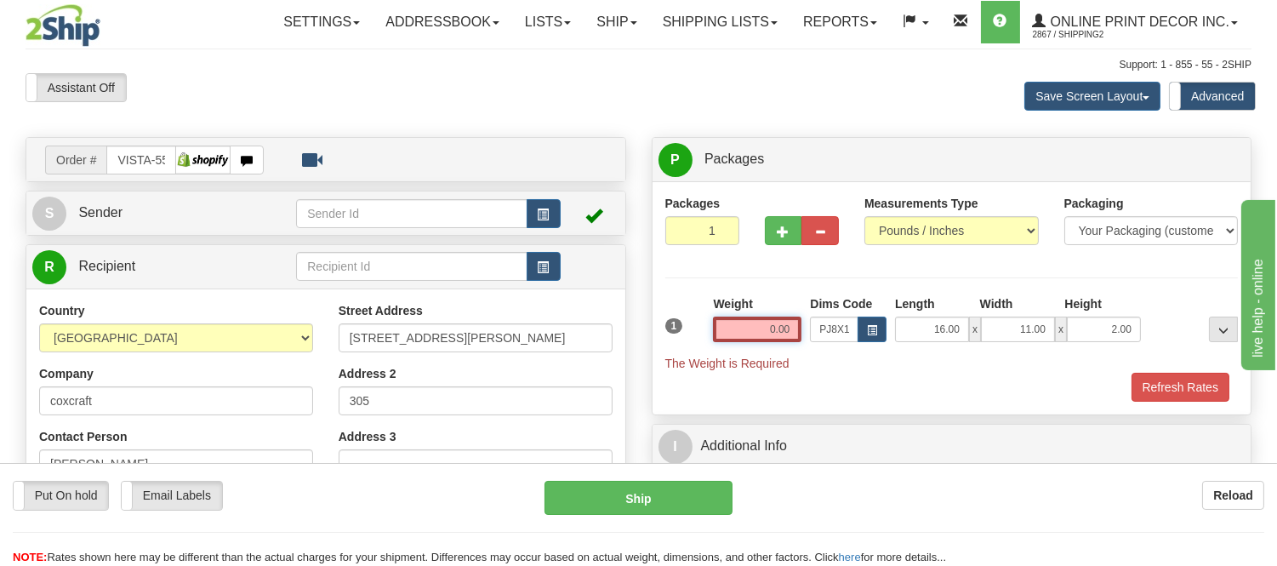
drag, startPoint x: 795, startPoint y: 324, endPoint x: 676, endPoint y: 311, distance: 119.9
click at [676, 311] on div "1 Weight 0.00 Dims Code x x" at bounding box center [952, 333] width 582 height 77
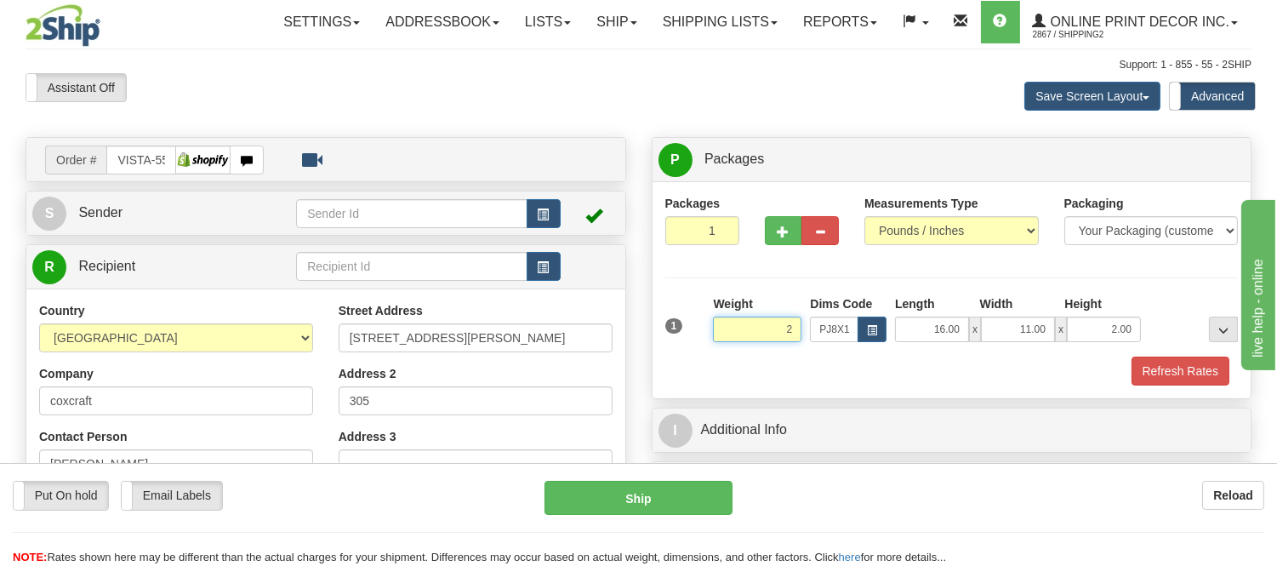
click button "Delete" at bounding box center [0, 0] width 0 height 0
type input "2.00"
click at [1138, 363] on button "Refresh Rates" at bounding box center [1181, 370] width 98 height 29
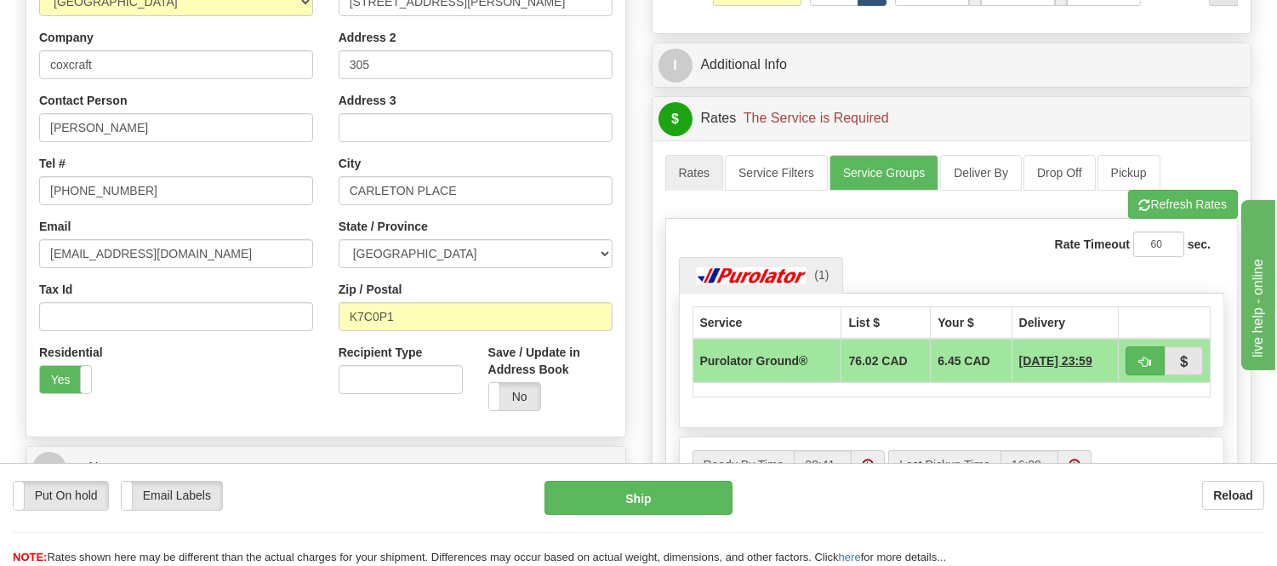
scroll to position [94, 0]
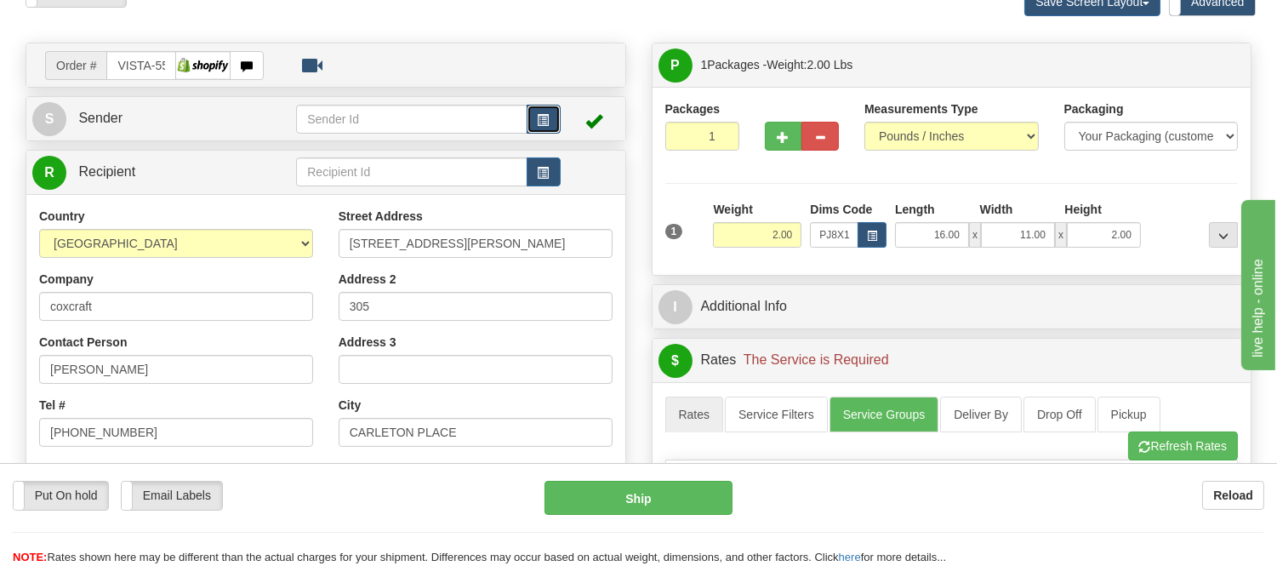
click at [551, 111] on button "button" at bounding box center [544, 119] width 34 height 29
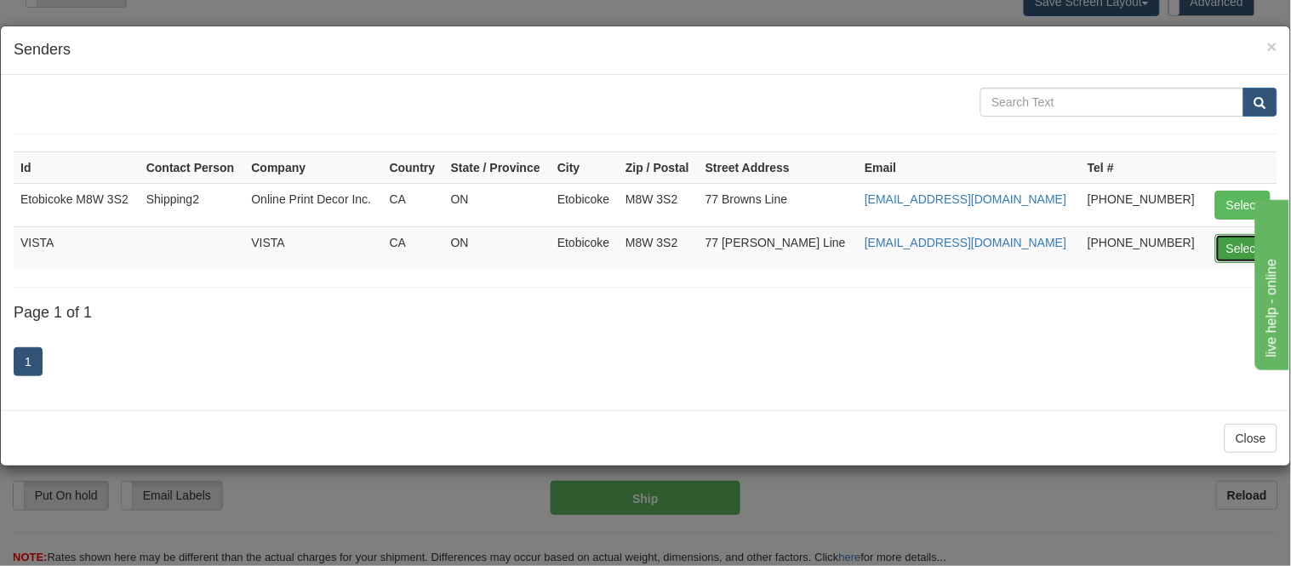
click at [1246, 254] on button "Select" at bounding box center [1242, 248] width 55 height 29
type input "VISTA"
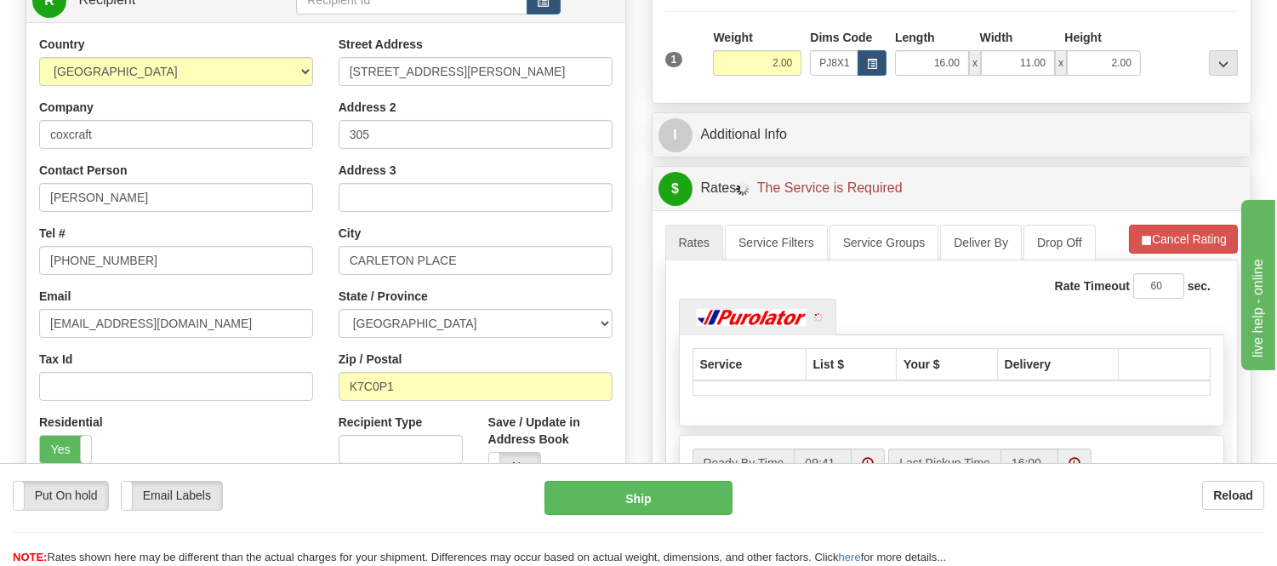
scroll to position [283, 0]
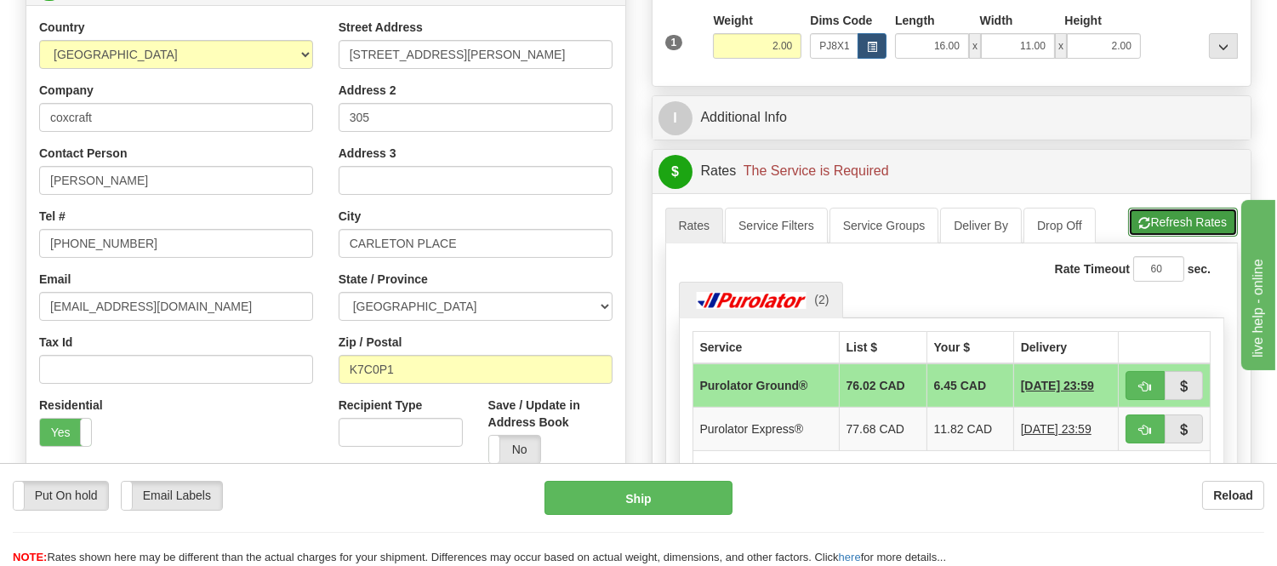
click at [1178, 230] on button "Refresh Rates" at bounding box center [1183, 222] width 110 height 29
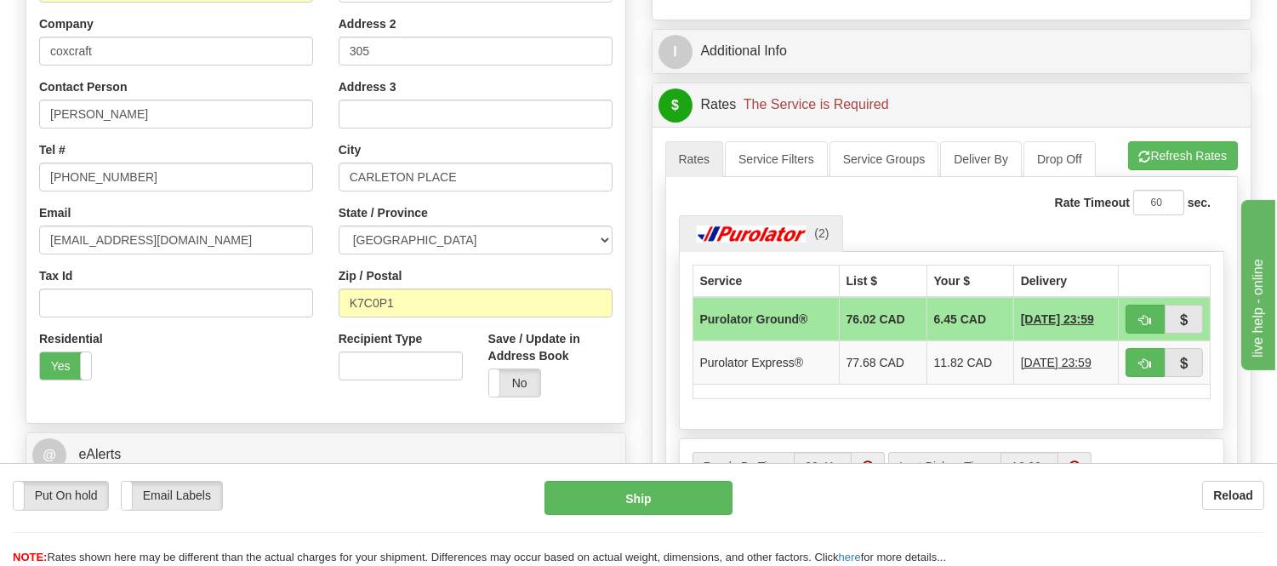
scroll to position [378, 0]
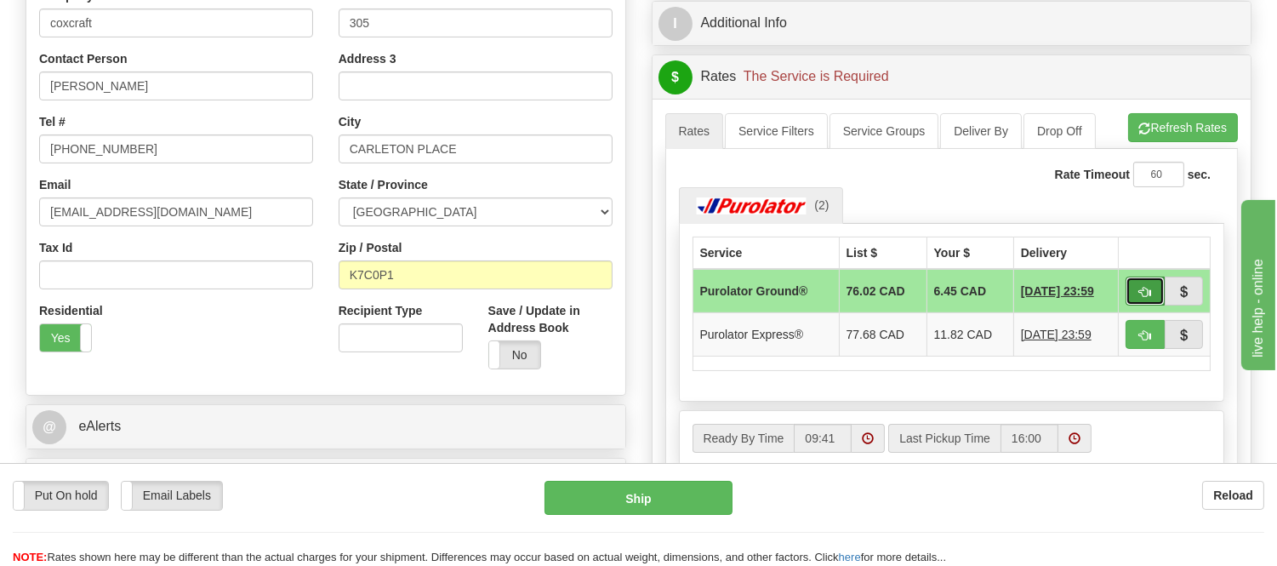
click at [1134, 288] on button "button" at bounding box center [1145, 291] width 39 height 29
type input "260"
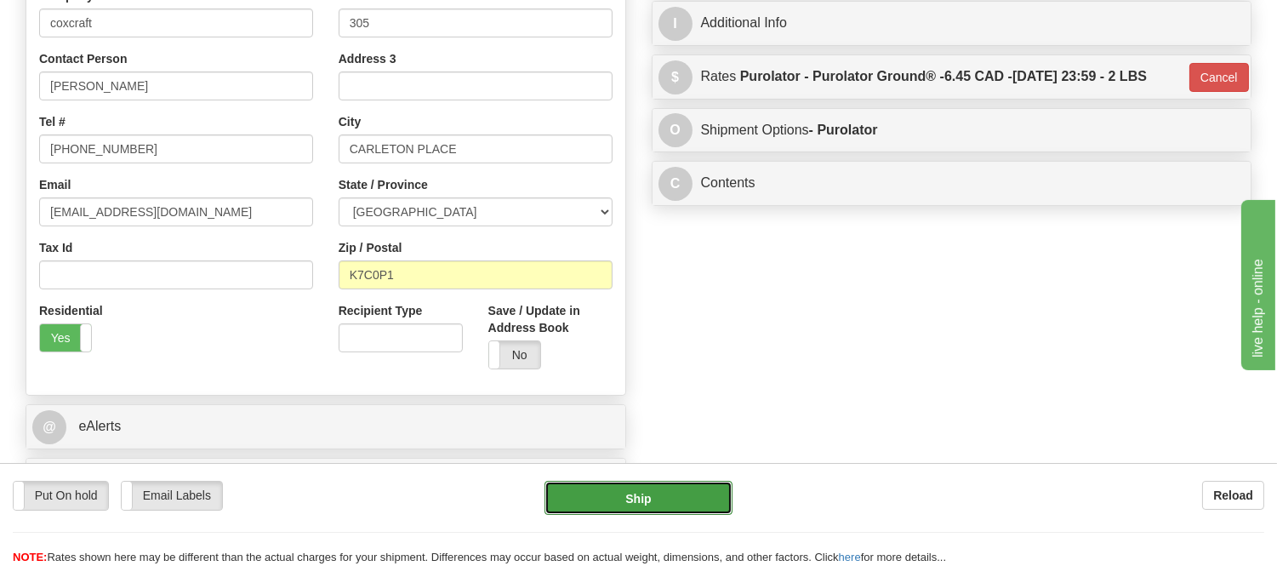
click at [652, 488] on button "Ship" at bounding box center [638, 498] width 187 height 34
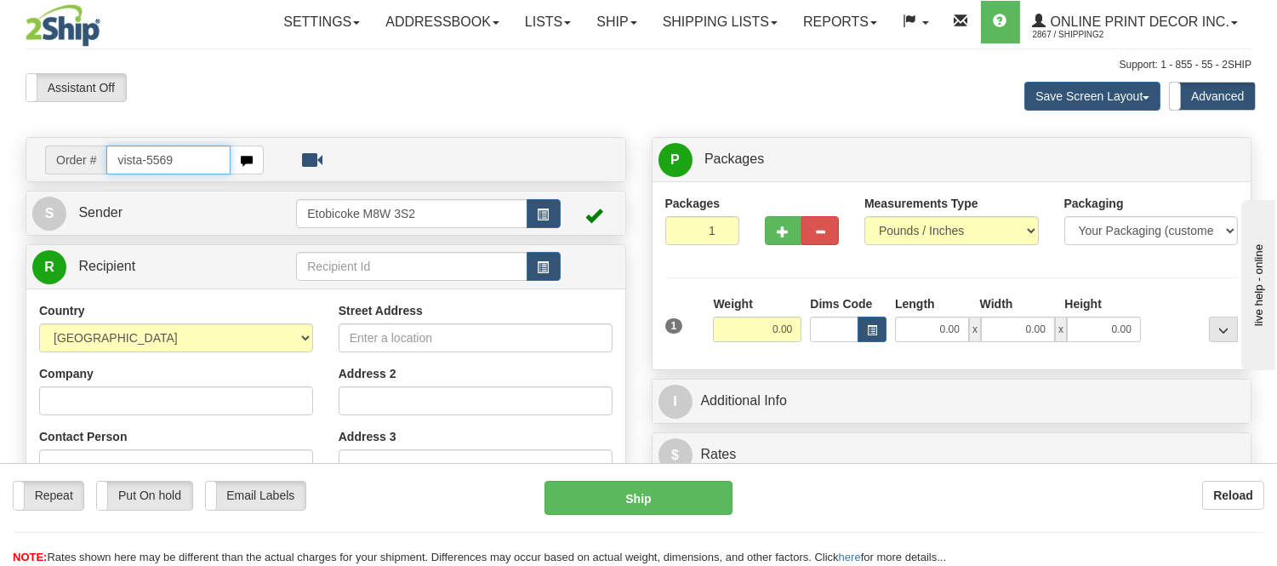
type input "vista-5569"
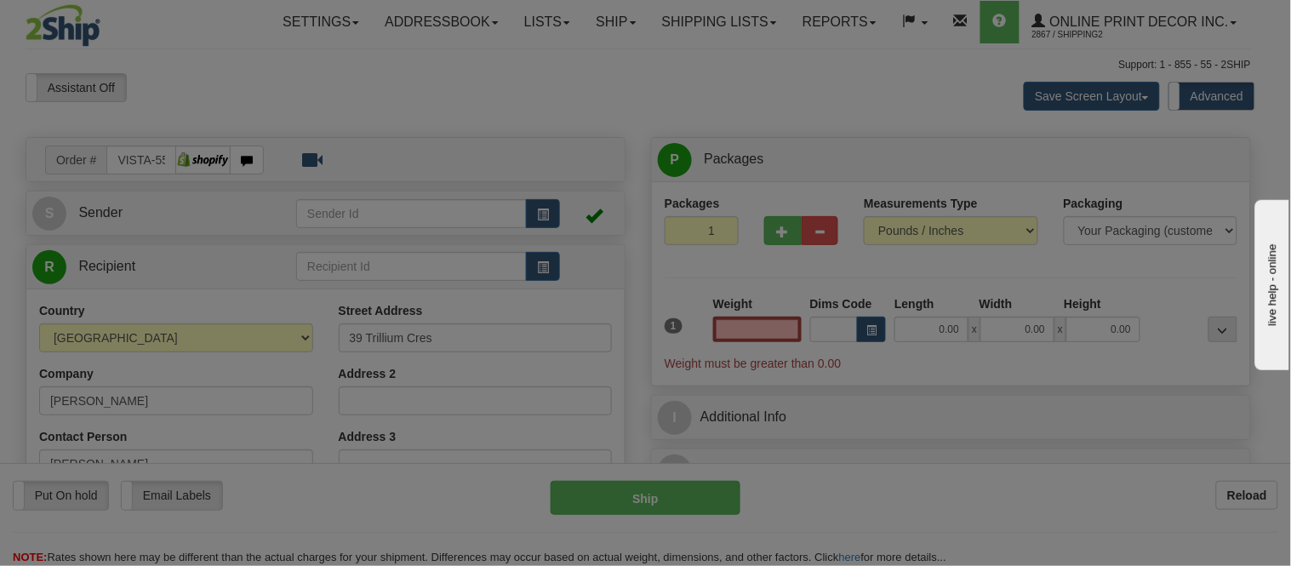
type input "LONDON"
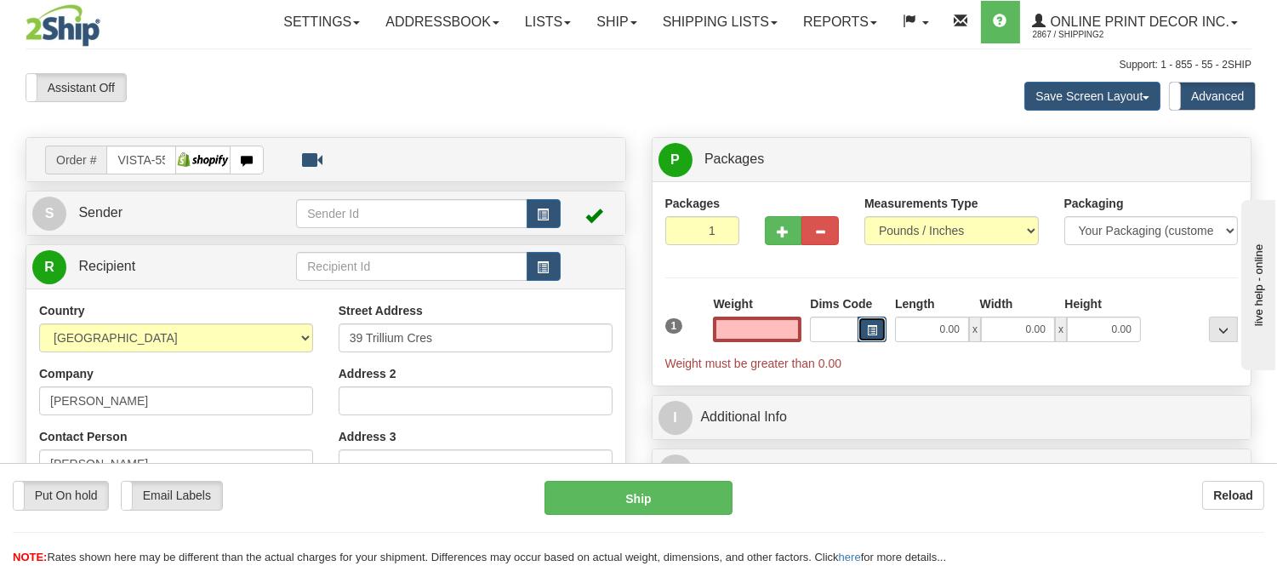
type input "0.00"
click at [870, 330] on span "button" at bounding box center [872, 330] width 10 height 9
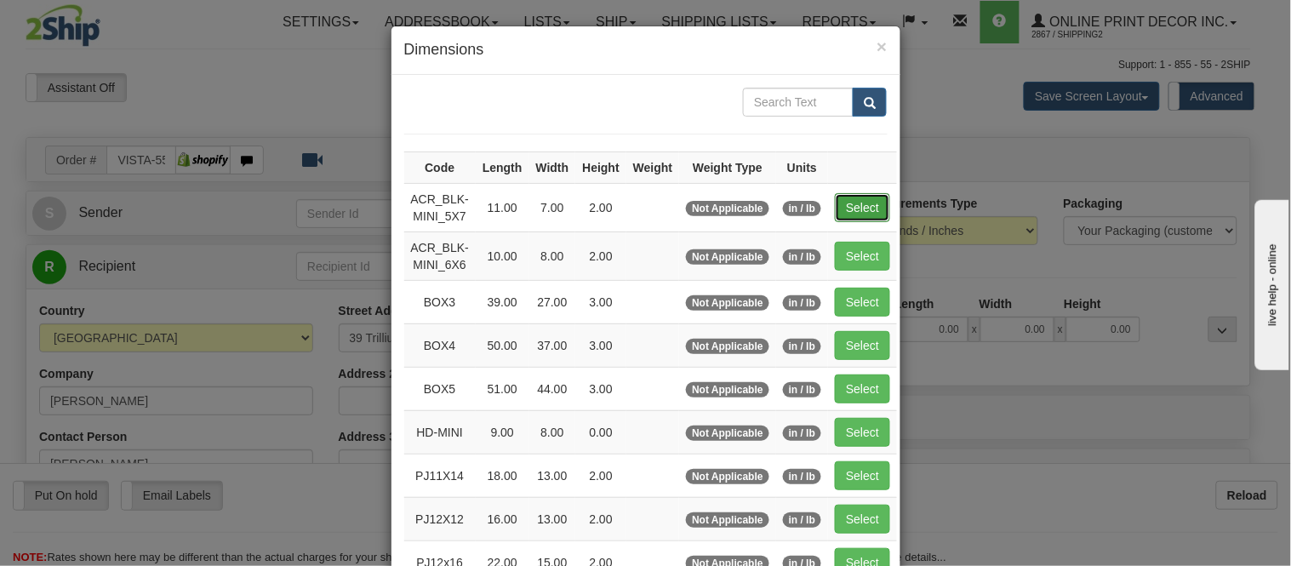
click at [853, 214] on button "Select" at bounding box center [862, 207] width 55 height 29
type input "ACR_BLK-MINI_5X7"
type input "11.00"
type input "7.00"
type input "2.00"
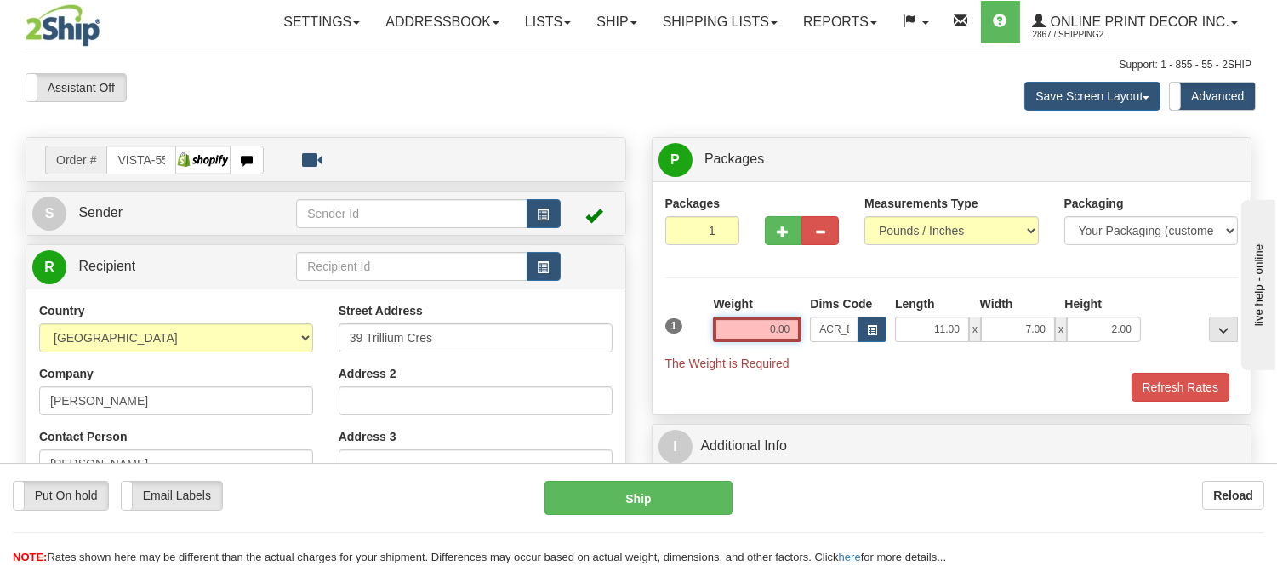
drag, startPoint x: 796, startPoint y: 317, endPoint x: 723, endPoint y: 347, distance: 79.3
click at [723, 347] on div "Weight 0.00" at bounding box center [757, 325] width 97 height 60
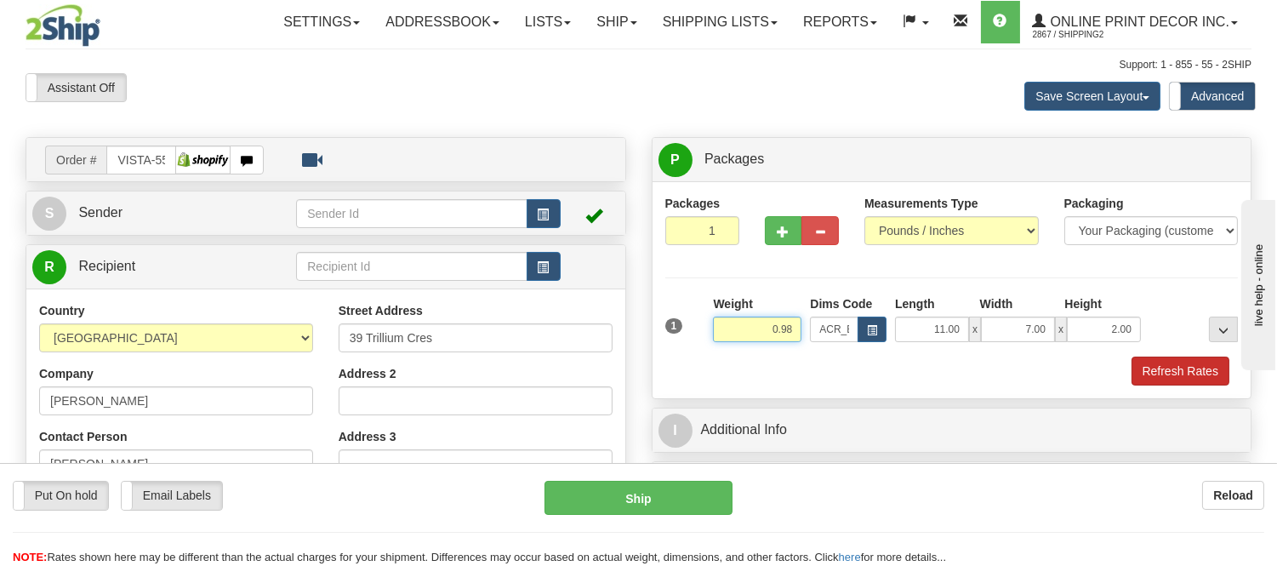
type input "0.98"
click at [1192, 363] on button "Refresh Rates" at bounding box center [1181, 370] width 98 height 29
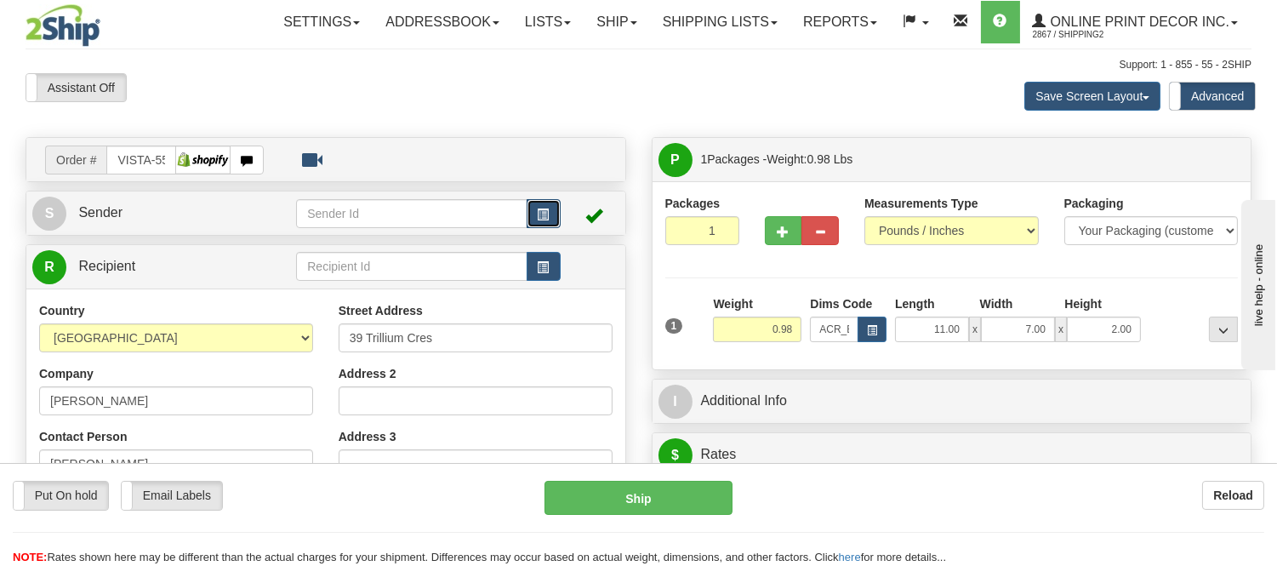
click at [529, 202] on button "button" at bounding box center [544, 213] width 34 height 29
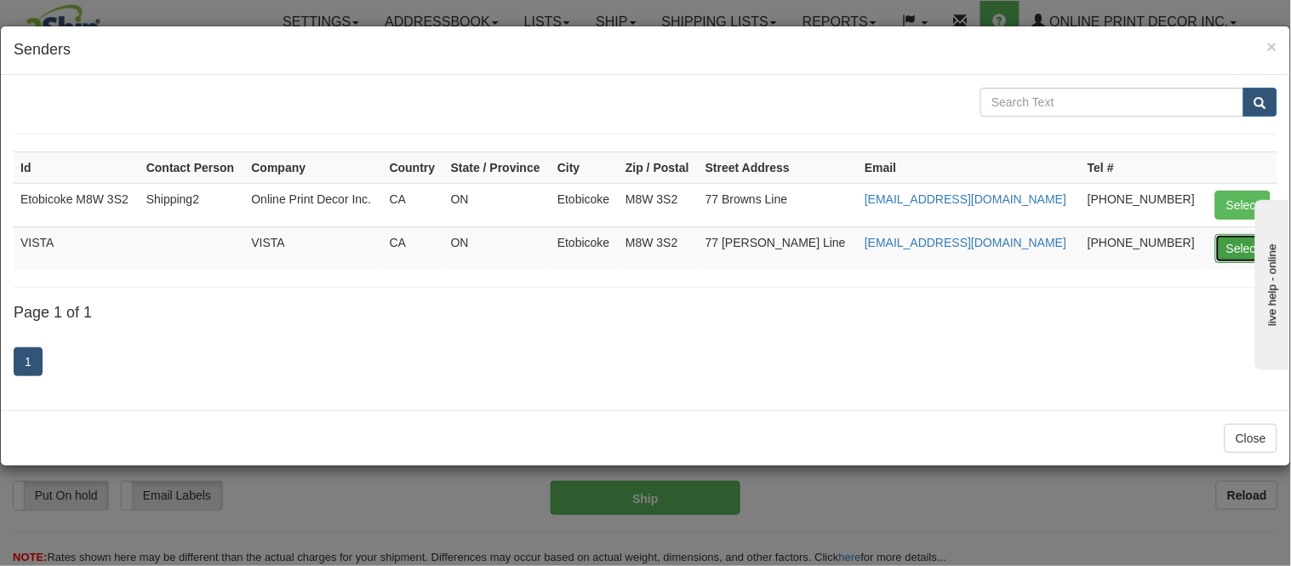
click at [1222, 245] on button "Select" at bounding box center [1242, 248] width 55 height 29
type input "VISTA"
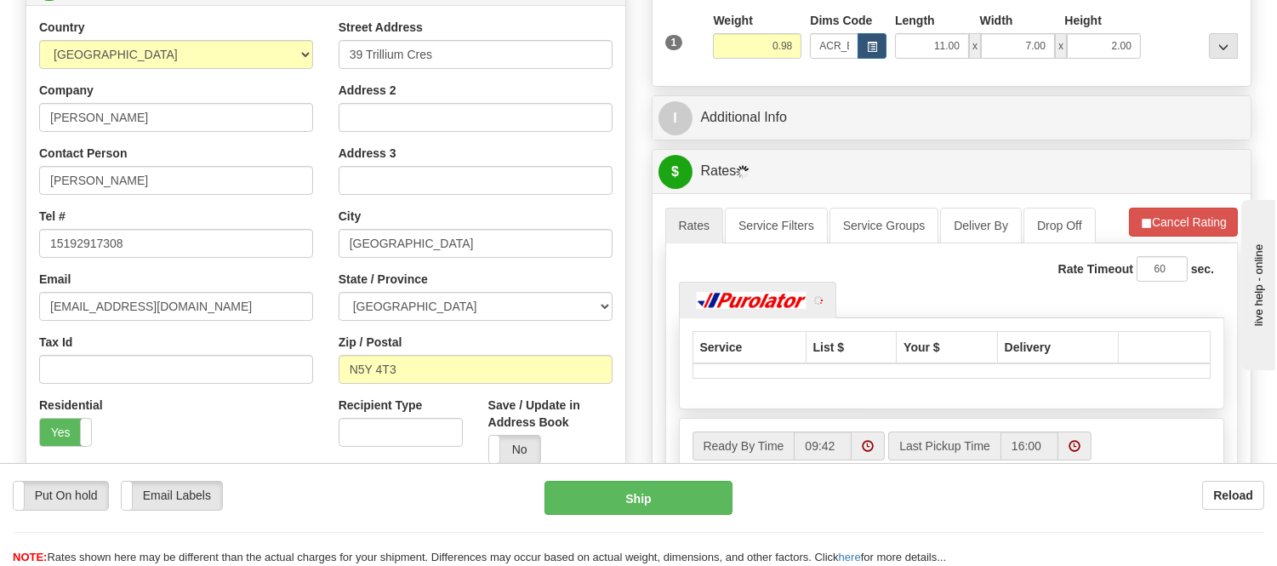
scroll to position [472, 0]
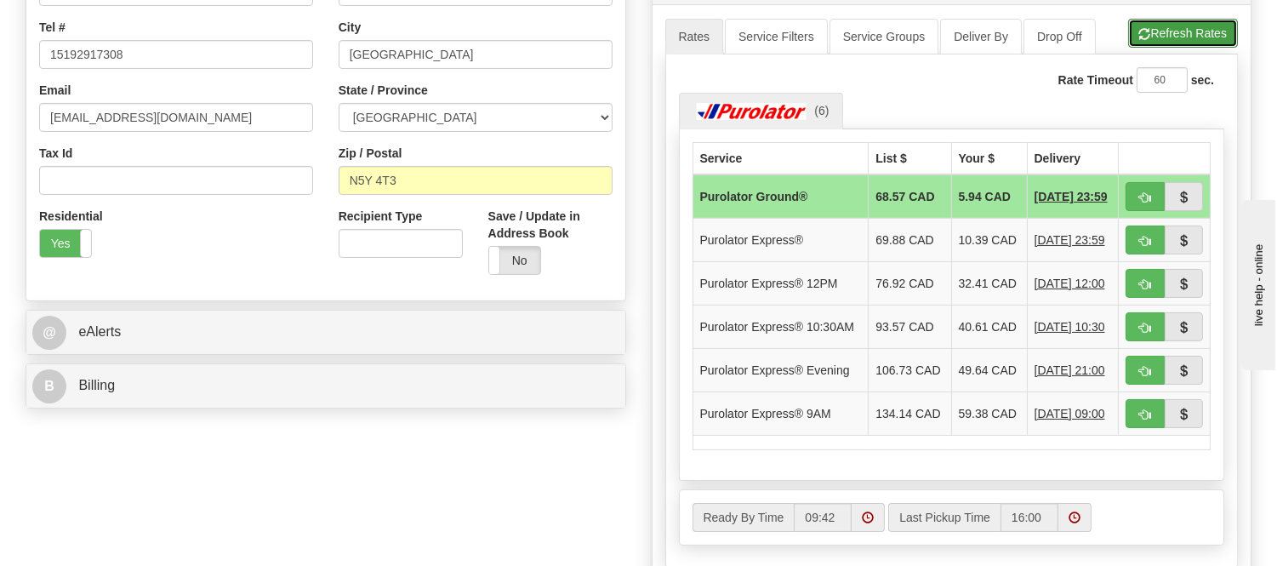
click at [1169, 24] on button "Refresh Rates" at bounding box center [1183, 33] width 110 height 29
click at [1149, 197] on span "button" at bounding box center [1145, 197] width 12 height 11
type input "260"
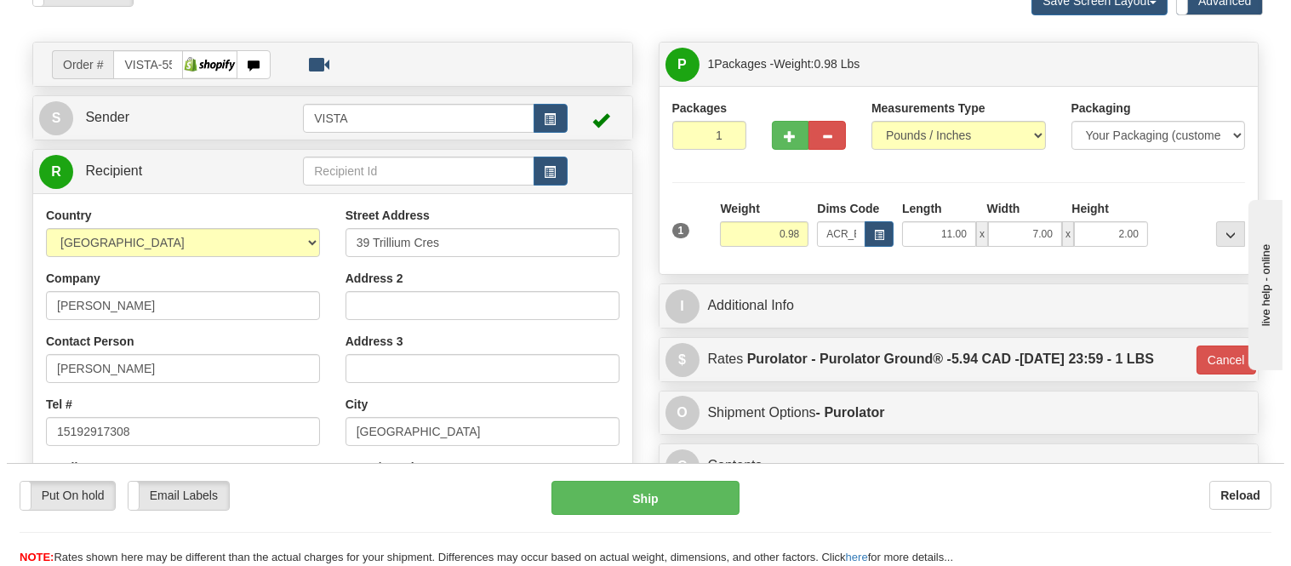
scroll to position [94, 0]
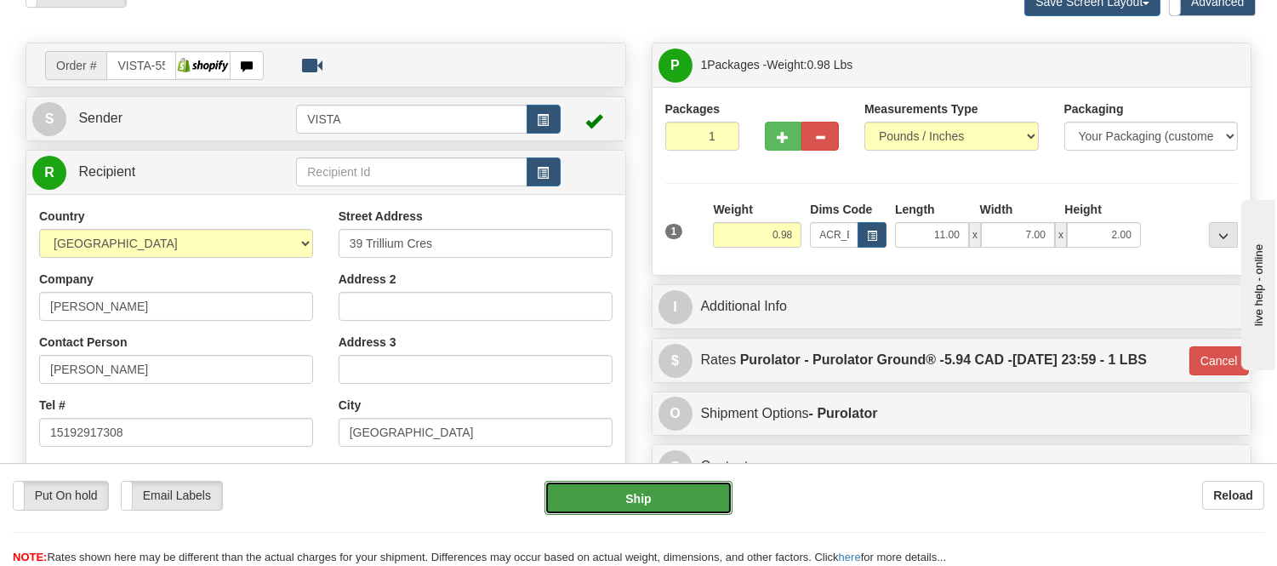
click at [681, 503] on button "Ship" at bounding box center [638, 498] width 187 height 34
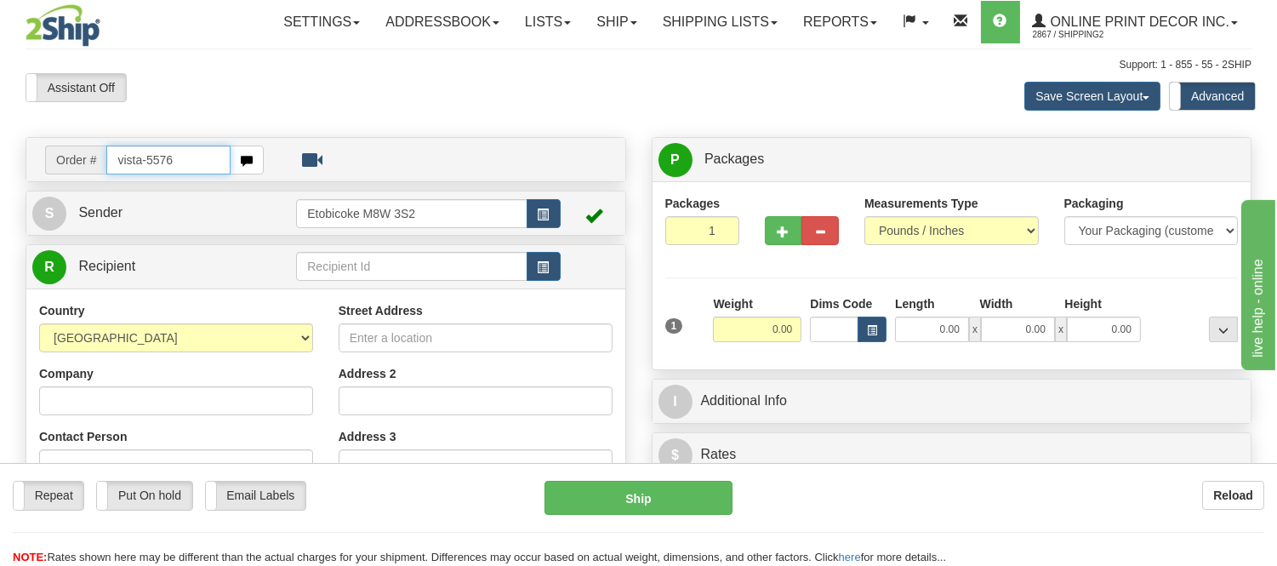
type input "vista-5576"
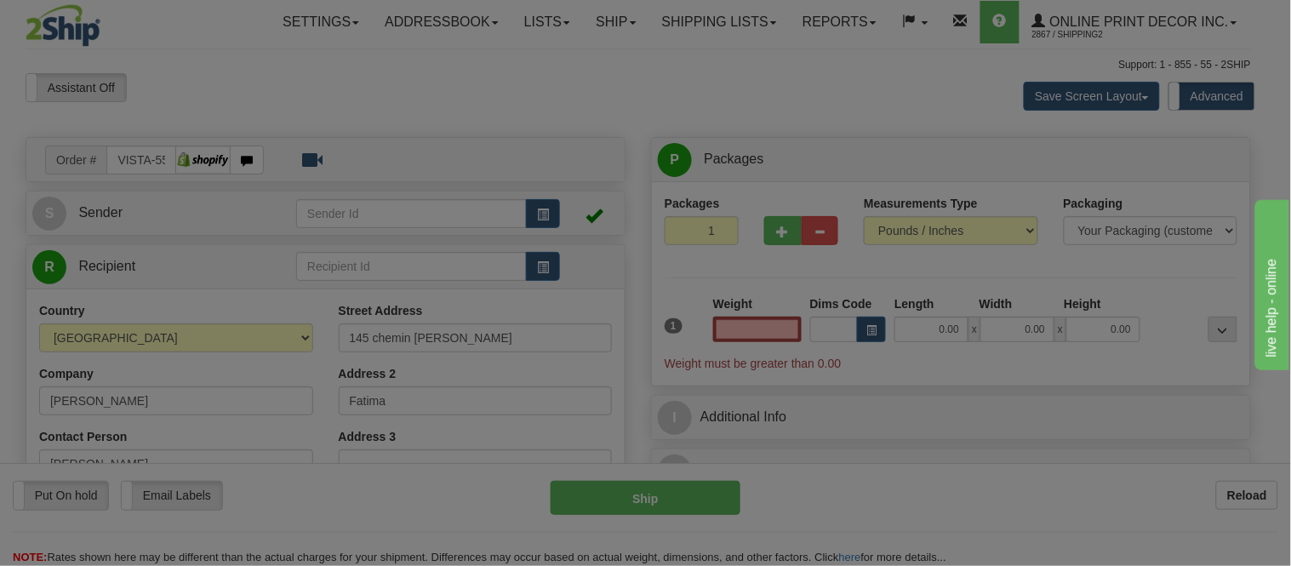
type input "FATIMA"
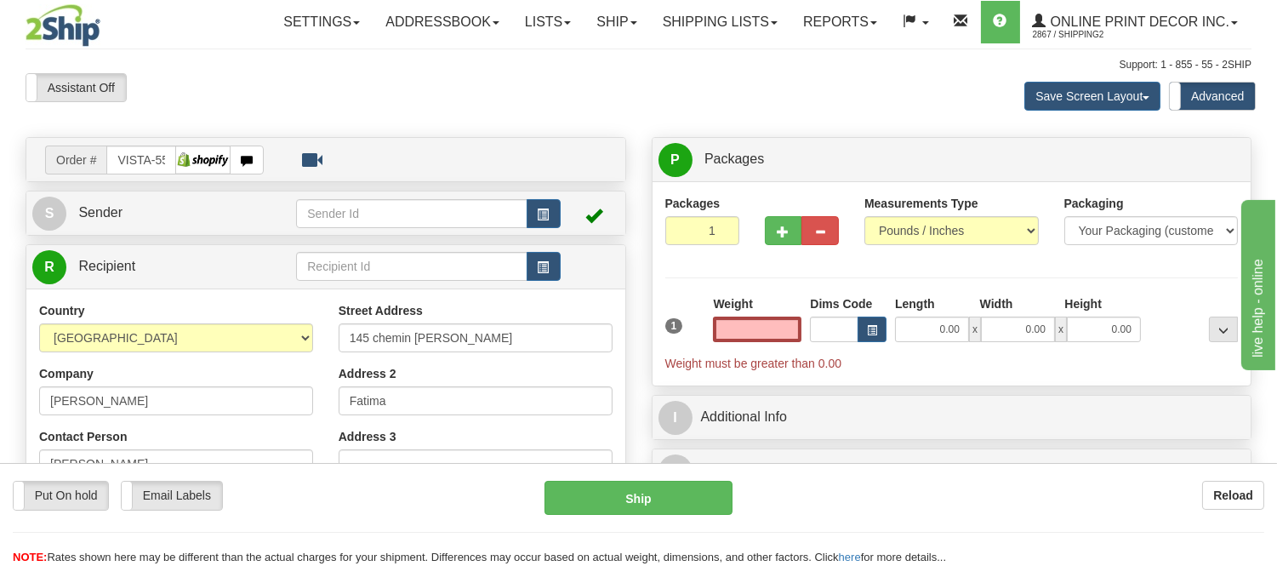
type input "0.00"
click at [539, 230] on td at bounding box center [428, 213] width 264 height 35
click at [546, 223] on button "button" at bounding box center [544, 213] width 34 height 29
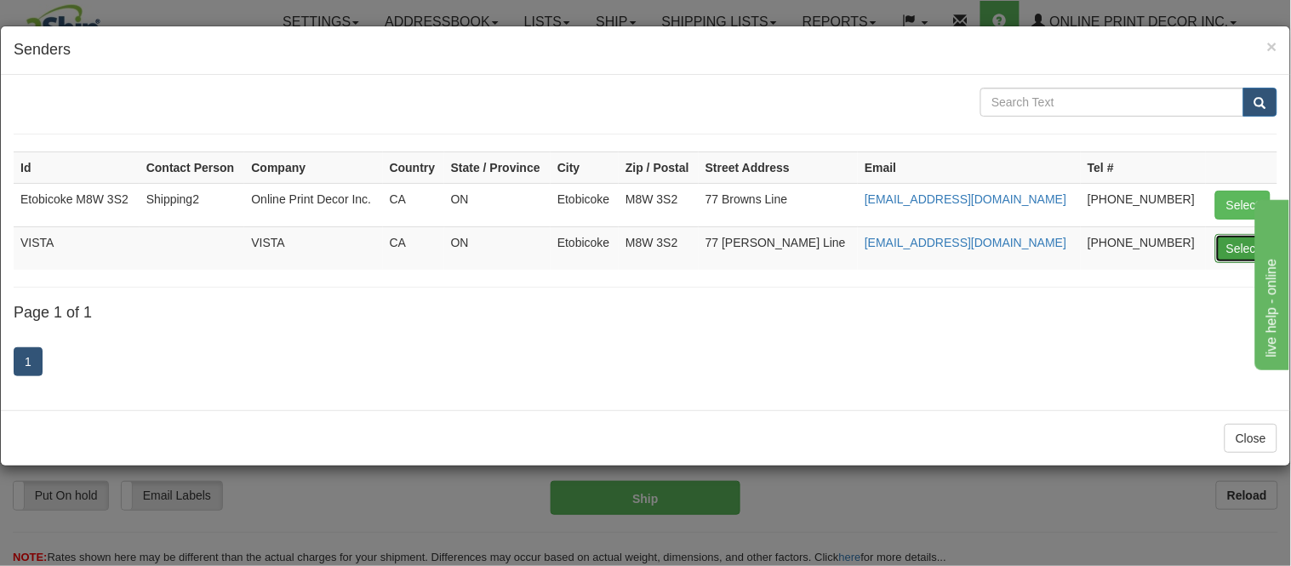
click at [1251, 251] on button "Select" at bounding box center [1242, 248] width 55 height 29
type input "VISTA"
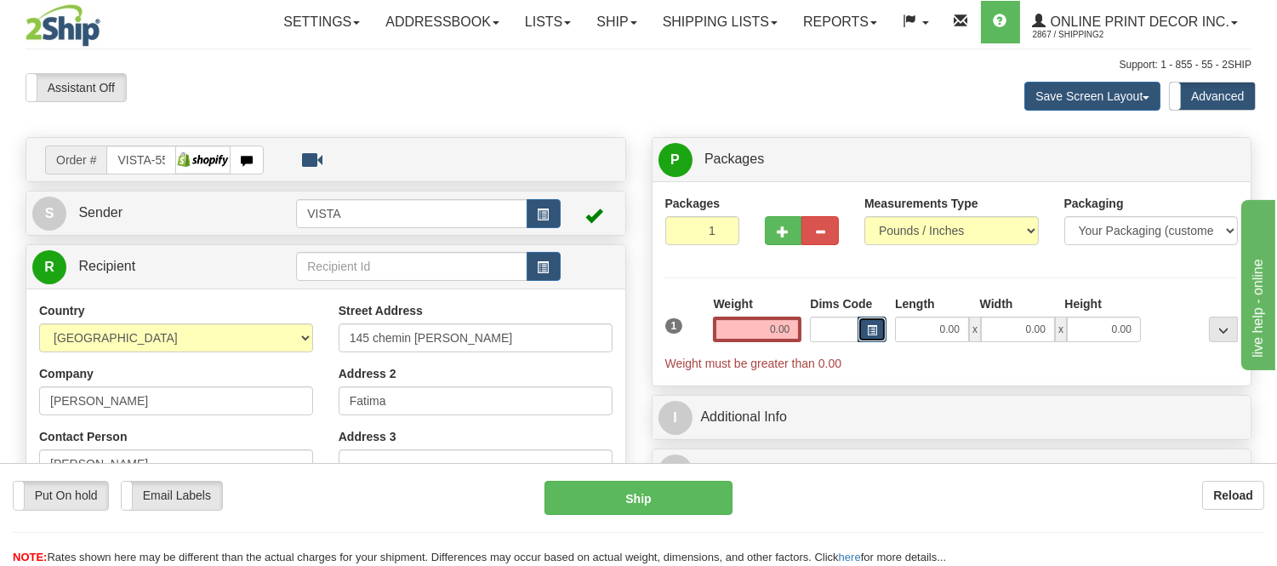
click at [870, 330] on span "button" at bounding box center [872, 330] width 10 height 9
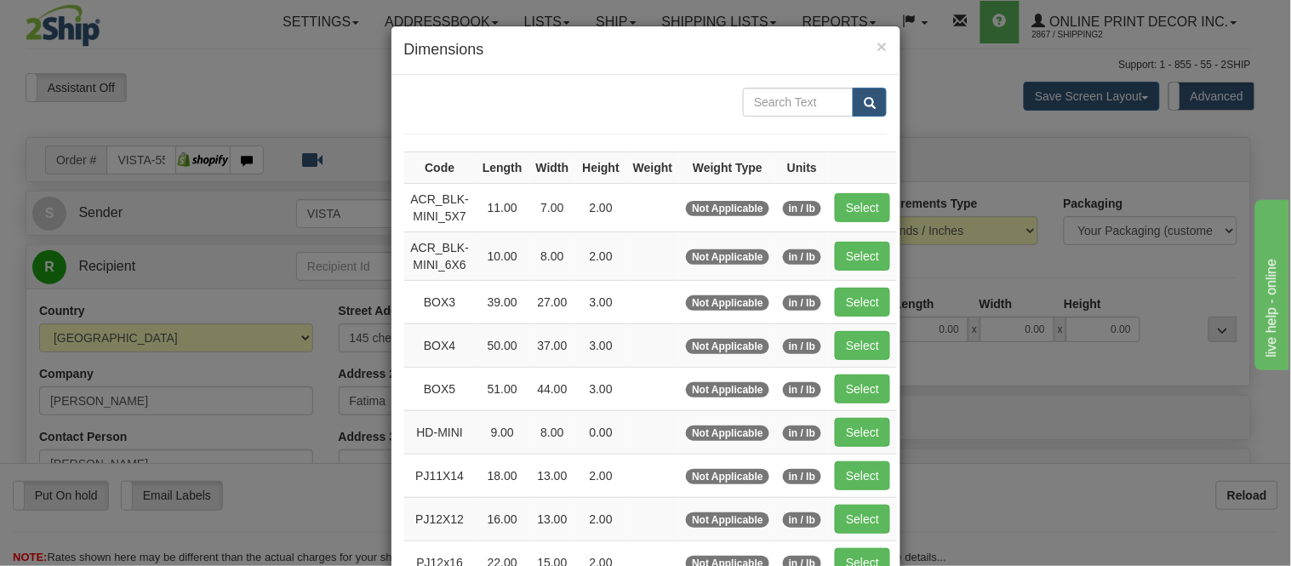
click at [847, 191] on td "Select" at bounding box center [862, 207] width 69 height 48
click at [851, 204] on button "Select" at bounding box center [862, 207] width 55 height 29
type input "ACR_BLK-MINI_5X7"
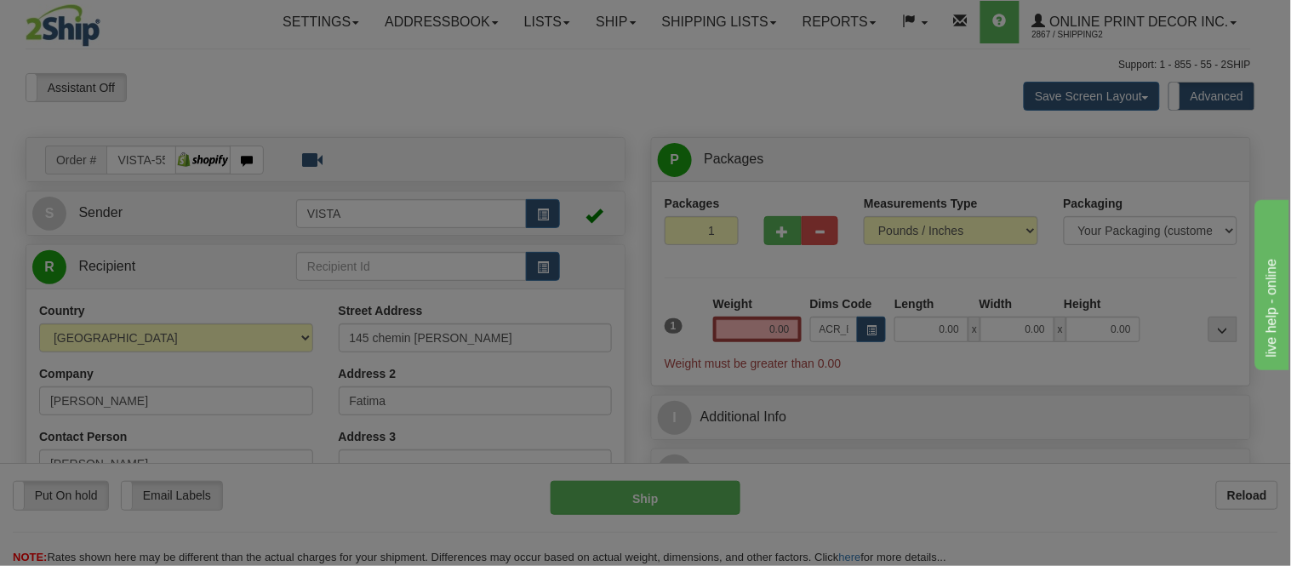
type input "11.00"
type input "7.00"
type input "2.00"
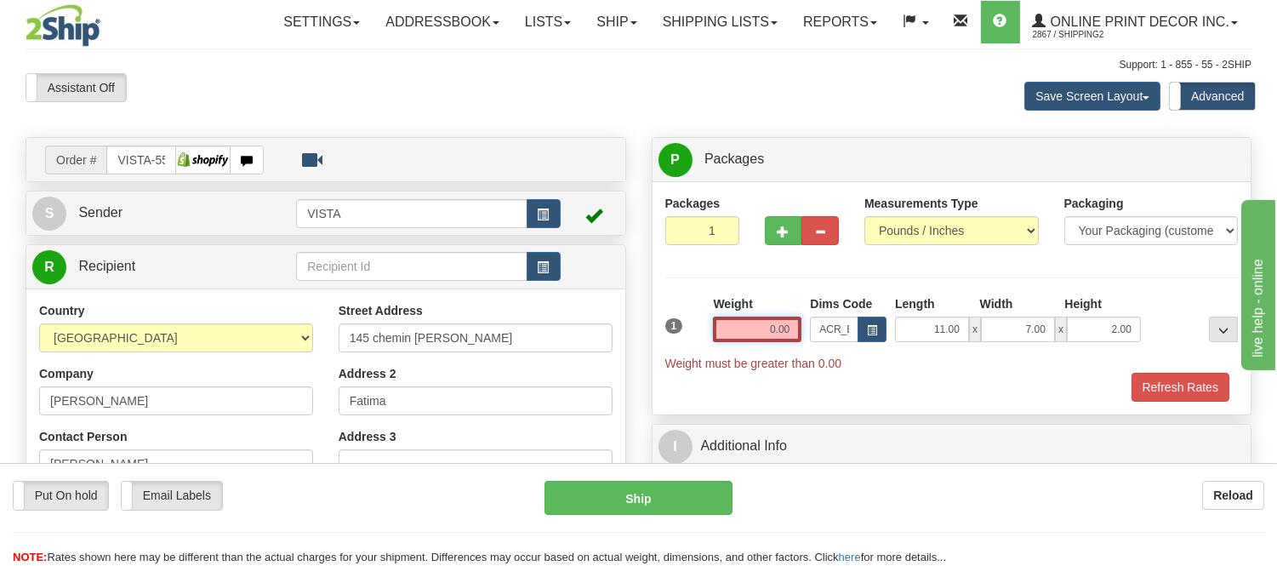
drag, startPoint x: 796, startPoint y: 328, endPoint x: 708, endPoint y: 322, distance: 87.9
click at [708, 322] on div "1 Weight 0.00 Dims Code x x" at bounding box center [952, 333] width 582 height 77
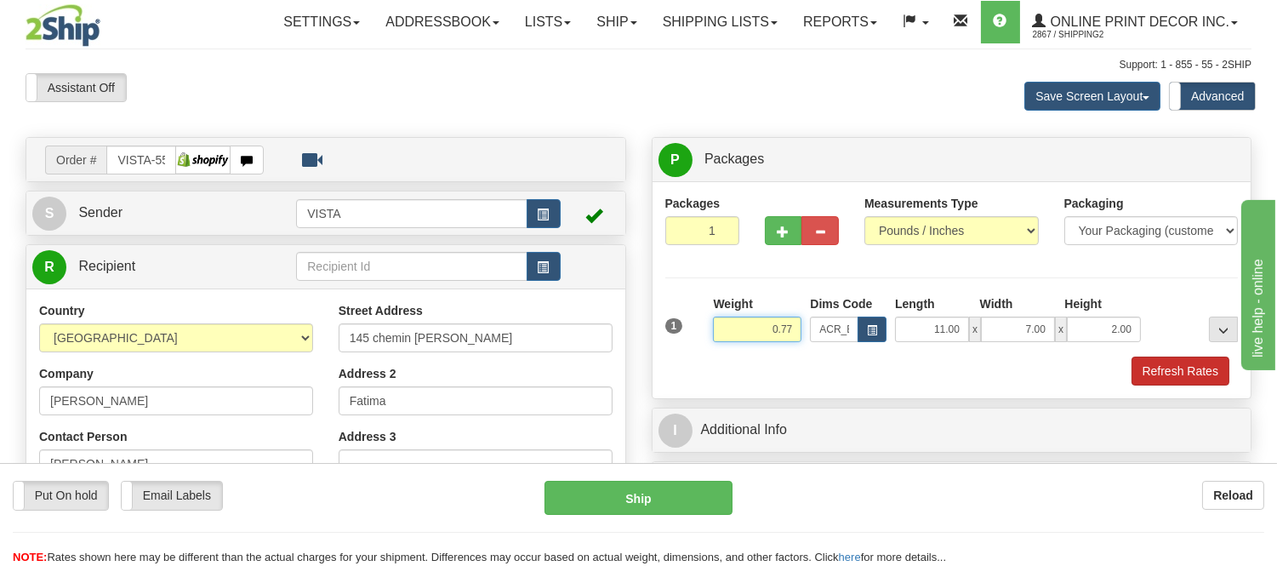
type input "0.77"
click at [1223, 366] on button "Refresh Rates" at bounding box center [1181, 370] width 98 height 29
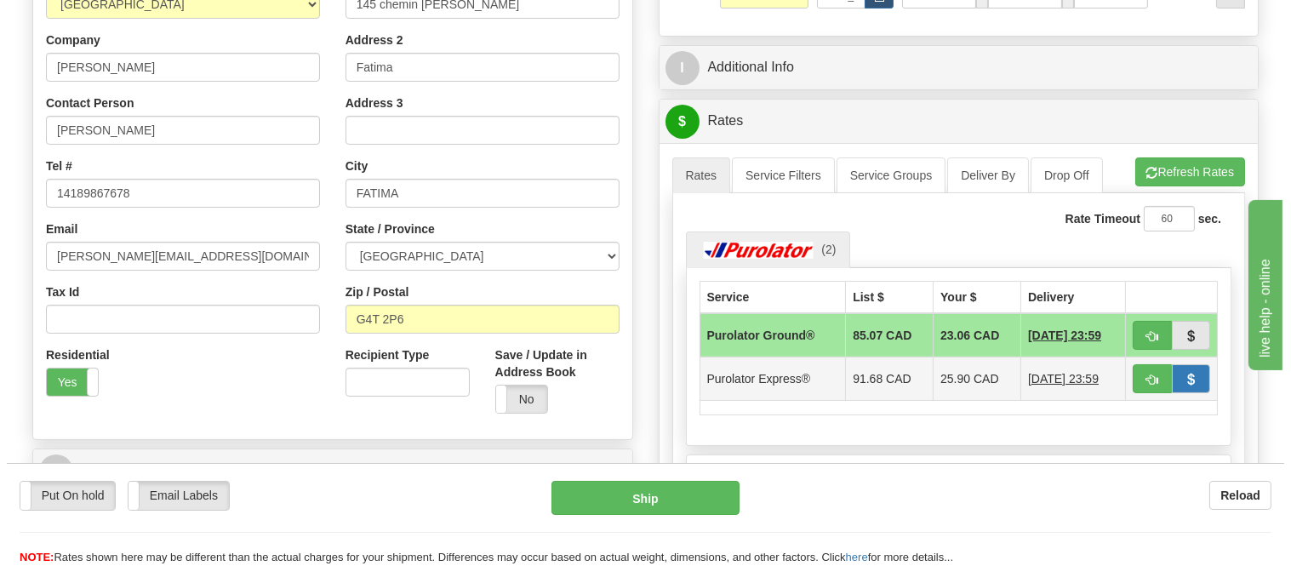
scroll to position [378, 0]
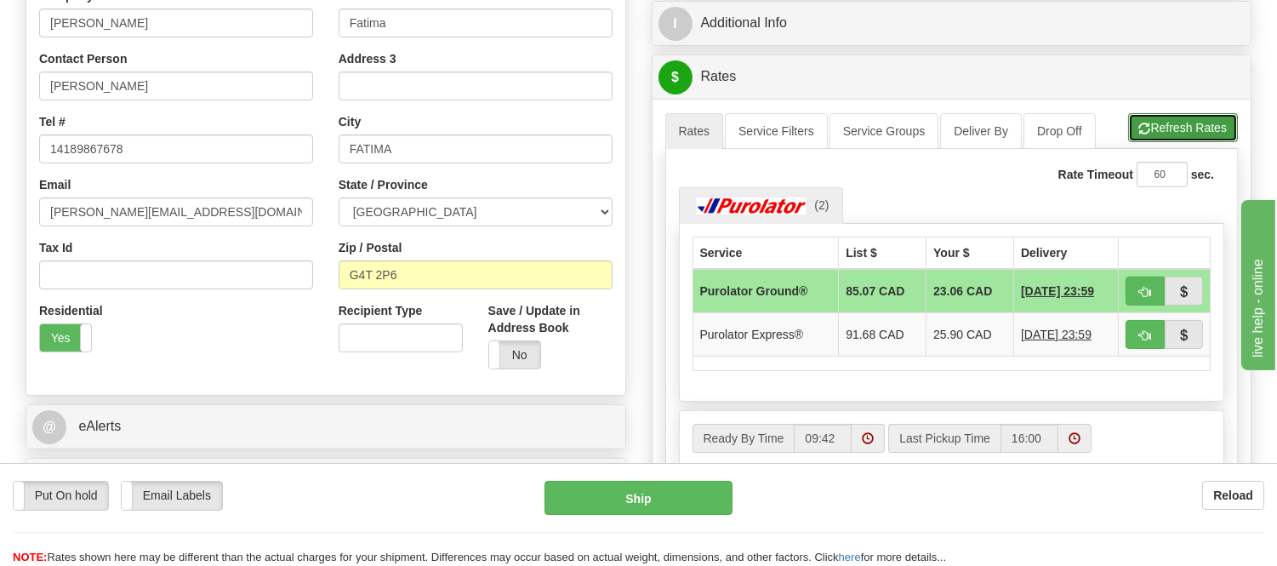
click at [1195, 121] on button "Refresh Rates" at bounding box center [1183, 127] width 110 height 29
click at [1152, 286] on button "button" at bounding box center [1145, 291] width 39 height 29
type input "260"
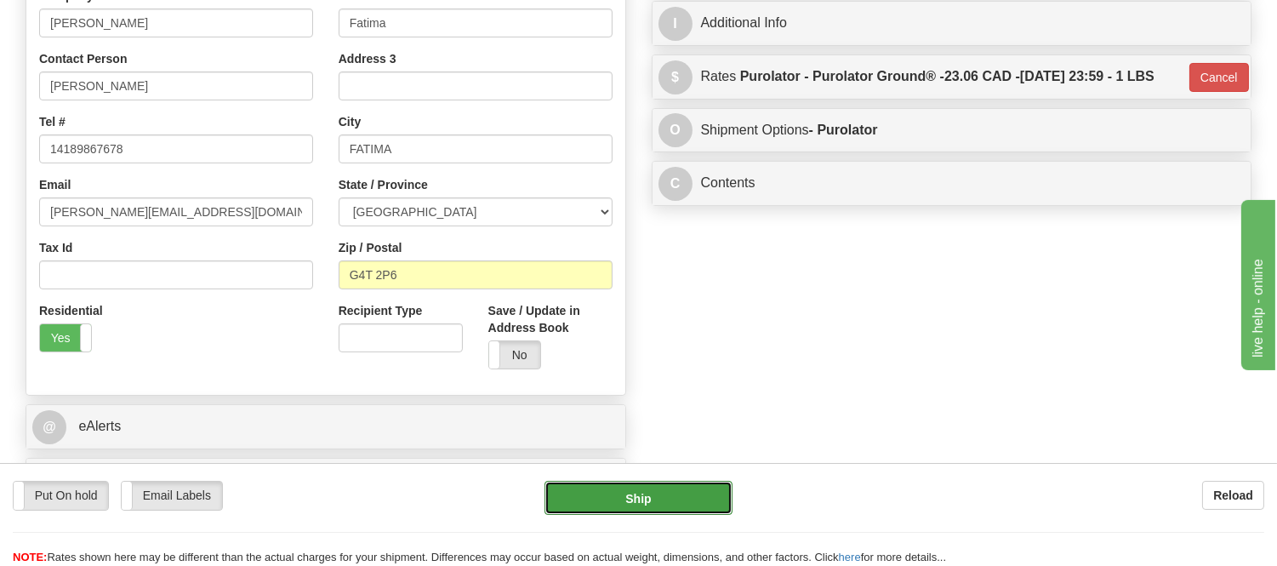
click at [704, 497] on button "Ship" at bounding box center [638, 498] width 187 height 34
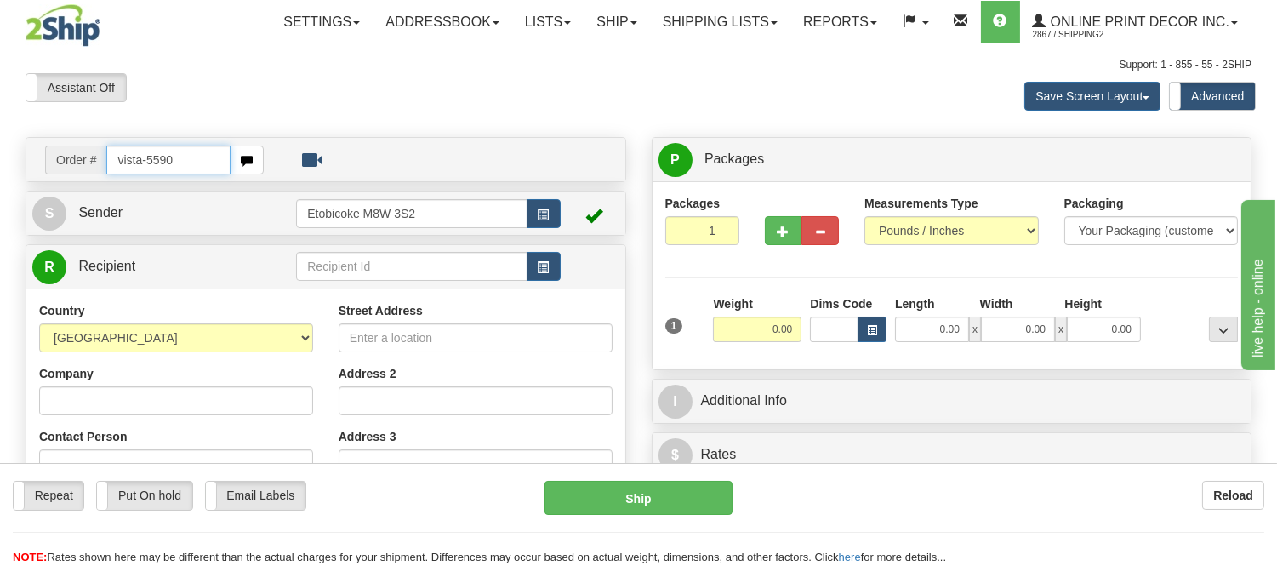
type input "vista-5590"
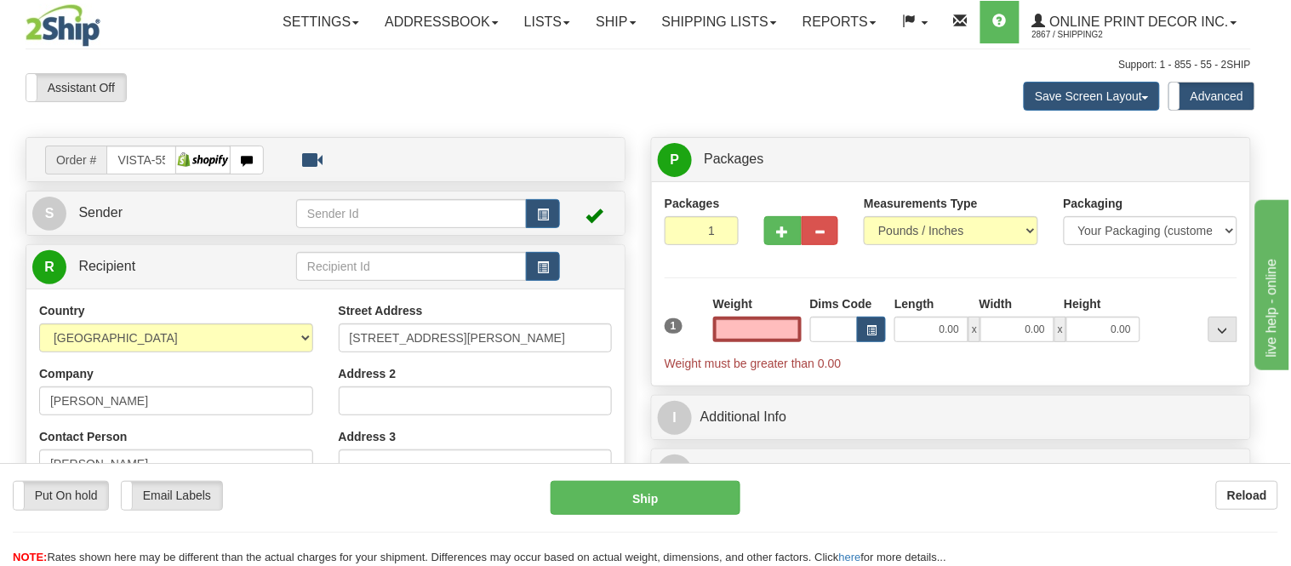
type input "[GEOGRAPHIC_DATA]"
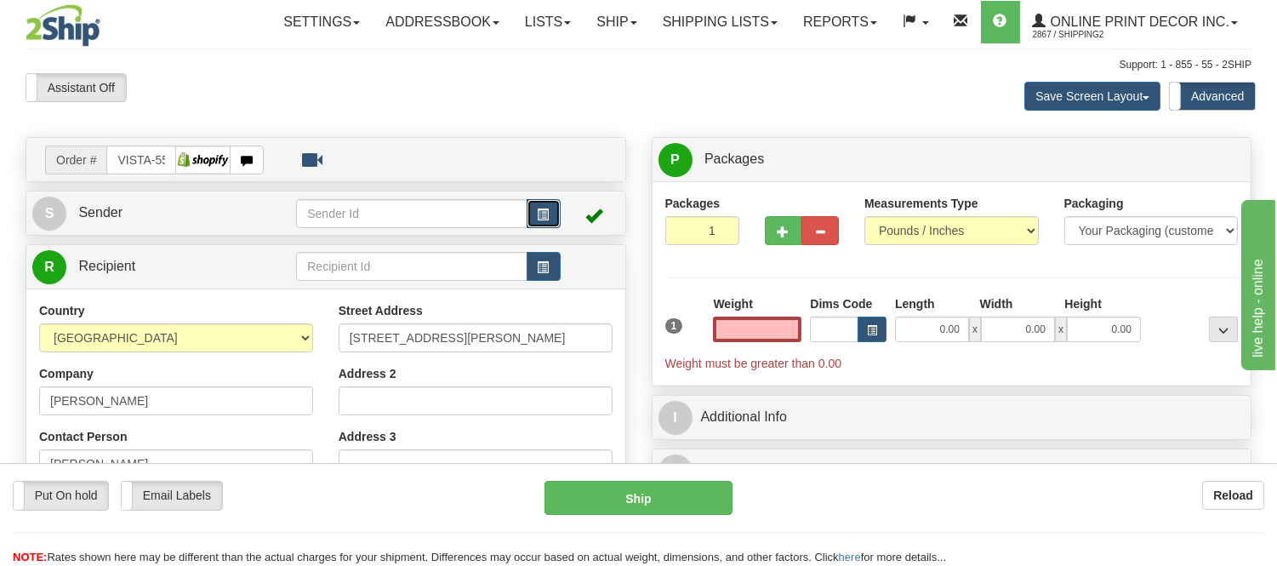
type input "0.00"
click at [536, 208] on button "button" at bounding box center [544, 213] width 34 height 29
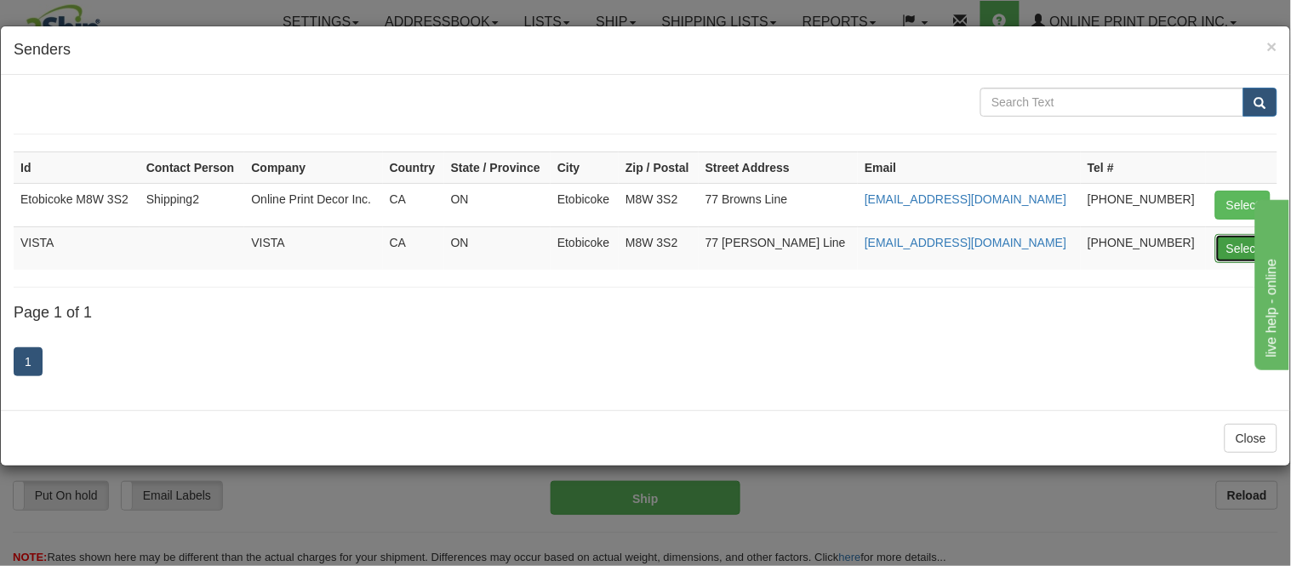
click at [1232, 247] on button "Select" at bounding box center [1242, 248] width 55 height 29
type input "VISTA"
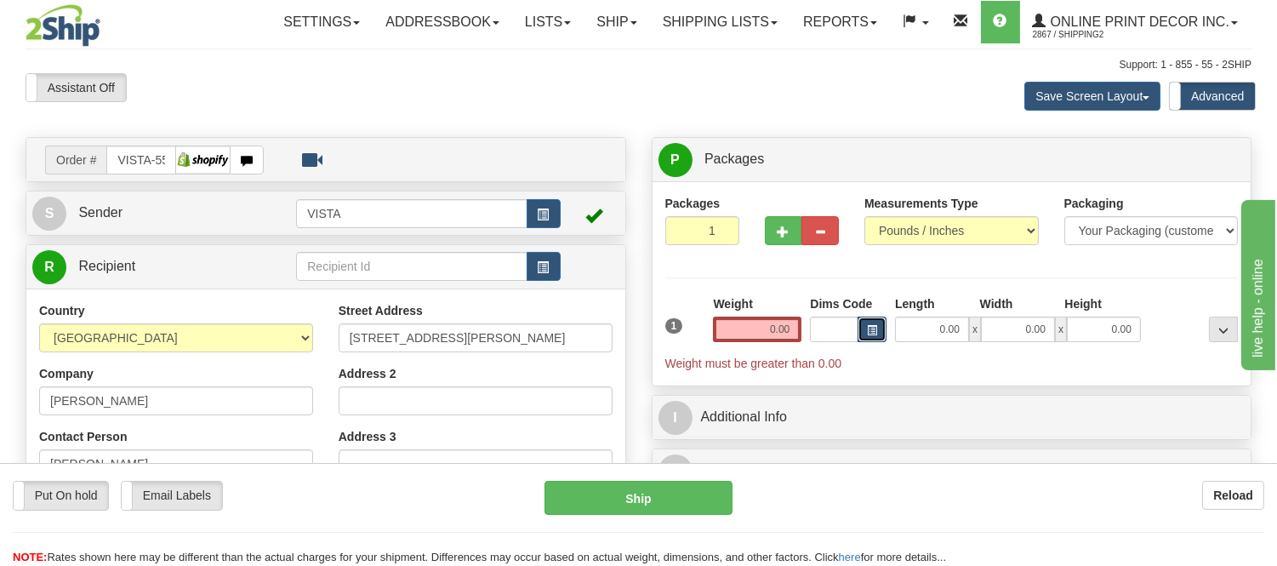
click at [867, 326] on span "button" at bounding box center [872, 330] width 10 height 9
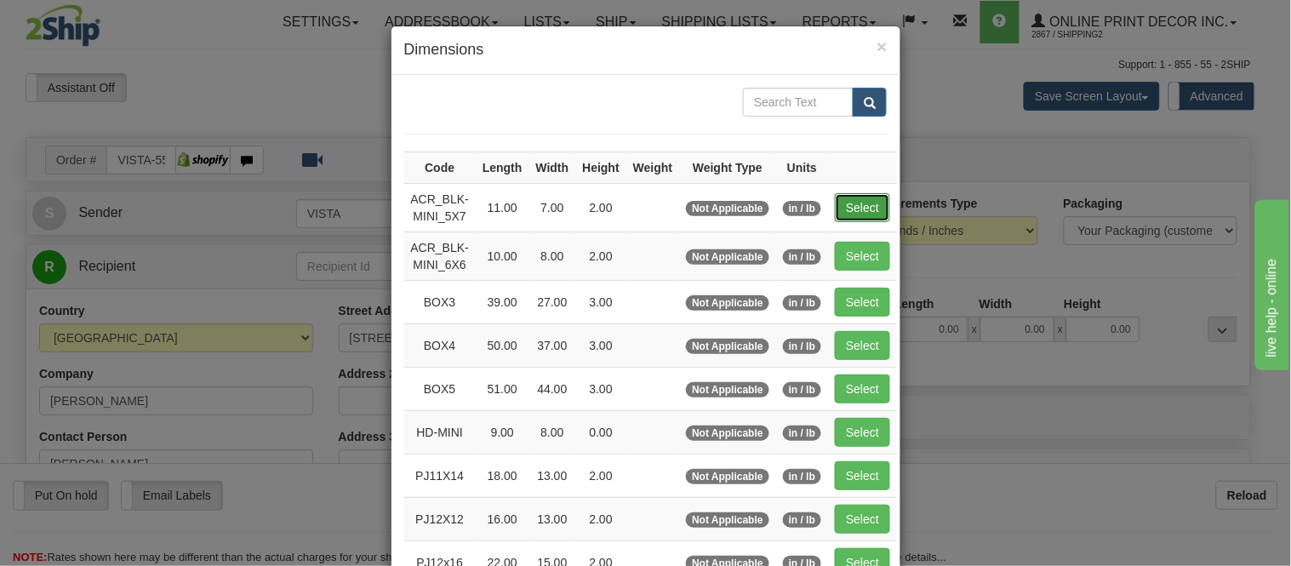
click at [856, 214] on button "Select" at bounding box center [862, 207] width 55 height 29
type input "ACR_BLK-MINI_5X7"
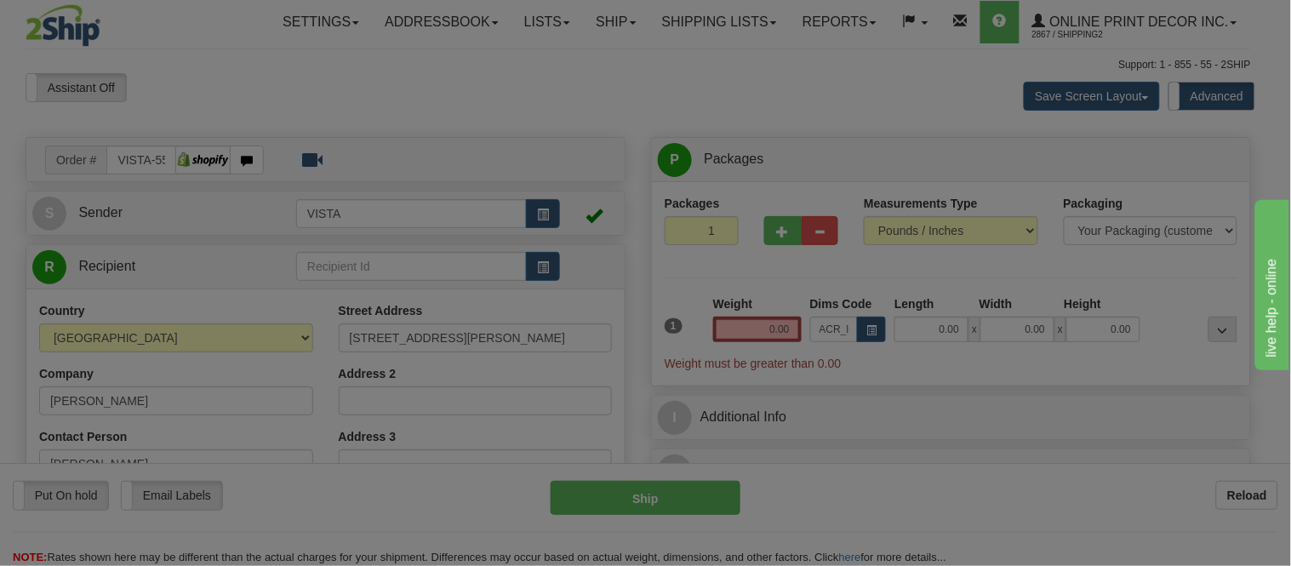
type input "11.00"
type input "7.00"
type input "2.00"
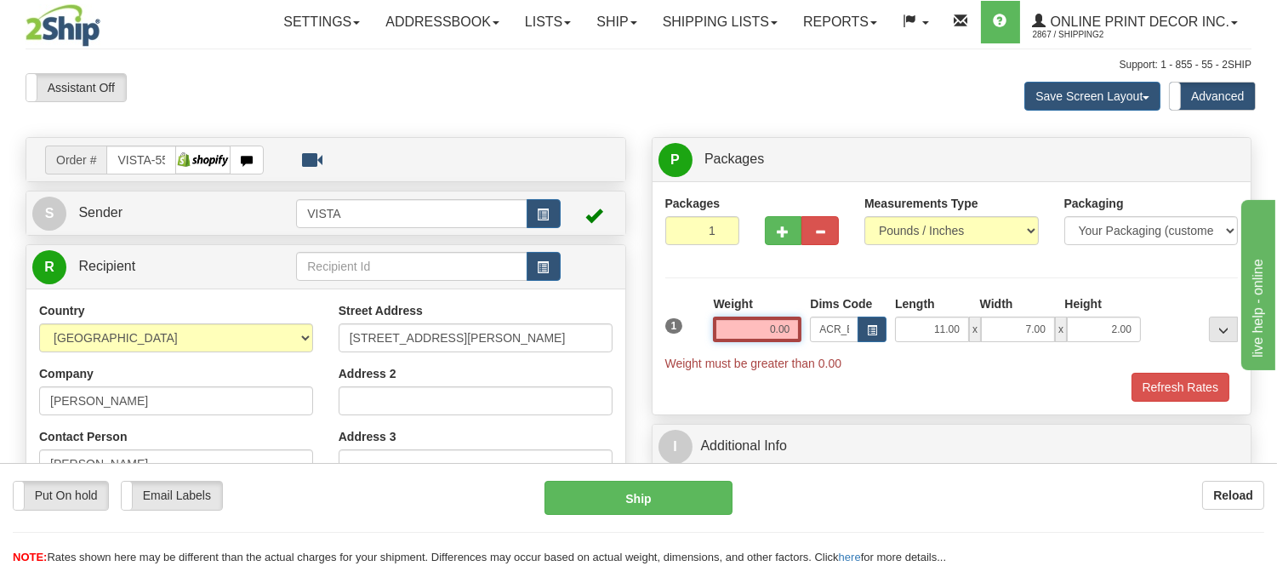
drag, startPoint x: 796, startPoint y: 330, endPoint x: 683, endPoint y: 330, distance: 113.2
click at [683, 330] on div "1 Weight 0.00 Dims Code x x" at bounding box center [952, 333] width 582 height 77
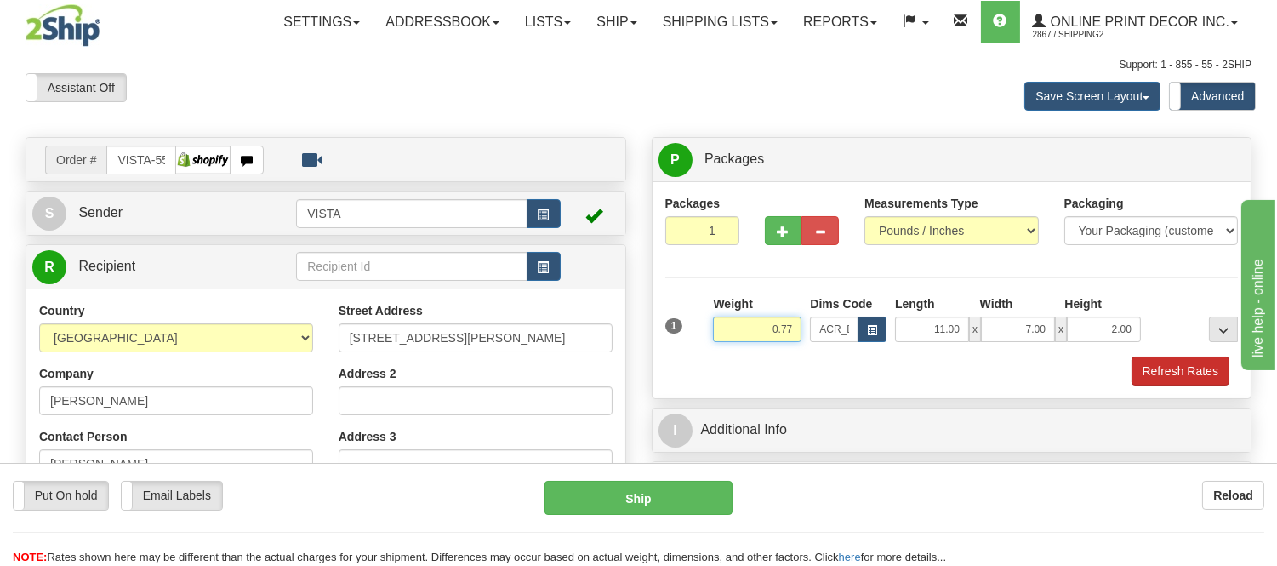
type input "0.77"
click at [1195, 378] on button "Refresh Rates" at bounding box center [1181, 370] width 98 height 29
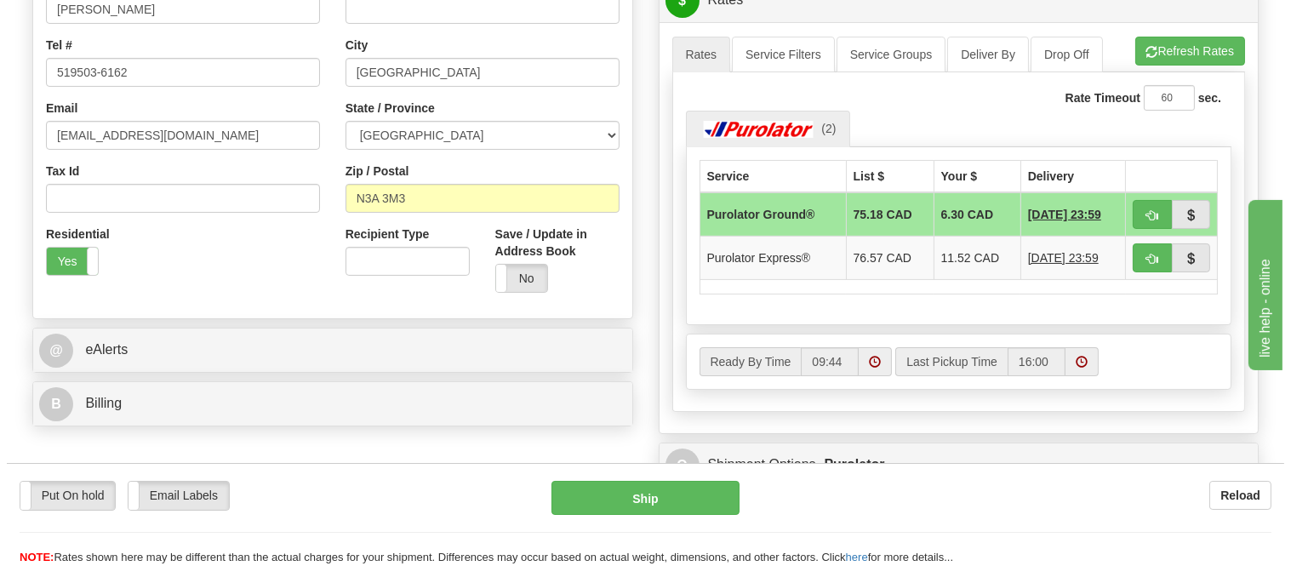
scroll to position [472, 0]
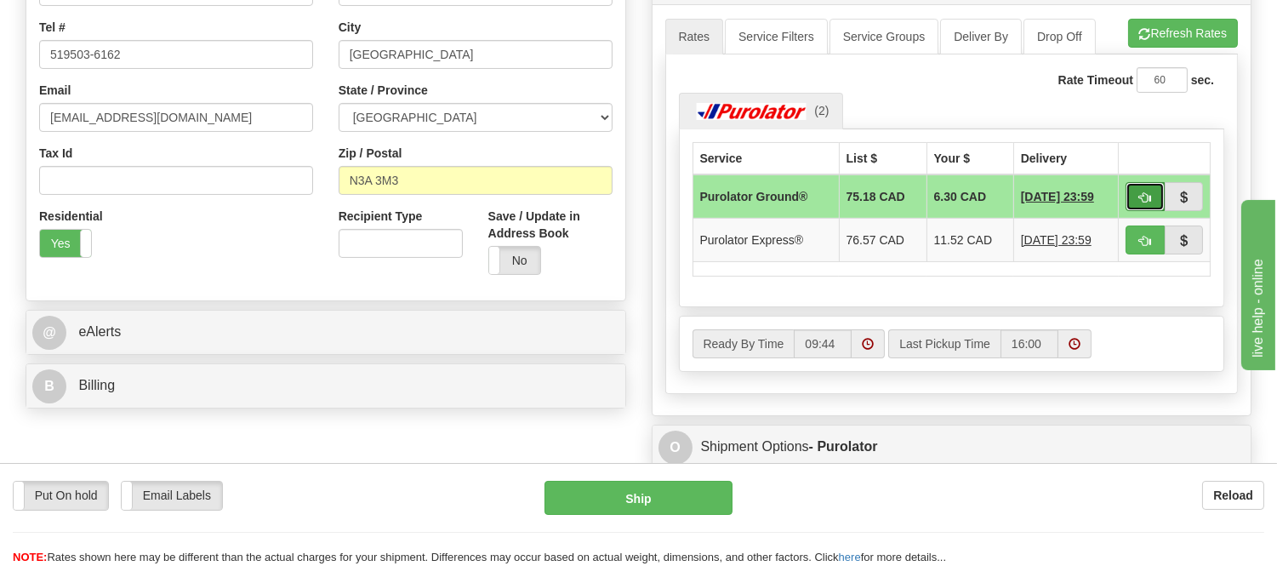
click at [1144, 192] on span "button" at bounding box center [1145, 197] width 12 height 11
type input "260"
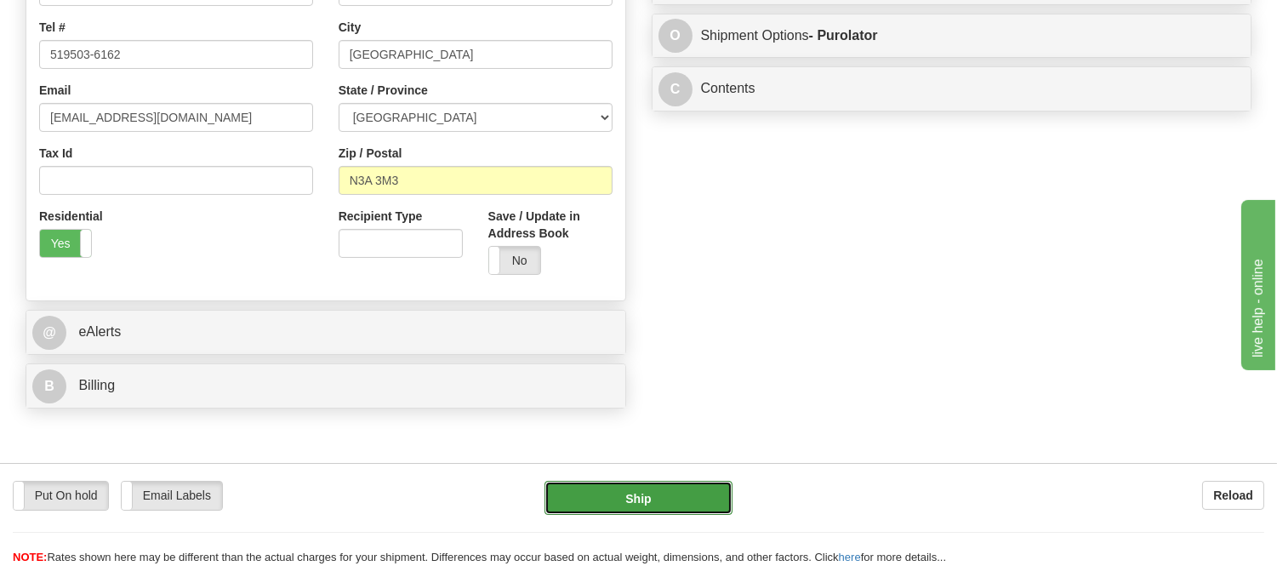
click at [621, 502] on button "Ship" at bounding box center [638, 498] width 187 height 34
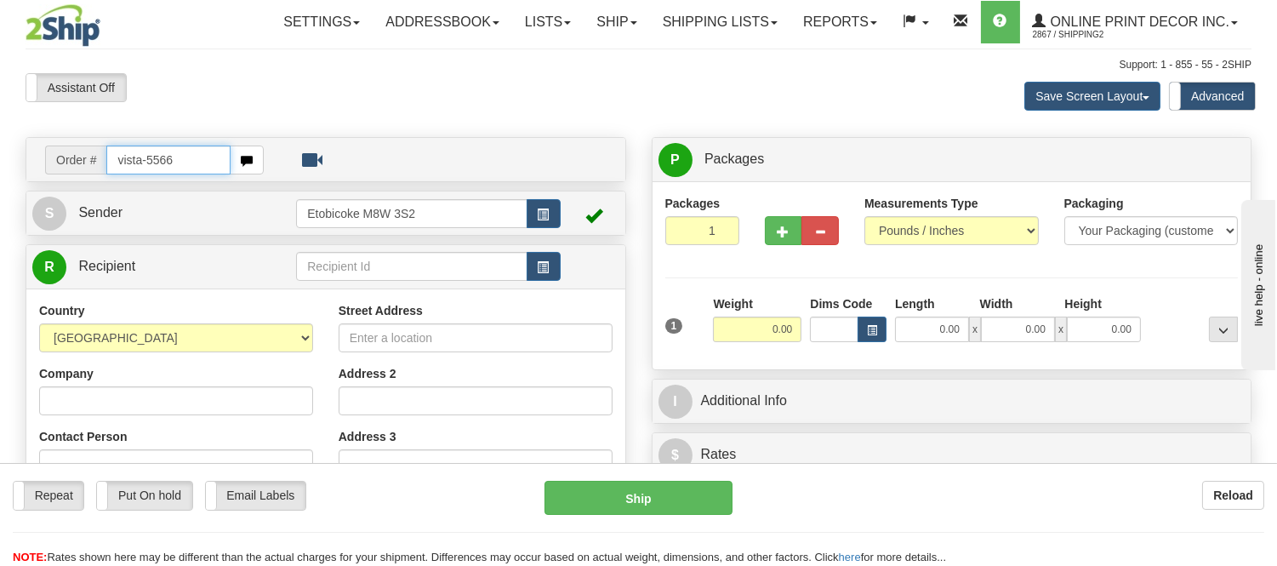
type input "vista-5566"
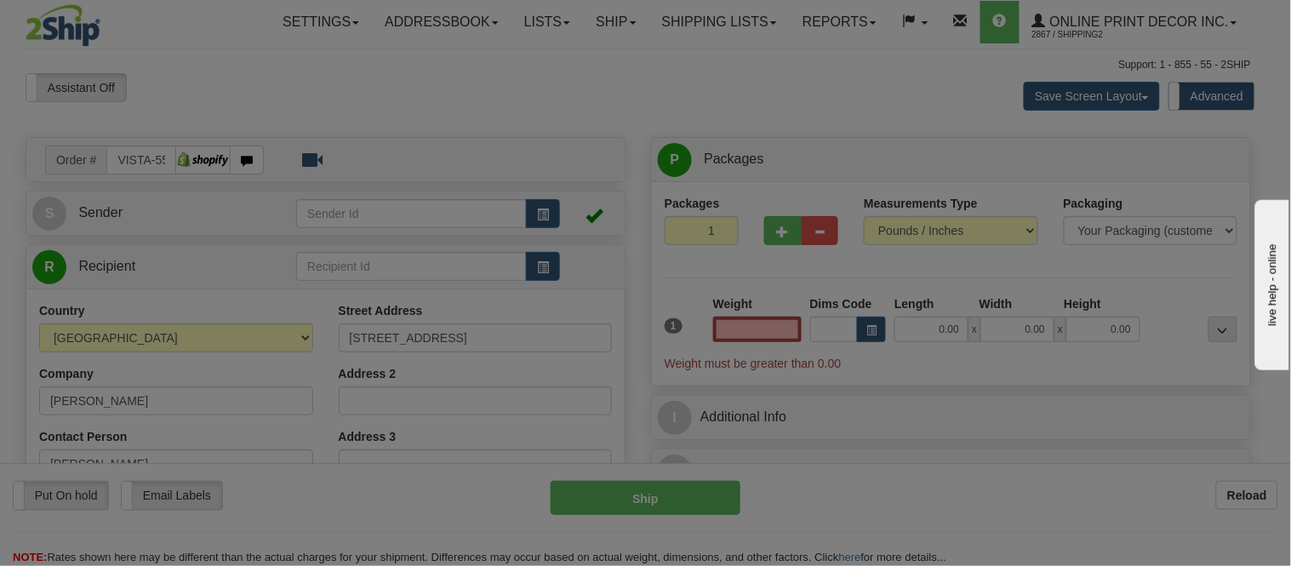
type input "OAKVILLE"
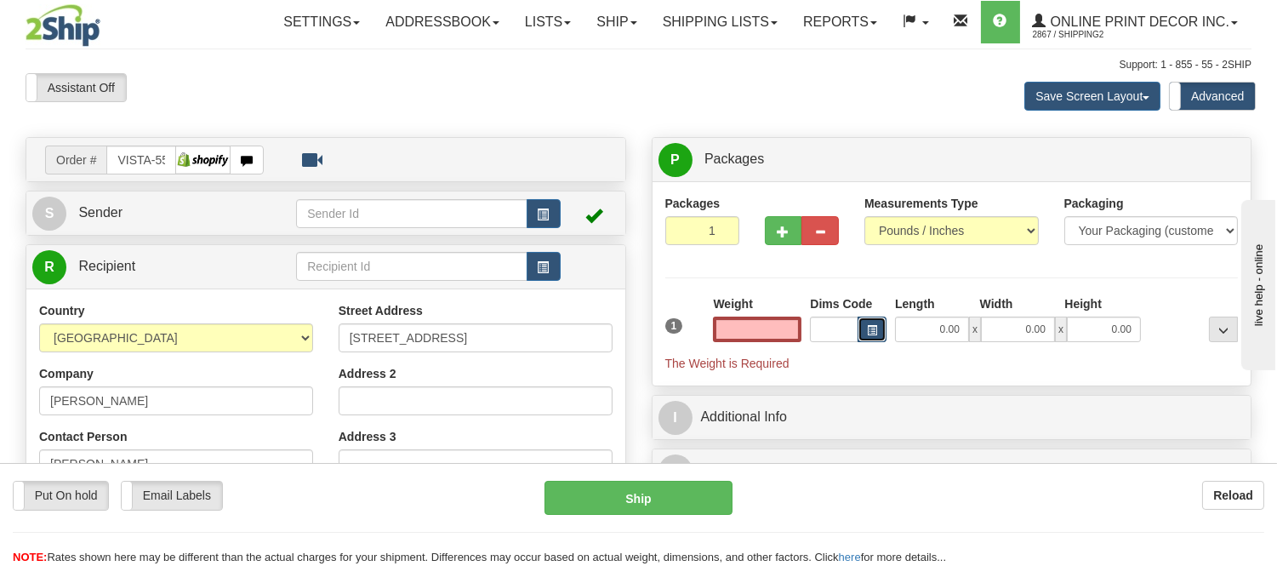
type input "0.00"
click at [861, 322] on button "button" at bounding box center [872, 330] width 29 height 26
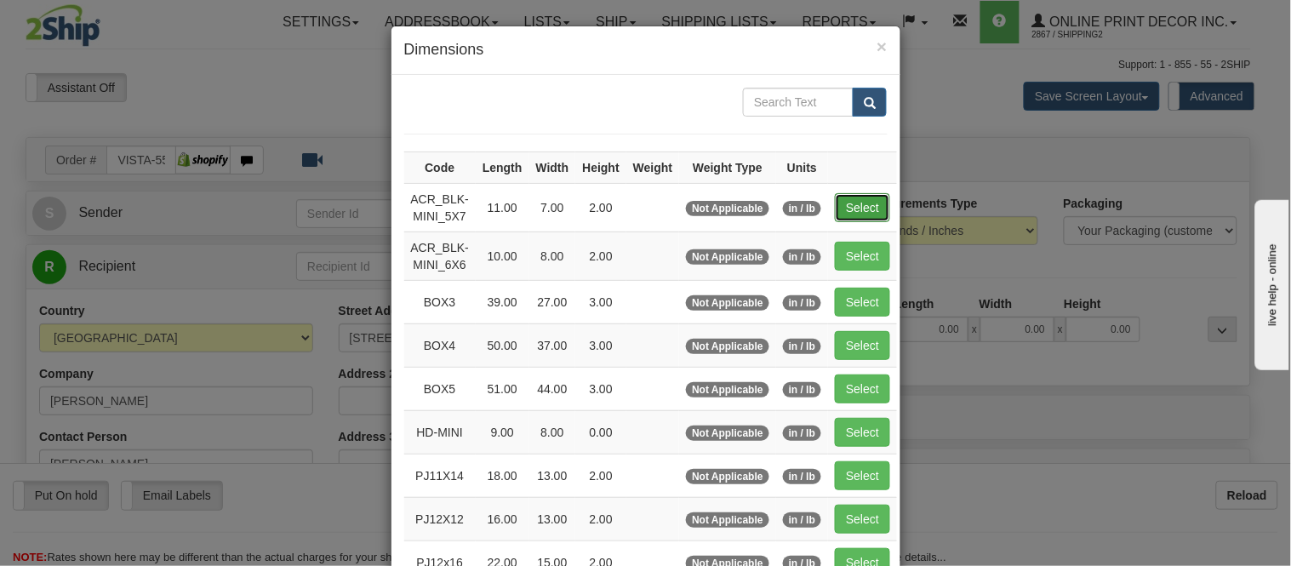
click at [854, 198] on button "Select" at bounding box center [862, 207] width 55 height 29
type input "ACR_BLK-MINI_5X7"
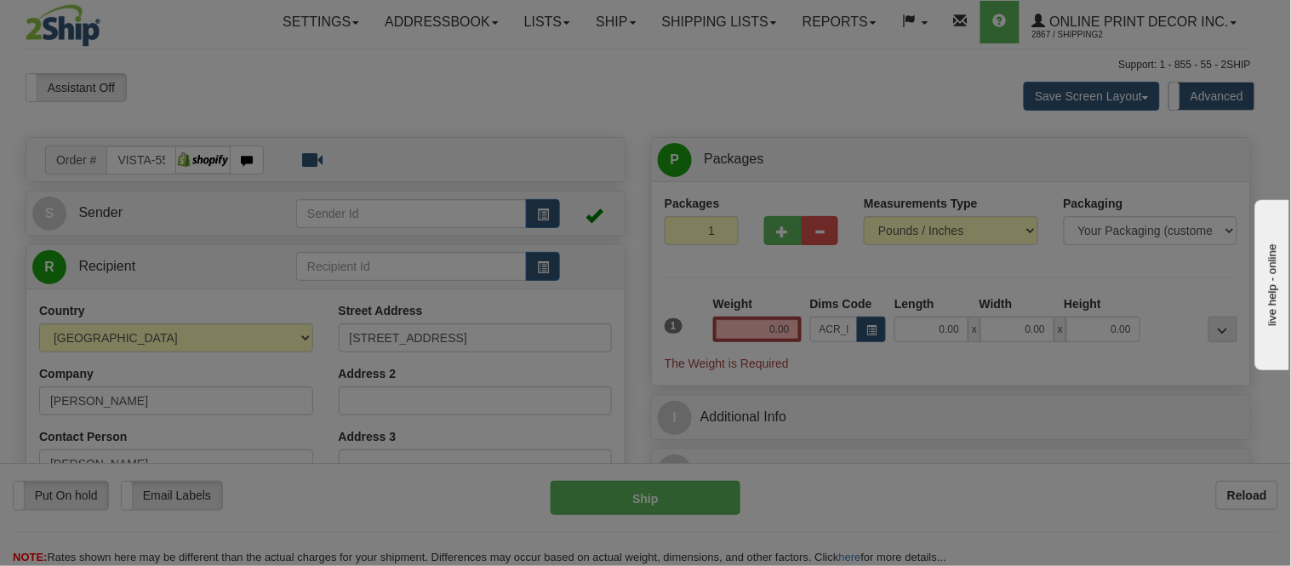
type input "11.00"
type input "7.00"
type input "2.00"
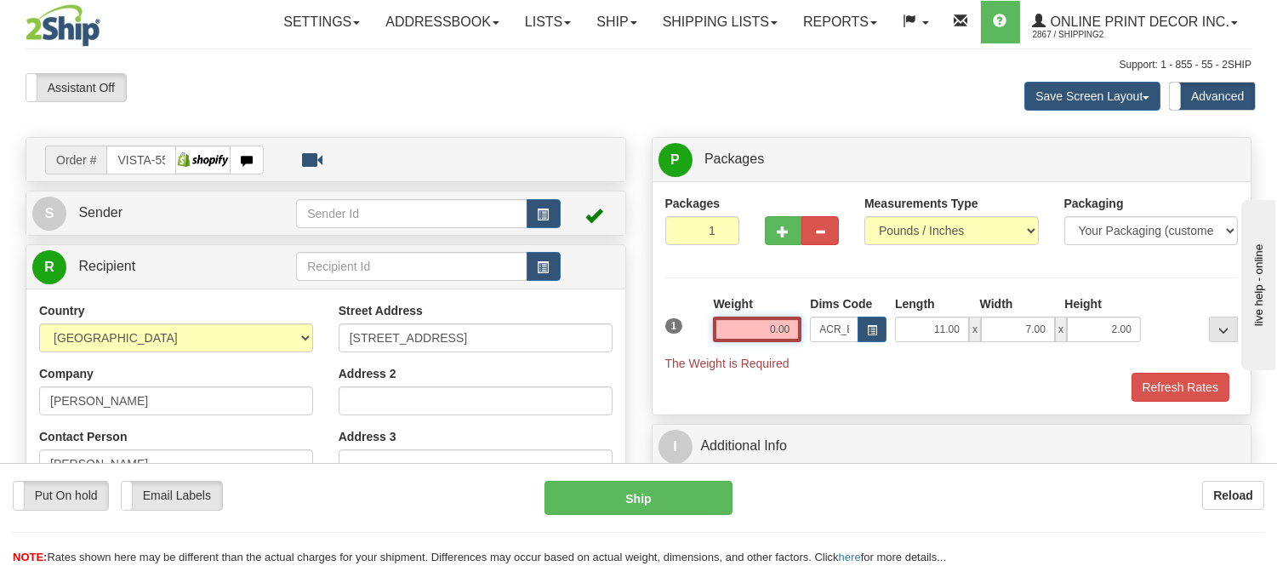
drag, startPoint x: 791, startPoint y: 328, endPoint x: 661, endPoint y: 307, distance: 131.8
click at [661, 307] on div "1 Weight 0.00 Dims Code x x" at bounding box center [952, 333] width 582 height 77
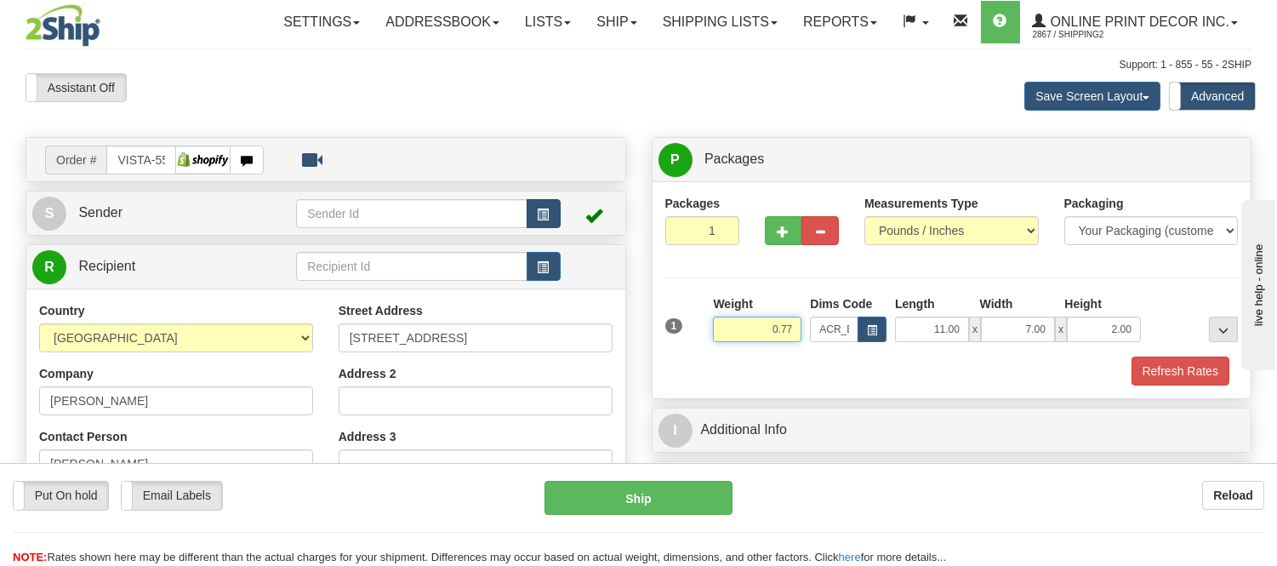
type input "0.77"
click at [545, 216] on span "button" at bounding box center [544, 214] width 12 height 11
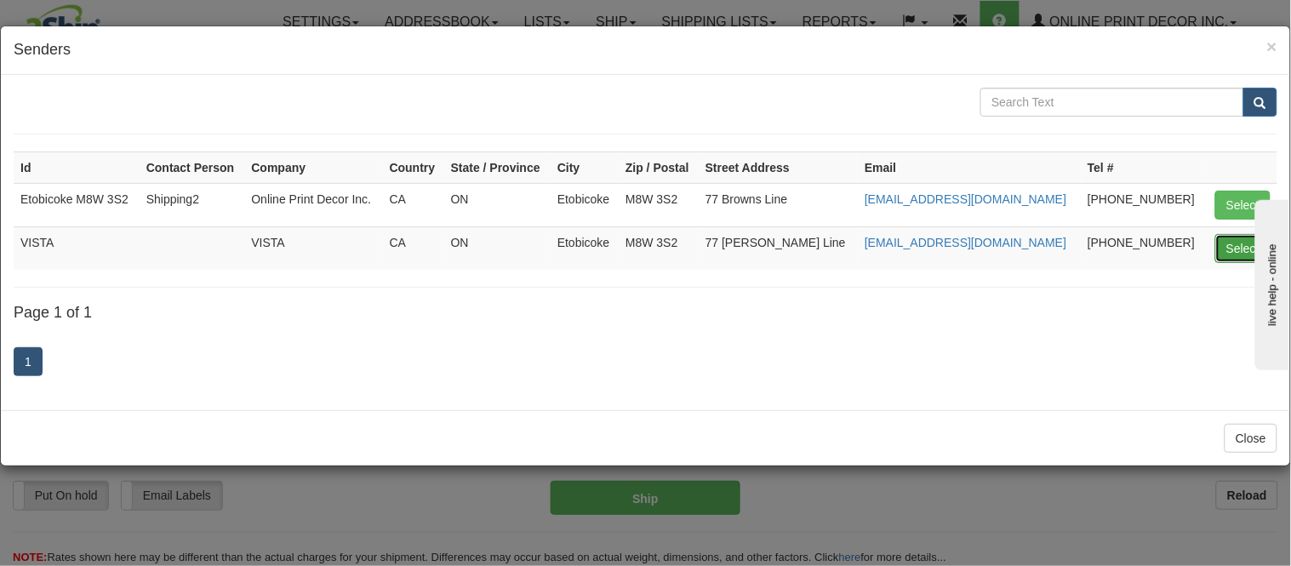
click at [1231, 247] on button "Select" at bounding box center [1242, 248] width 55 height 29
type input "VISTA"
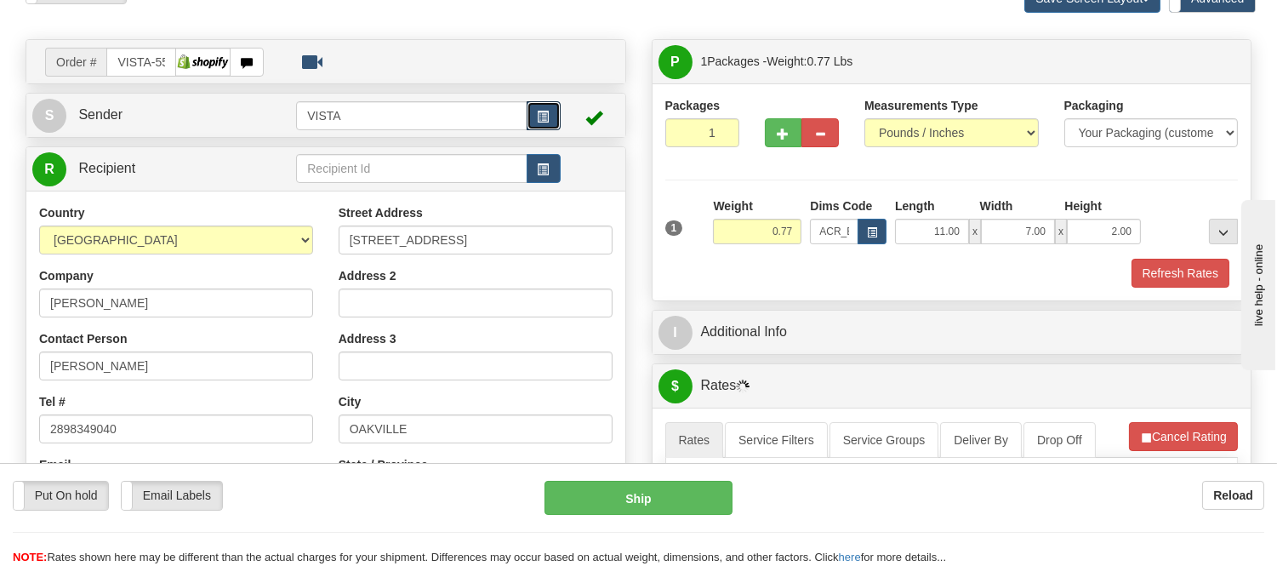
scroll to position [189, 0]
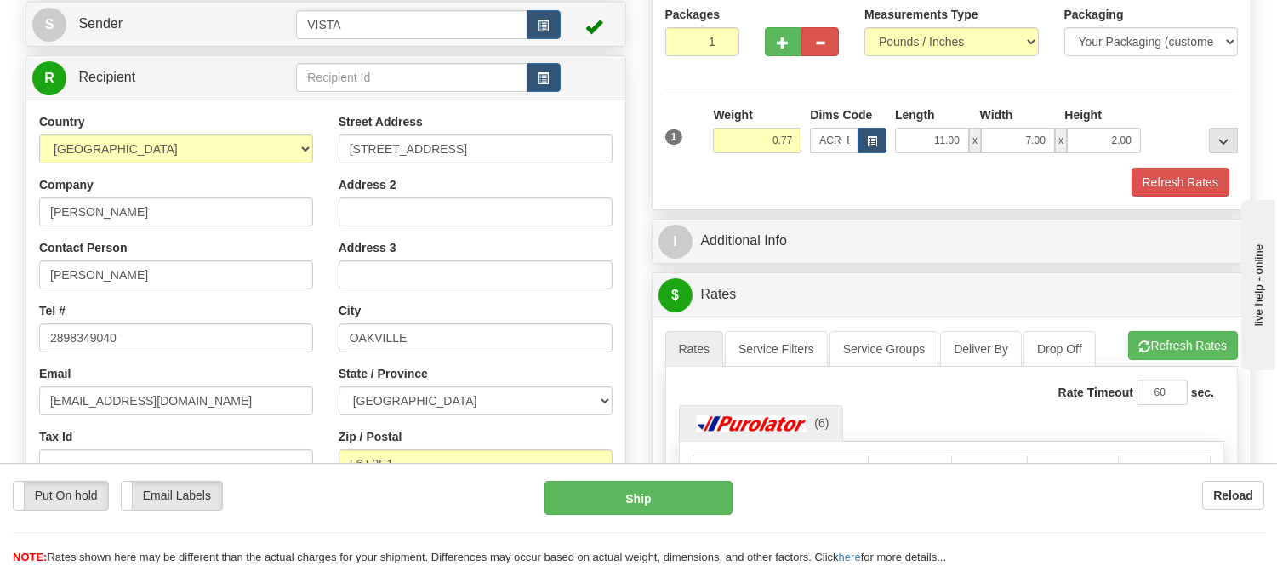
click at [1203, 167] on div "Packaging Your Packaging (customer supplied) Envelope (carrier supplied) Pack (…" at bounding box center [975, 167] width 533 height 1
click at [1203, 174] on button "Refresh Rates" at bounding box center [1181, 182] width 98 height 29
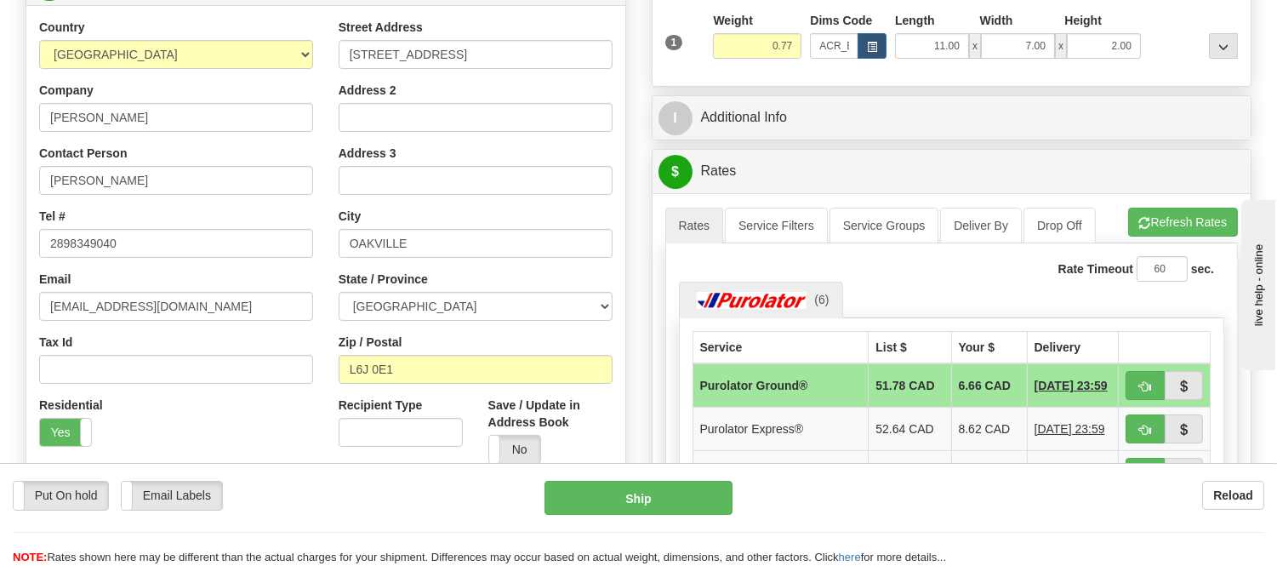
scroll to position [472, 0]
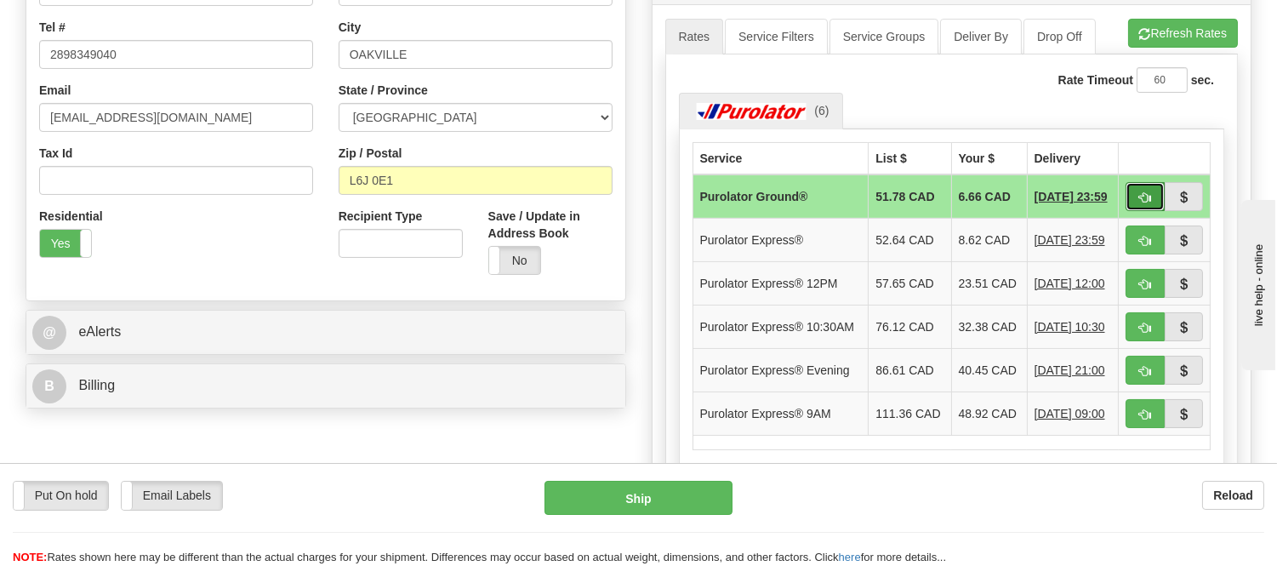
click at [1149, 198] on span "button" at bounding box center [1145, 197] width 12 height 11
type input "260"
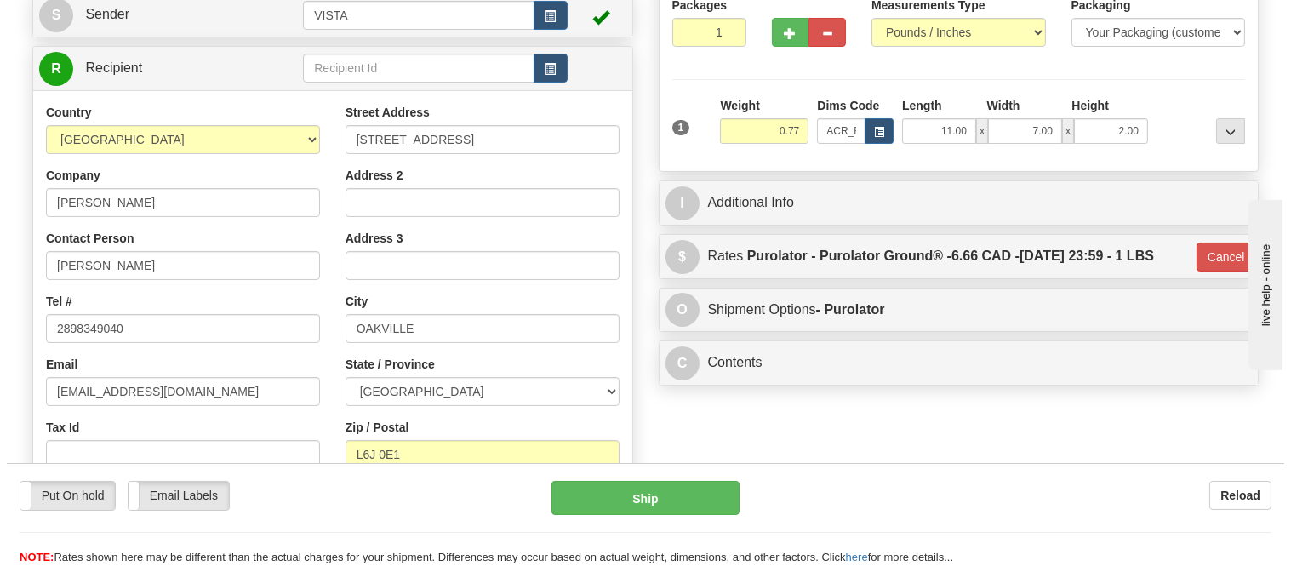
scroll to position [189, 0]
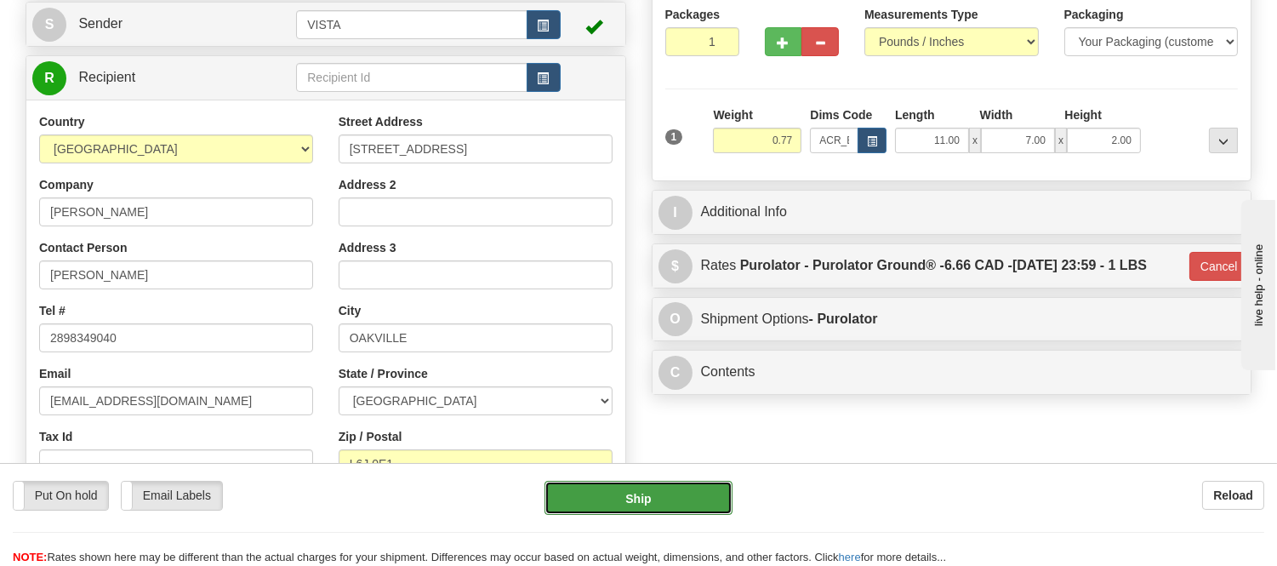
click at [668, 489] on button "Ship" at bounding box center [638, 498] width 187 height 34
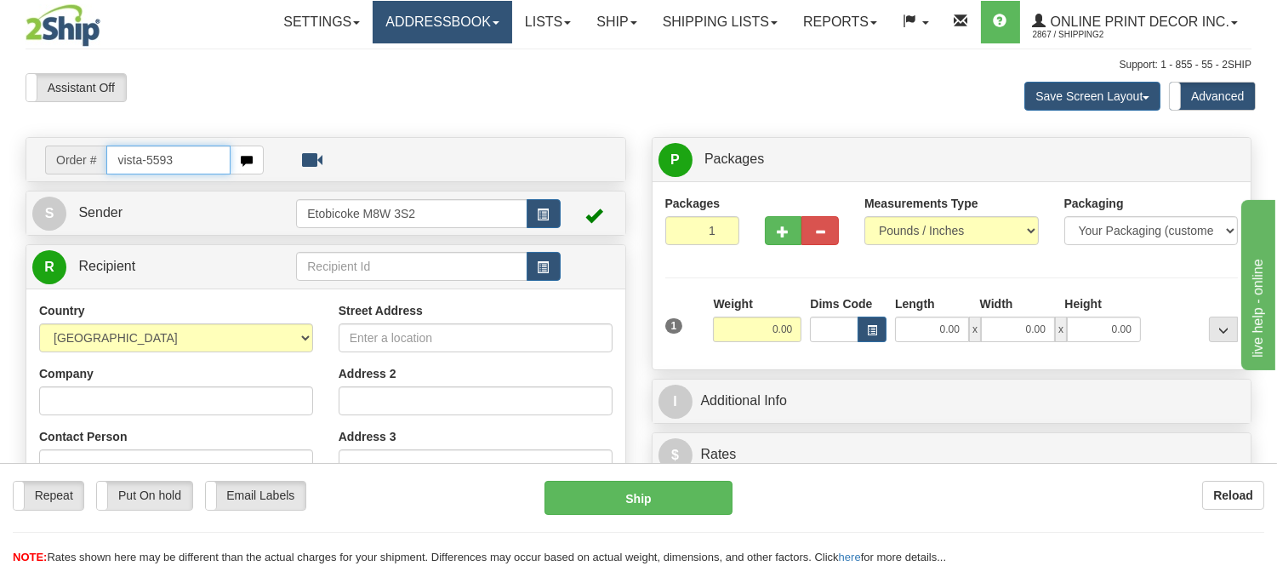
type input "vista-5593"
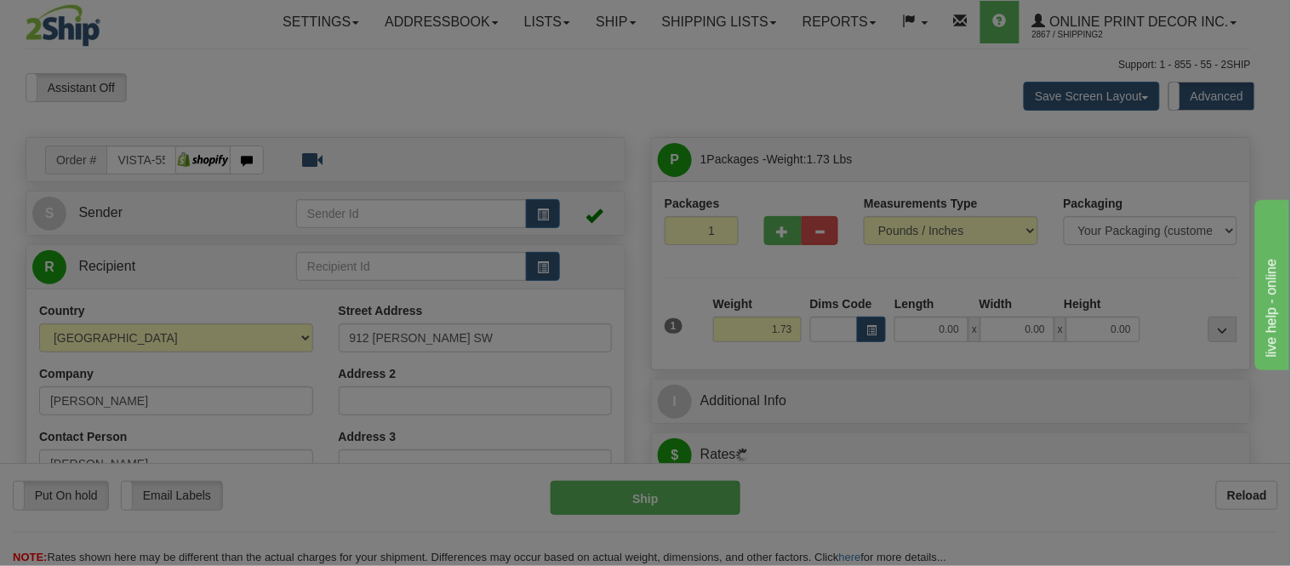
type input "[GEOGRAPHIC_DATA]"
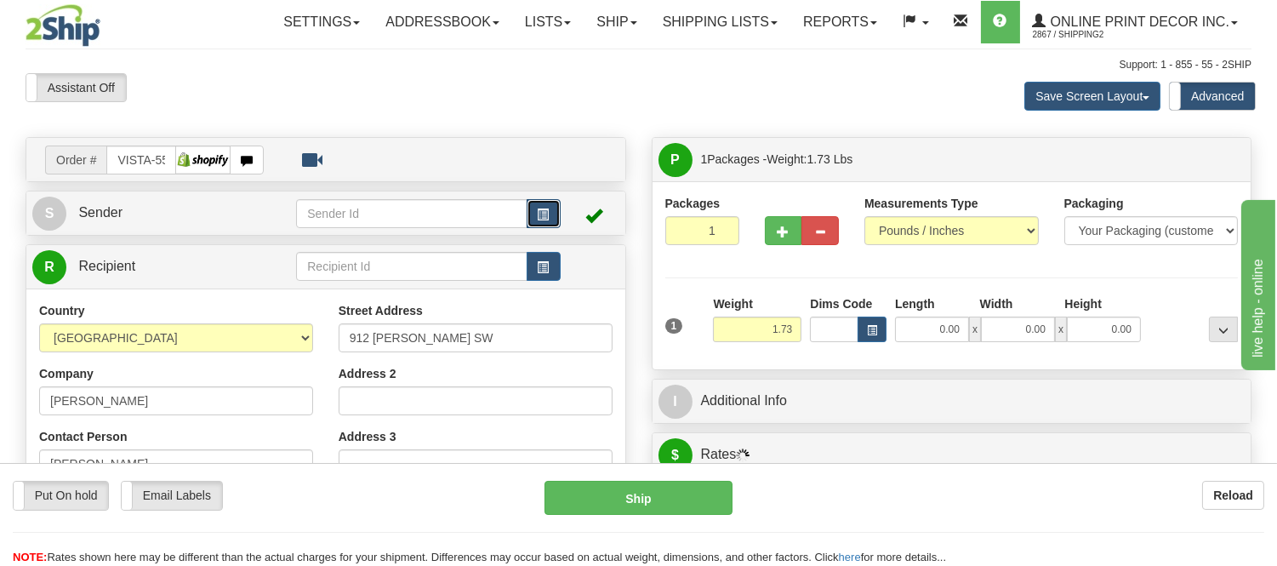
click at [536, 208] on button "button" at bounding box center [544, 213] width 34 height 29
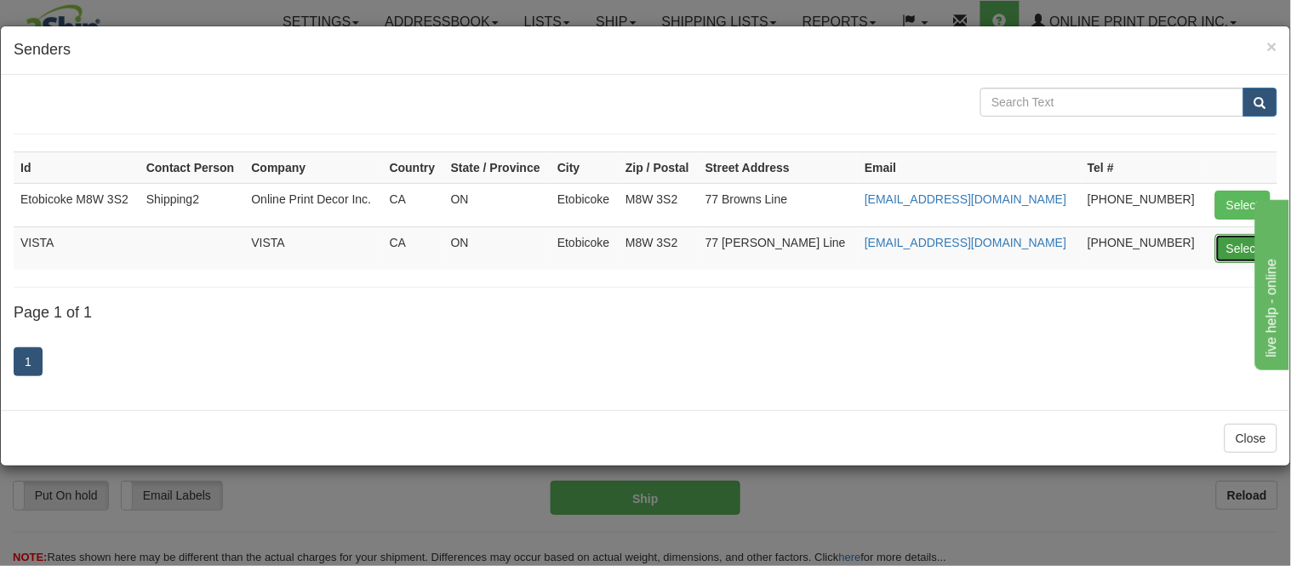
click at [1239, 250] on button "Select" at bounding box center [1242, 248] width 55 height 29
type input "VISTA"
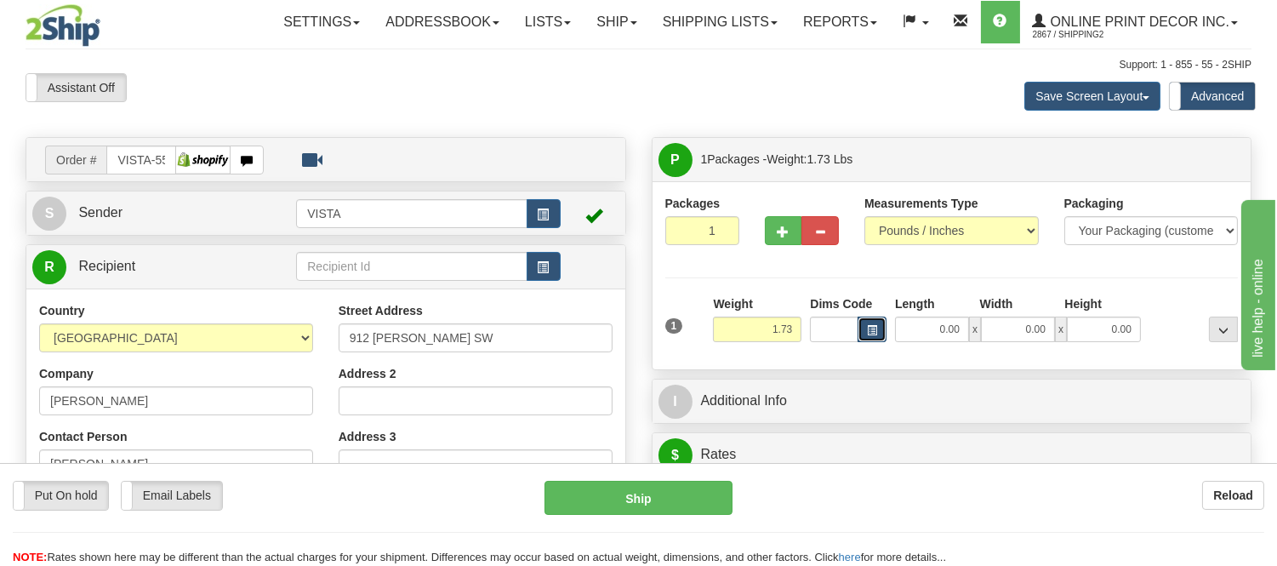
click at [873, 326] on span "button" at bounding box center [872, 330] width 10 height 9
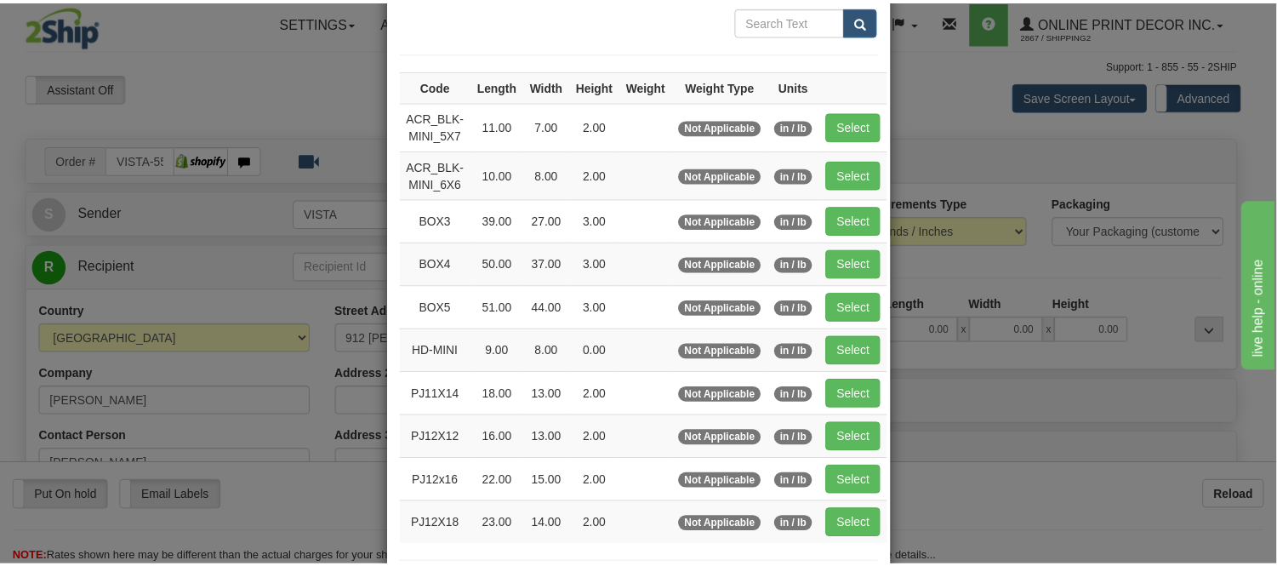
scroll to position [189, 0]
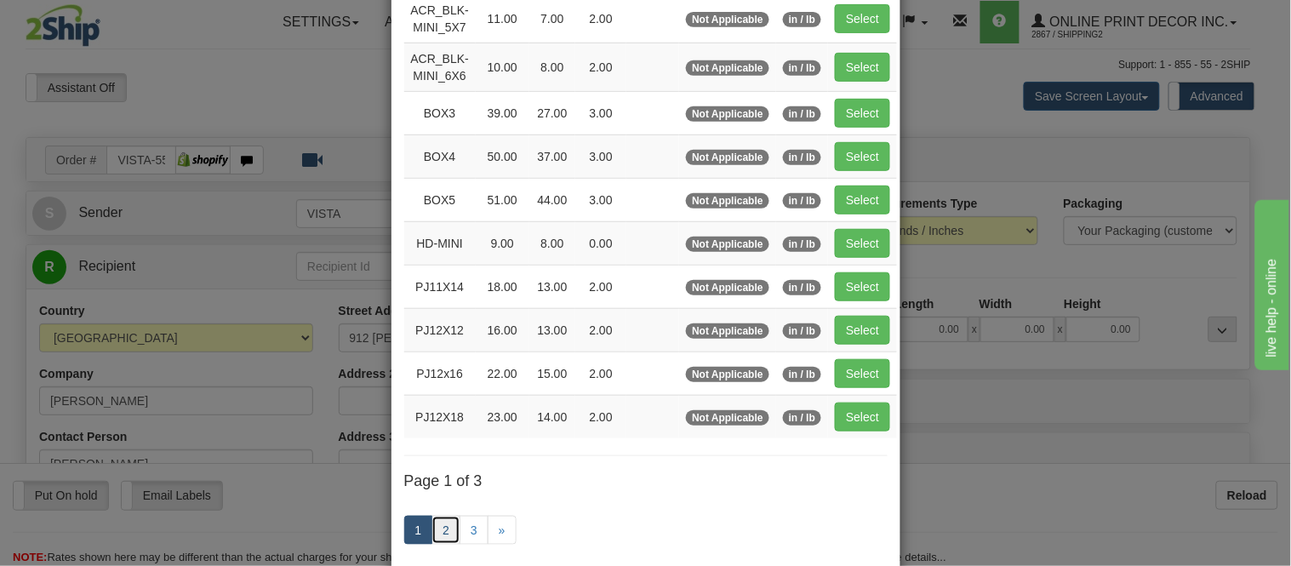
click at [434, 536] on link "2" at bounding box center [445, 530] width 29 height 29
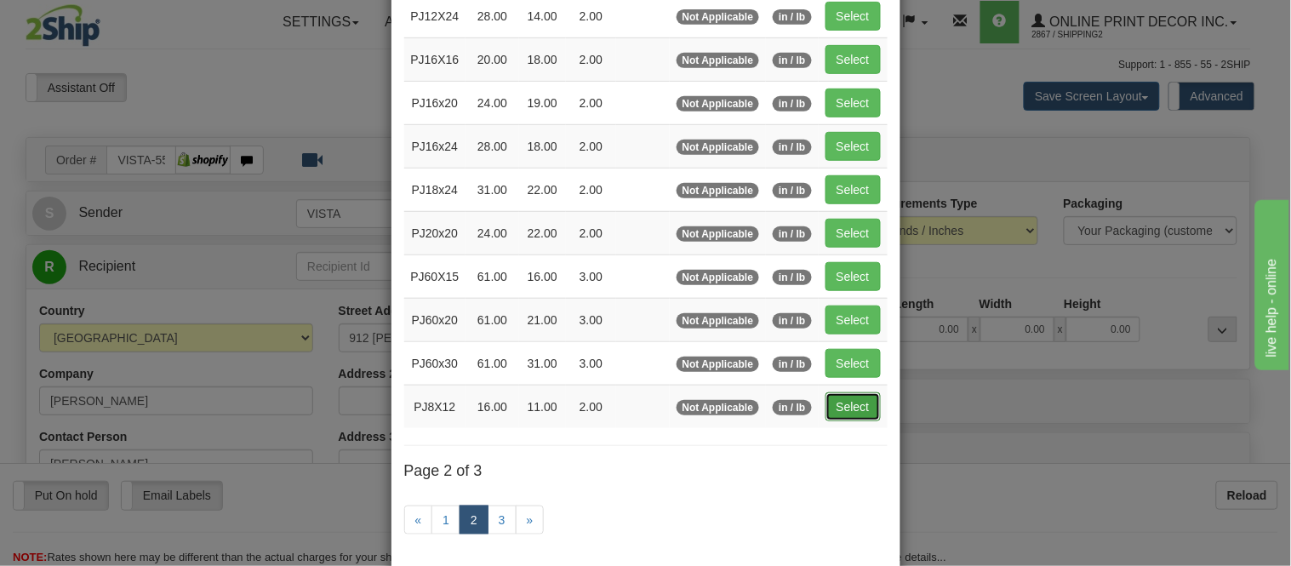
click at [830, 409] on button "Select" at bounding box center [852, 406] width 55 height 29
type input "PJ8X12"
type input "16.00"
type input "11.00"
type input "2.00"
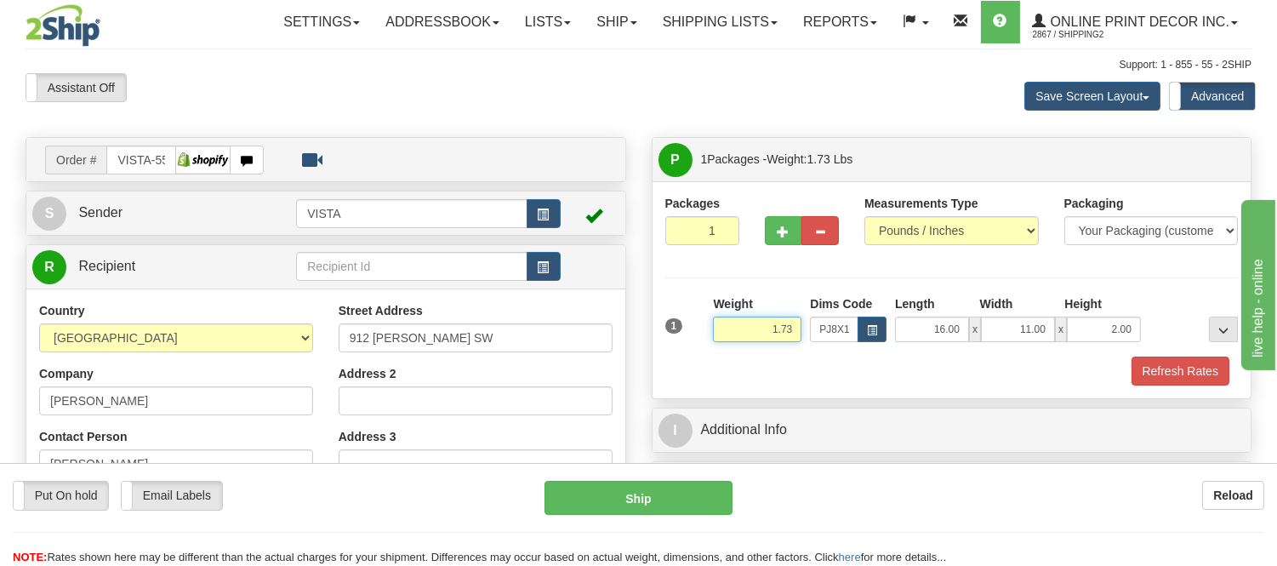
drag, startPoint x: 798, startPoint y: 318, endPoint x: 737, endPoint y: 345, distance: 67.0
click at [737, 345] on div "Weight 1.73" at bounding box center [757, 325] width 97 height 60
type input "2.10"
click at [1153, 366] on button "Refresh Rates" at bounding box center [1181, 370] width 98 height 29
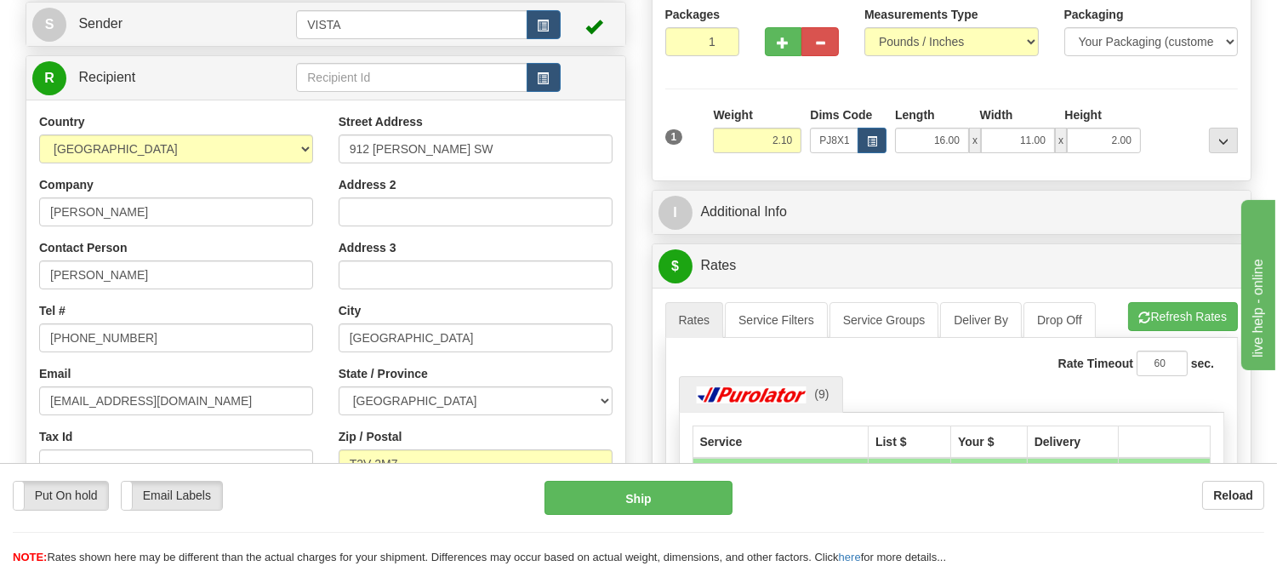
scroll to position [472, 0]
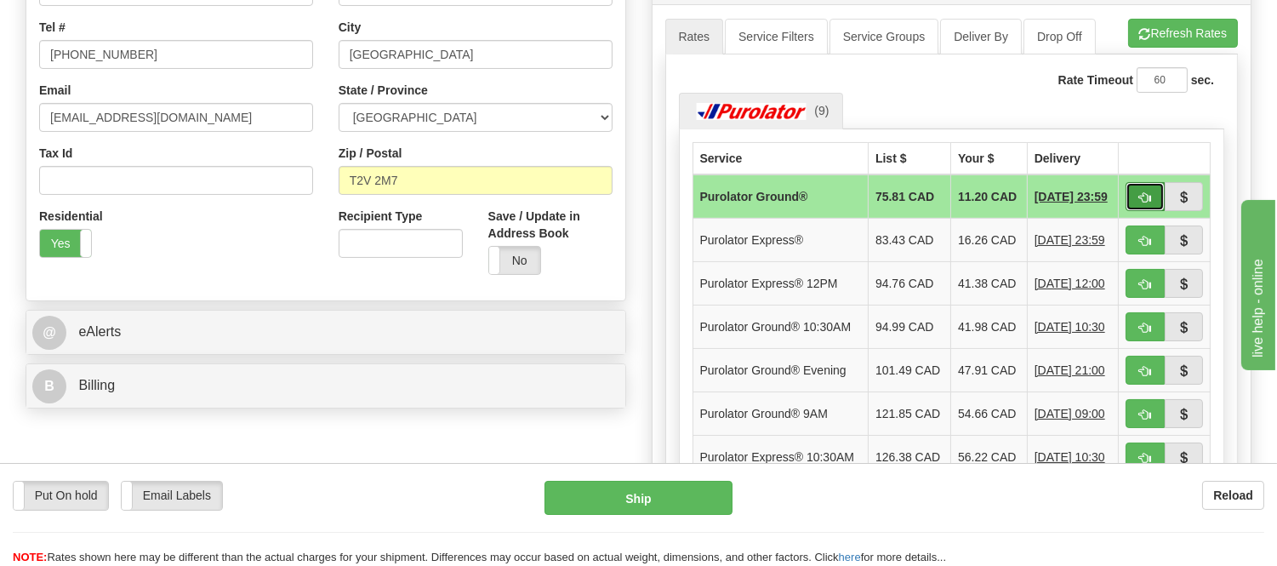
click at [1150, 191] on button "button" at bounding box center [1145, 196] width 39 height 29
type input "260"
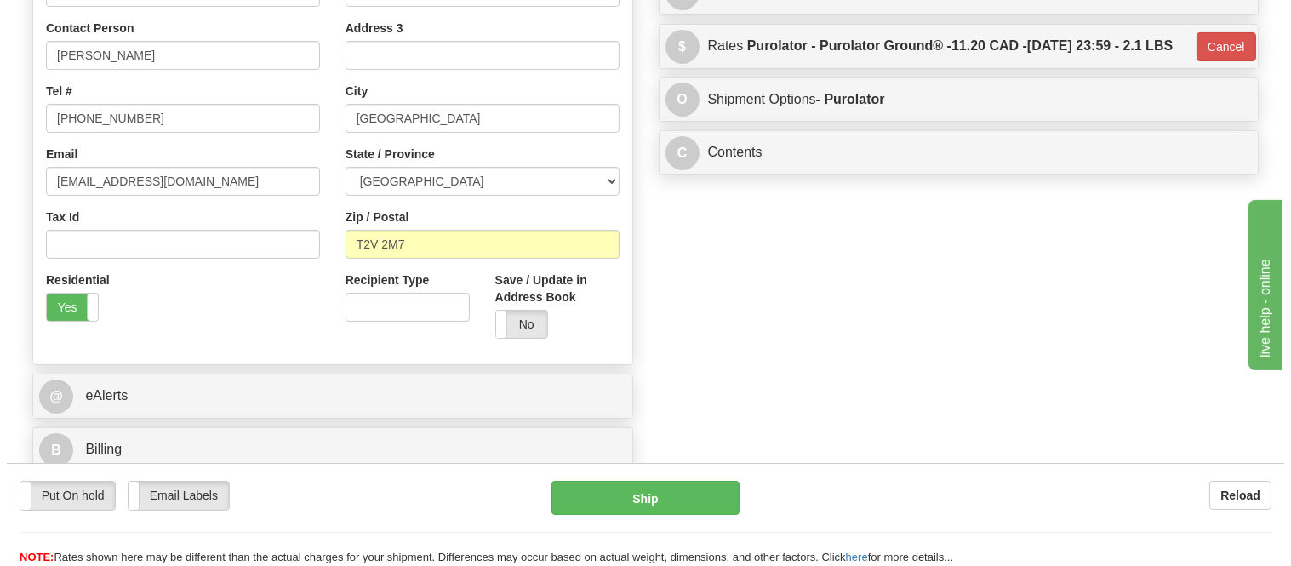
scroll to position [283, 0]
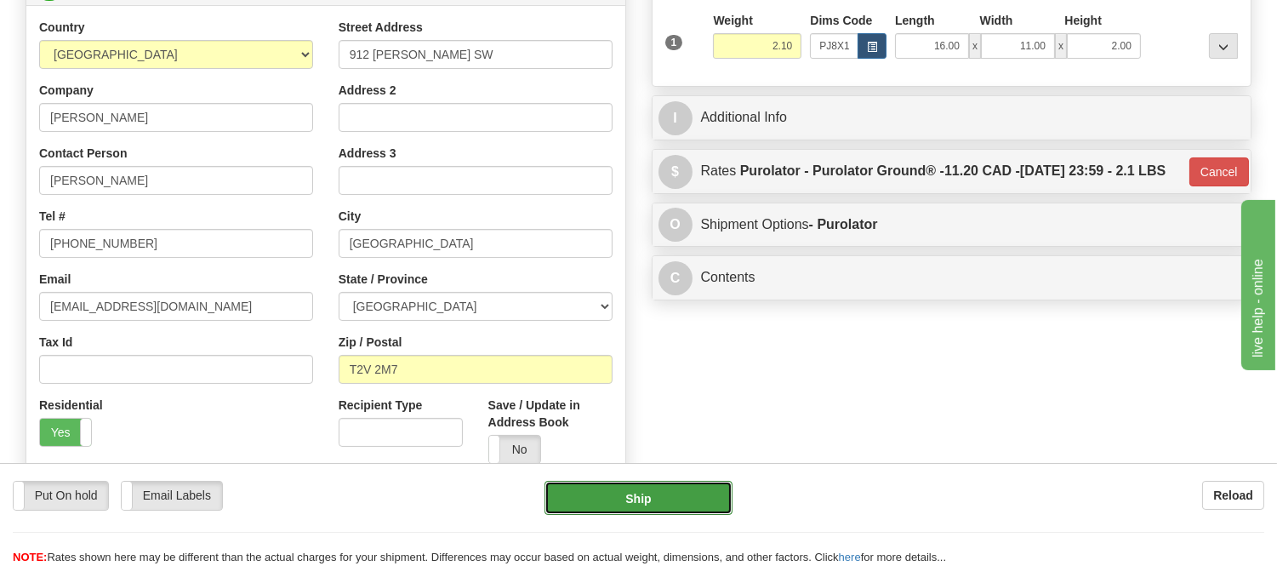
click at [606, 497] on button "Ship" at bounding box center [638, 498] width 187 height 34
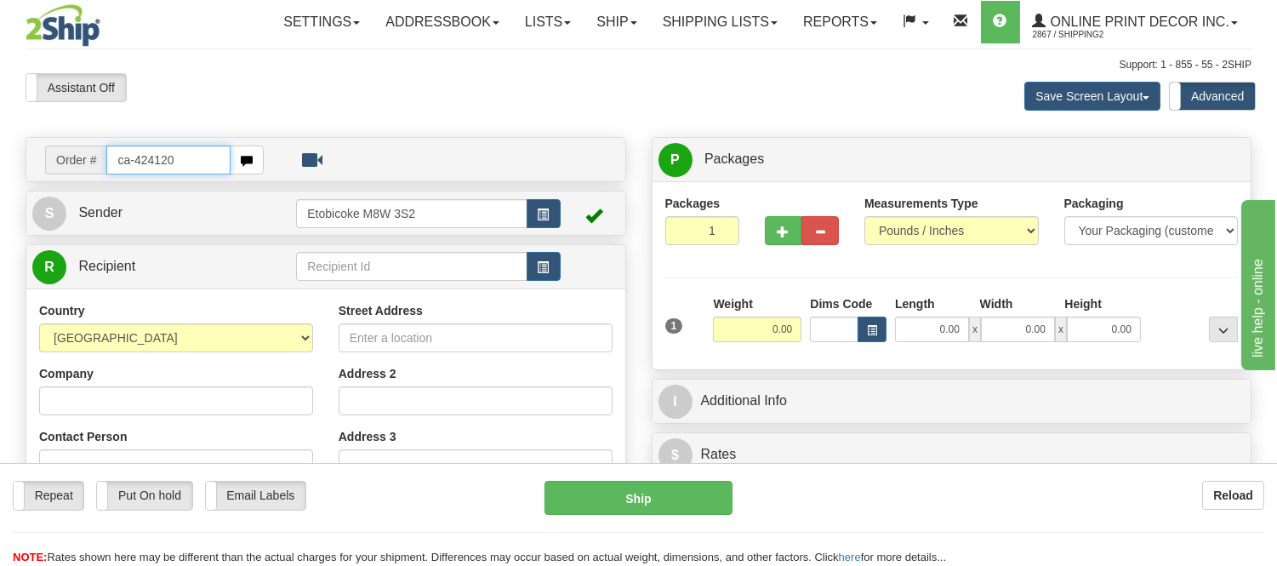
type input "ca-424120"
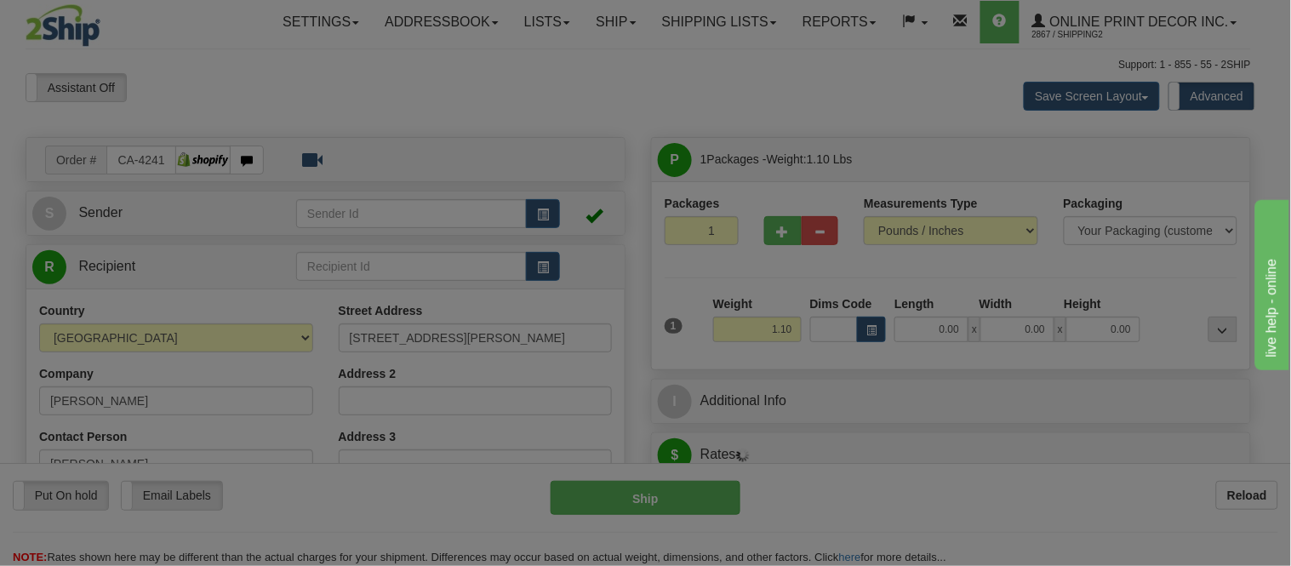
type input "RICHMOND HILL"
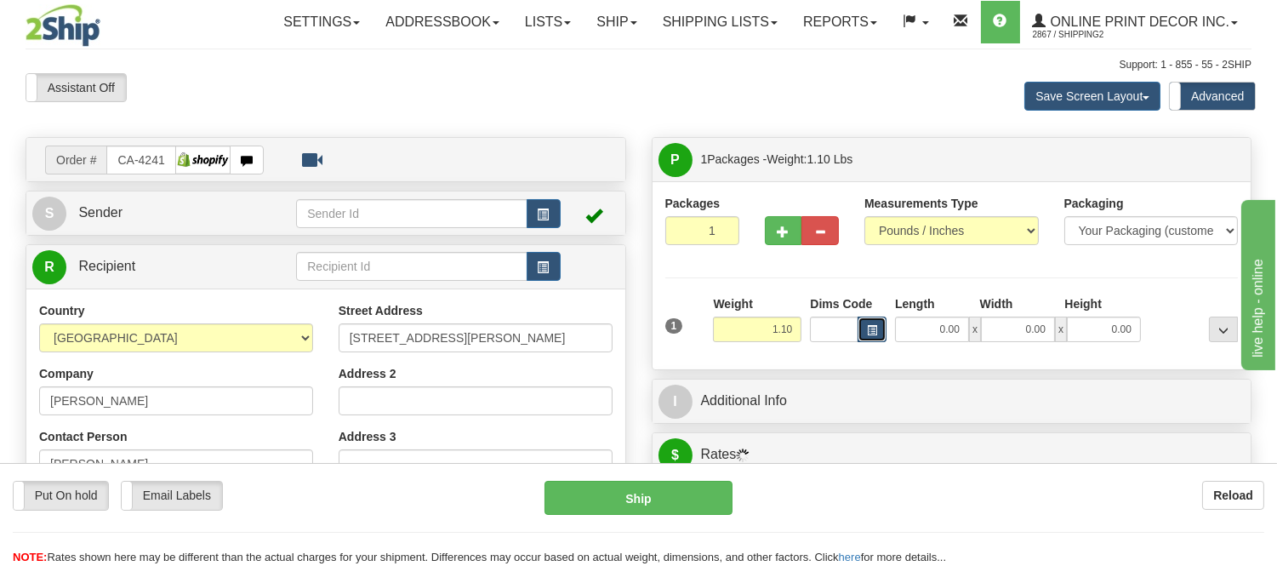
click at [865, 329] on button "button" at bounding box center [872, 330] width 29 height 26
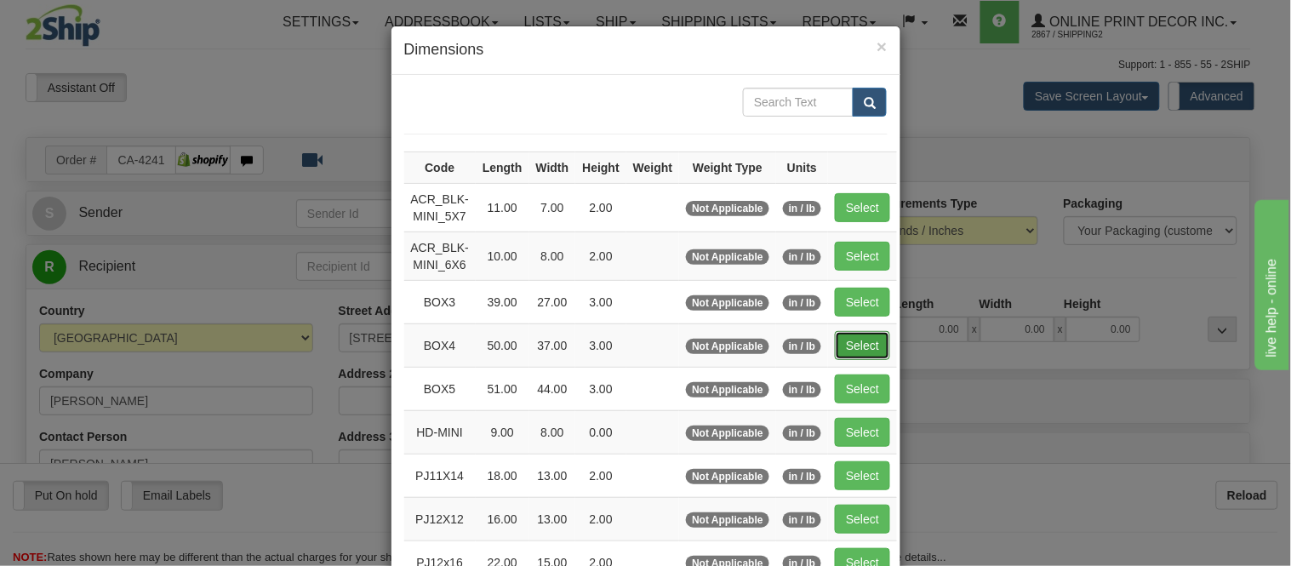
click at [855, 342] on button "Select" at bounding box center [862, 345] width 55 height 29
type input "BOX4"
type input "50.00"
type input "37.00"
type input "3.00"
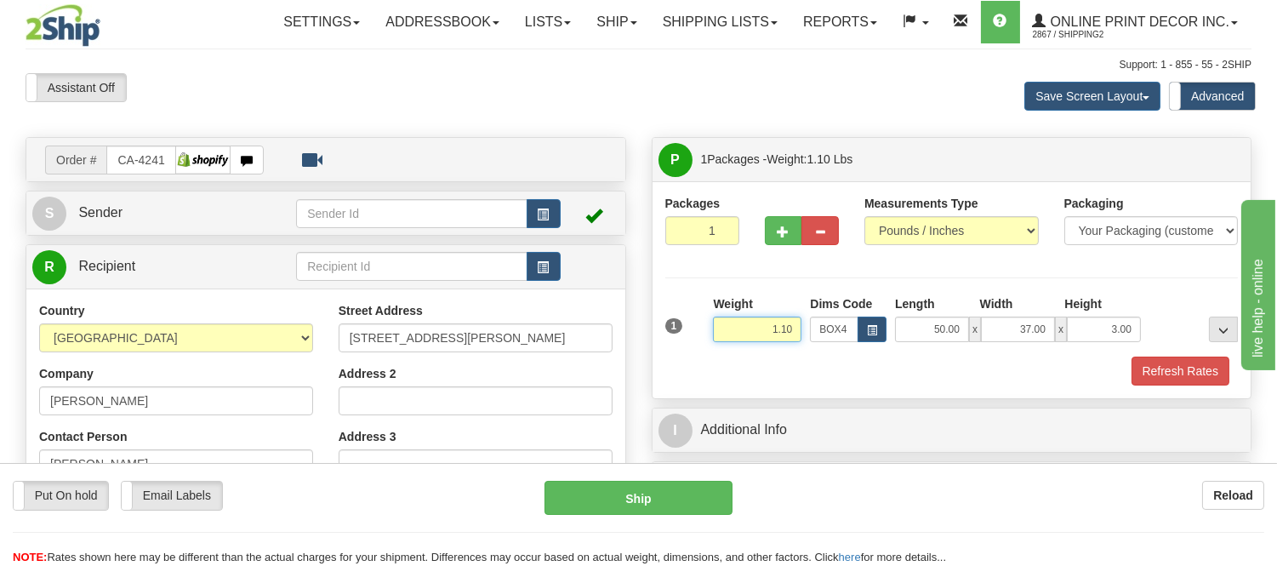
drag, startPoint x: 798, startPoint y: 329, endPoint x: 720, endPoint y: 327, distance: 78.3
click at [720, 327] on input "1.10" at bounding box center [757, 330] width 88 height 26
type input "17.98"
click at [1174, 379] on button "Refresh Rates" at bounding box center [1181, 370] width 98 height 29
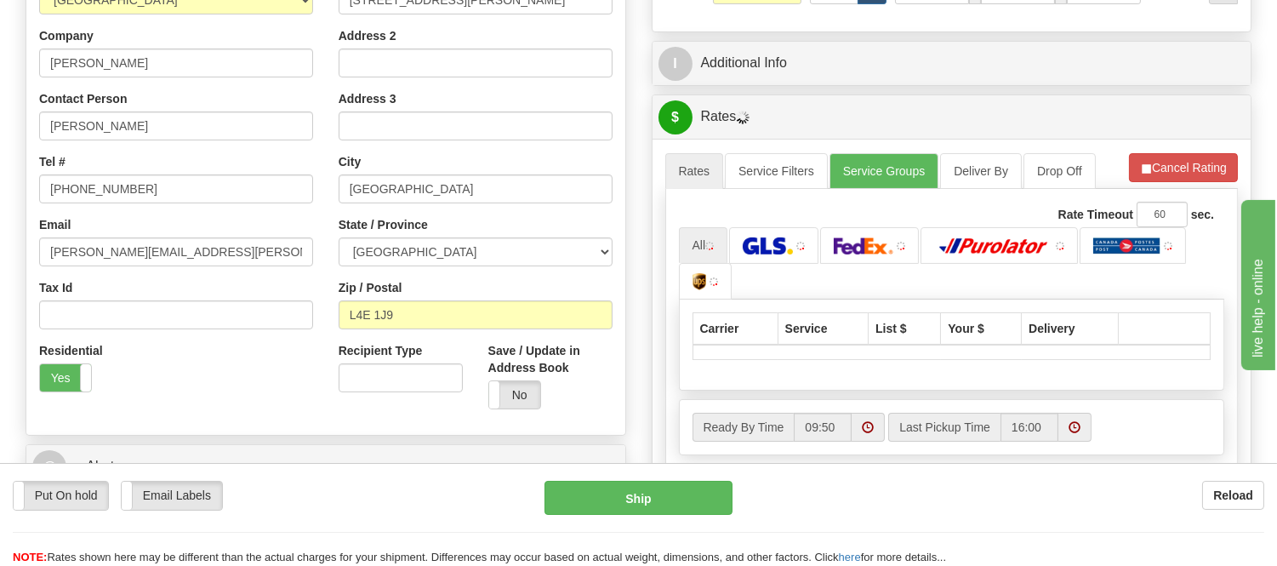
scroll to position [378, 0]
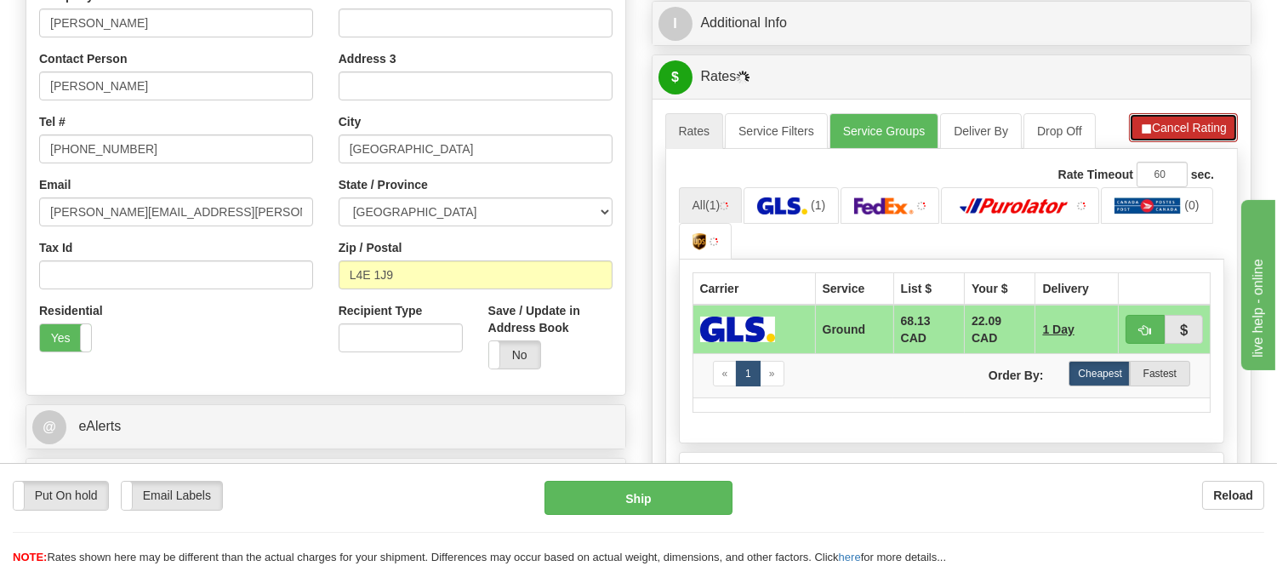
click at [1195, 137] on button "Cancel Rating" at bounding box center [1183, 127] width 109 height 29
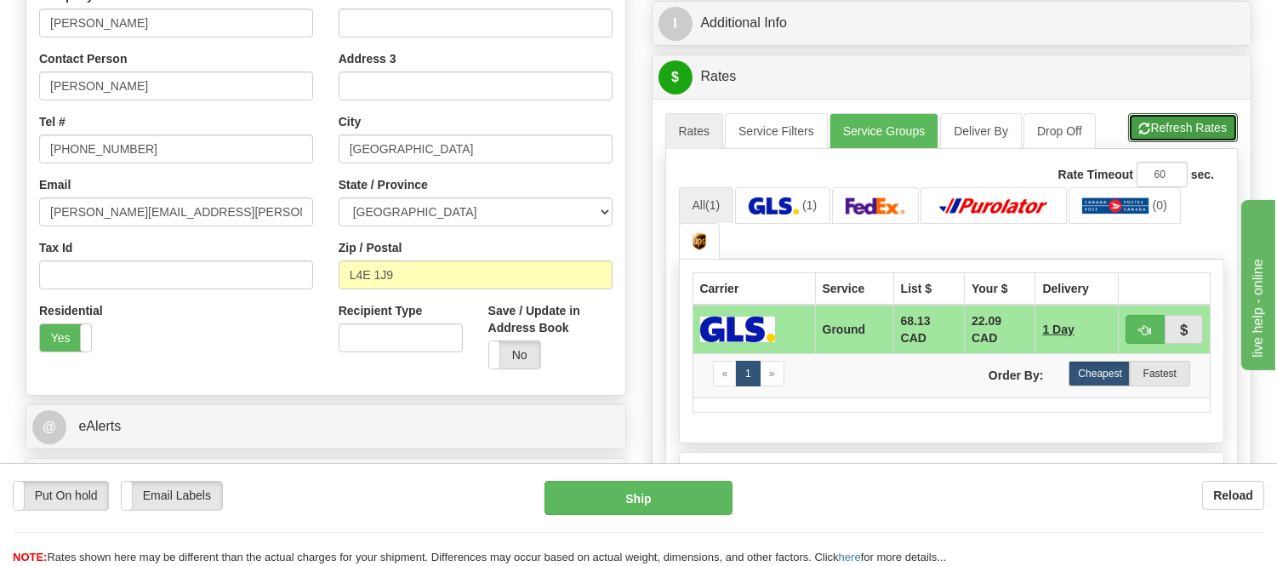
click at [1195, 137] on button "Refresh Rates" at bounding box center [1183, 127] width 110 height 29
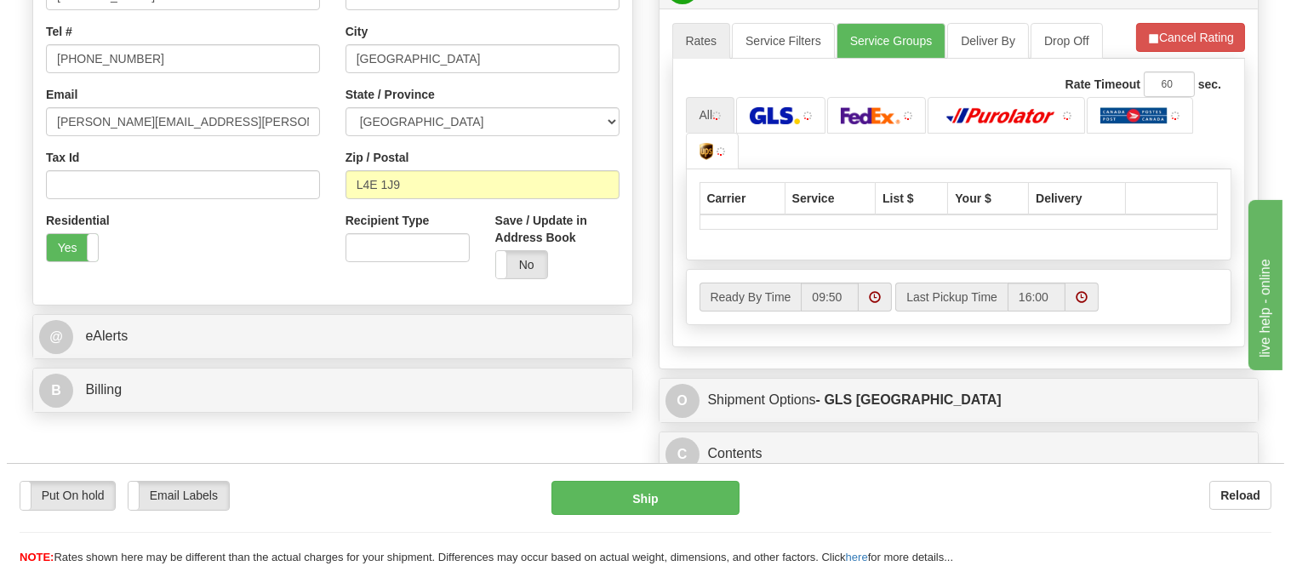
scroll to position [472, 0]
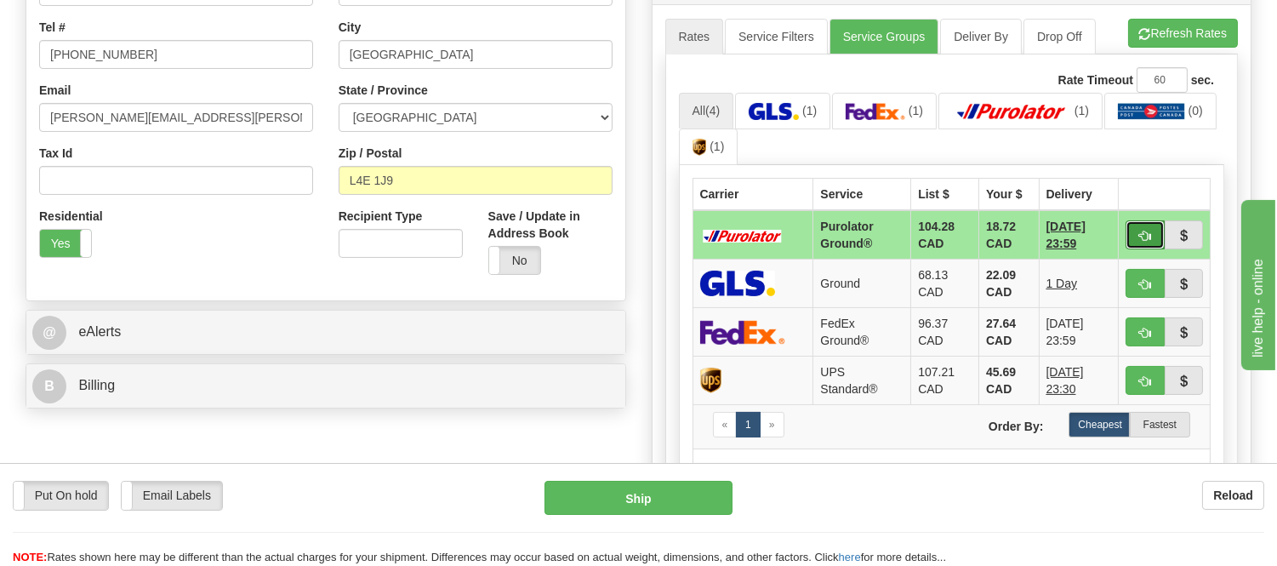
click at [1144, 231] on span "button" at bounding box center [1145, 236] width 12 height 11
type input "260"
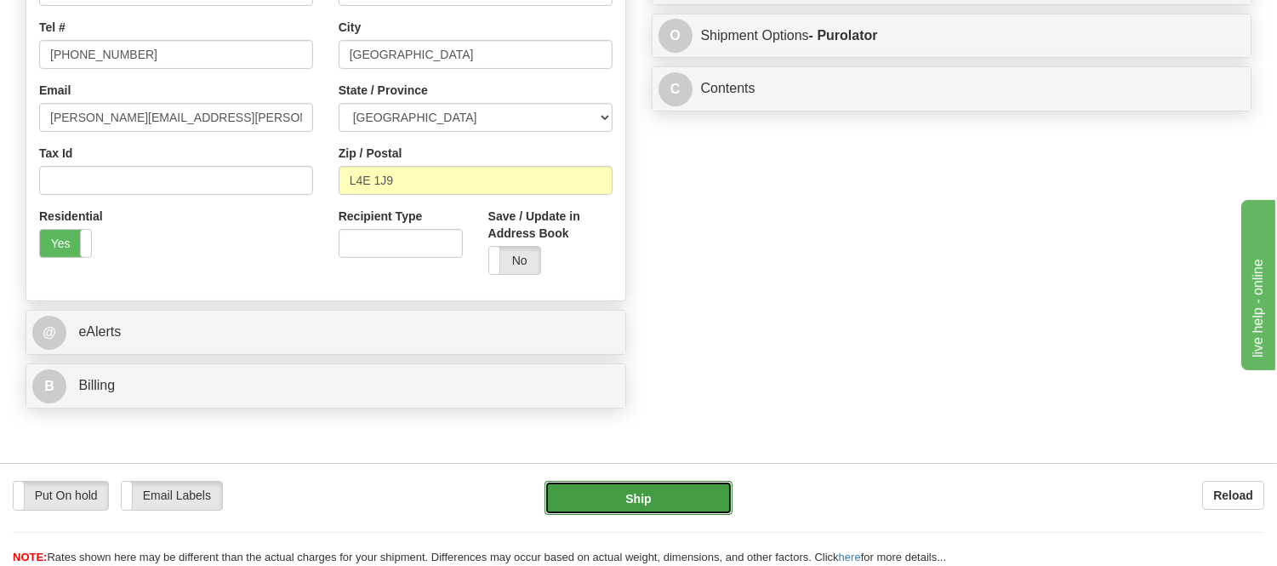
click at [693, 504] on button "Ship" at bounding box center [638, 498] width 187 height 34
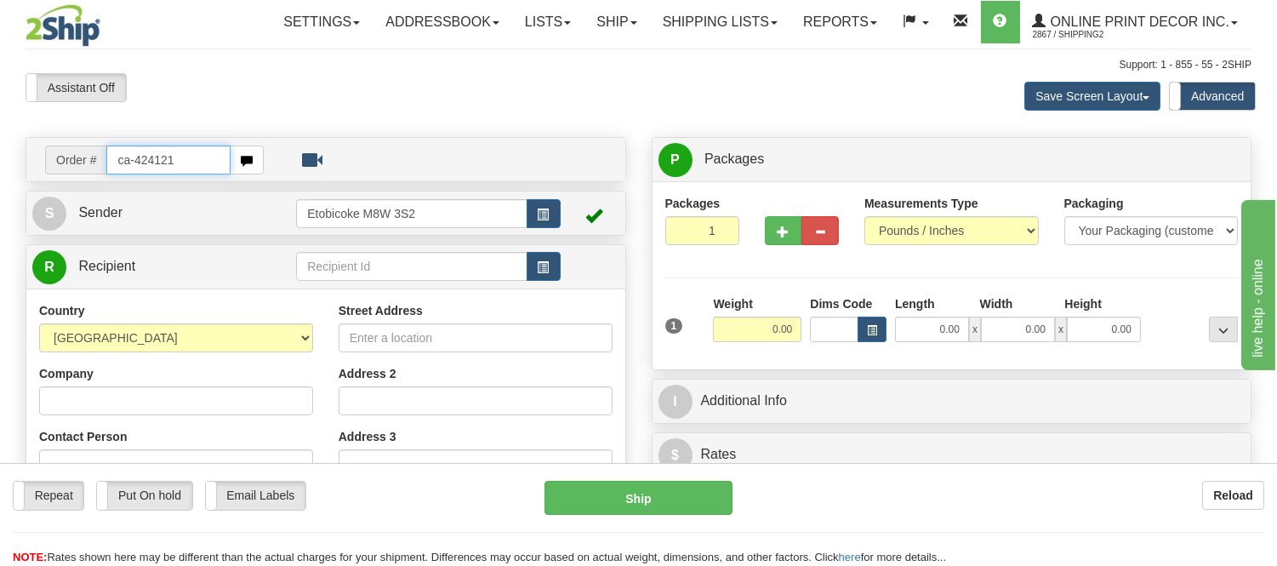
type input "ca-424121"
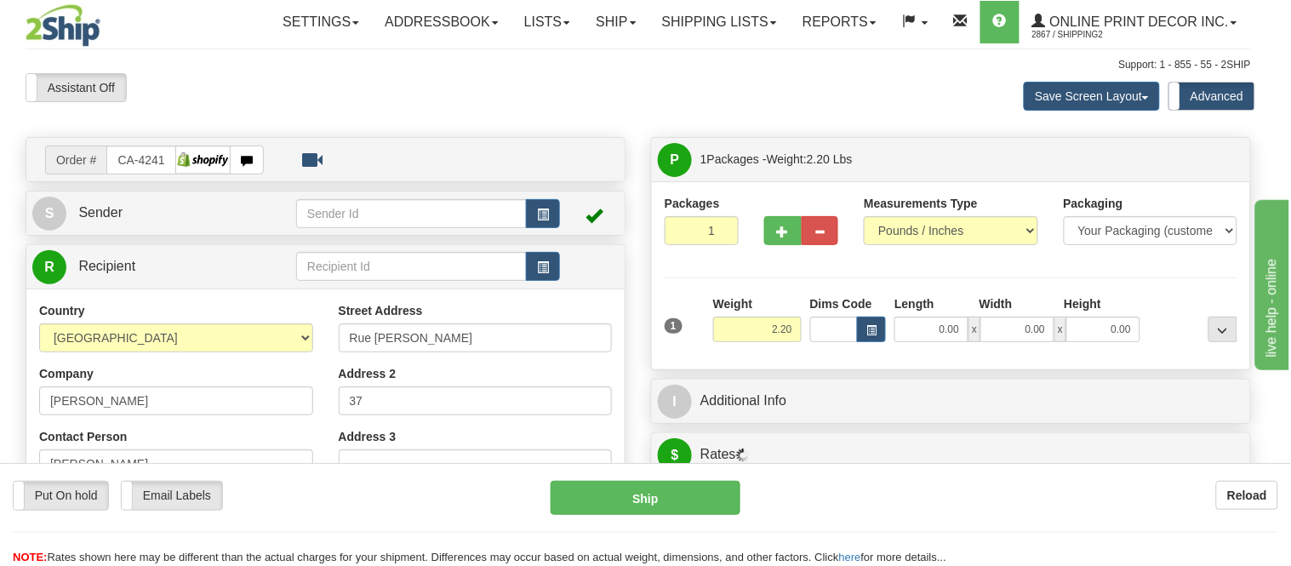
type input "SAINT-[PERSON_NAME]"
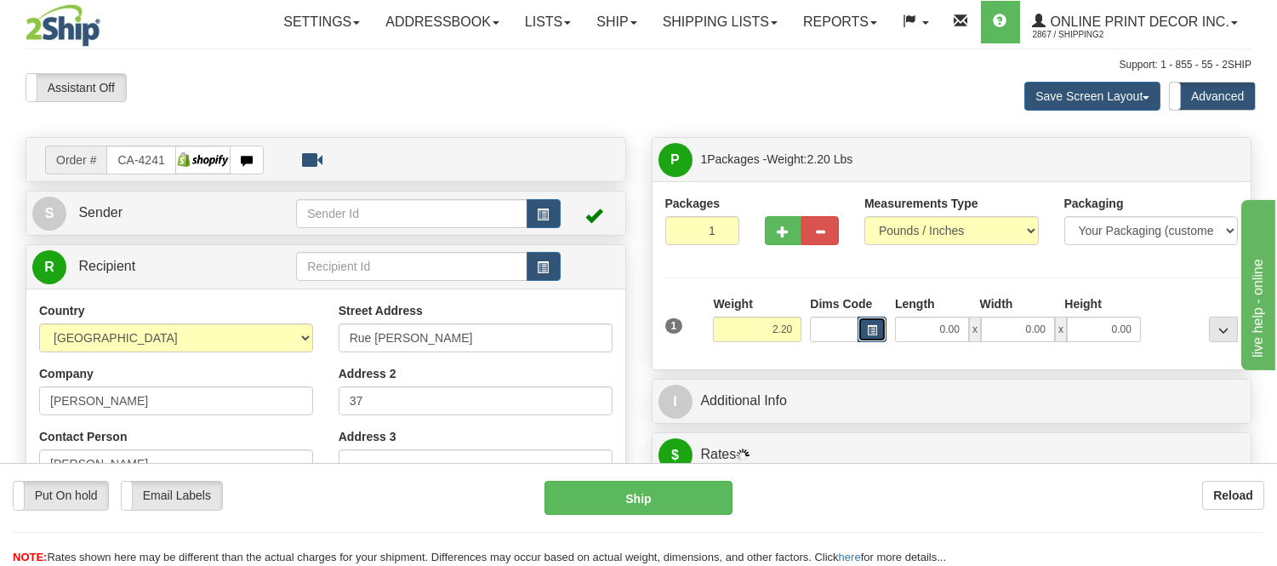
click at [869, 339] on button "button" at bounding box center [872, 330] width 29 height 26
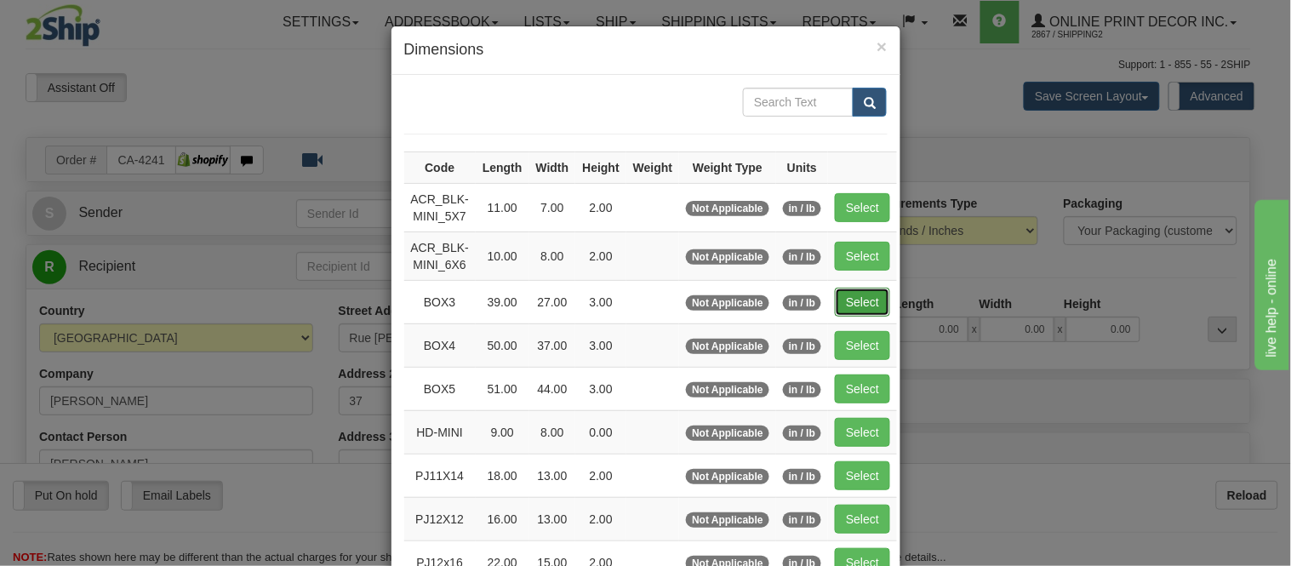
click at [853, 292] on button "Select" at bounding box center [862, 302] width 55 height 29
type input "BOX3"
type input "39.00"
type input "27.00"
type input "3.00"
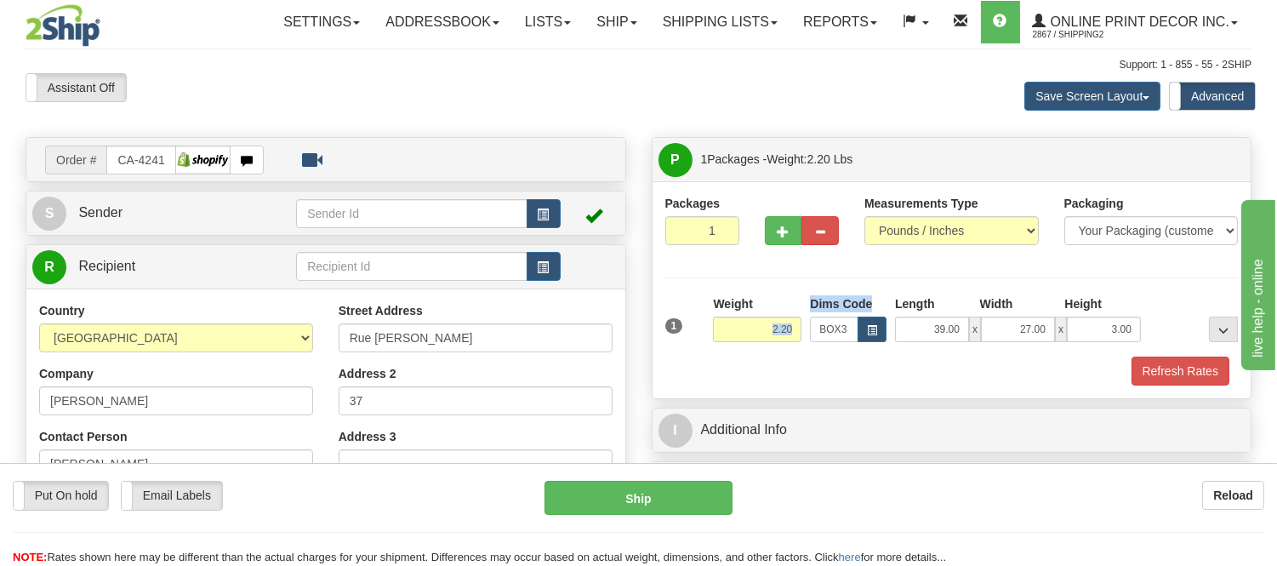
drag, startPoint x: 805, startPoint y: 328, endPoint x: 761, endPoint y: 330, distance: 43.5
click at [761, 330] on div "1 Weight 2.20 Dims Code BOX3" at bounding box center [952, 325] width 582 height 60
click at [761, 273] on div "Packages 1 1 Measurements Type" at bounding box center [951, 290] width 573 height 191
drag, startPoint x: 794, startPoint y: 328, endPoint x: 709, endPoint y: 319, distance: 85.5
click at [709, 319] on div "Weight 2.20" at bounding box center [757, 325] width 97 height 60
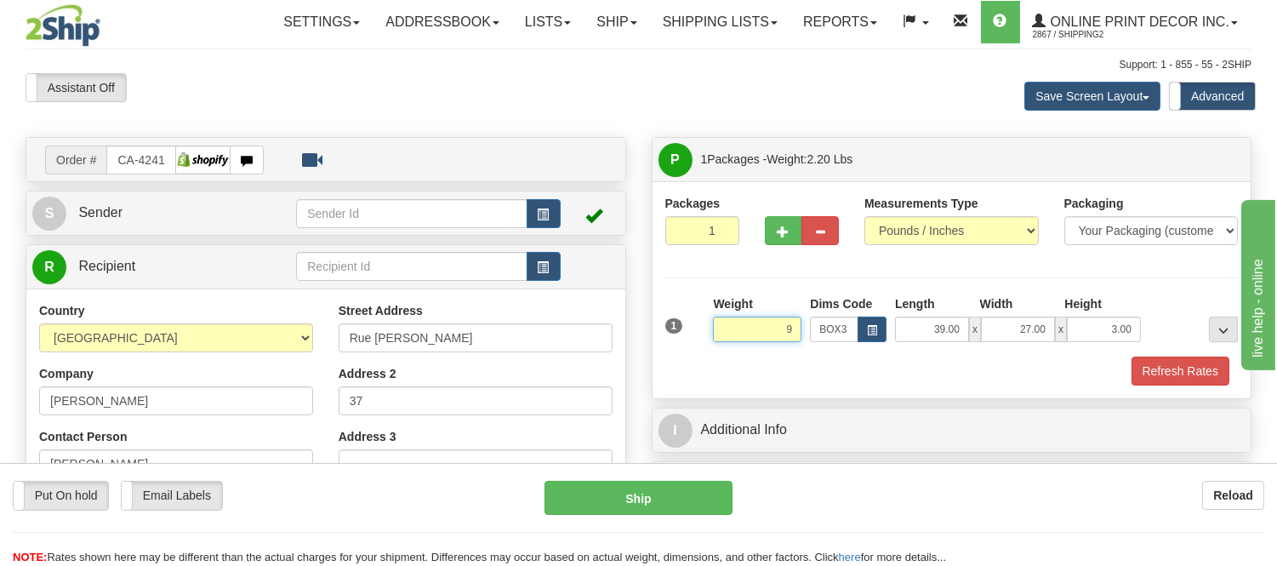
click button "Delete" at bounding box center [0, 0] width 0 height 0
type input "9.00"
click at [1209, 368] on button "Refresh Rates" at bounding box center [1181, 370] width 98 height 29
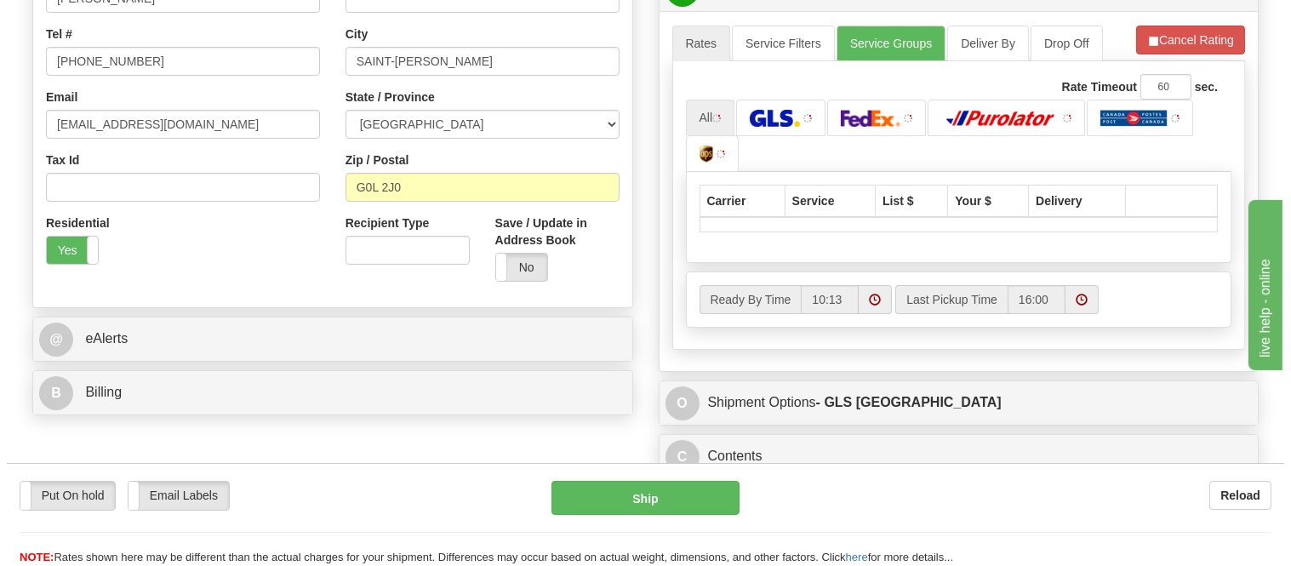
scroll to position [472, 0]
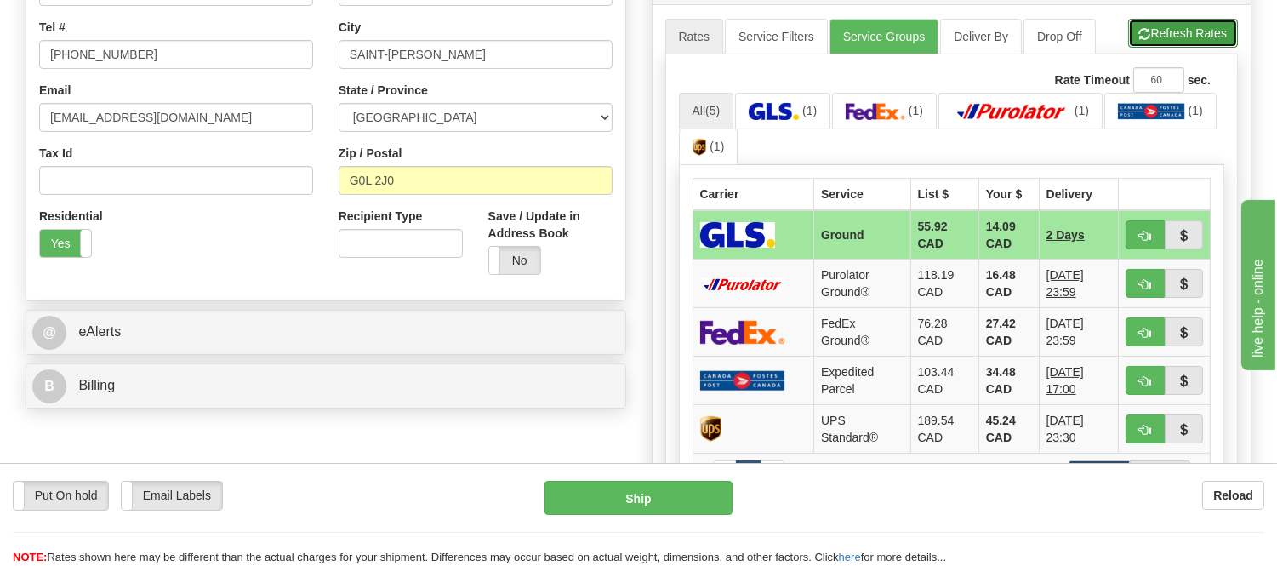
click at [1164, 31] on button "Refresh Rates" at bounding box center [1183, 33] width 110 height 29
click at [1135, 231] on button "button" at bounding box center [1145, 234] width 39 height 29
type input "1"
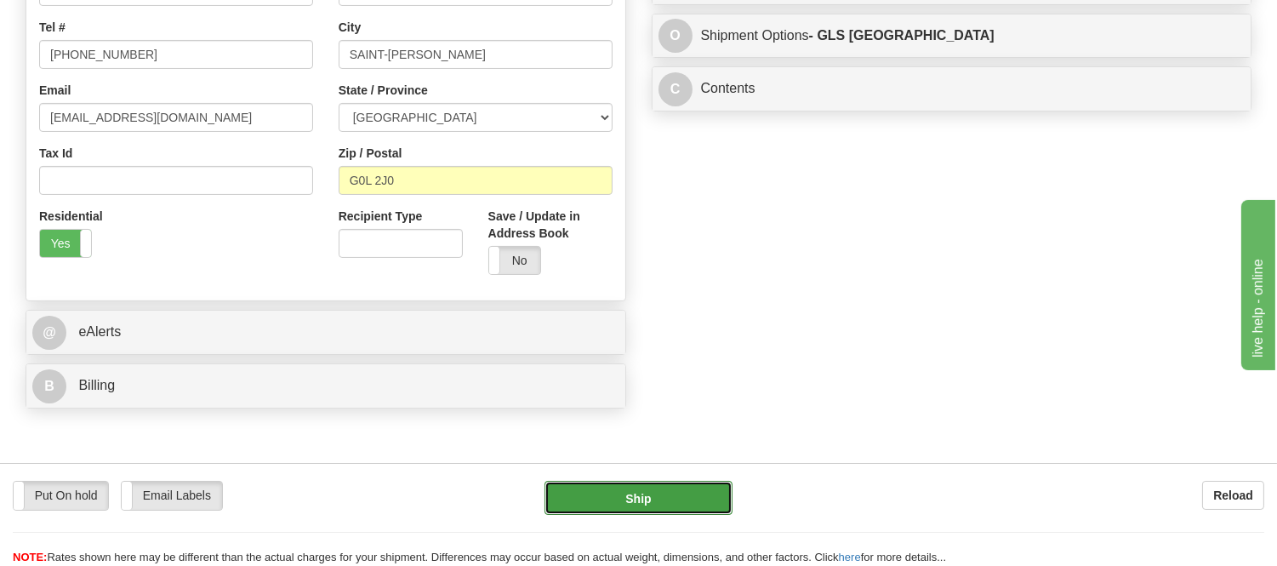
click at [584, 508] on button "Ship" at bounding box center [638, 498] width 187 height 34
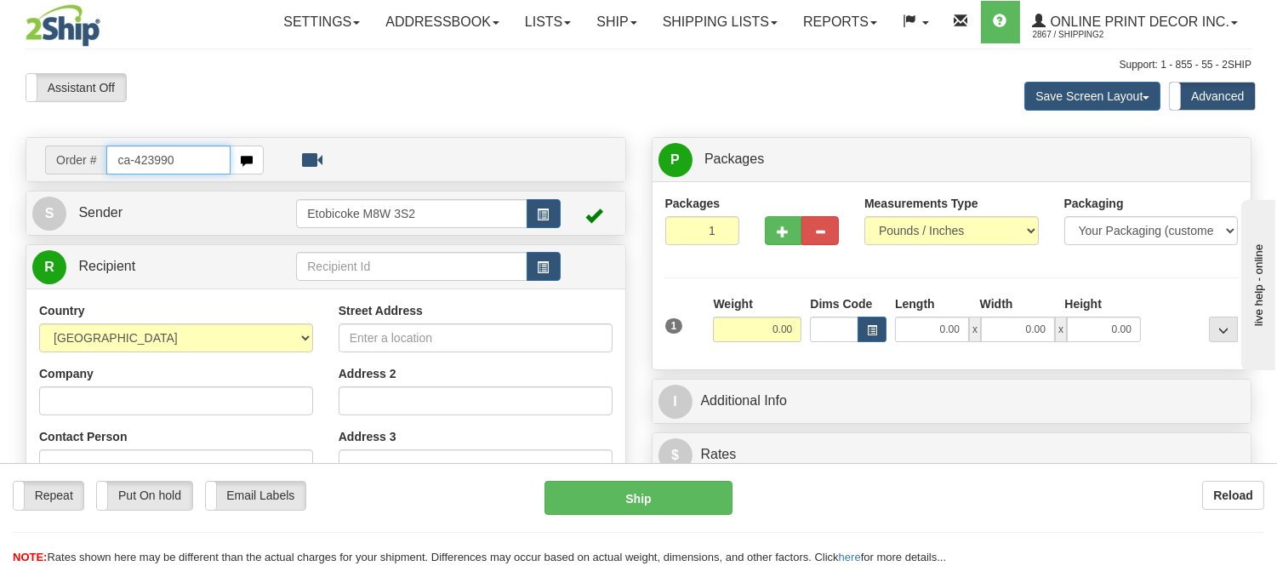
type input "ca-423990"
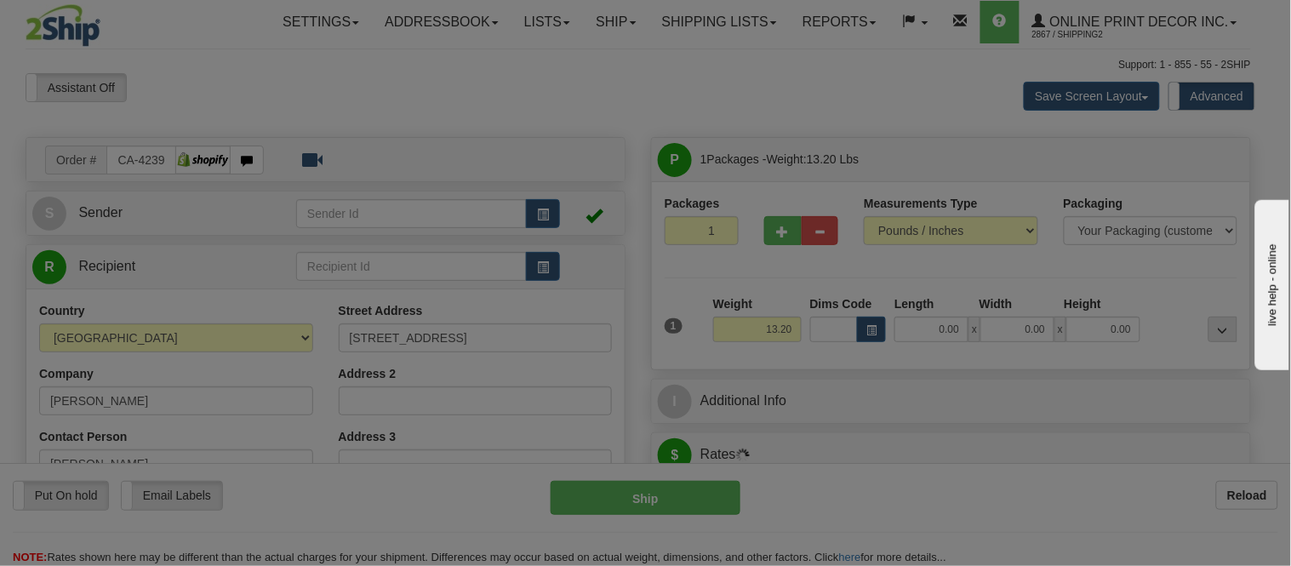
type input "VANCOUVER"
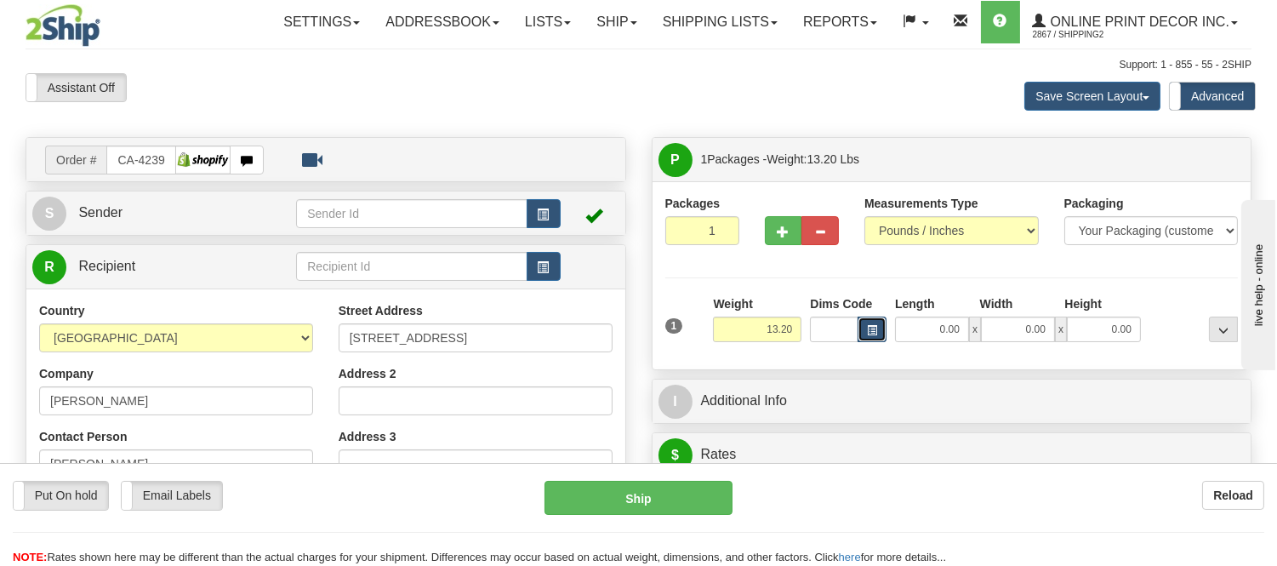
click at [876, 323] on button "button" at bounding box center [872, 330] width 29 height 26
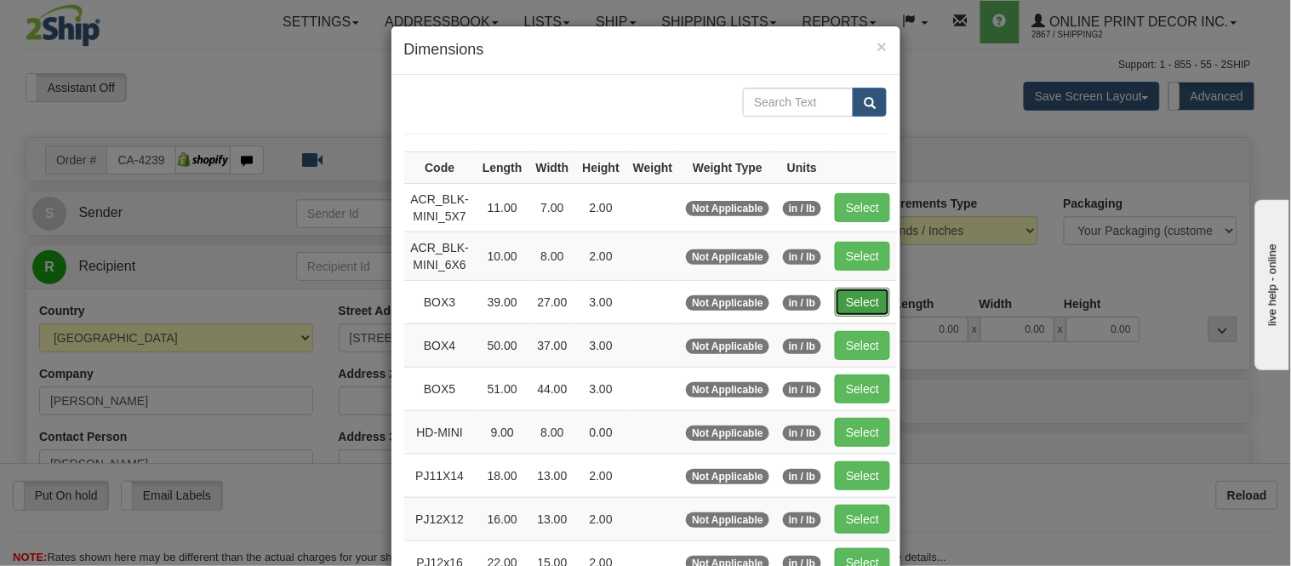
click at [849, 300] on button "Select" at bounding box center [862, 302] width 55 height 29
type input "BOX3"
type input "39.00"
type input "27.00"
type input "3.00"
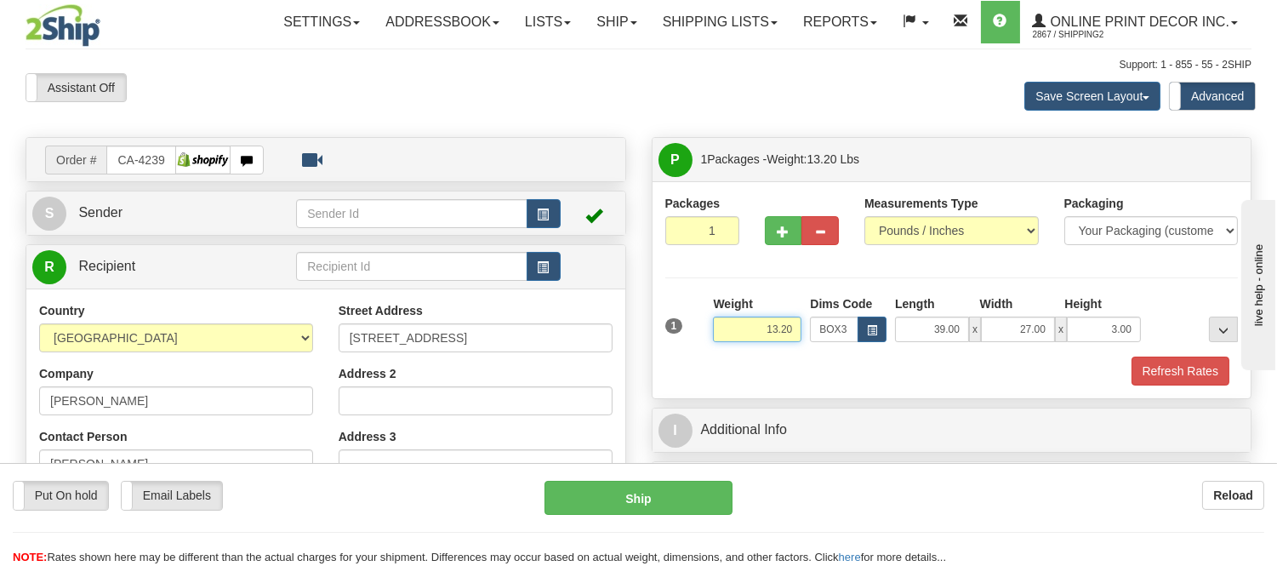
drag, startPoint x: 796, startPoint y: 328, endPoint x: 745, endPoint y: 344, distance: 53.5
click at [745, 344] on div "Weight 13.20" at bounding box center [757, 325] width 97 height 60
click button "Delete" at bounding box center [0, 0] width 0 height 0
type input "15.00"
drag, startPoint x: 1170, startPoint y: 354, endPoint x: 1155, endPoint y: 363, distance: 17.9
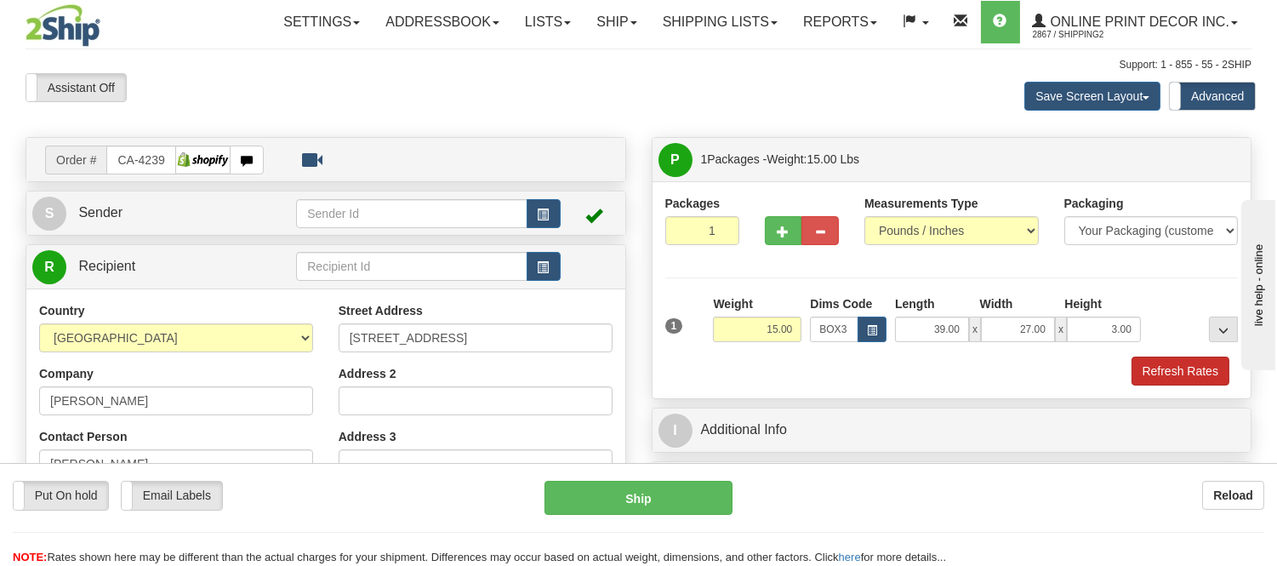
click at [1169, 353] on div "1 Weight 15.00 Dims Code x x" at bounding box center [952, 325] width 582 height 60
click at [1158, 367] on button "Refresh Rates" at bounding box center [1181, 370] width 98 height 29
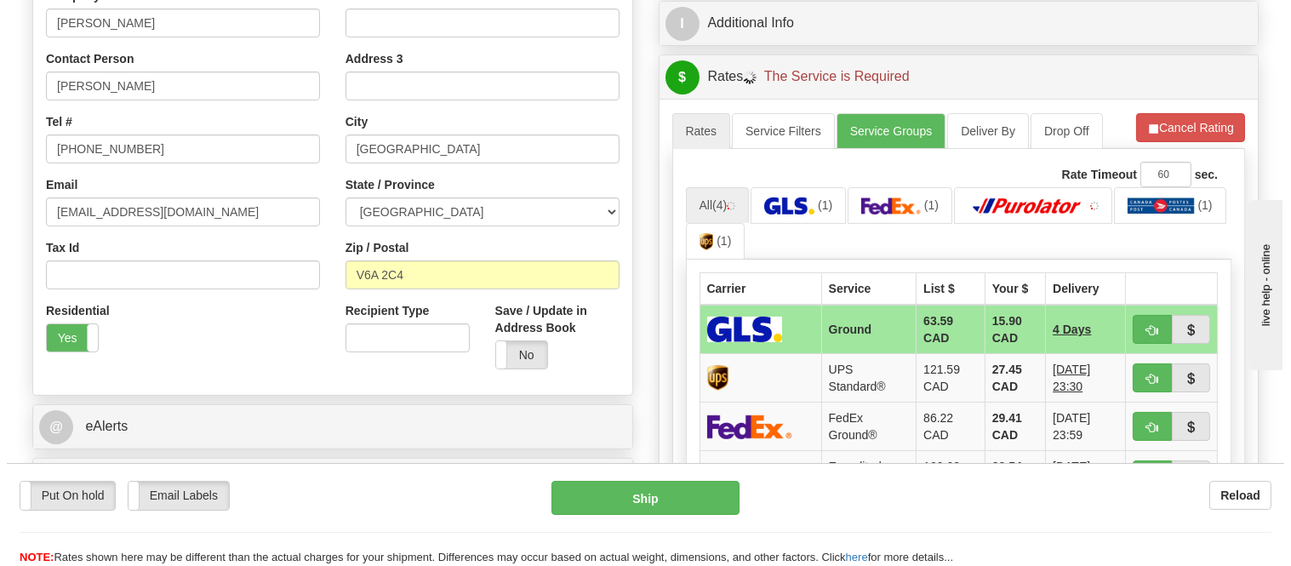
scroll to position [472, 0]
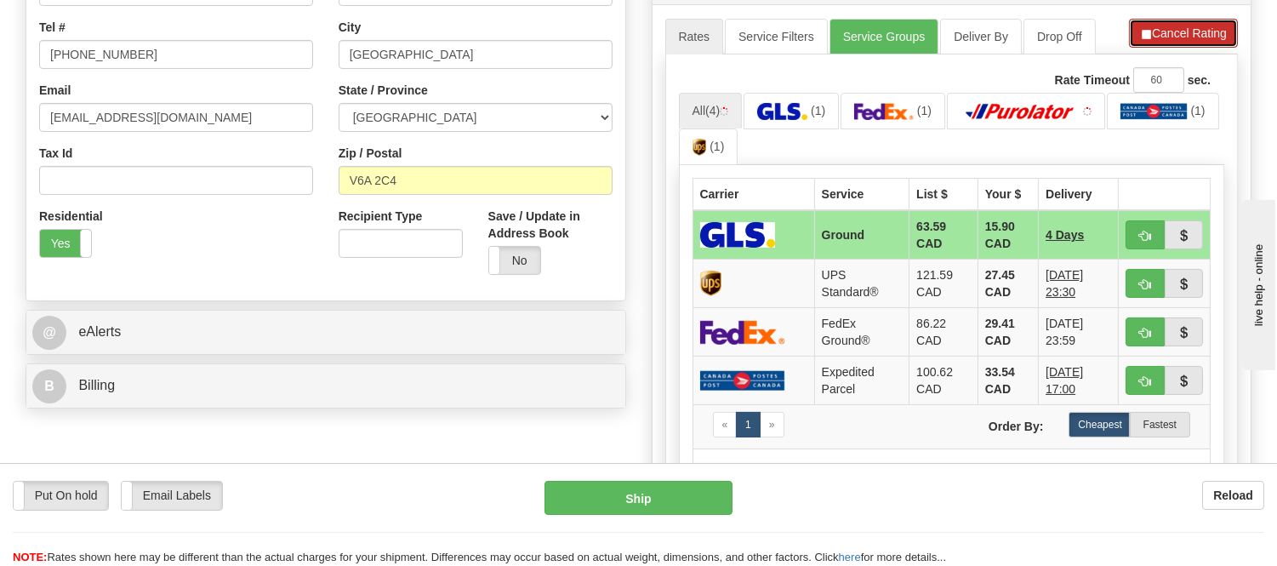
click at [1208, 31] on button "Cancel Rating" at bounding box center [1183, 33] width 109 height 29
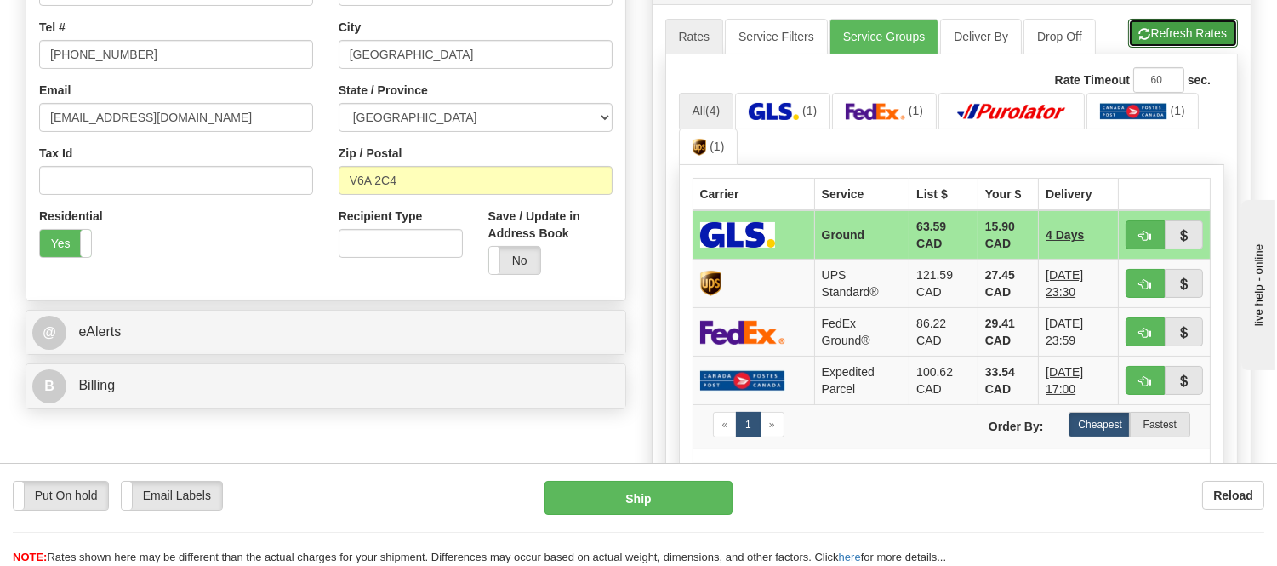
click at [1208, 31] on button "Refresh Rates" at bounding box center [1183, 33] width 110 height 29
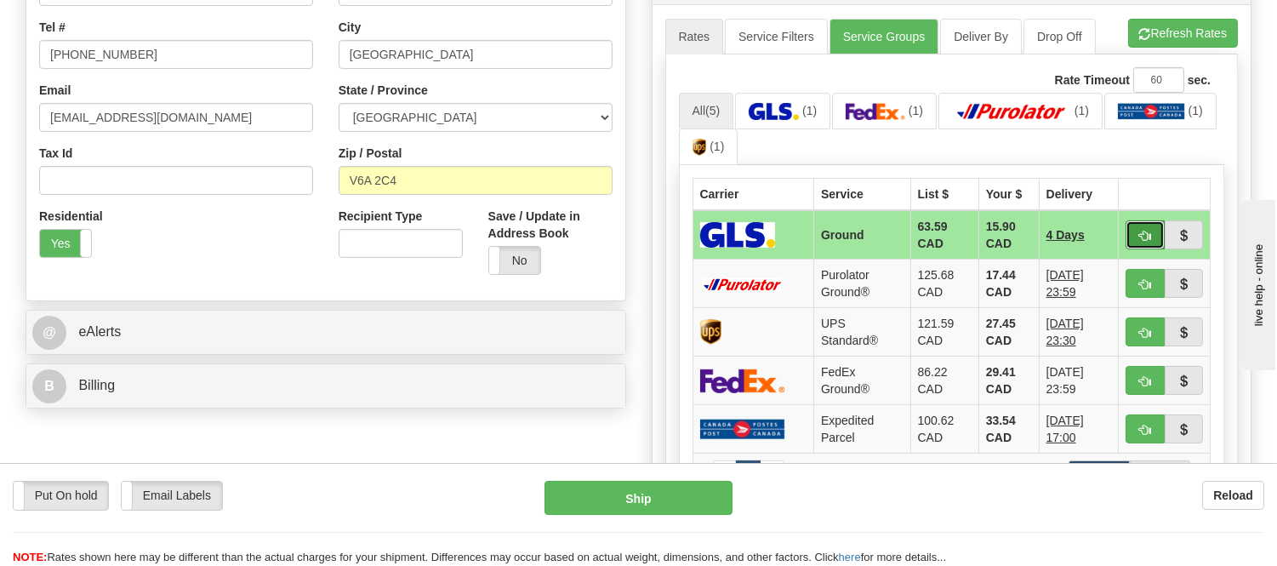
click at [1149, 231] on span "button" at bounding box center [1145, 236] width 12 height 11
type input "1"
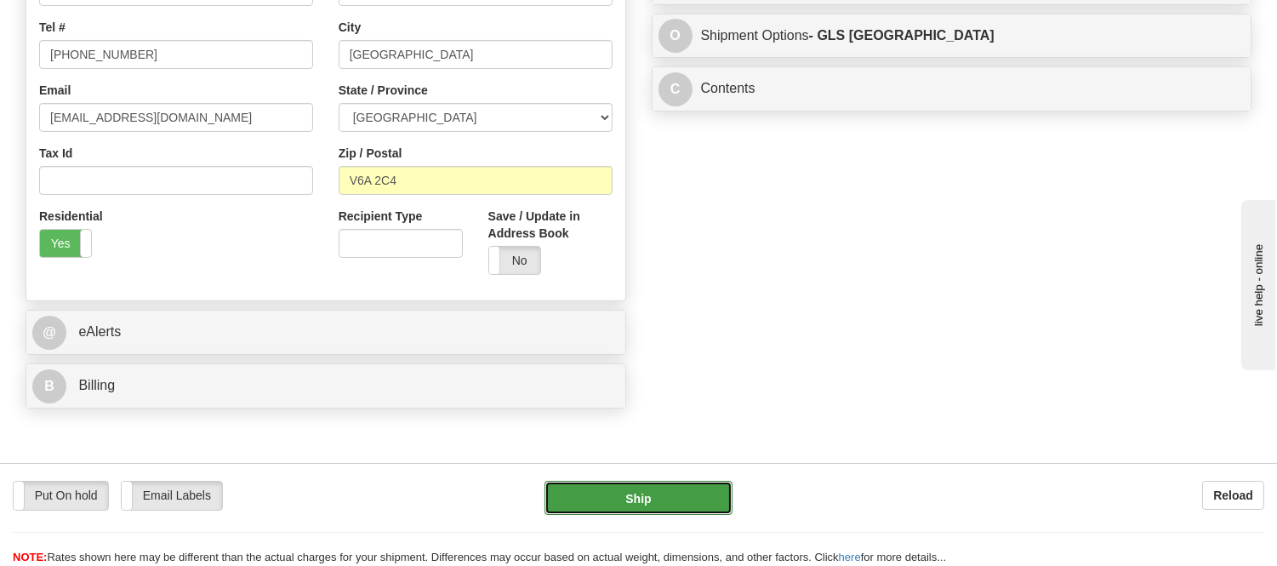
click at [665, 492] on button "Ship" at bounding box center [638, 498] width 187 height 34
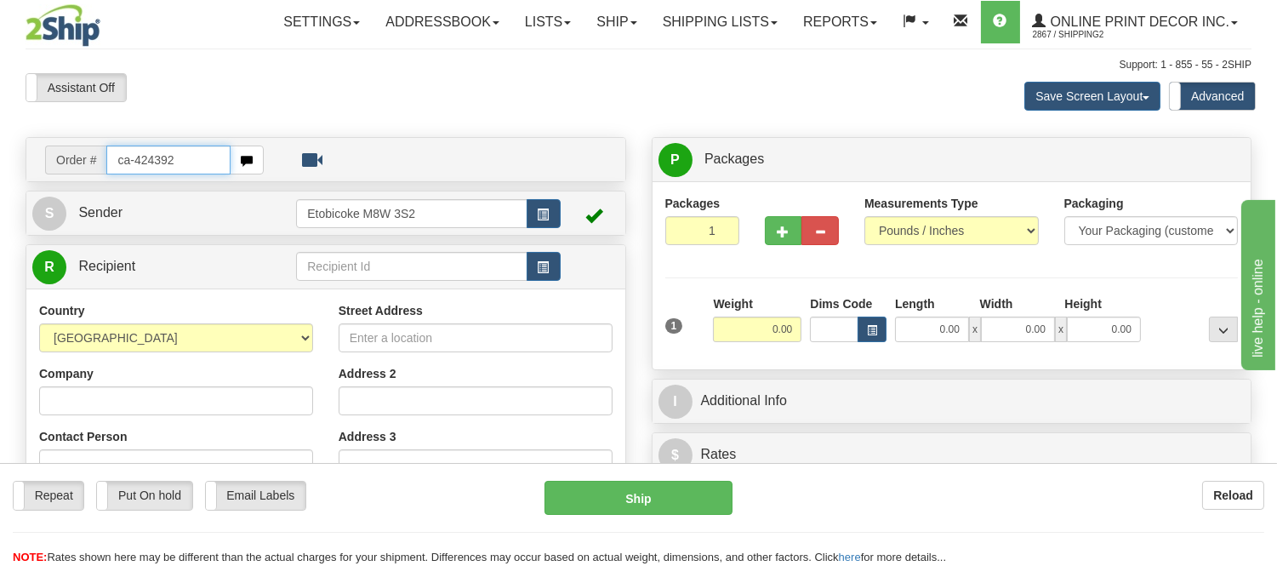
type input "ca-424392"
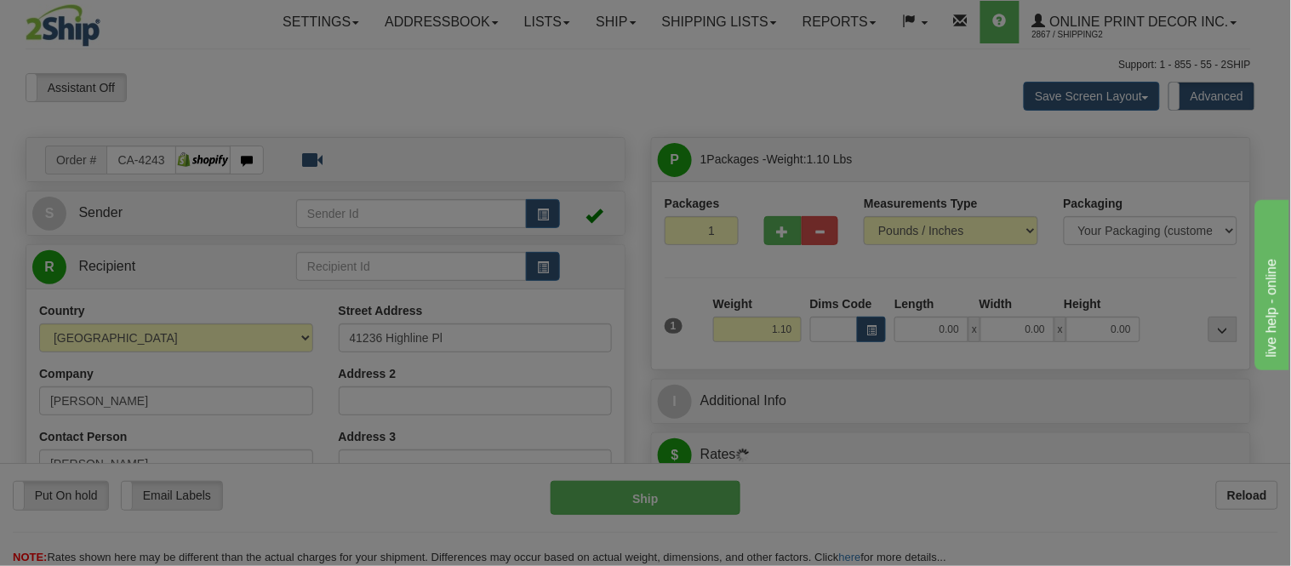
type input "SQUAMISH"
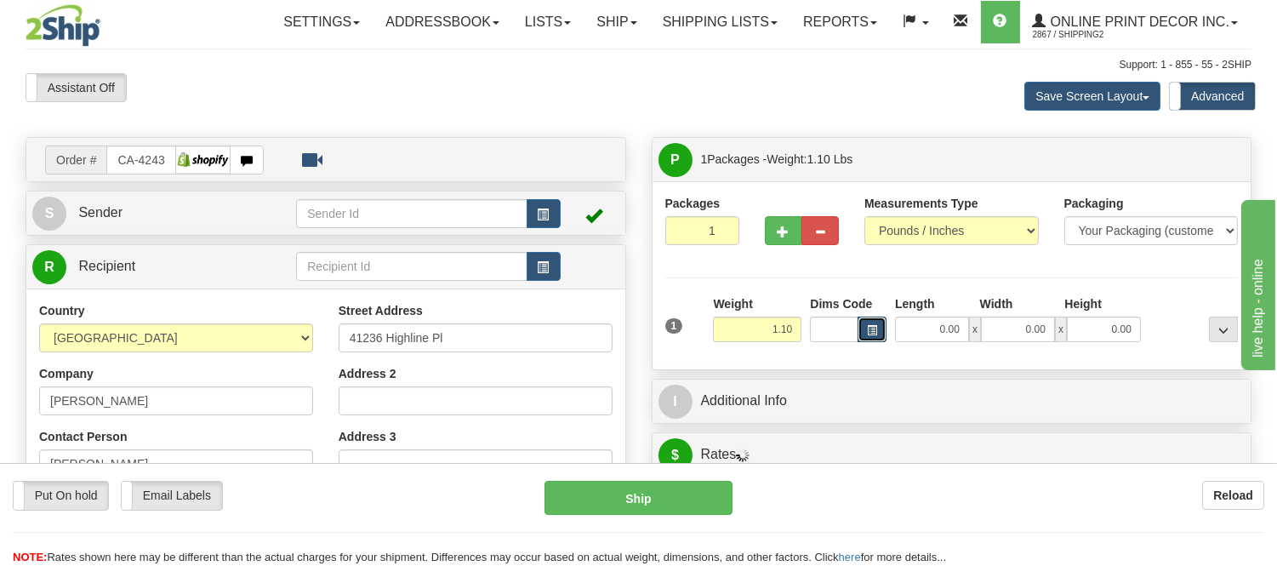
click at [878, 321] on button "button" at bounding box center [872, 330] width 29 height 26
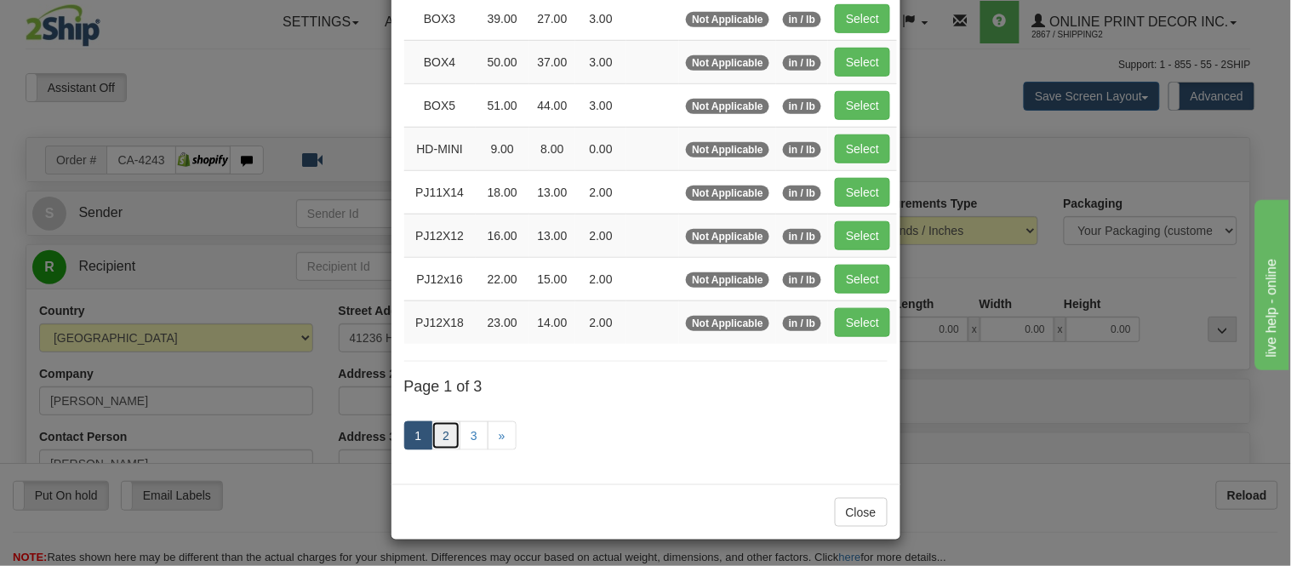
click at [446, 429] on link "2" at bounding box center [445, 435] width 29 height 29
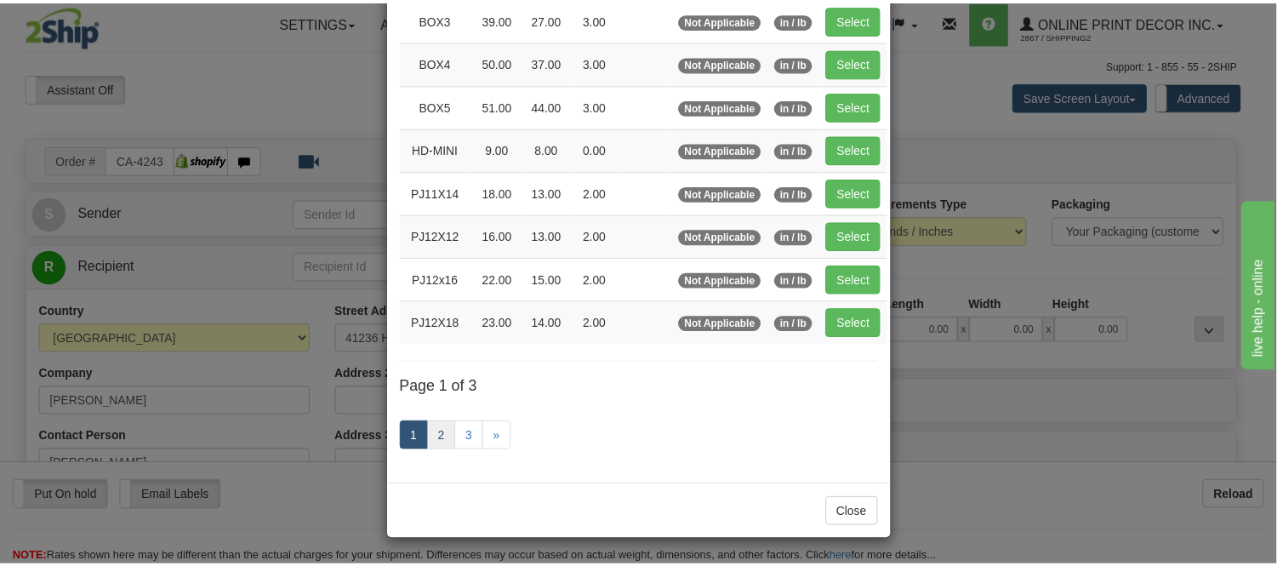
scroll to position [277, 0]
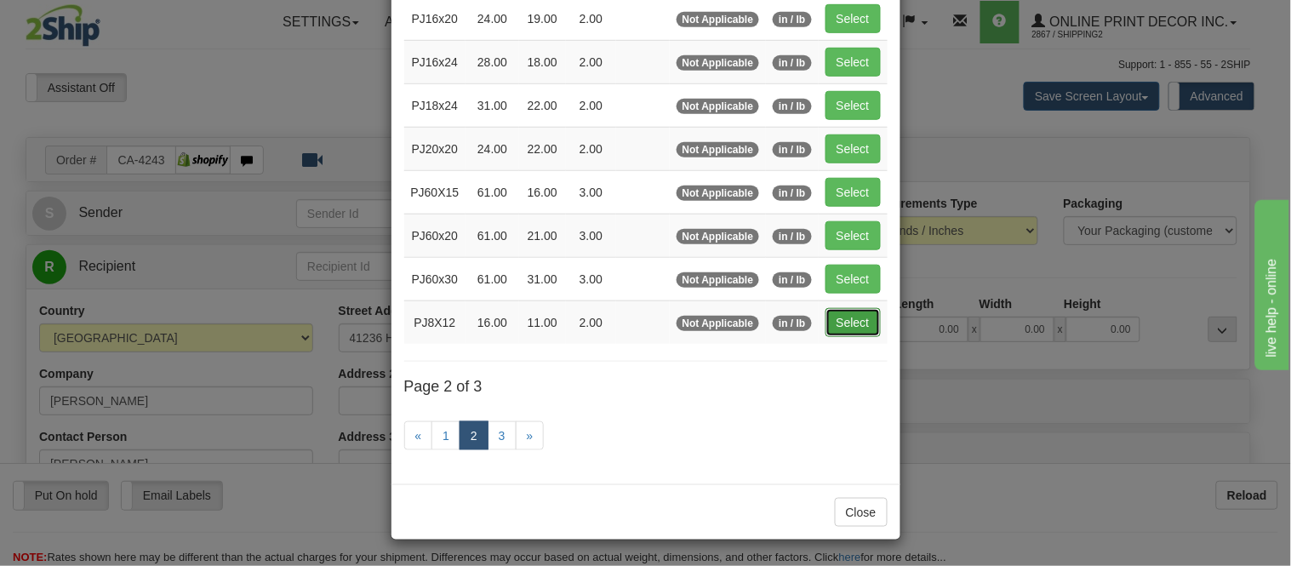
click at [826, 313] on button "Select" at bounding box center [852, 322] width 55 height 29
type input "PJ8X12"
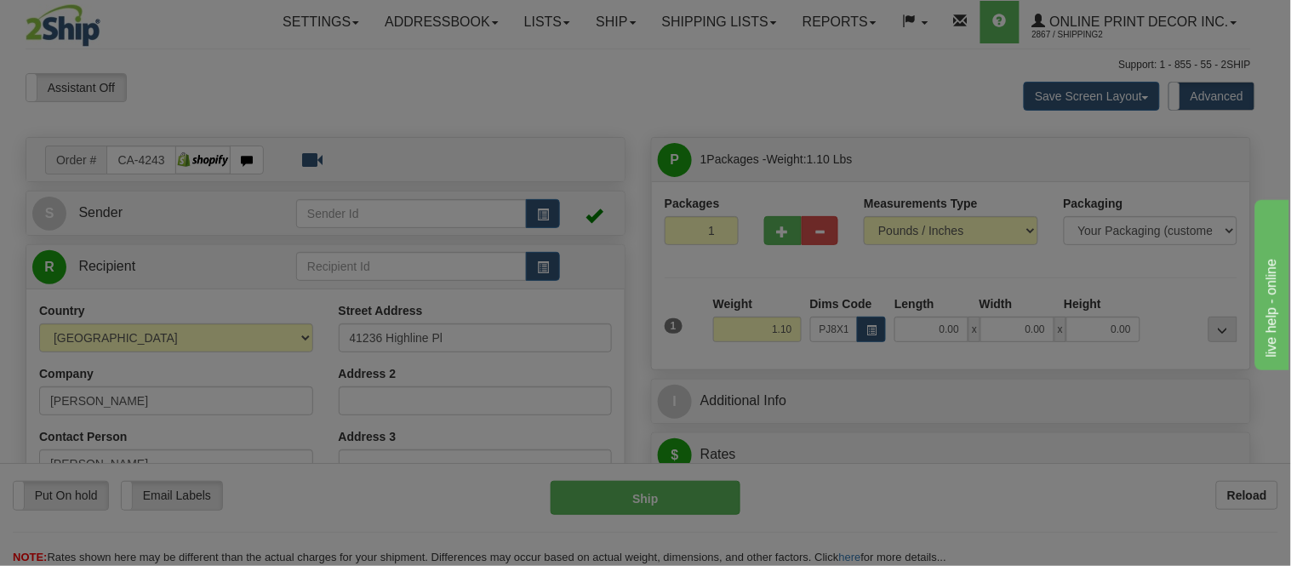
type input "16.00"
type input "11.00"
type input "2.00"
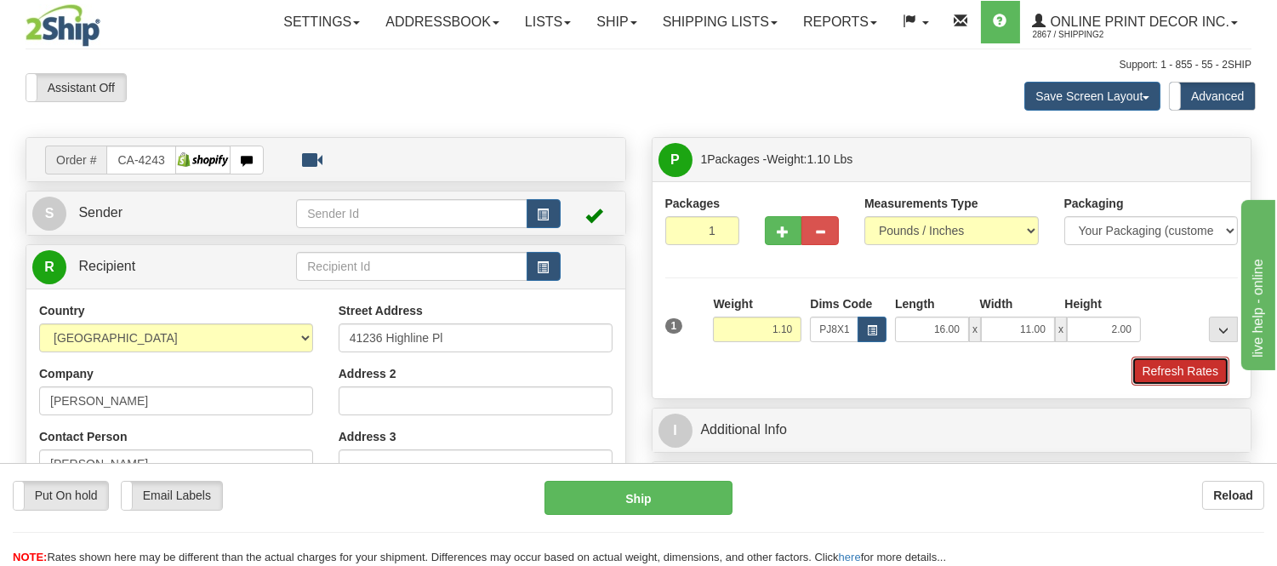
click at [1193, 381] on button "Refresh Rates" at bounding box center [1181, 370] width 98 height 29
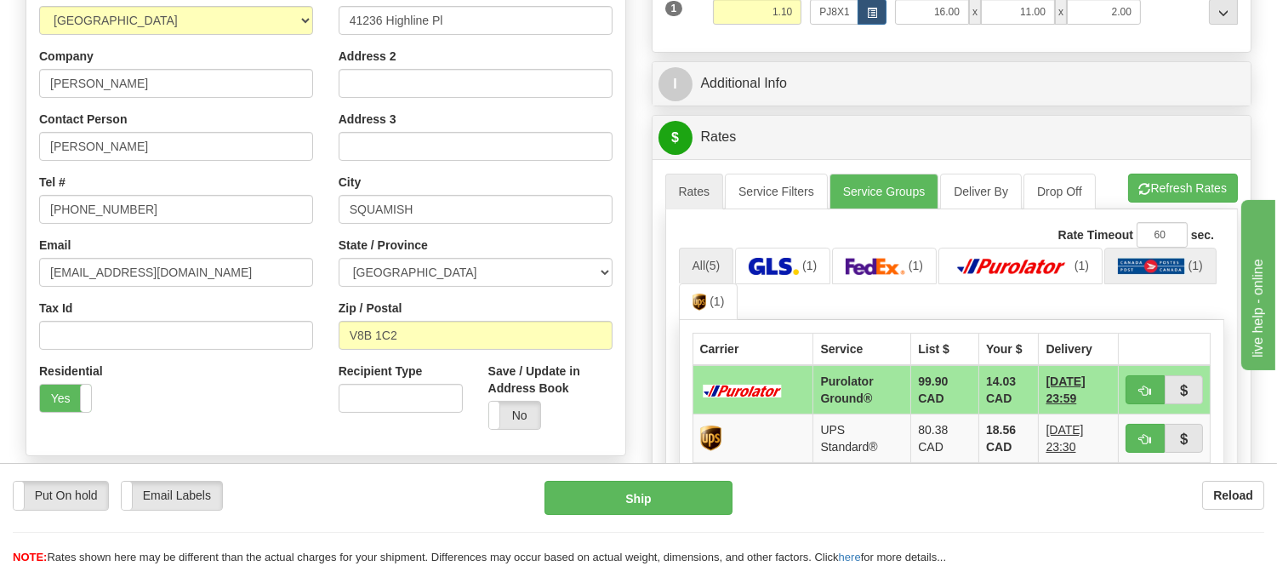
scroll to position [420, 0]
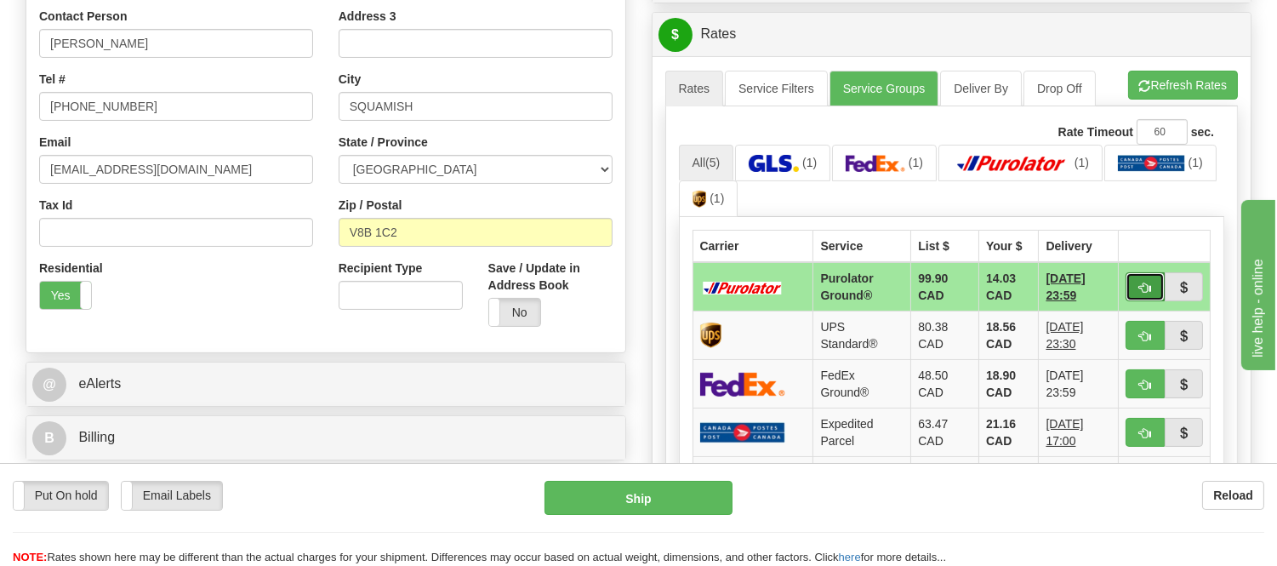
click at [1139, 291] on span "button" at bounding box center [1145, 287] width 12 height 11
type input "260"
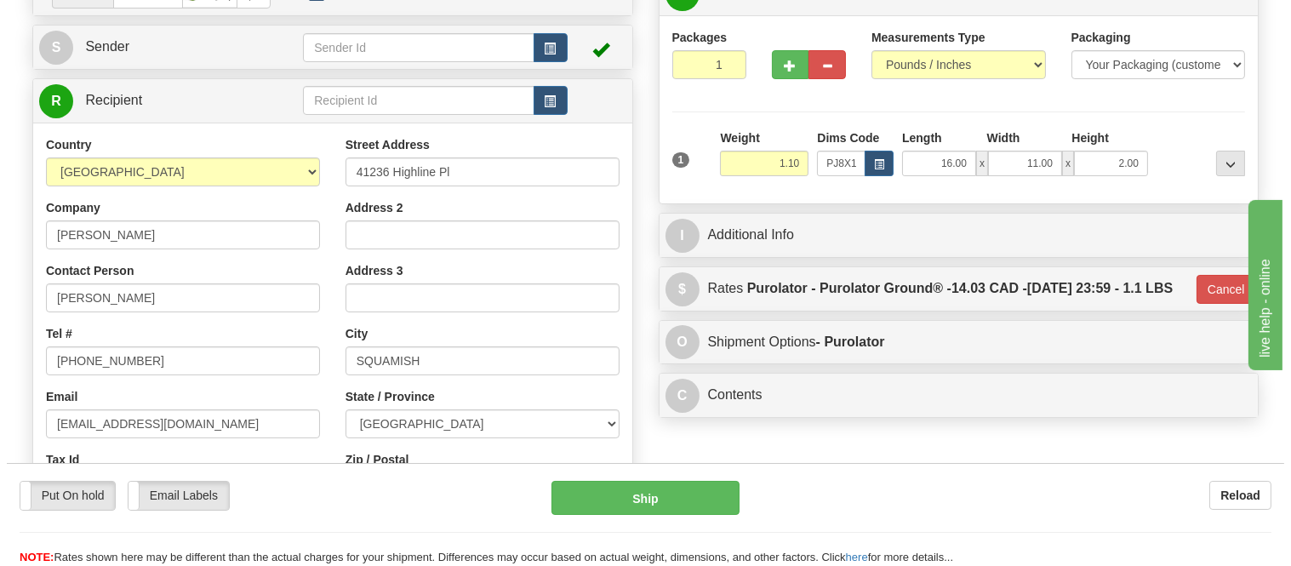
scroll to position [137, 0]
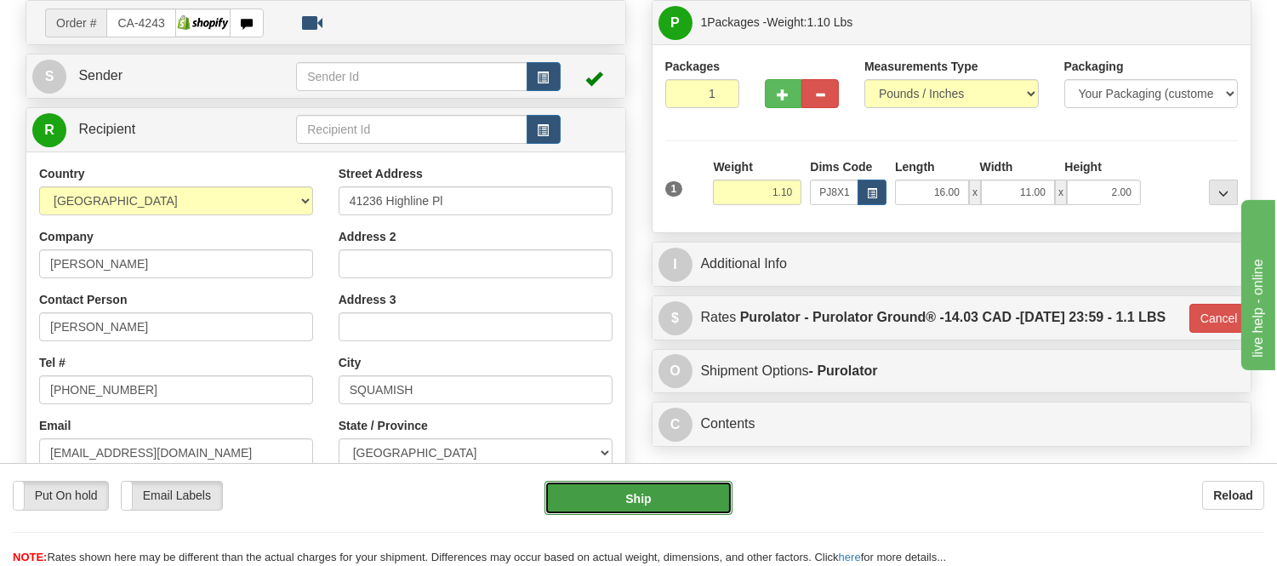
click at [615, 492] on button "Ship" at bounding box center [638, 498] width 187 height 34
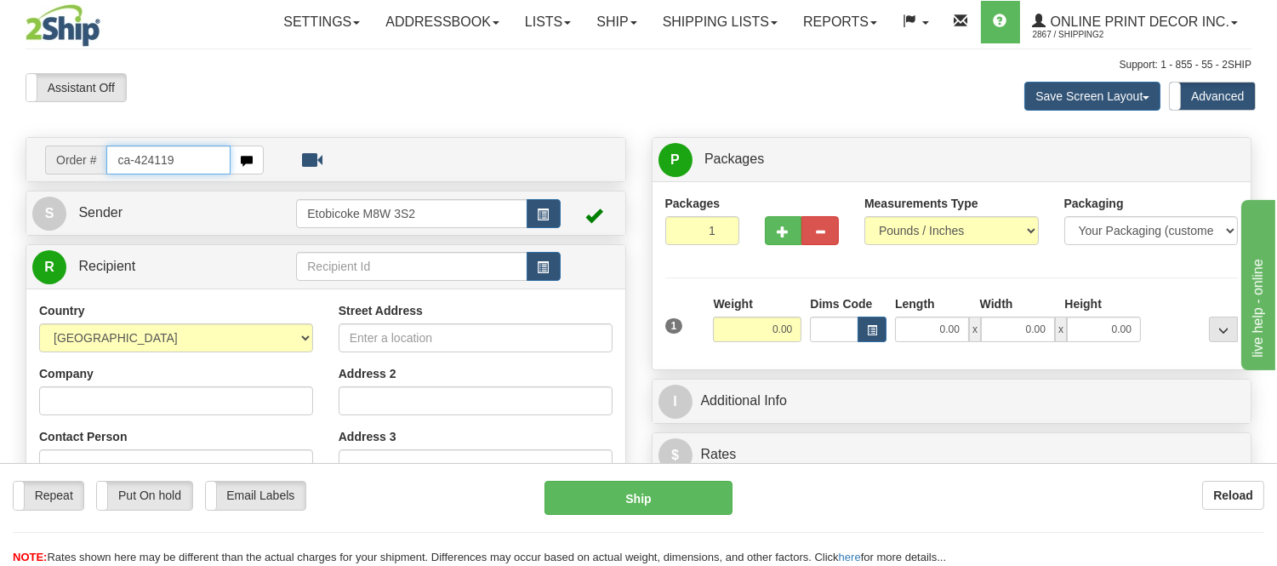
type input "ca-424119"
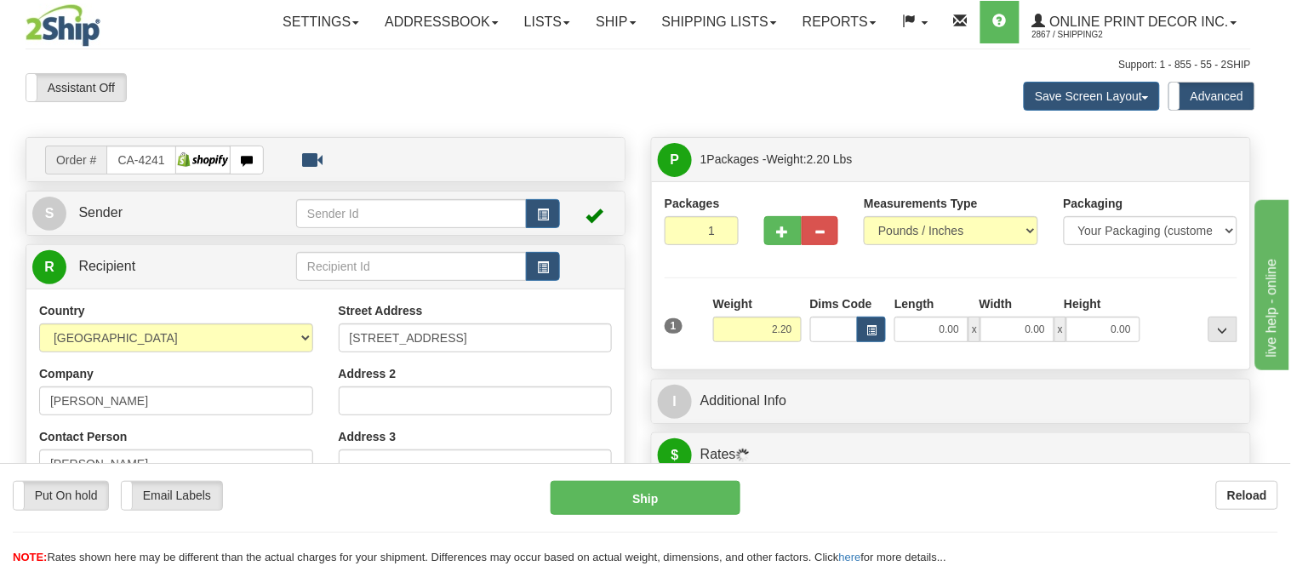
type input "[GEOGRAPHIC_DATA]"
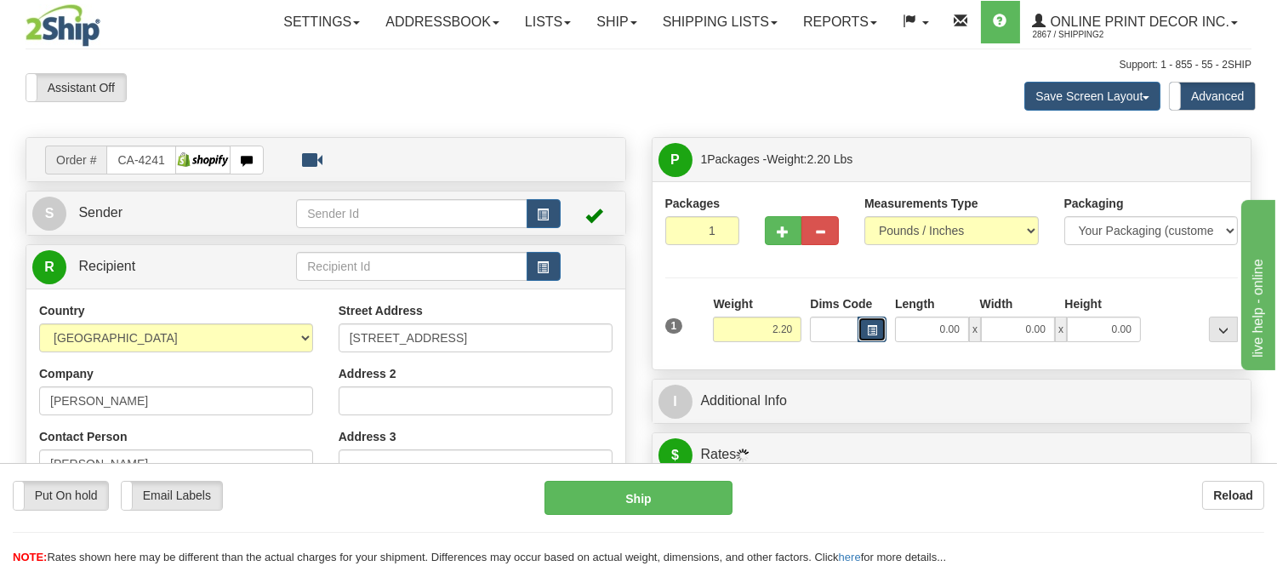
click at [881, 336] on button "button" at bounding box center [872, 330] width 29 height 26
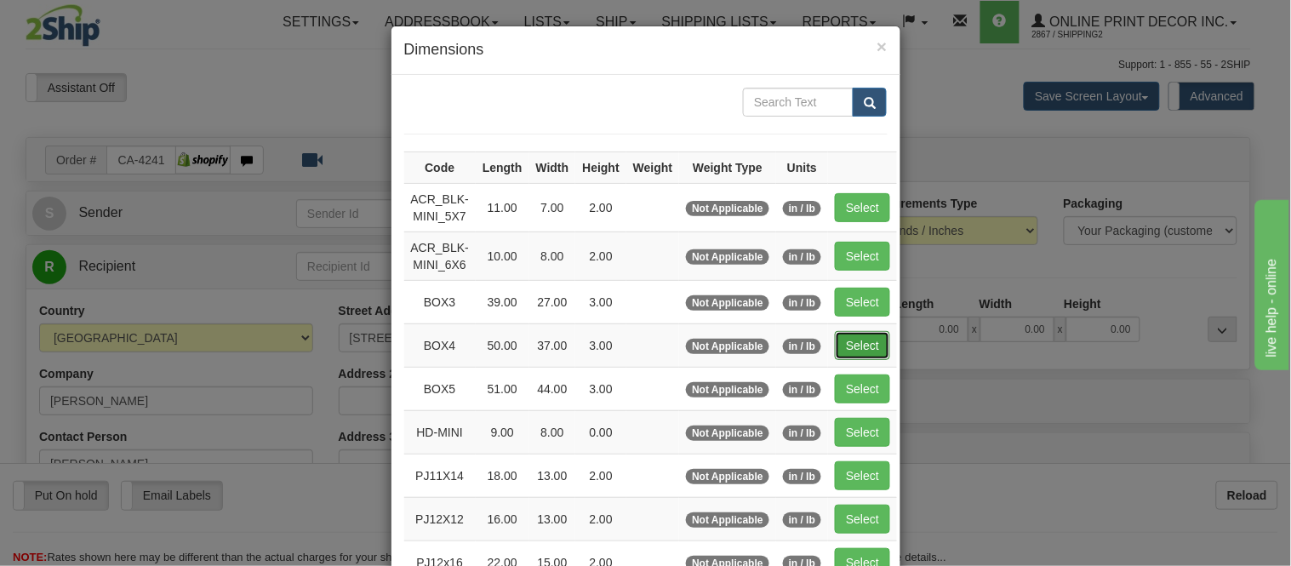
click at [836, 344] on button "Select" at bounding box center [862, 345] width 55 height 29
type input "BOX4"
type input "50.00"
type input "37.00"
type input "3.00"
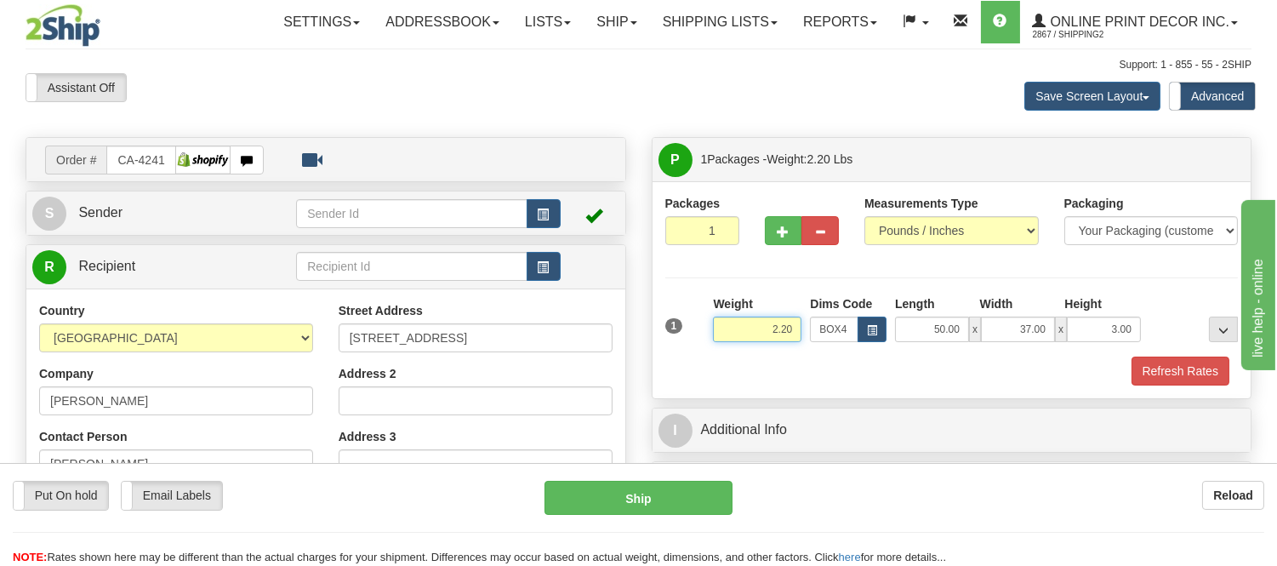
drag, startPoint x: 793, startPoint y: 328, endPoint x: 725, endPoint y: 316, distance: 69.1
click at [725, 316] on div "Weight 2.20" at bounding box center [757, 318] width 88 height 47
type input "18.98"
click at [1152, 358] on button "Refresh Rates" at bounding box center [1181, 370] width 98 height 29
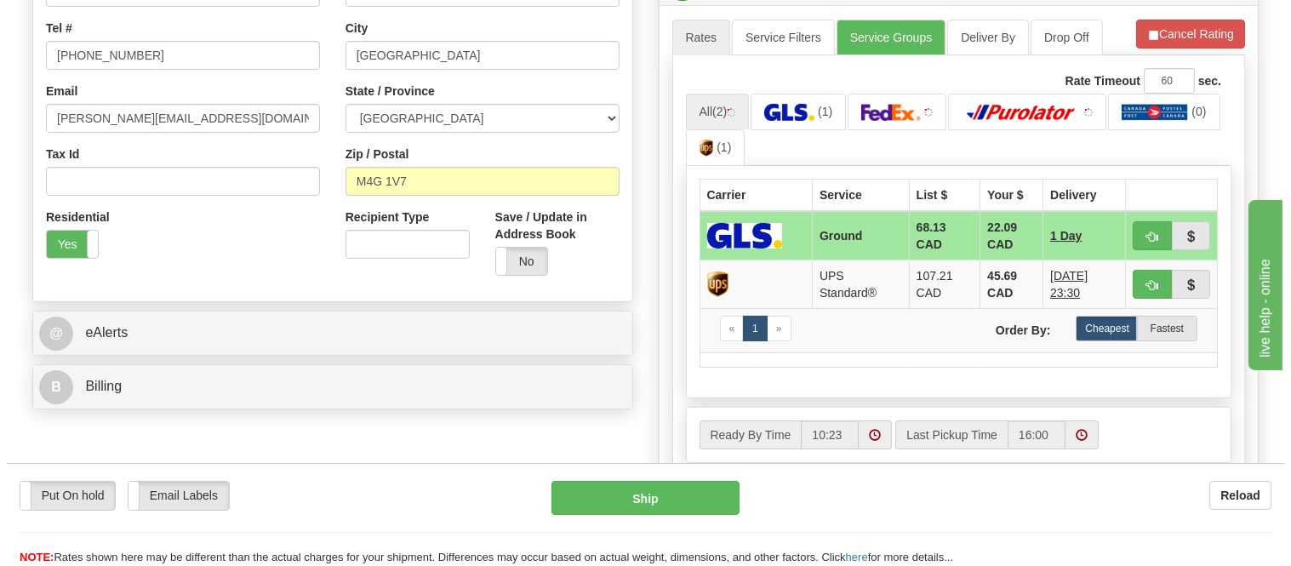
scroll to position [472, 0]
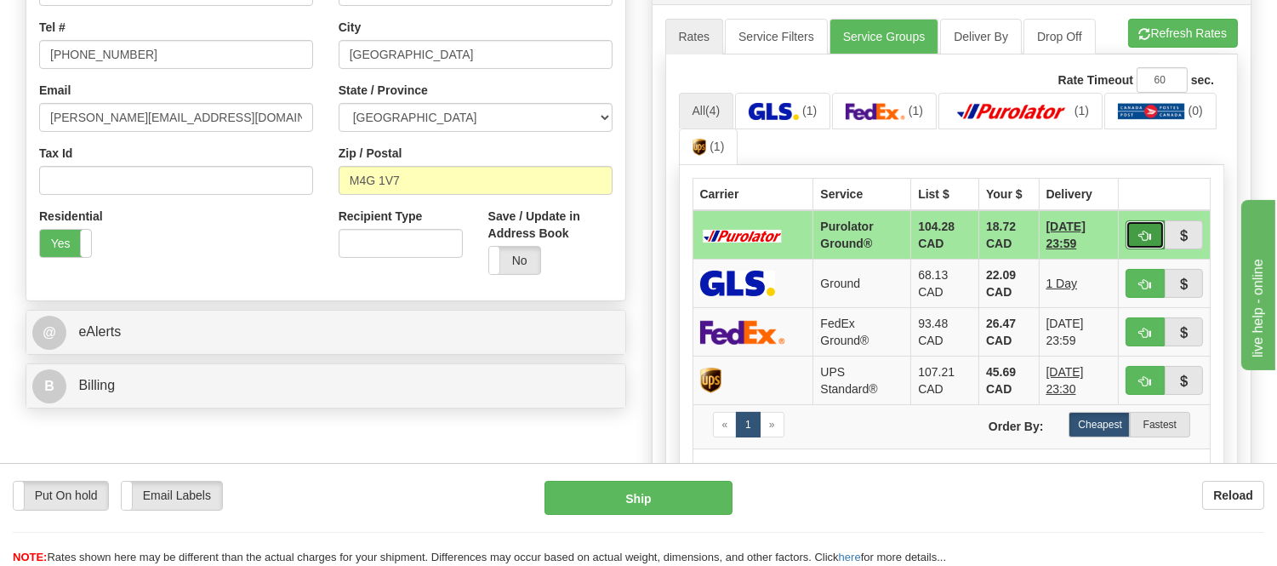
click at [1154, 238] on button "button" at bounding box center [1145, 234] width 39 height 29
type input "260"
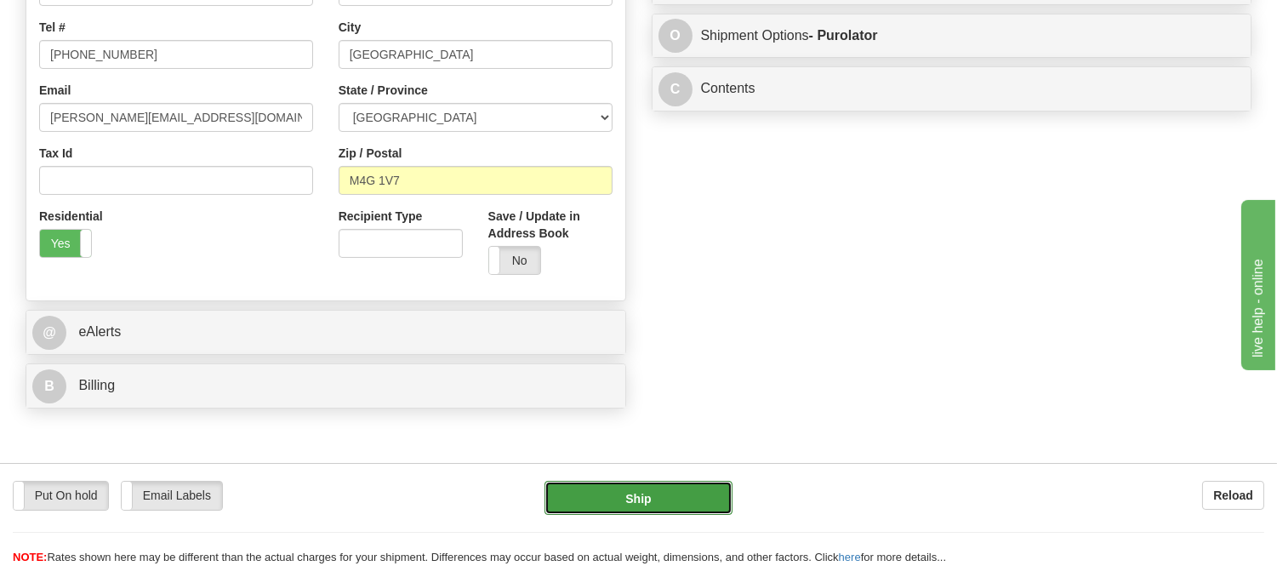
click at [692, 492] on button "Ship" at bounding box center [638, 498] width 187 height 34
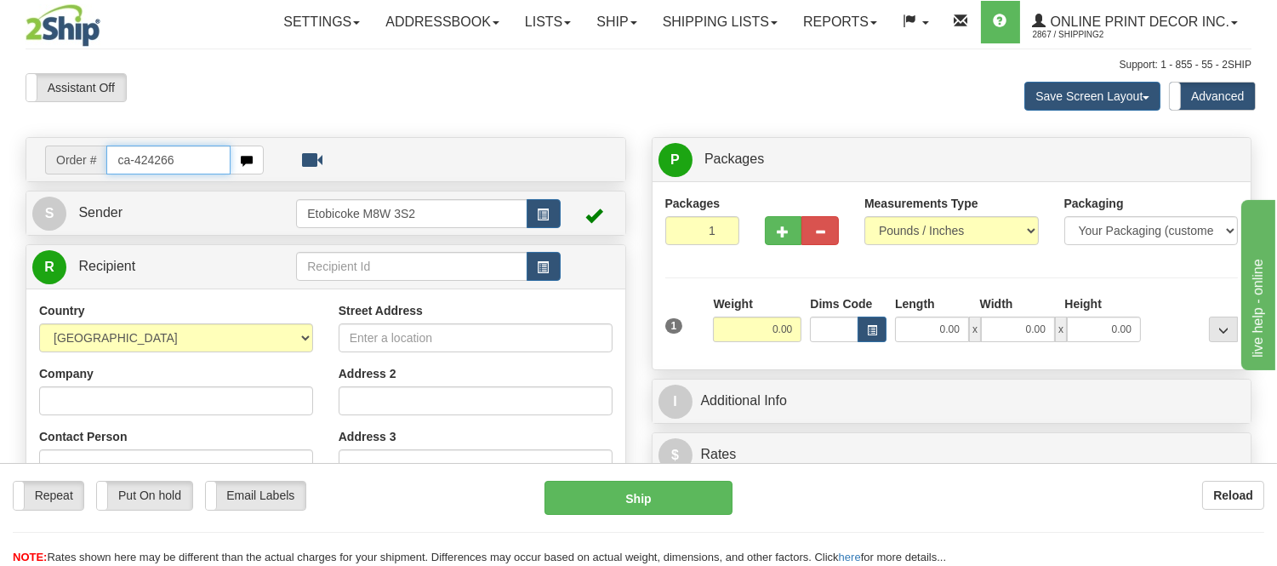
type input "ca-424266"
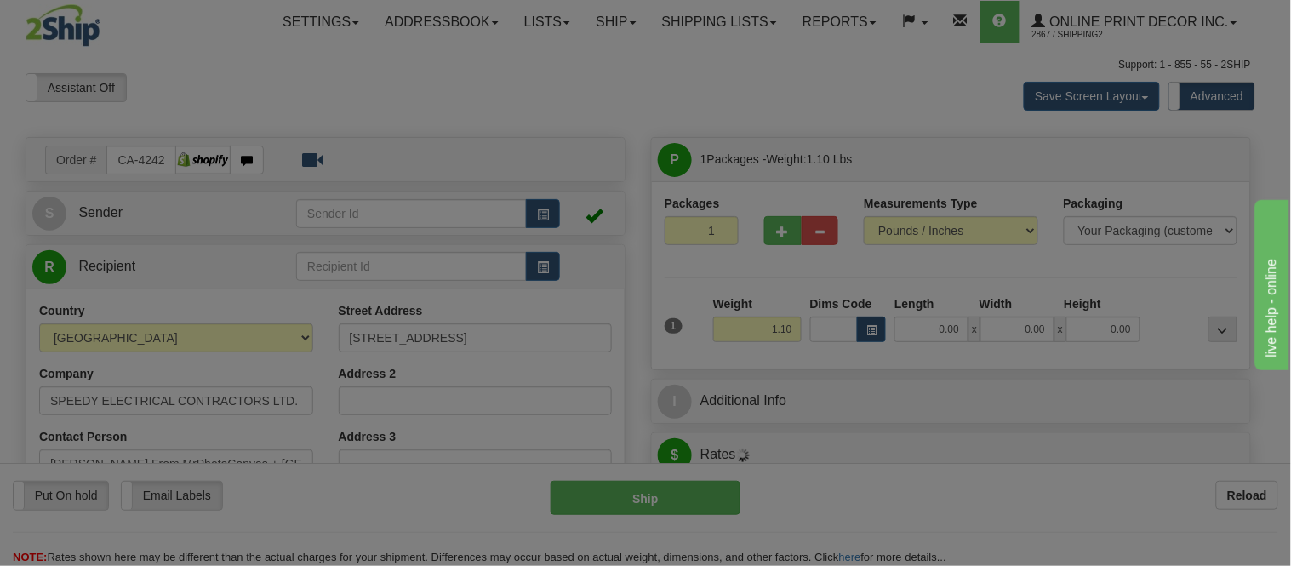
type input "WOODBRIDGE"
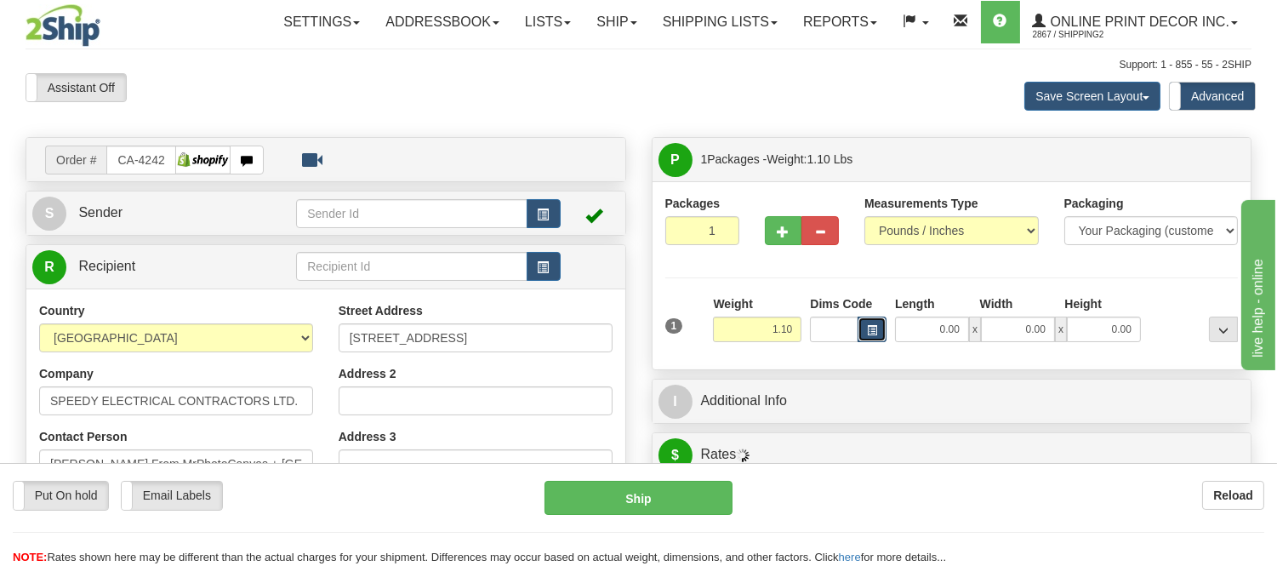
click at [871, 334] on button "button" at bounding box center [872, 330] width 29 height 26
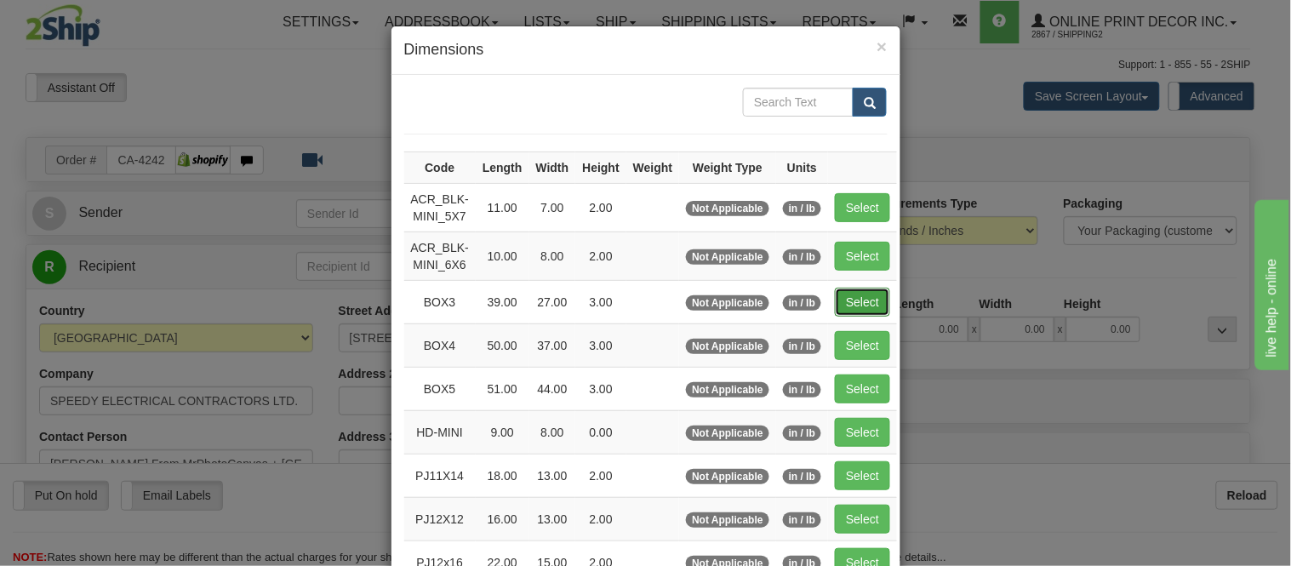
click at [853, 294] on button "Select" at bounding box center [862, 302] width 55 height 29
type input "BOX3"
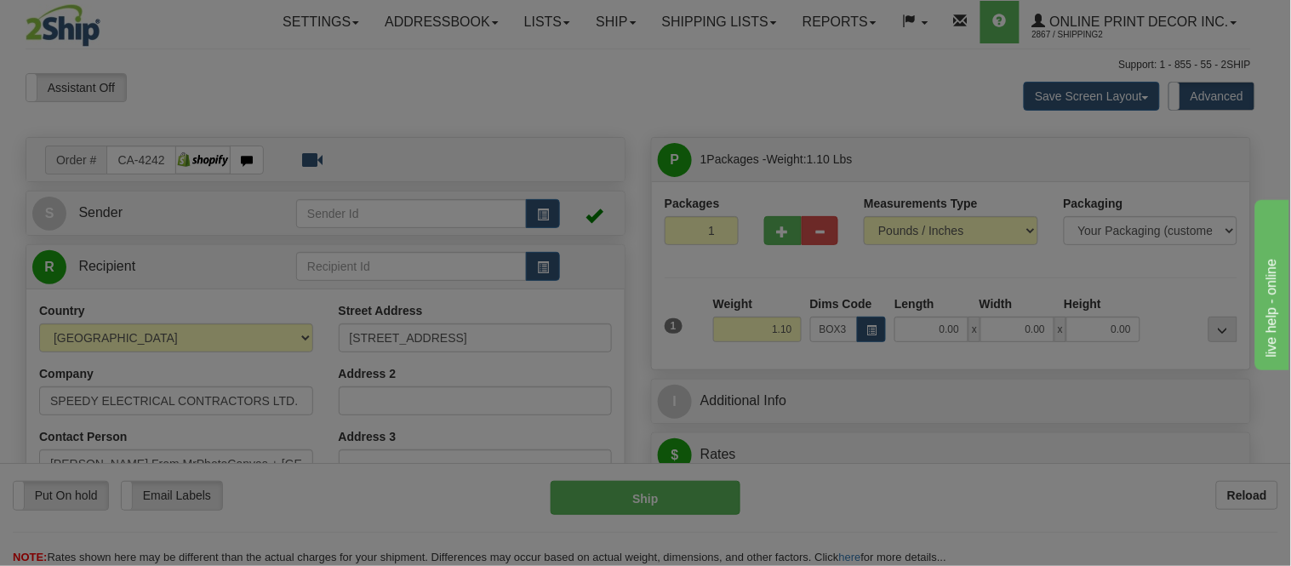
type input "39.00"
type input "27.00"
type input "3.00"
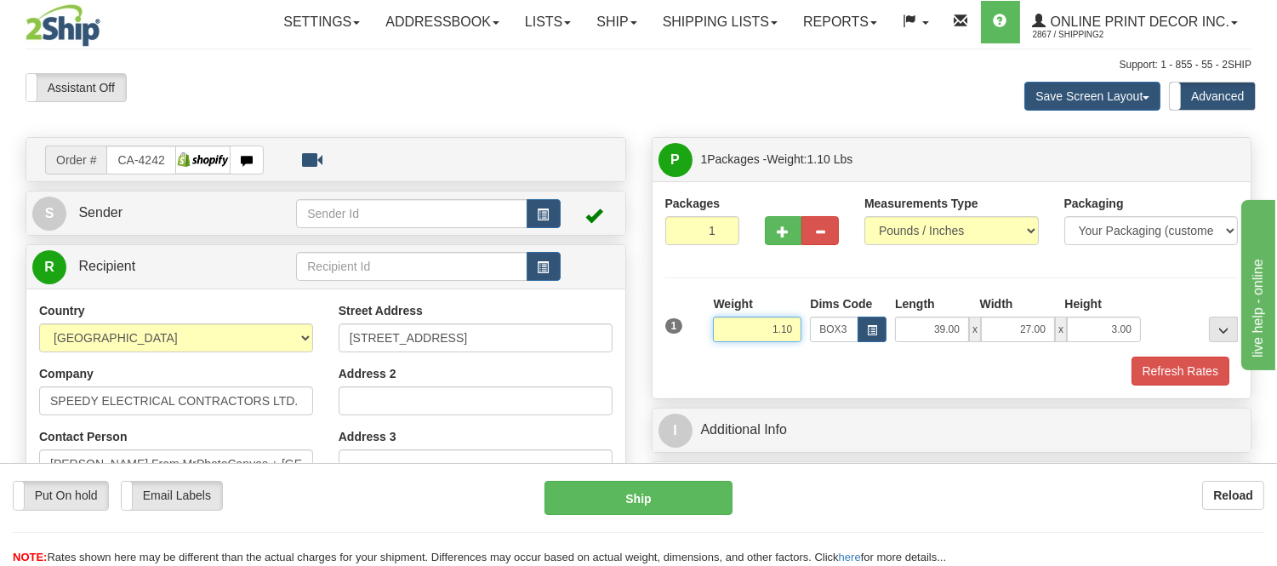
drag, startPoint x: 800, startPoint y: 328, endPoint x: 702, endPoint y: 351, distance: 100.5
click at [702, 351] on div "1 Weight 1.10 Dims Code BOX3" at bounding box center [952, 325] width 582 height 60
type input "13.98"
drag, startPoint x: 1049, startPoint y: 327, endPoint x: 995, endPoint y: 328, distance: 53.6
click at [995, 328] on input "27.00" at bounding box center [1018, 330] width 74 height 26
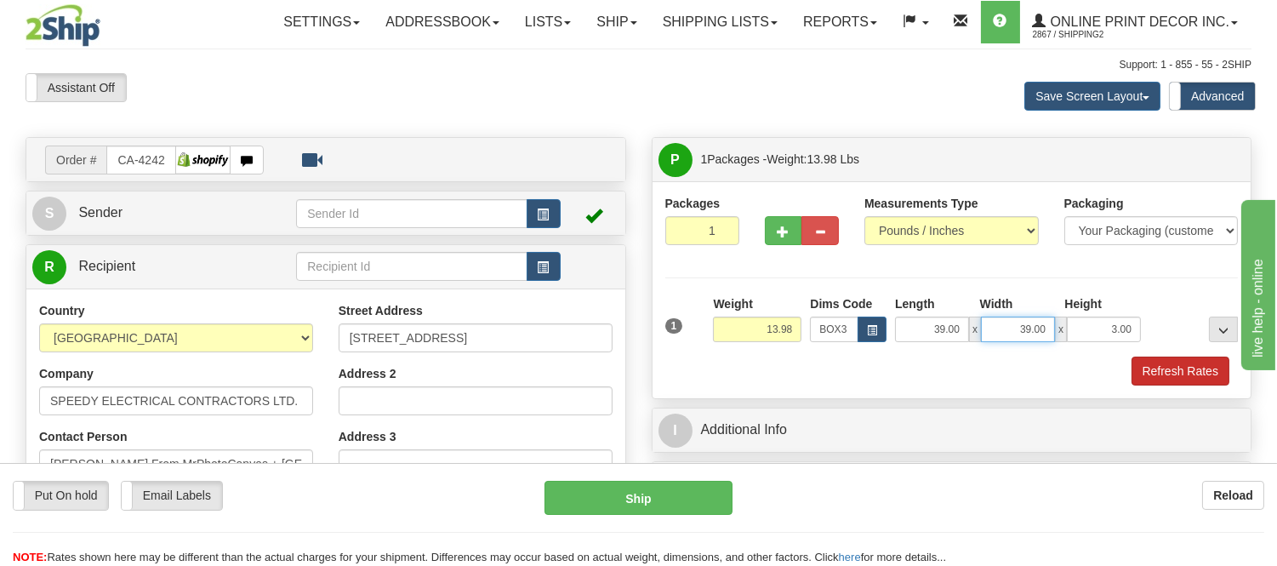
type input "39.00"
click at [1159, 376] on button "Refresh Rates" at bounding box center [1181, 370] width 98 height 29
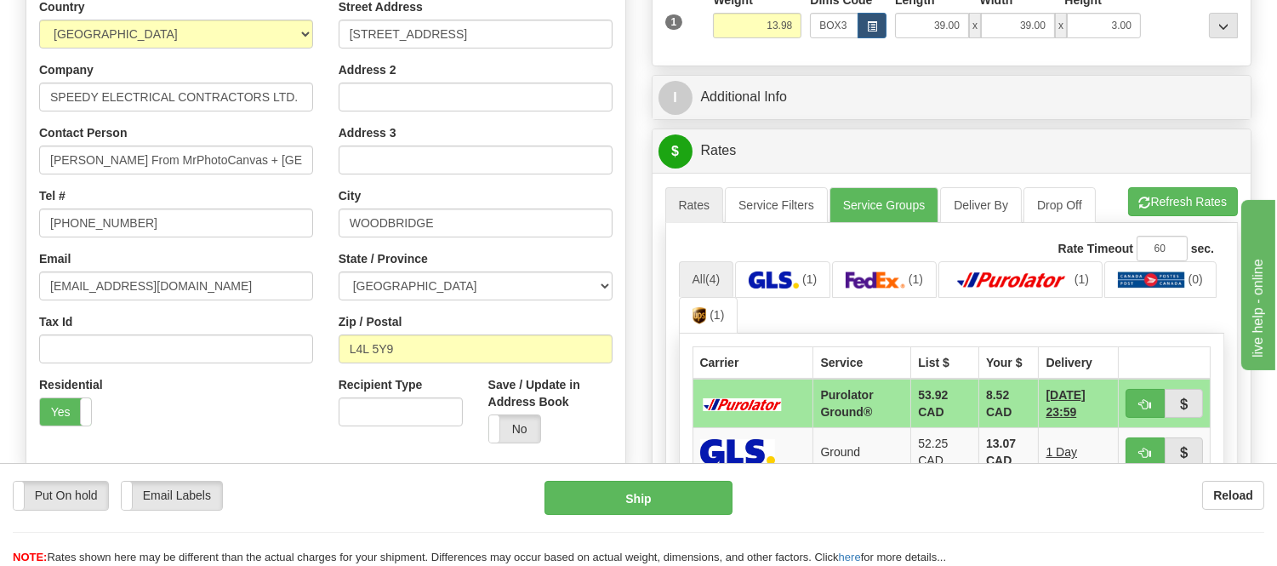
scroll to position [283, 0]
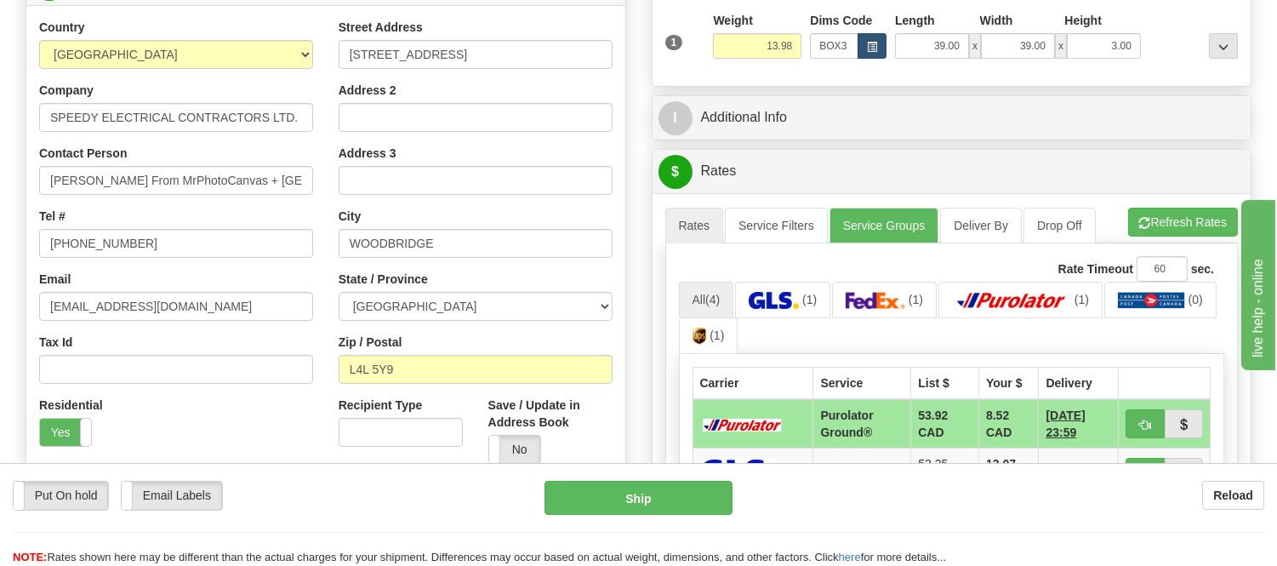
drag, startPoint x: 863, startPoint y: 61, endPoint x: 866, endPoint y: 48, distance: 13.2
click at [866, 49] on div "1 Weight 13.98 Dims Code x x" at bounding box center [952, 42] width 582 height 60
click at [867, 48] on span "button" at bounding box center [872, 47] width 10 height 9
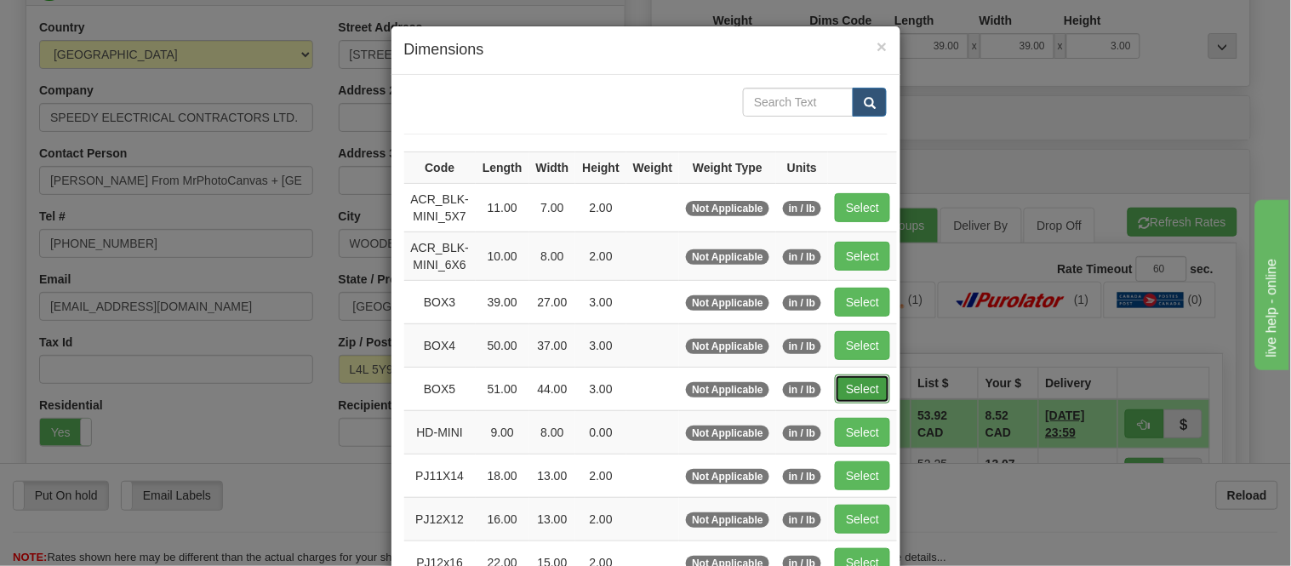
click at [847, 386] on button "Select" at bounding box center [862, 388] width 55 height 29
type input "BOX5"
type input "51.00"
type input "44.00"
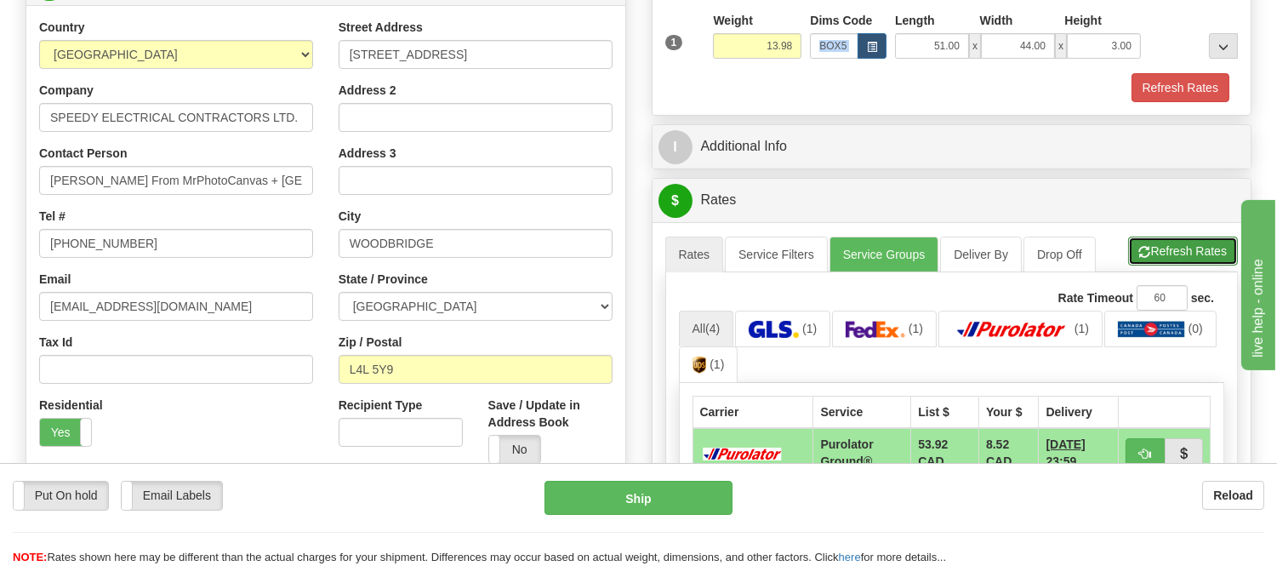
click at [1172, 247] on button "Refresh Rates" at bounding box center [1183, 251] width 110 height 29
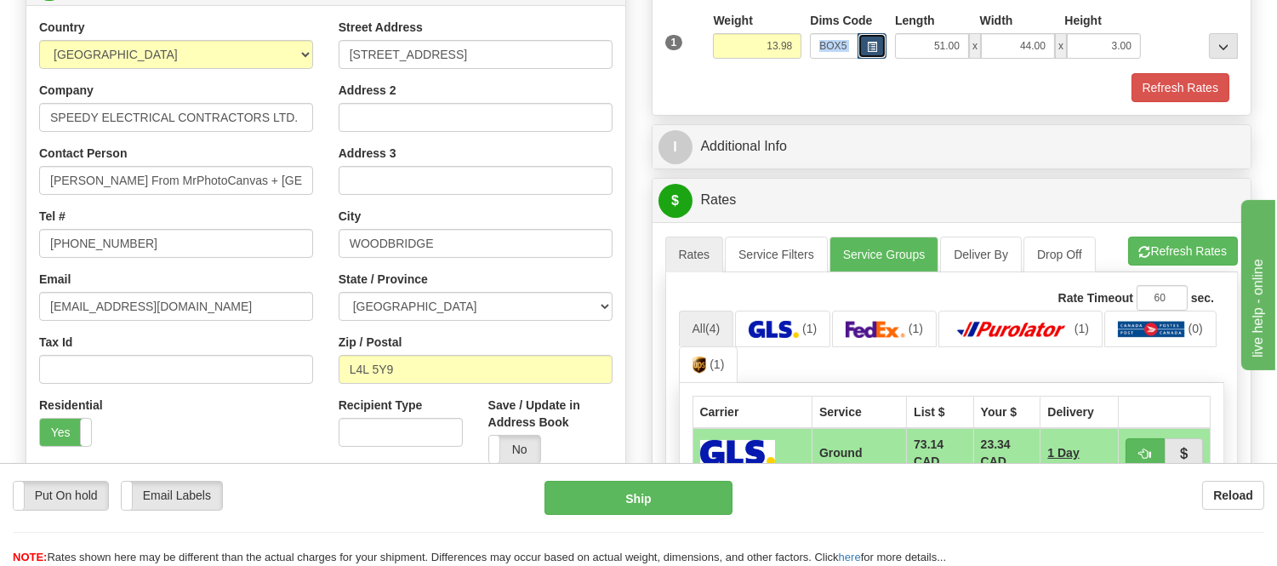
click at [874, 51] on span "button" at bounding box center [872, 47] width 10 height 9
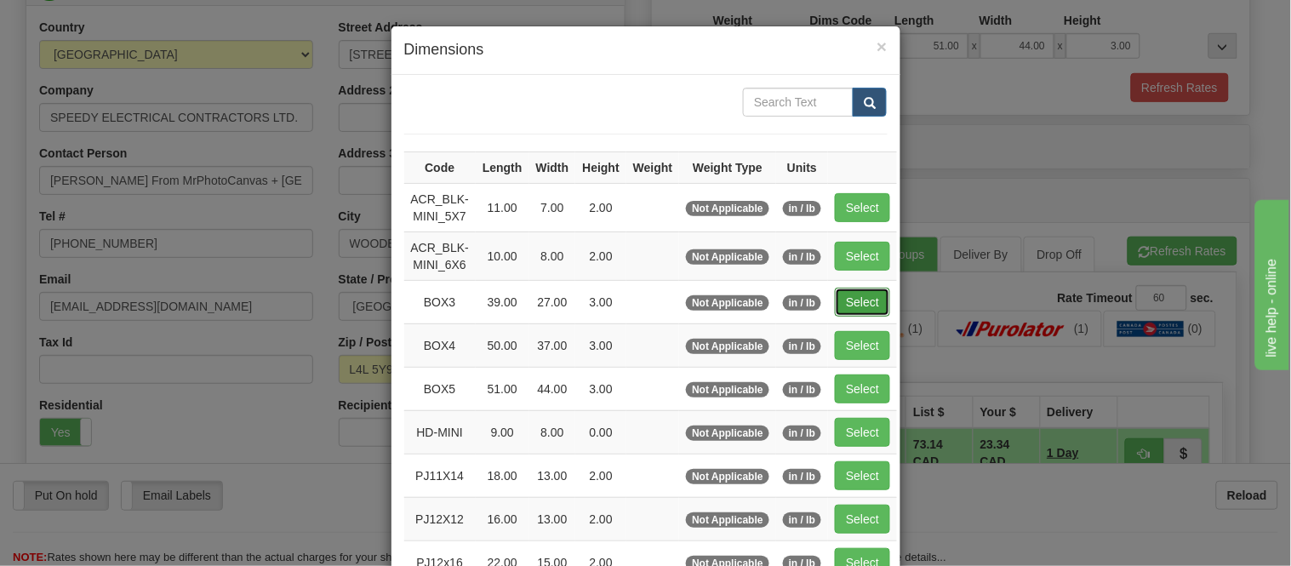
click at [848, 299] on button "Select" at bounding box center [862, 302] width 55 height 29
type input "BOX3"
type input "39.00"
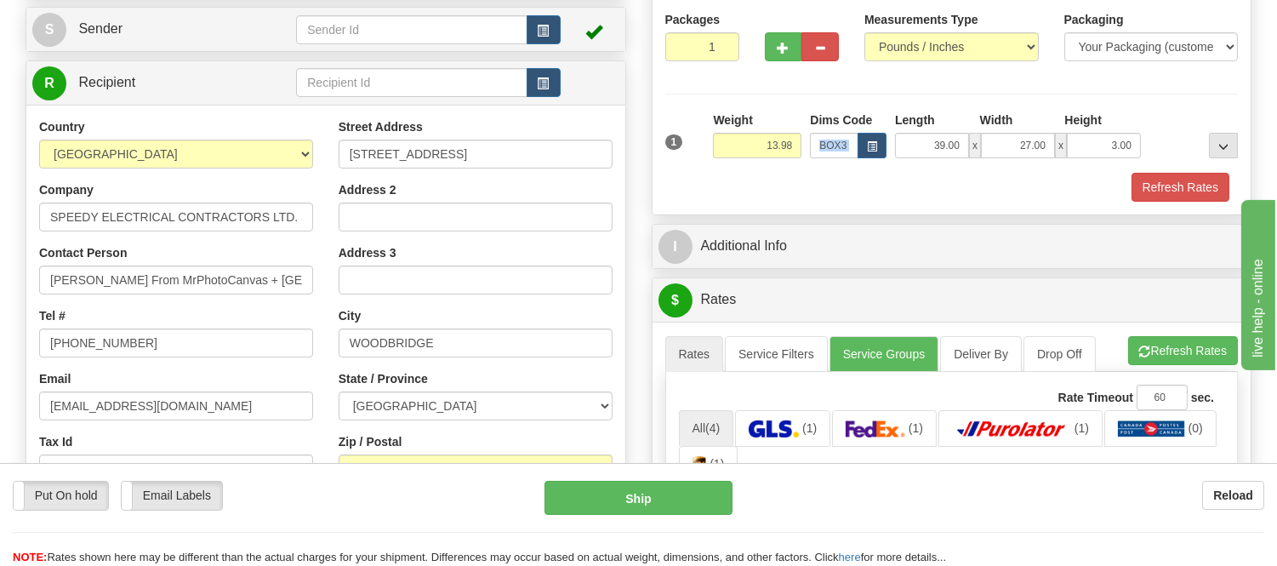
scroll to position [94, 0]
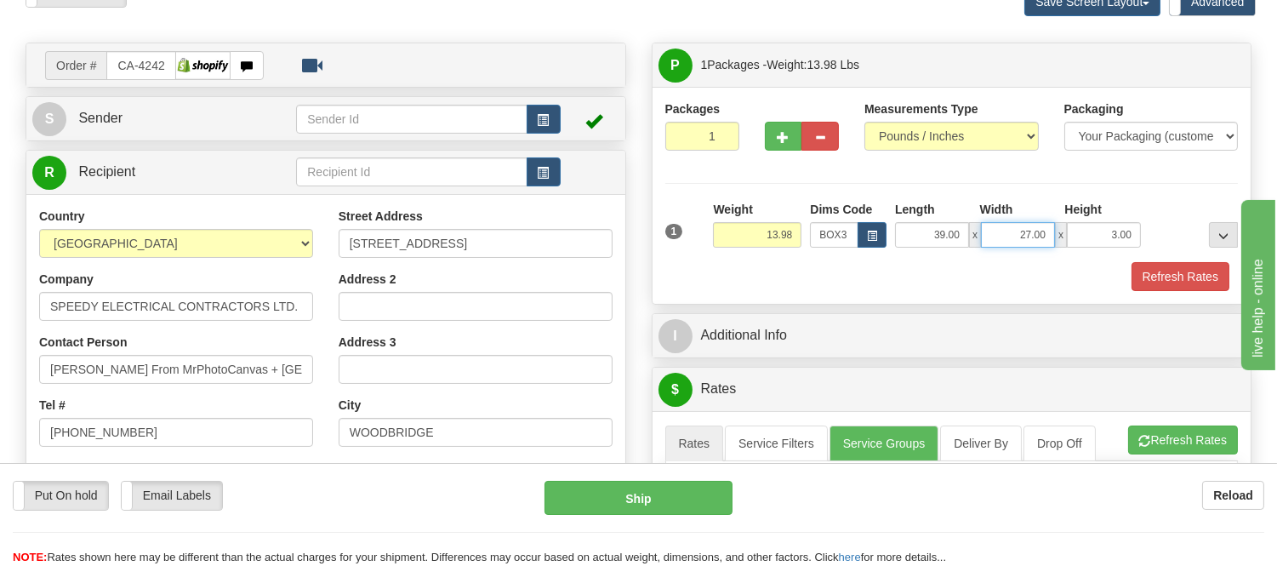
drag, startPoint x: 1050, startPoint y: 232, endPoint x: 959, endPoint y: 235, distance: 91.1
click at [959, 235] on div "39.00 x 27.00 x 3.00" at bounding box center [1018, 235] width 246 height 26
click button "Delete" at bounding box center [0, 0] width 0 height 0
type input "39.00"
click at [1169, 275] on button "Refresh Rates" at bounding box center [1181, 276] width 98 height 29
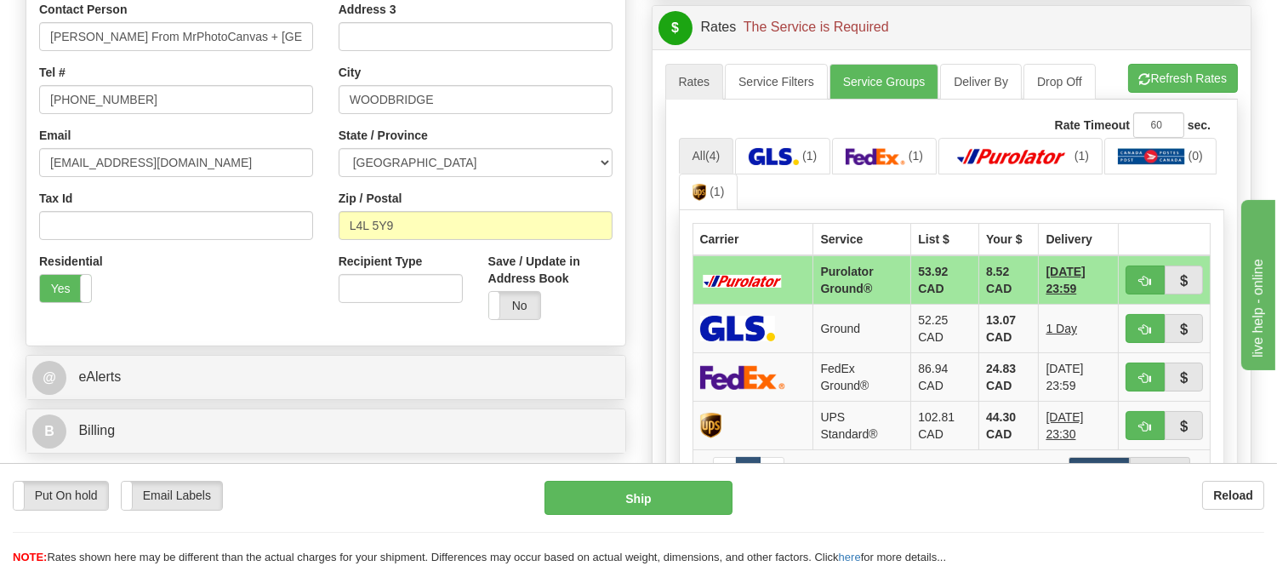
scroll to position [472, 0]
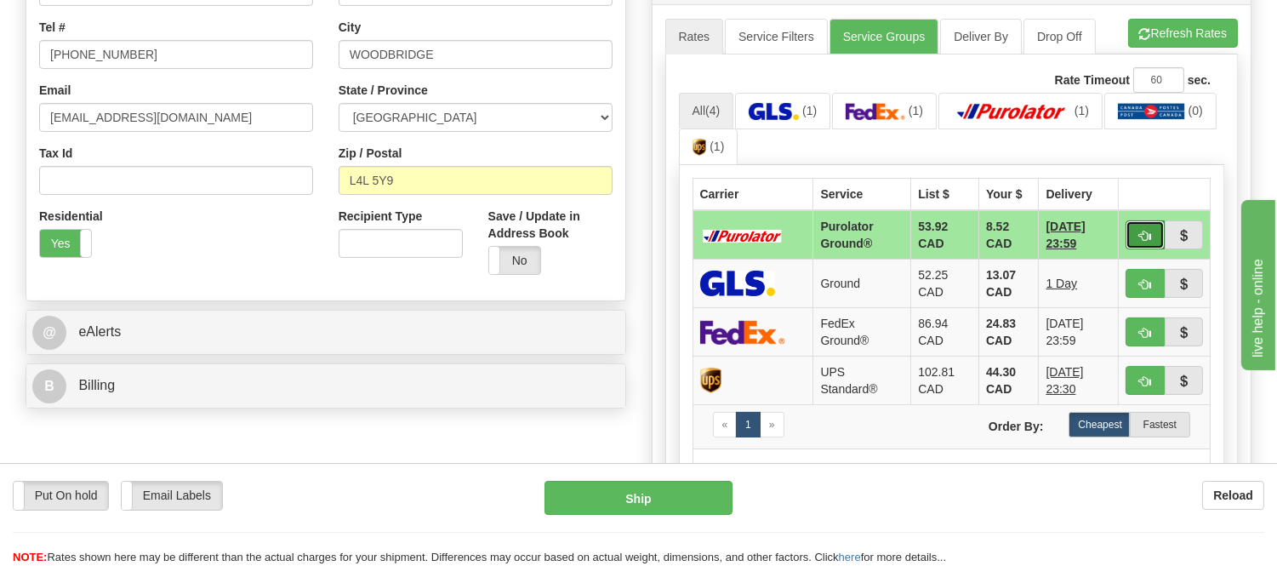
click at [1147, 232] on span "button" at bounding box center [1145, 236] width 12 height 11
type input "260"
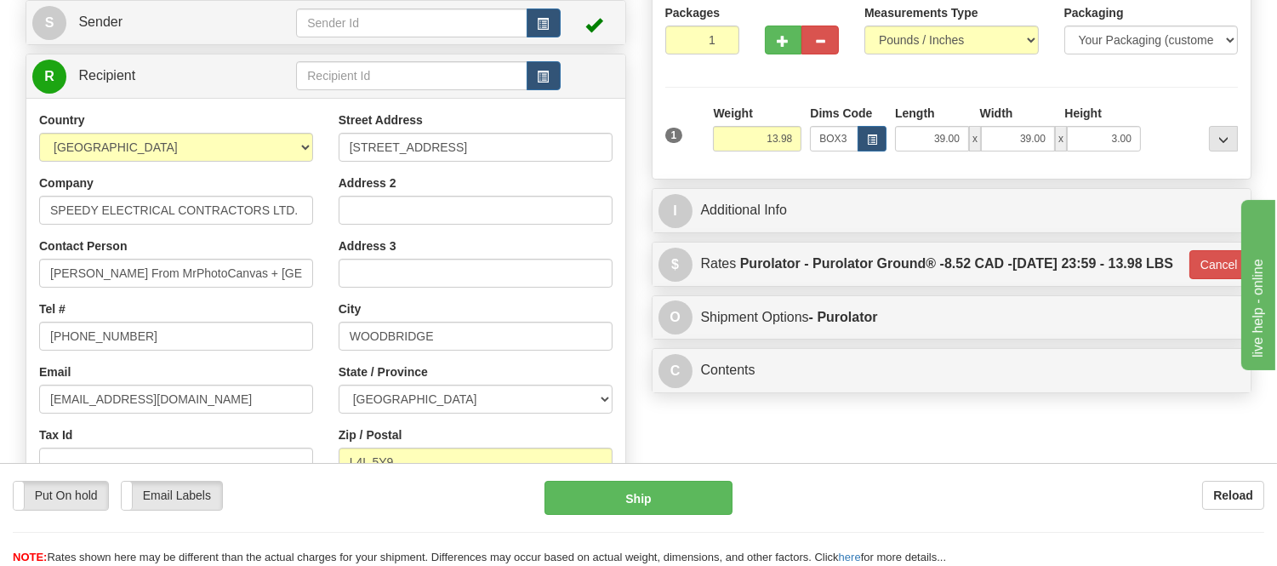
scroll to position [189, 0]
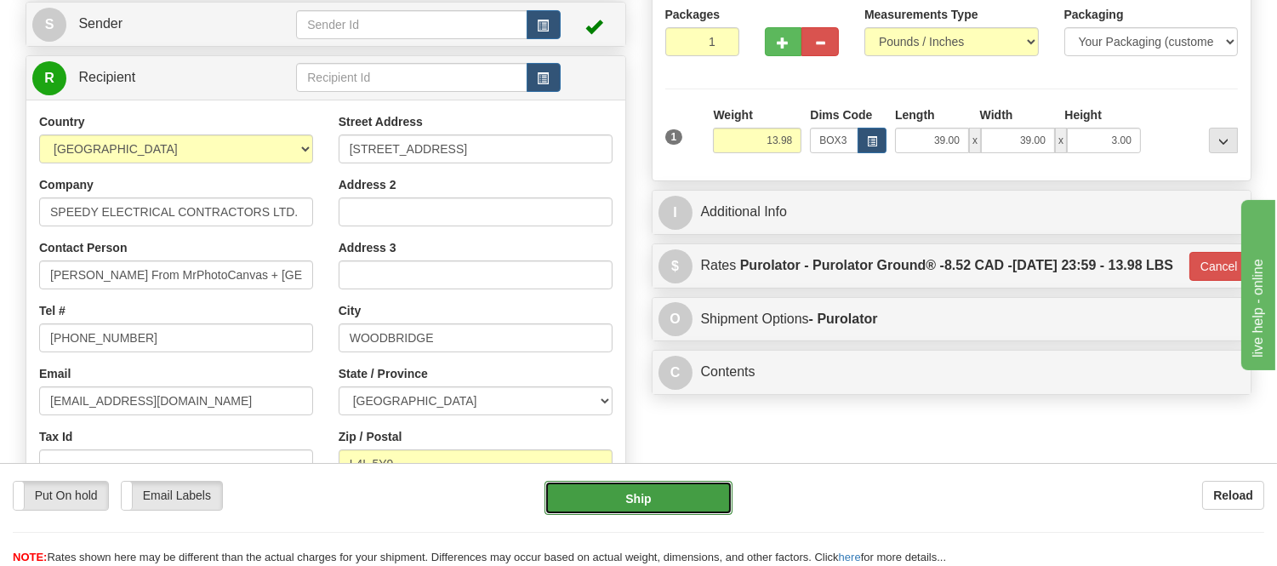
drag, startPoint x: 645, startPoint y: 493, endPoint x: 657, endPoint y: 493, distance: 11.9
click at [657, 493] on button "Ship" at bounding box center [638, 498] width 187 height 34
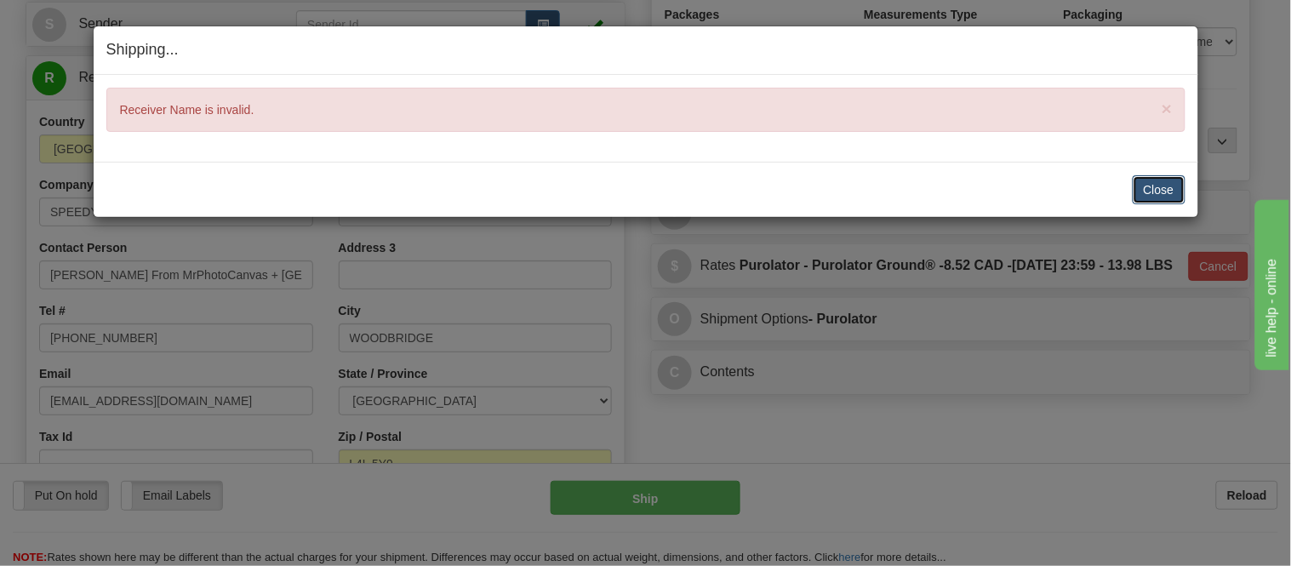
click at [1161, 177] on button "Close" at bounding box center [1158, 189] width 53 height 29
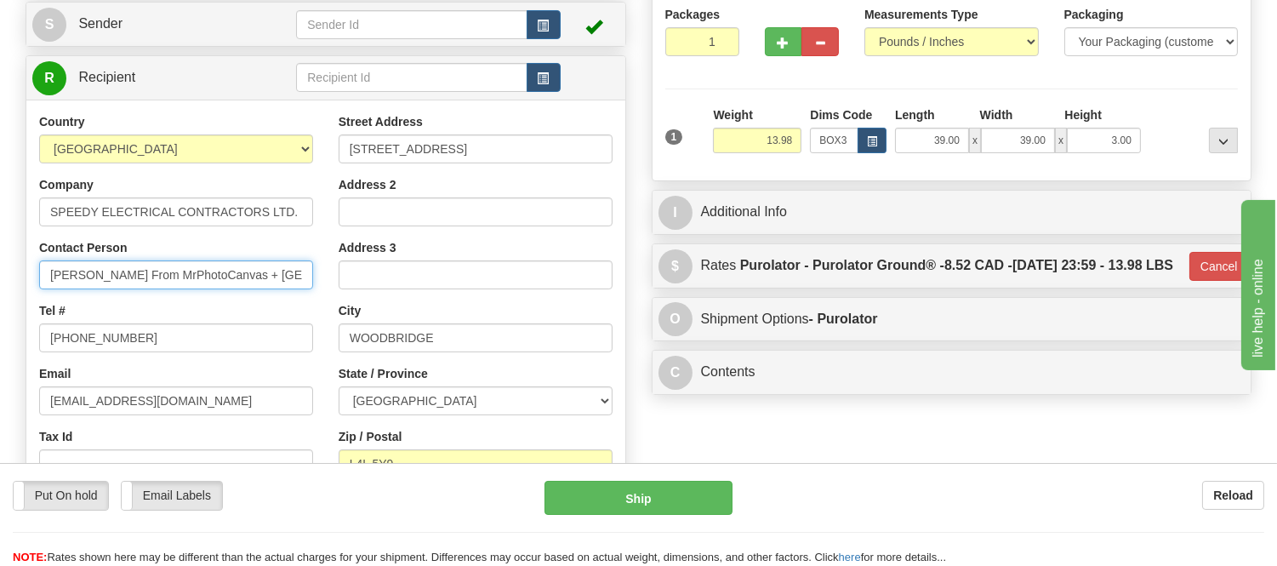
scroll to position [0, 31]
drag, startPoint x: 136, startPoint y: 274, endPoint x: 292, endPoint y: 310, distance: 159.8
click at [298, 313] on div "Country AFGHANISTAN ALAND ISLANDS ALBANIA ALGERIA AMERICAN SAMOA ANDORRA ANGOLA…" at bounding box center [175, 333] width 299 height 441
type input "Daniel Passero y"
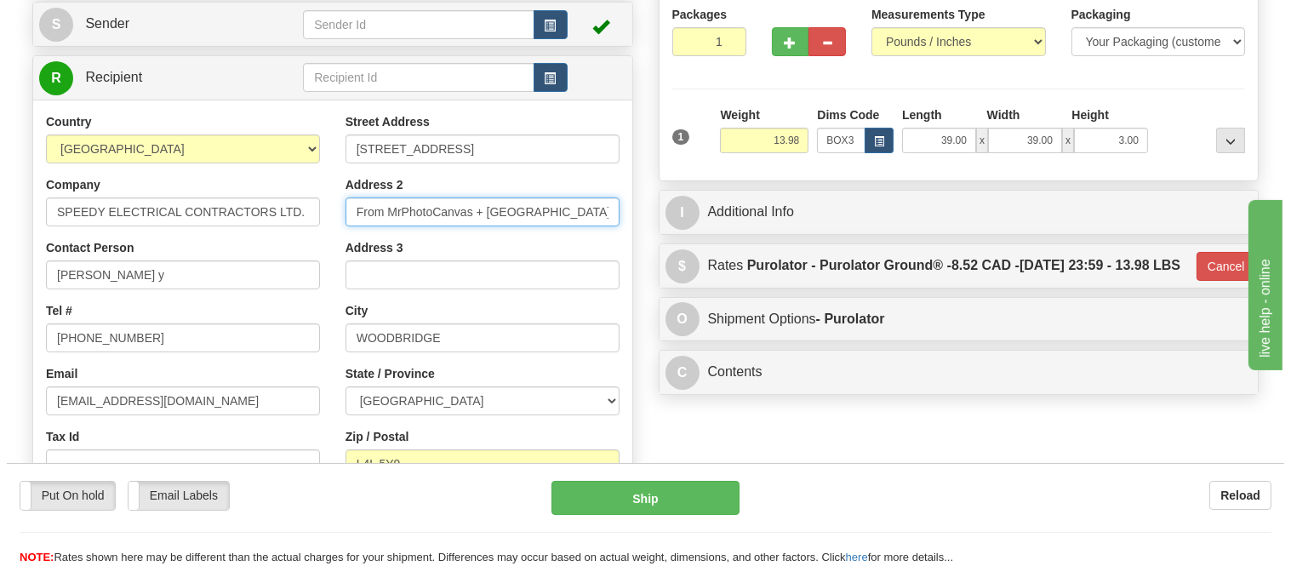
scroll to position [0, 0]
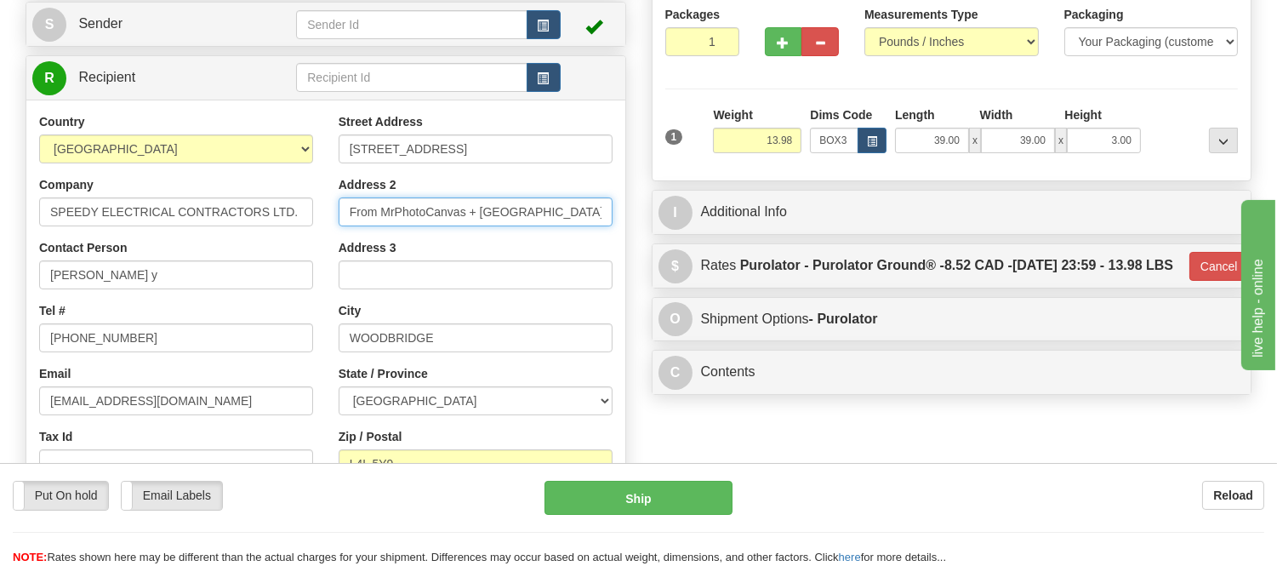
type input "From MrPhotoCanvas + richmondda"
click at [491, 180] on div "Address 2 From MrPhotoCanvas + richmondda" at bounding box center [476, 201] width 274 height 50
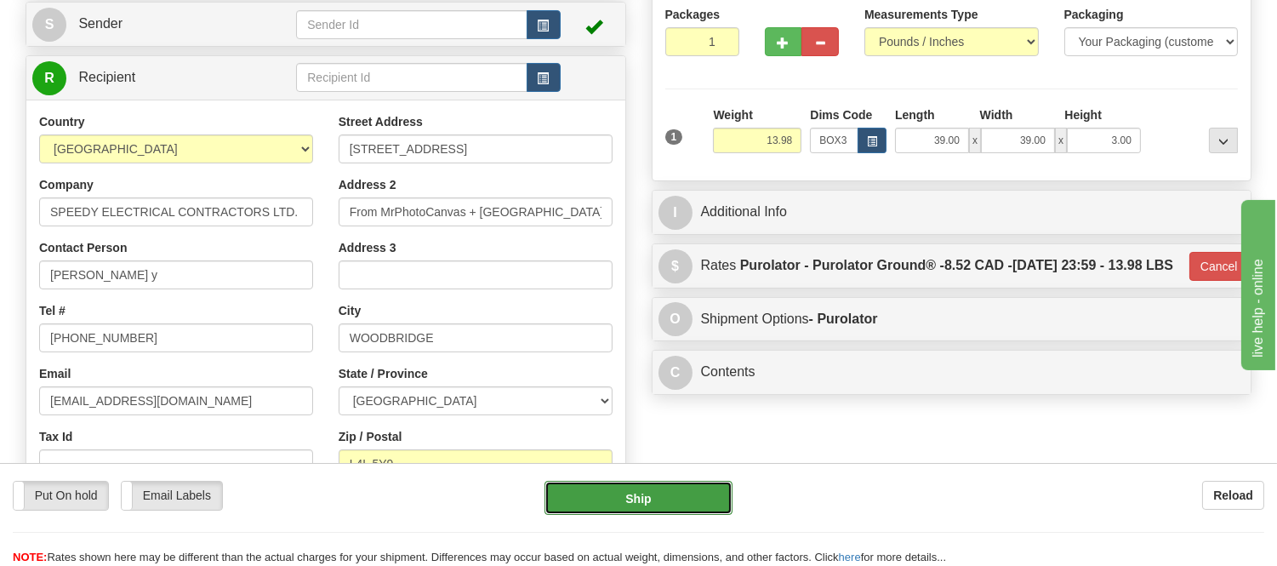
click at [691, 504] on button "Ship" at bounding box center [638, 498] width 187 height 34
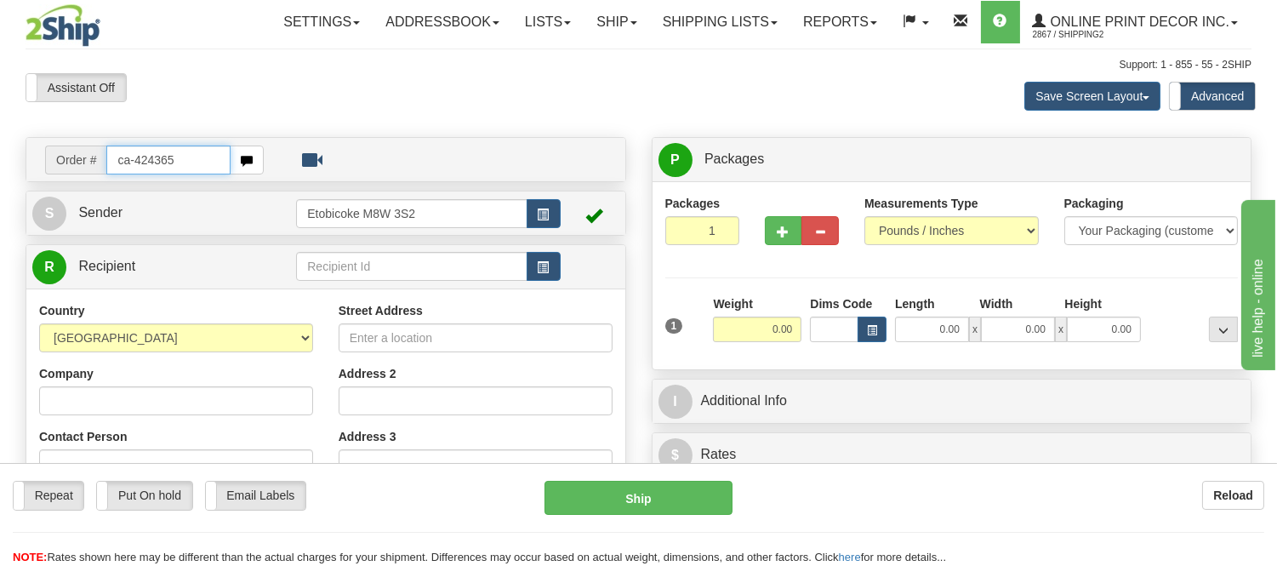
type input "ca-424365"
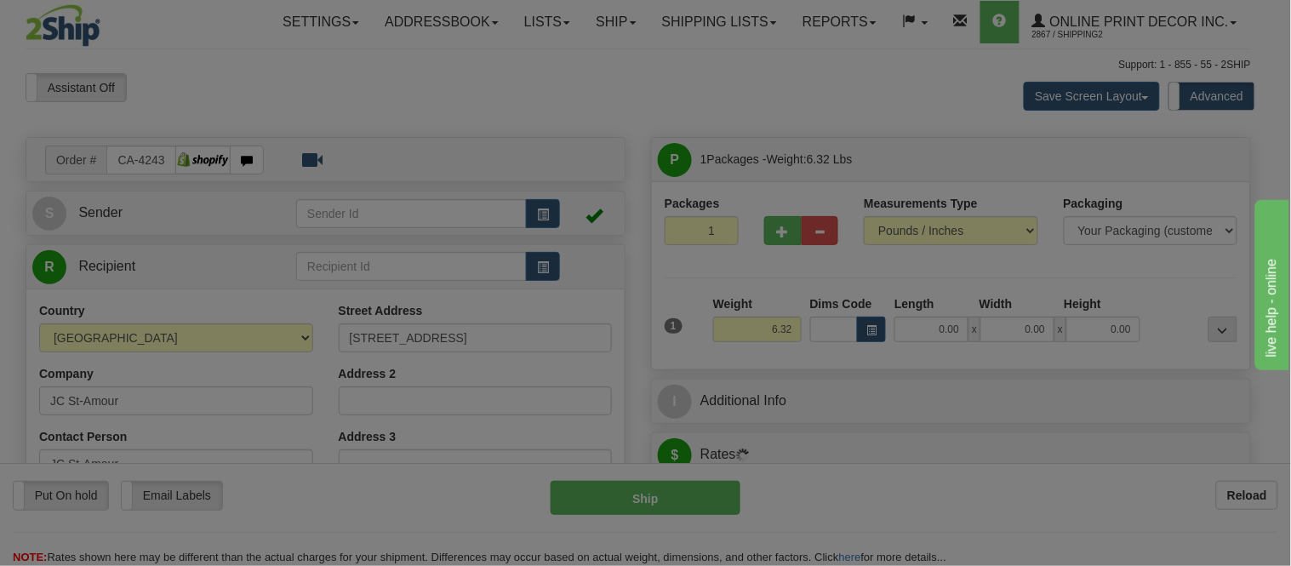
type input "[GEOGRAPHIC_DATA]"
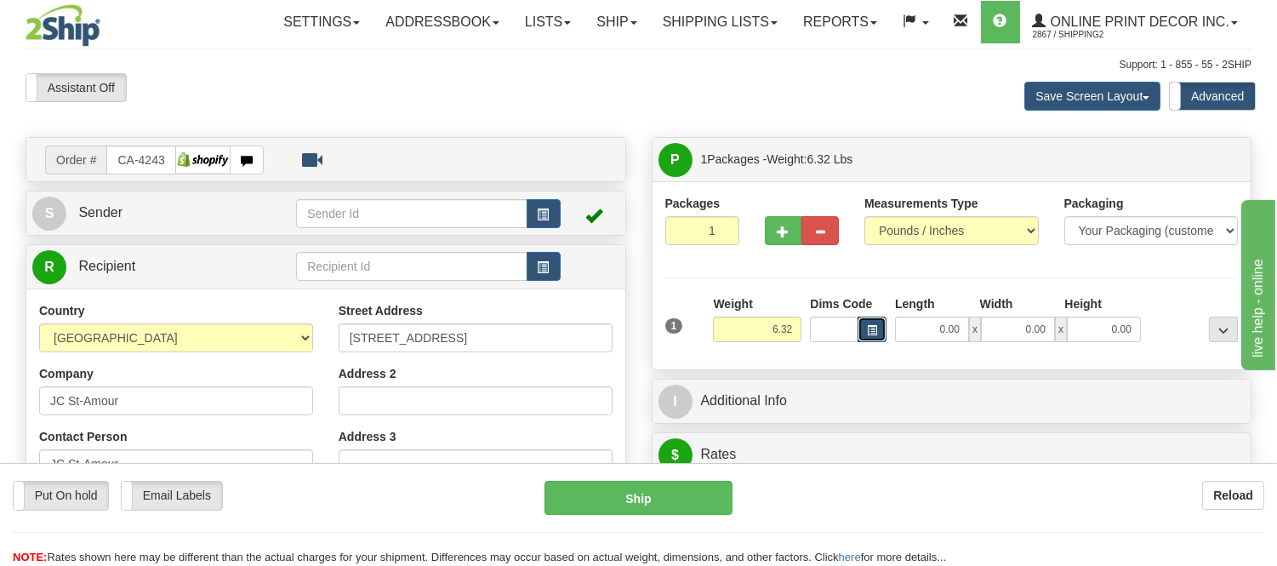
click at [876, 330] on span "button" at bounding box center [872, 330] width 10 height 9
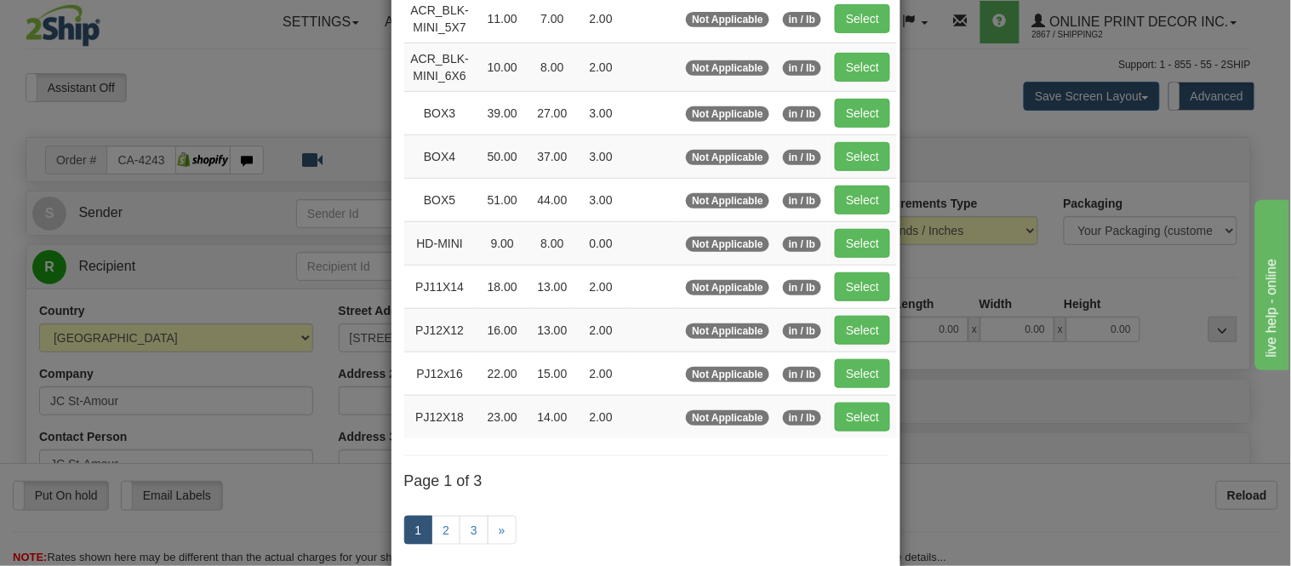
scroll to position [283, 0]
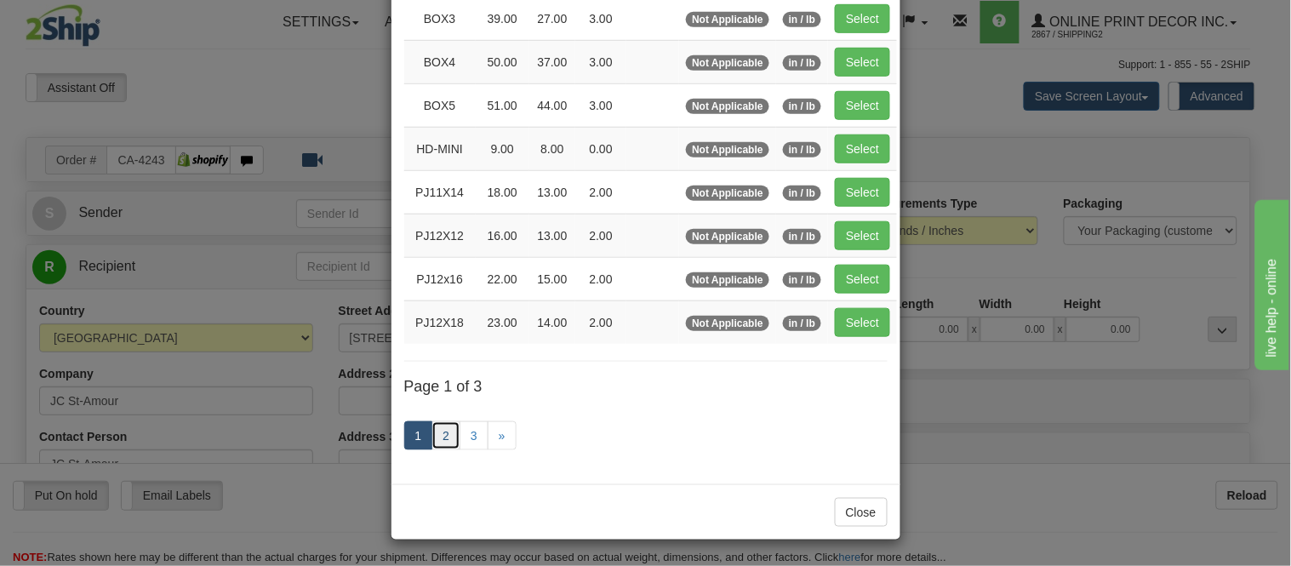
click at [435, 432] on link "2" at bounding box center [445, 435] width 29 height 29
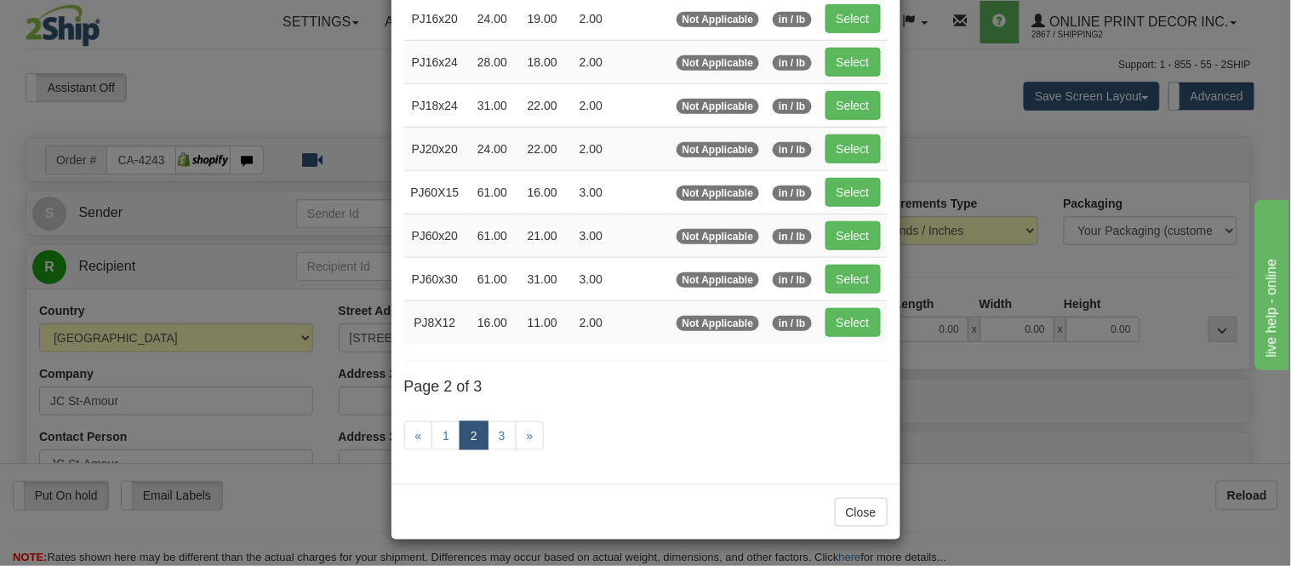
scroll to position [182, 0]
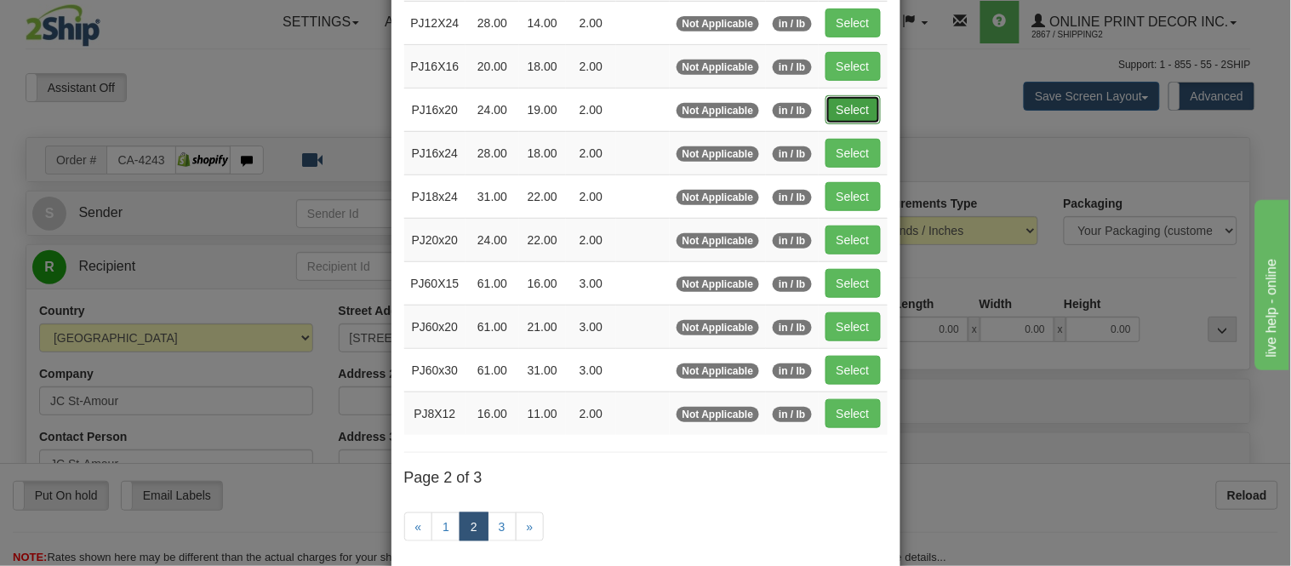
click at [853, 111] on button "Select" at bounding box center [852, 109] width 55 height 29
type input "PJ16x20"
type input "24.00"
type input "19.00"
type input "2.00"
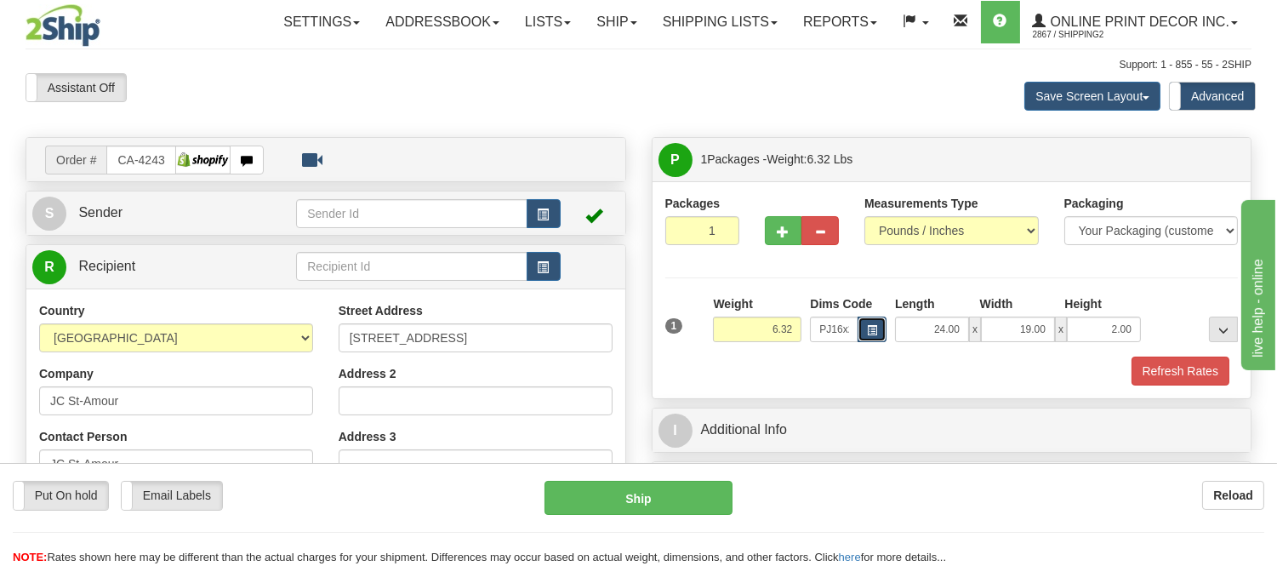
click at [871, 328] on span "button" at bounding box center [872, 330] width 10 height 9
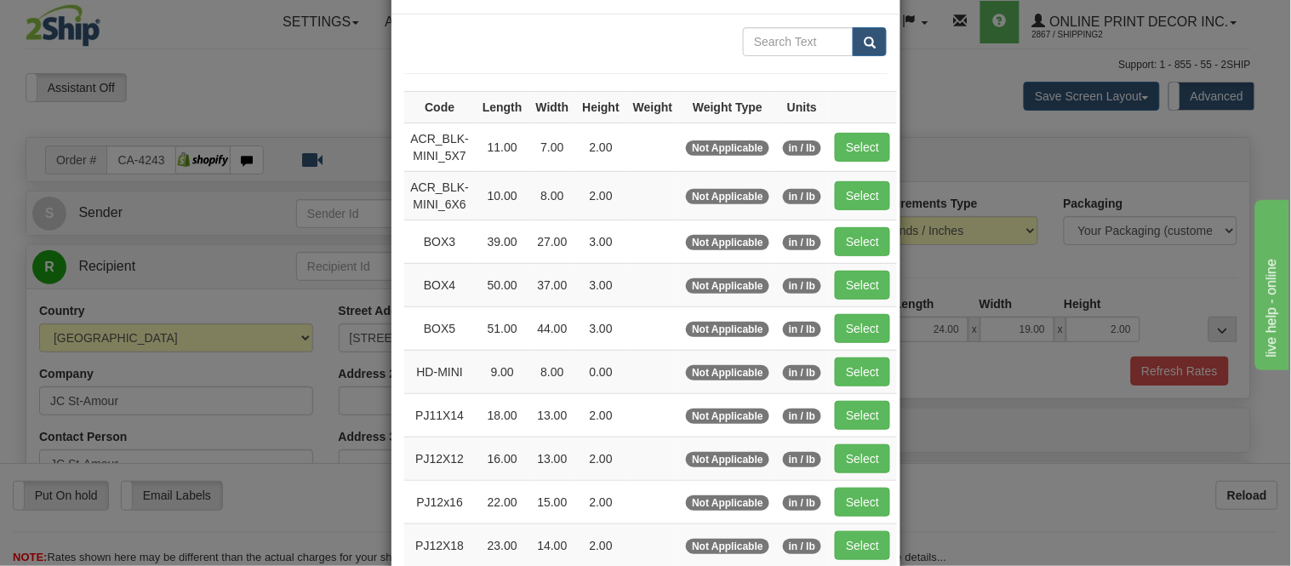
scroll to position [283, 0]
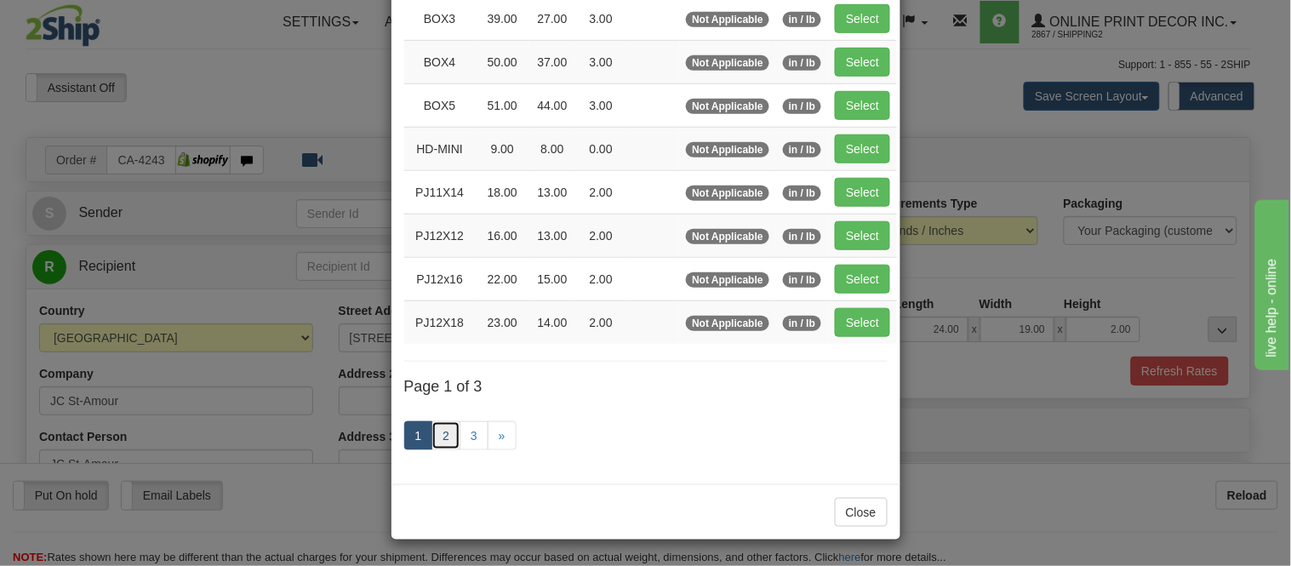
click at [444, 431] on link "2" at bounding box center [445, 435] width 29 height 29
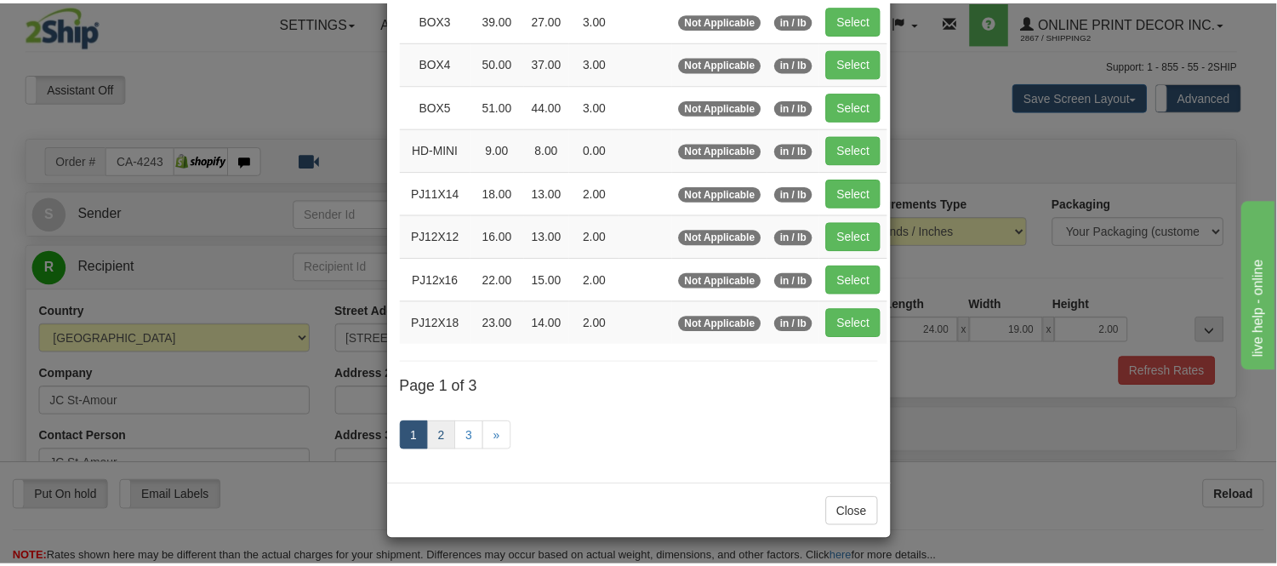
scroll to position [277, 0]
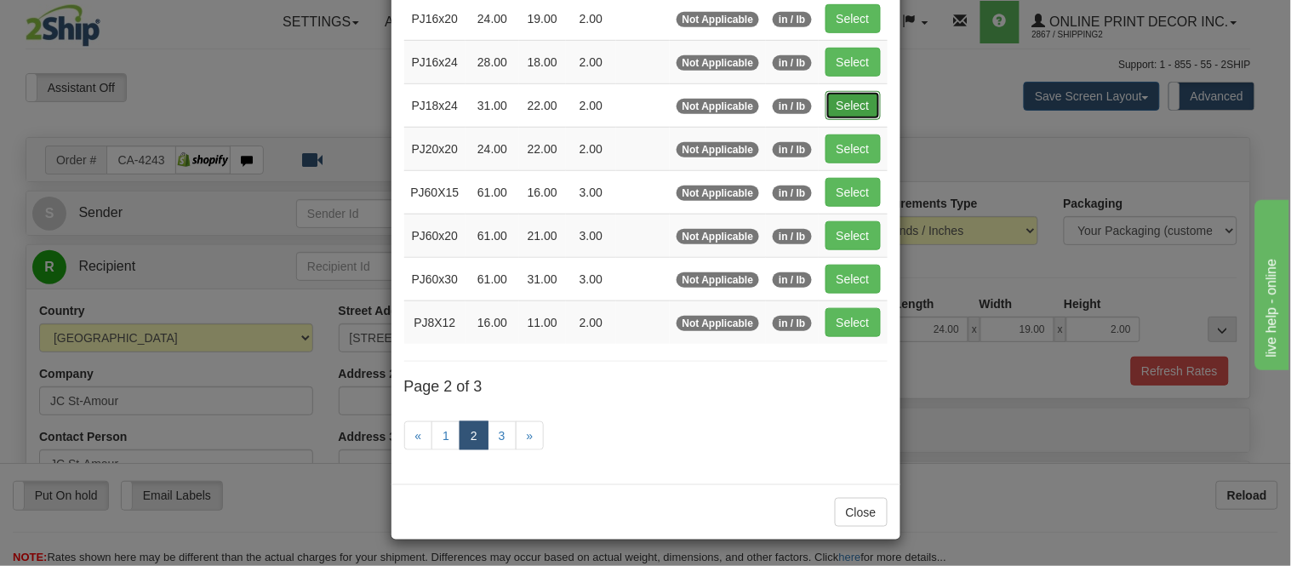
click at [866, 98] on button "Select" at bounding box center [852, 105] width 55 height 29
type input "PJ18x24"
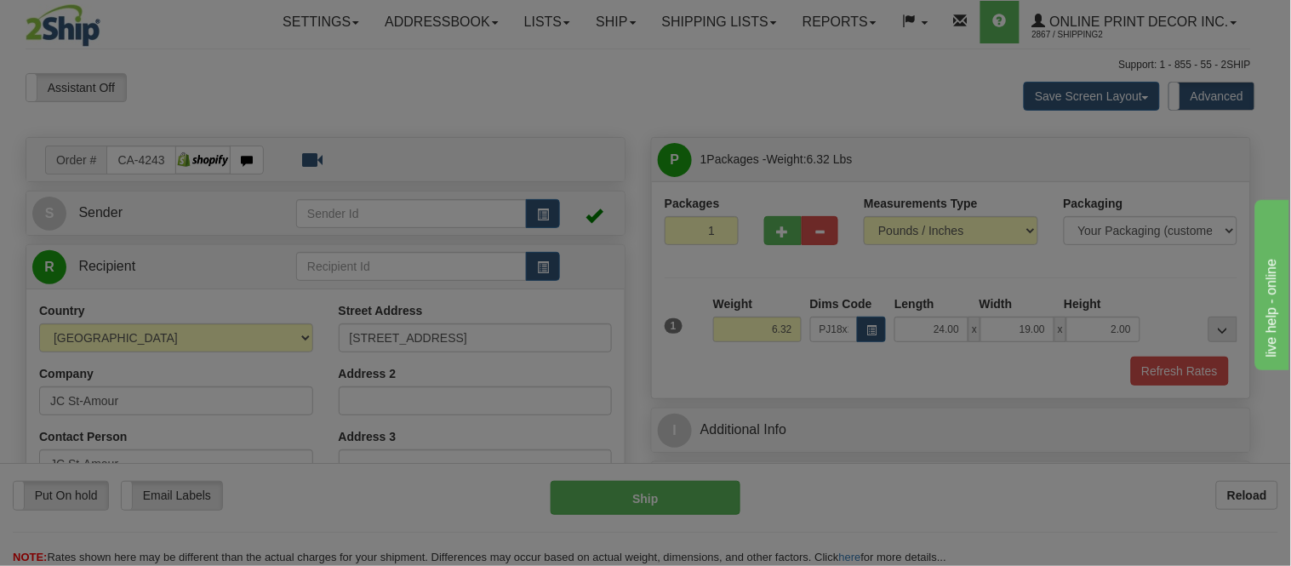
type input "31.00"
type input "22.00"
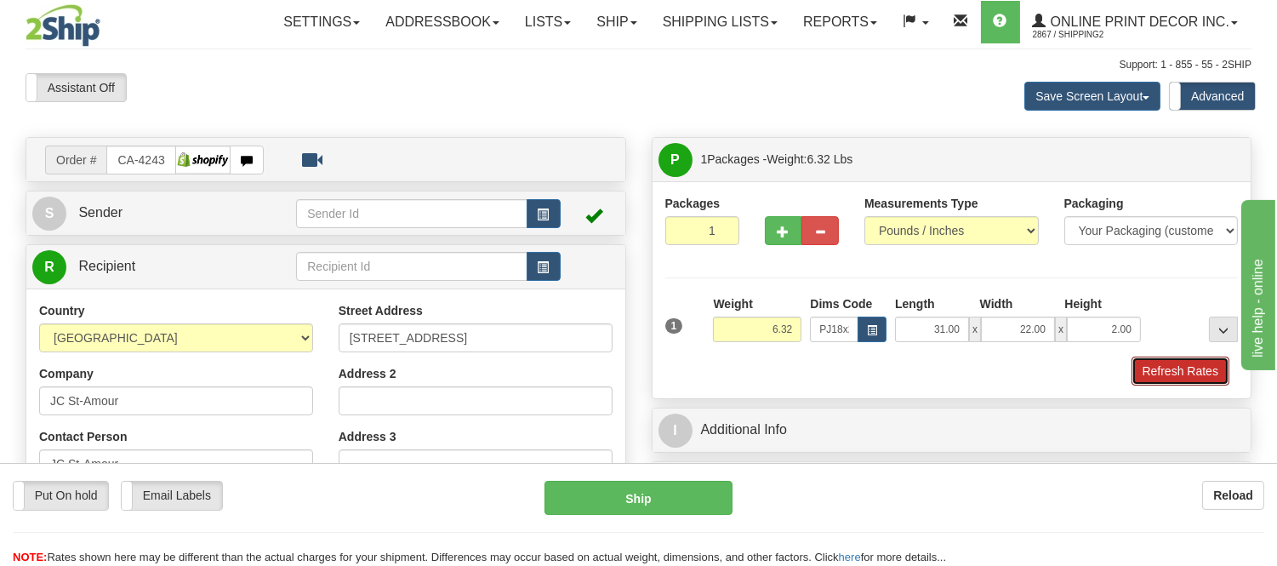
drag, startPoint x: 1164, startPoint y: 375, endPoint x: 1172, endPoint y: 301, distance: 74.5
click at [1172, 301] on div "1 Weight 6.32 Dims Code PJ18x24 Length Width Height x x" at bounding box center [951, 340] width 573 height 90
drag, startPoint x: 1134, startPoint y: 323, endPoint x: 1072, endPoint y: 334, distance: 62.9
click at [1072, 334] on input "2.00" at bounding box center [1104, 330] width 74 height 26
click button "Delete" at bounding box center [0, 0] width 0 height 0
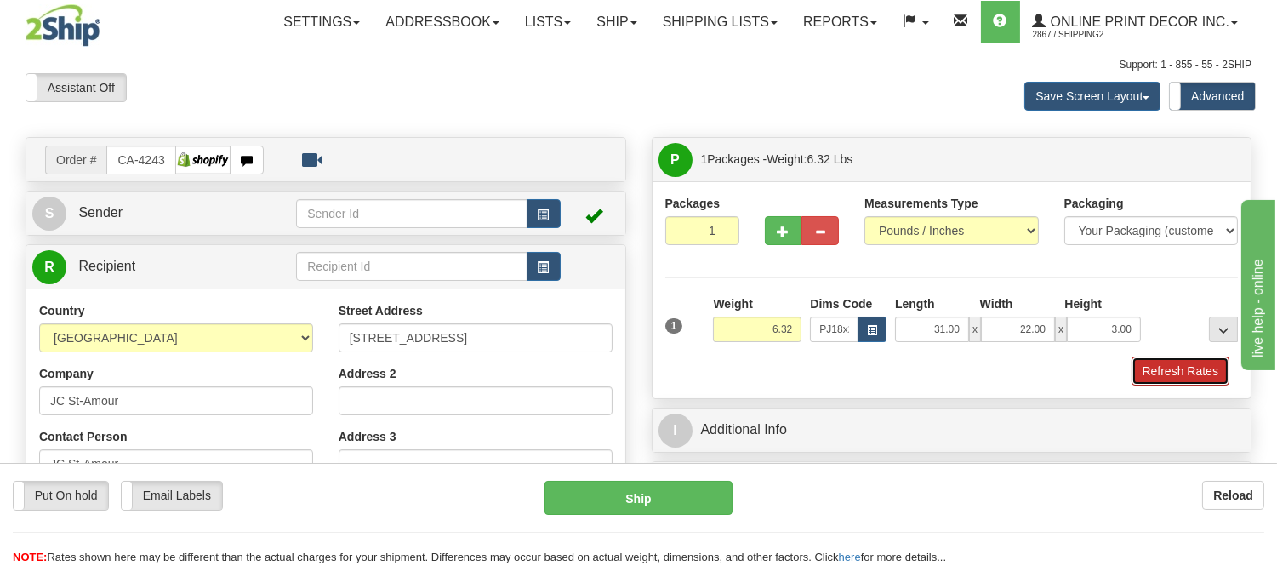
click at [1175, 367] on button "Refresh Rates" at bounding box center [1181, 370] width 98 height 29
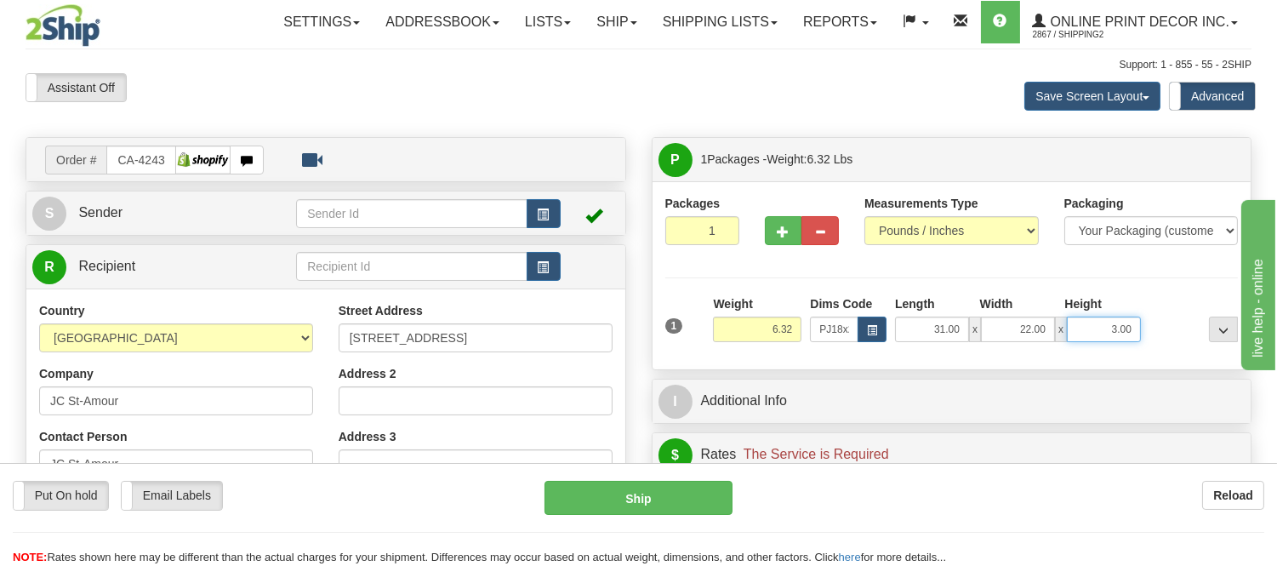
drag, startPoint x: 1138, startPoint y: 329, endPoint x: 1093, endPoint y: 334, distance: 45.4
click at [1093, 334] on input "3.00" at bounding box center [1104, 330] width 74 height 26
click button "Delete" at bounding box center [0, 0] width 0 height 0
type input "4.00"
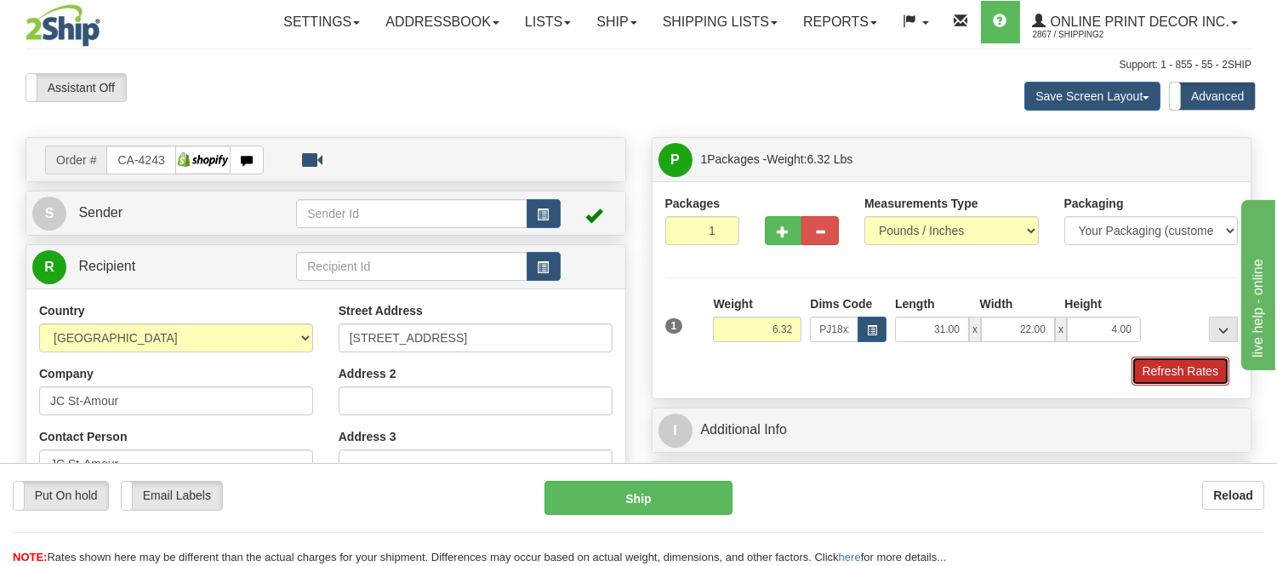
click at [1166, 374] on button "Refresh Rates" at bounding box center [1181, 370] width 98 height 29
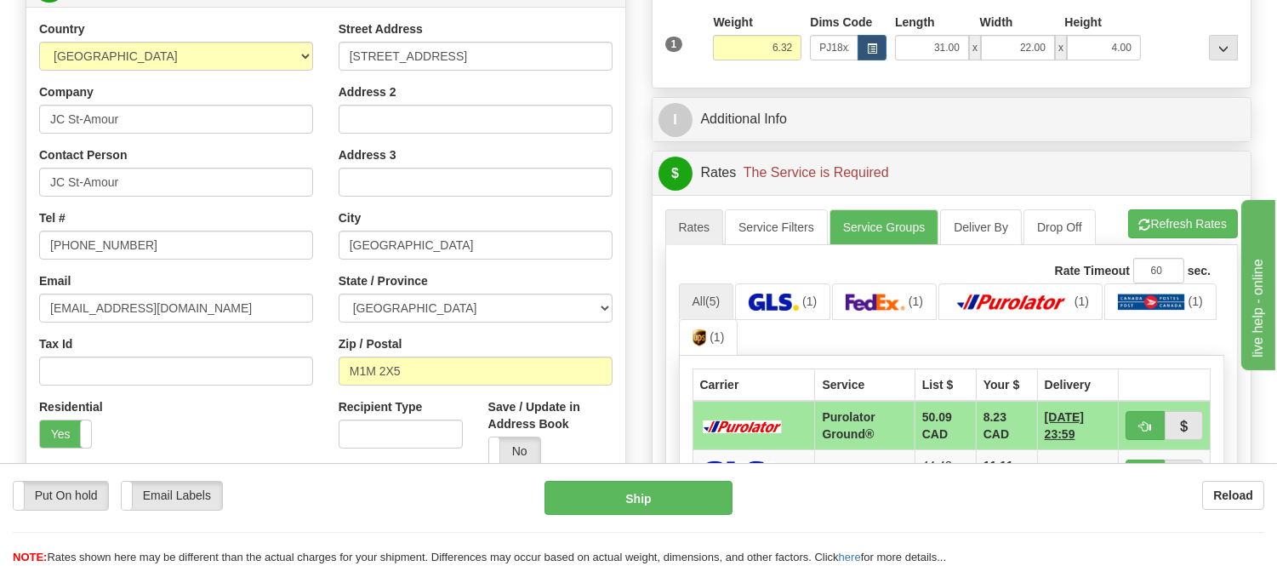
scroll to position [283, 0]
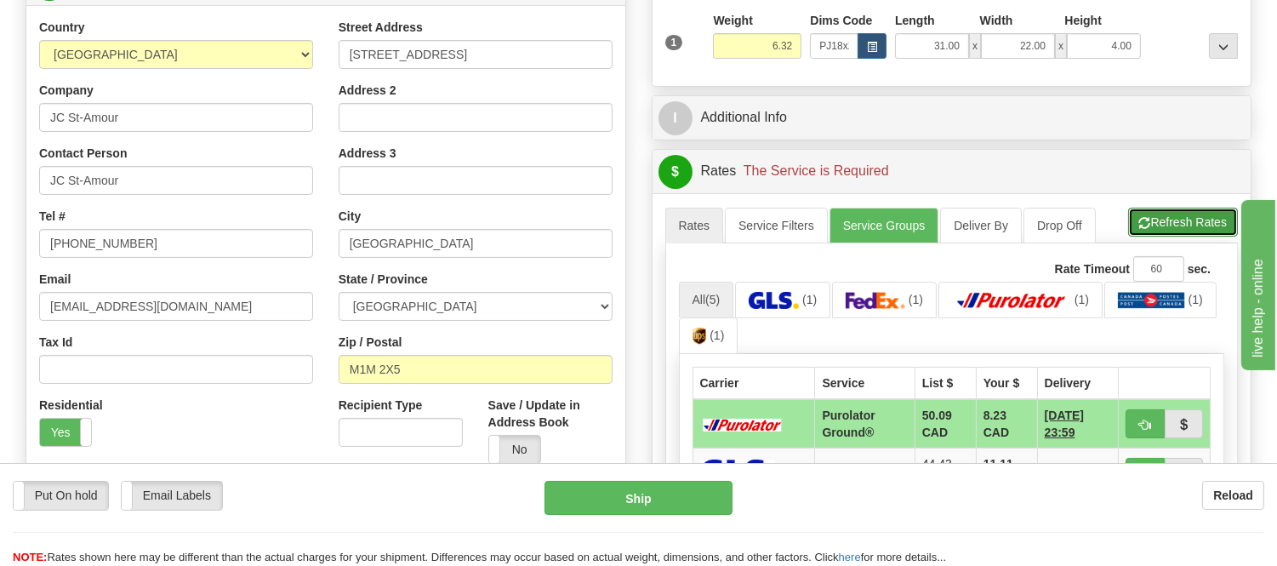
click at [1198, 214] on button "Refresh Rates" at bounding box center [1183, 222] width 110 height 29
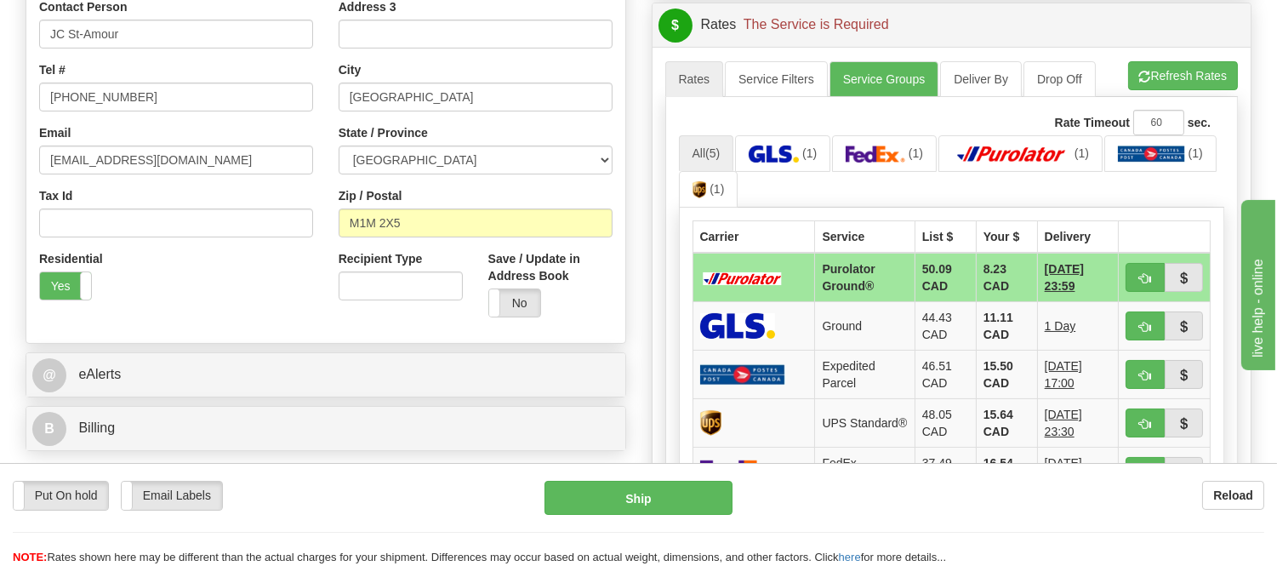
scroll to position [472, 0]
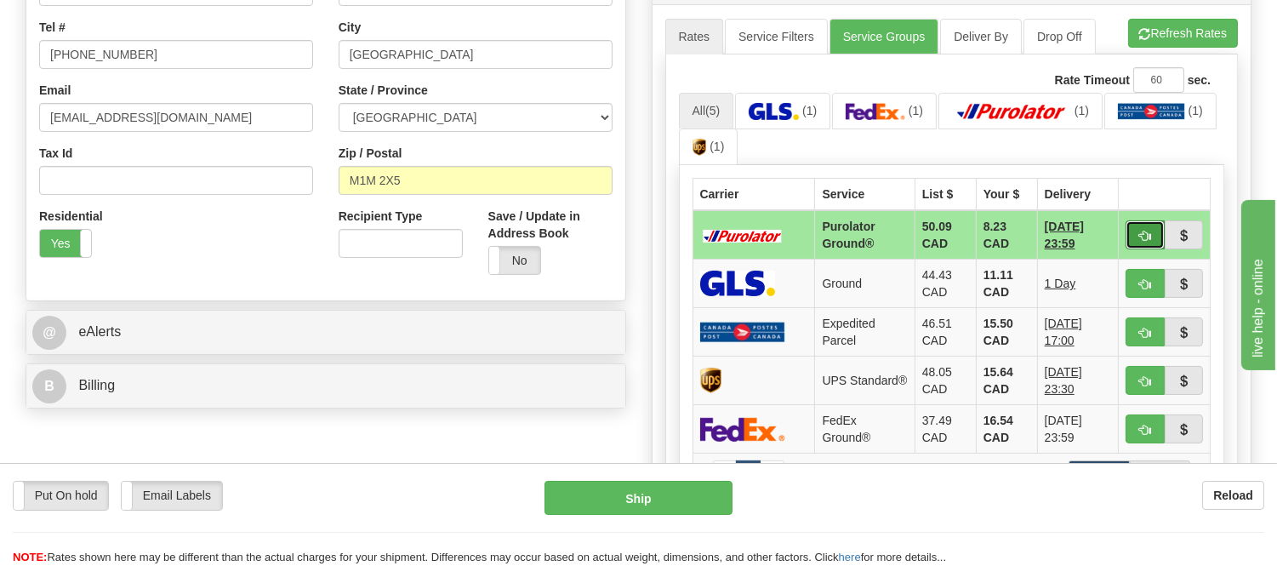
click at [1143, 231] on span "button" at bounding box center [1145, 236] width 12 height 11
type input "260"
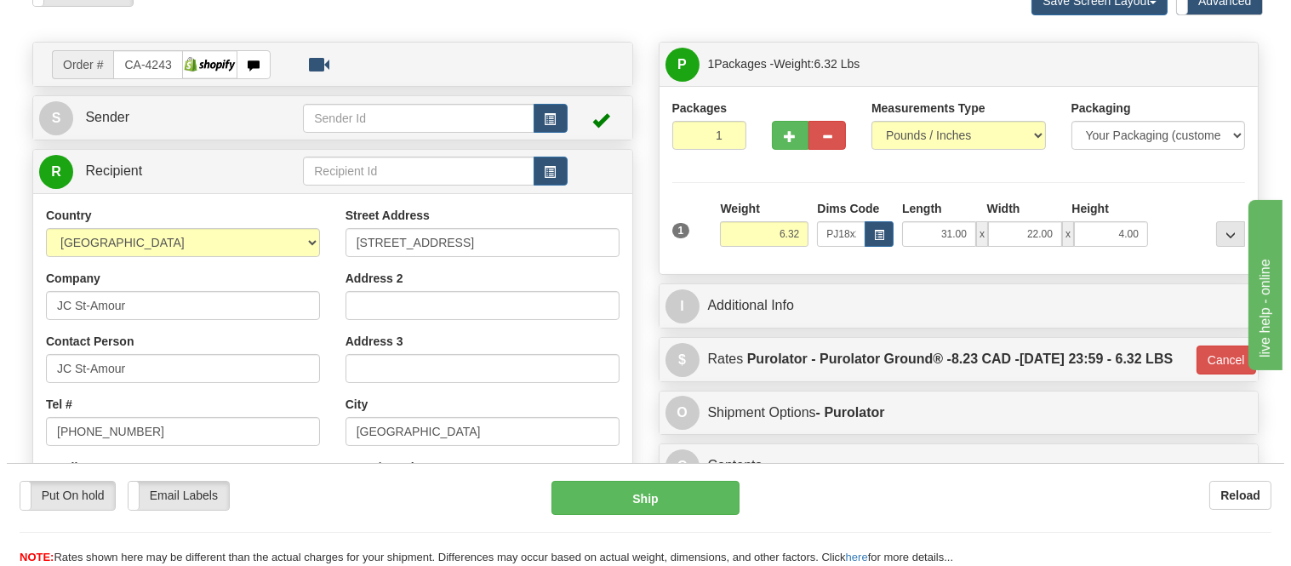
scroll to position [94, 0]
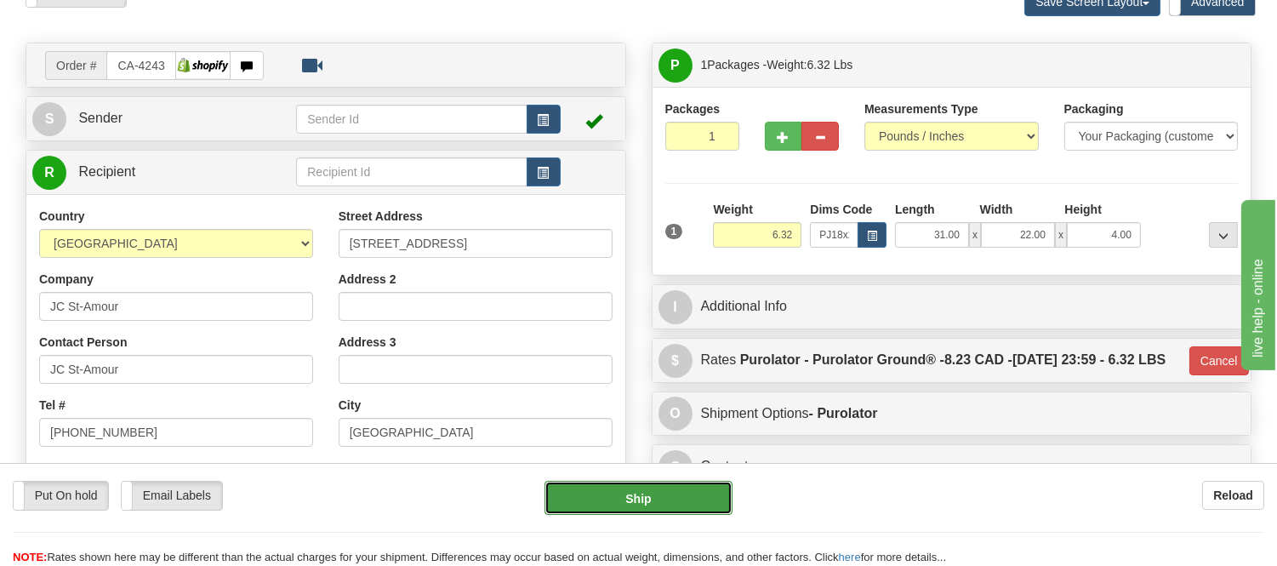
click at [694, 490] on button "Ship" at bounding box center [638, 498] width 187 height 34
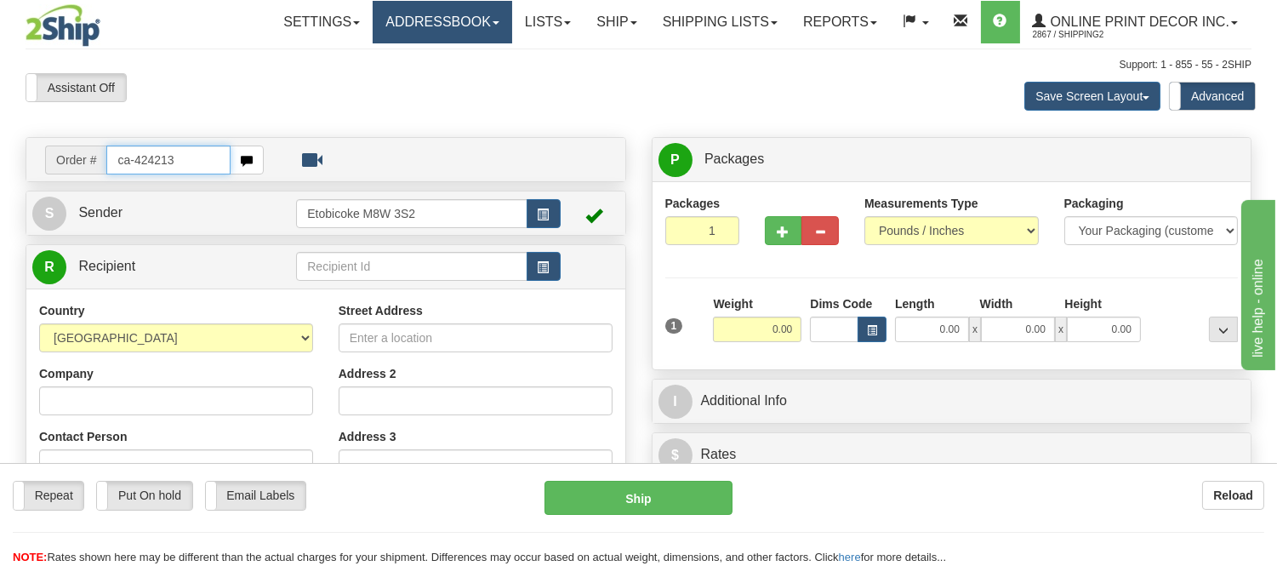
type input "ca-424213"
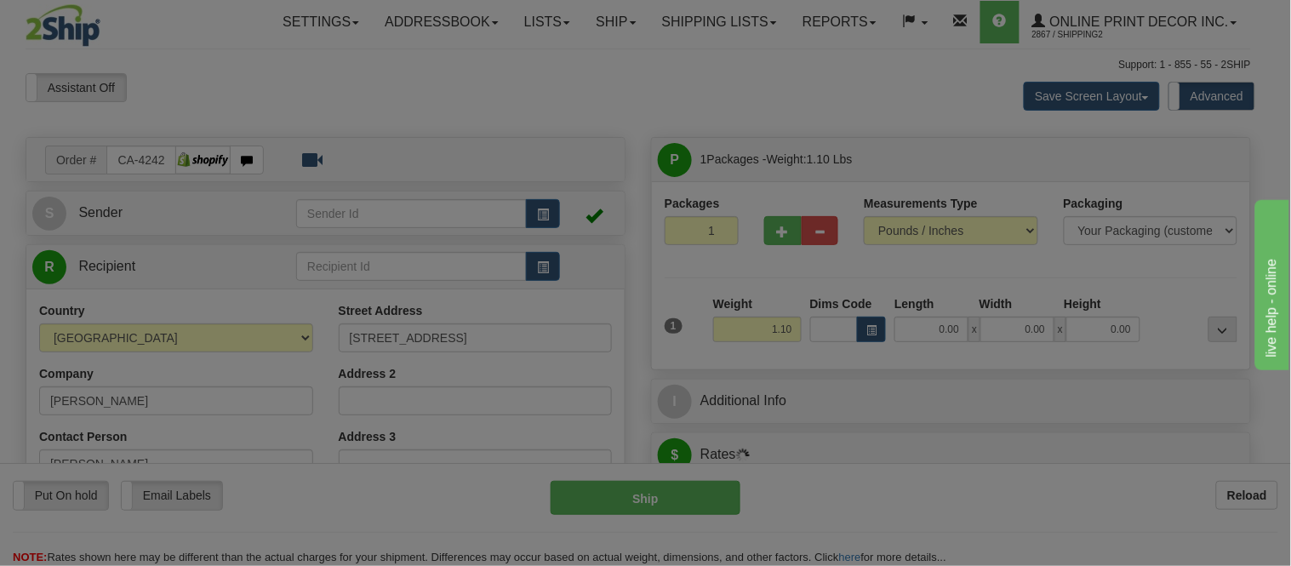
type input "EDMONTON"
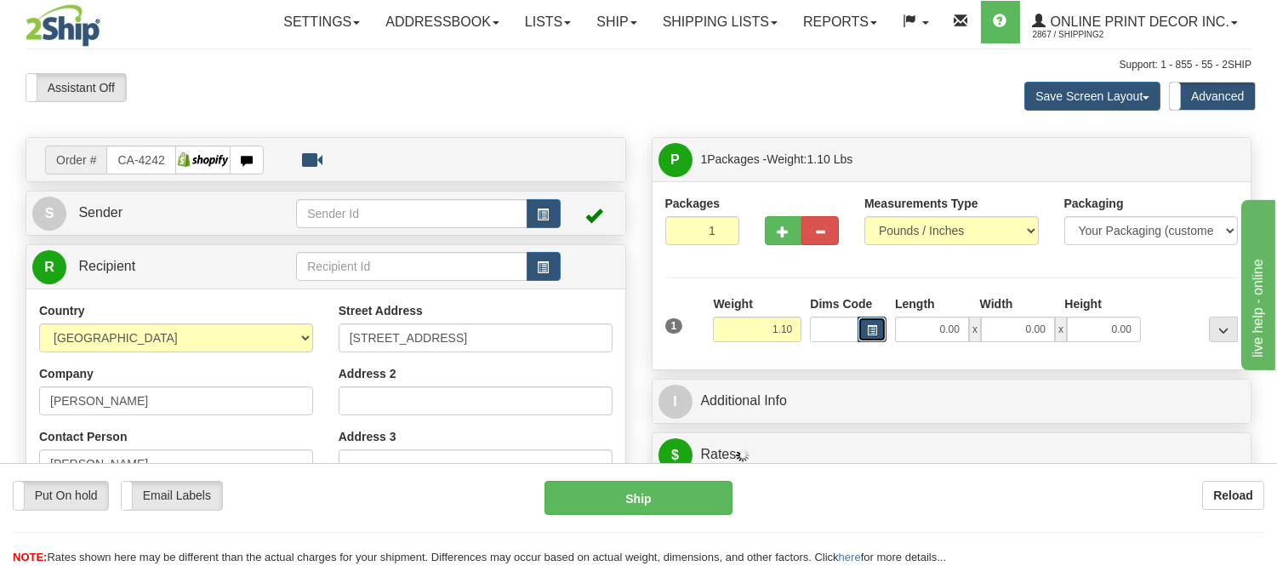
click at [881, 328] on button "button" at bounding box center [872, 330] width 29 height 26
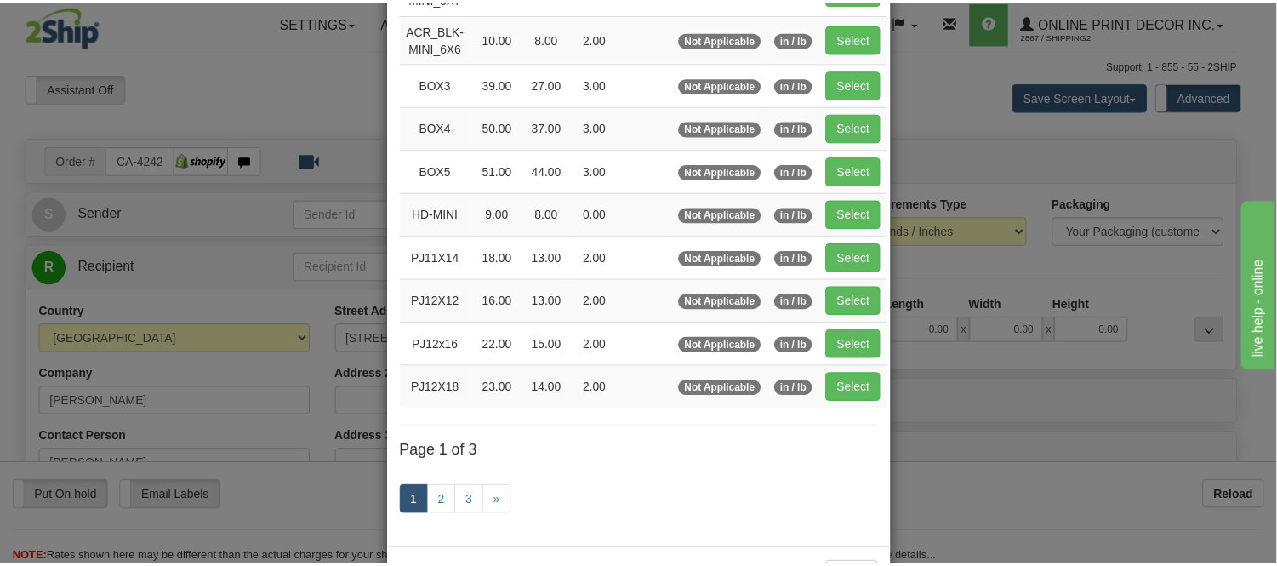
scroll to position [189, 0]
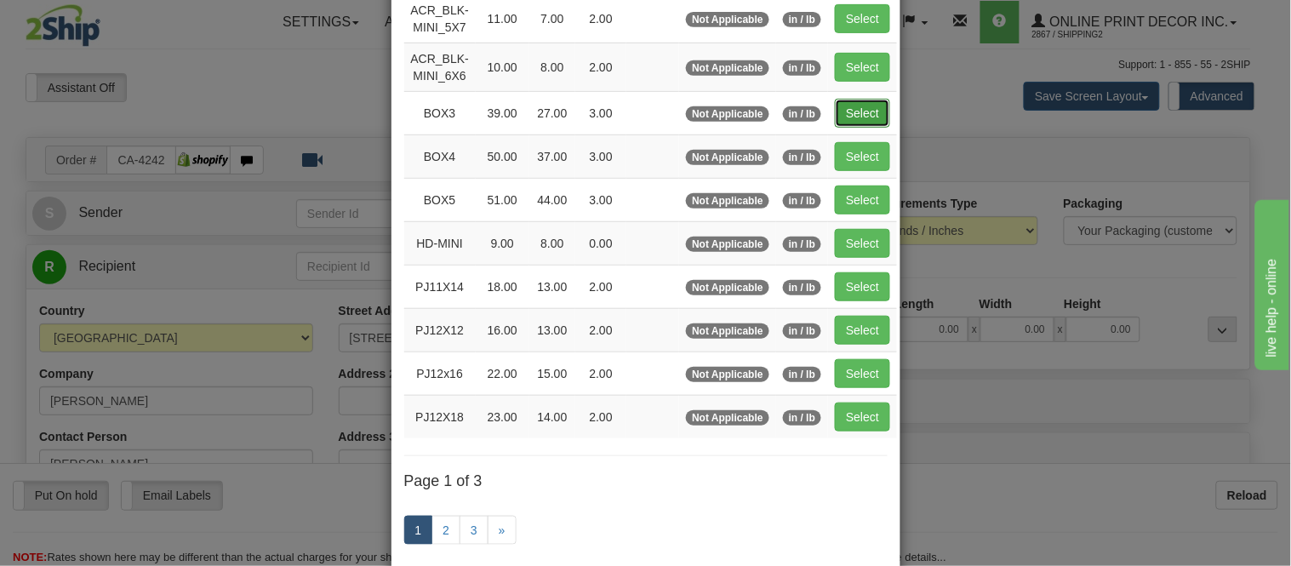
click at [836, 109] on button "Select" at bounding box center [862, 113] width 55 height 29
type input "BOX3"
type input "39.00"
type input "27.00"
type input "3.00"
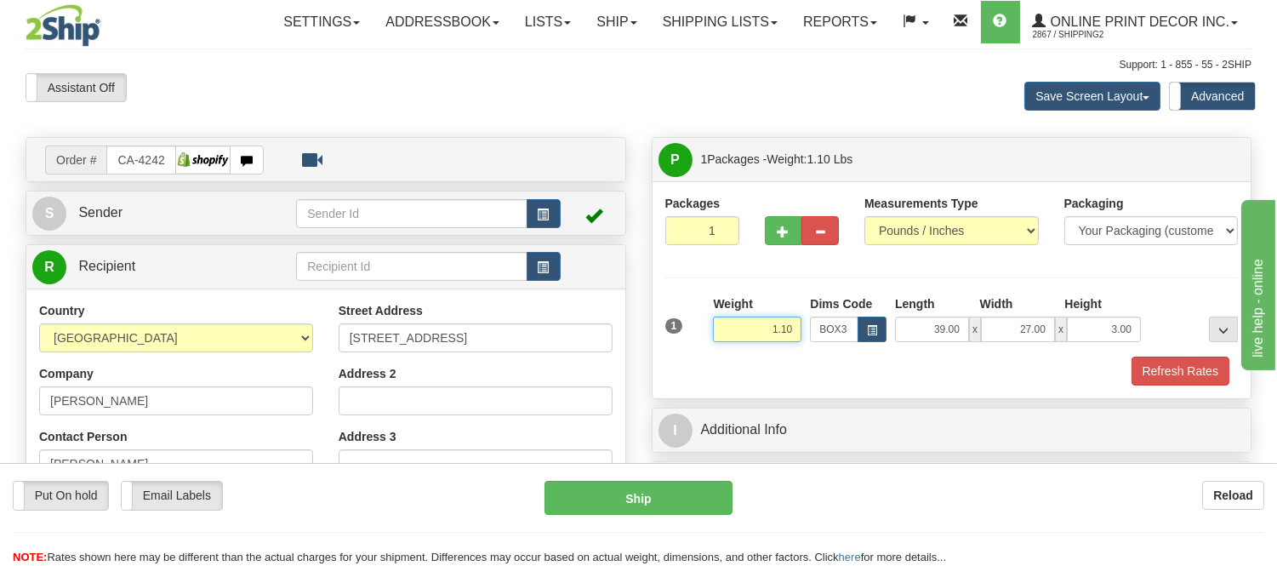
drag, startPoint x: 794, startPoint y: 326, endPoint x: 733, endPoint y: 352, distance: 66.7
click at [733, 352] on div "Weight 1.10" at bounding box center [757, 325] width 97 height 60
drag, startPoint x: 797, startPoint y: 328, endPoint x: 749, endPoint y: 322, distance: 49.0
click at [749, 322] on input "13.98" at bounding box center [757, 330] width 88 height 26
type input "11.98"
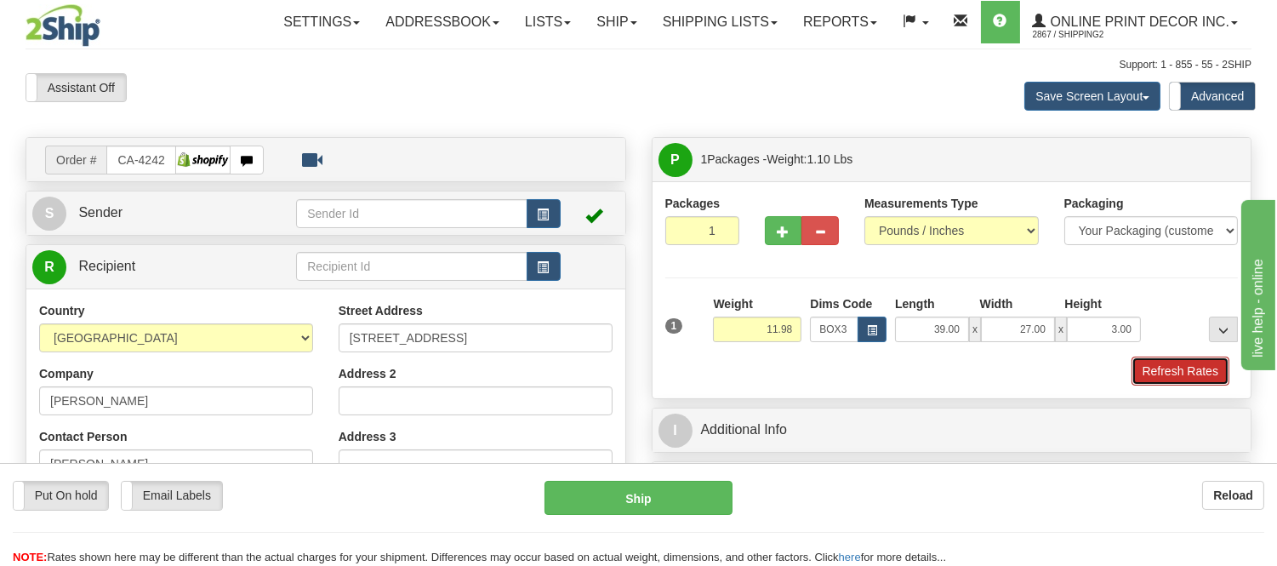
click at [1196, 371] on button "Refresh Rates" at bounding box center [1181, 370] width 98 height 29
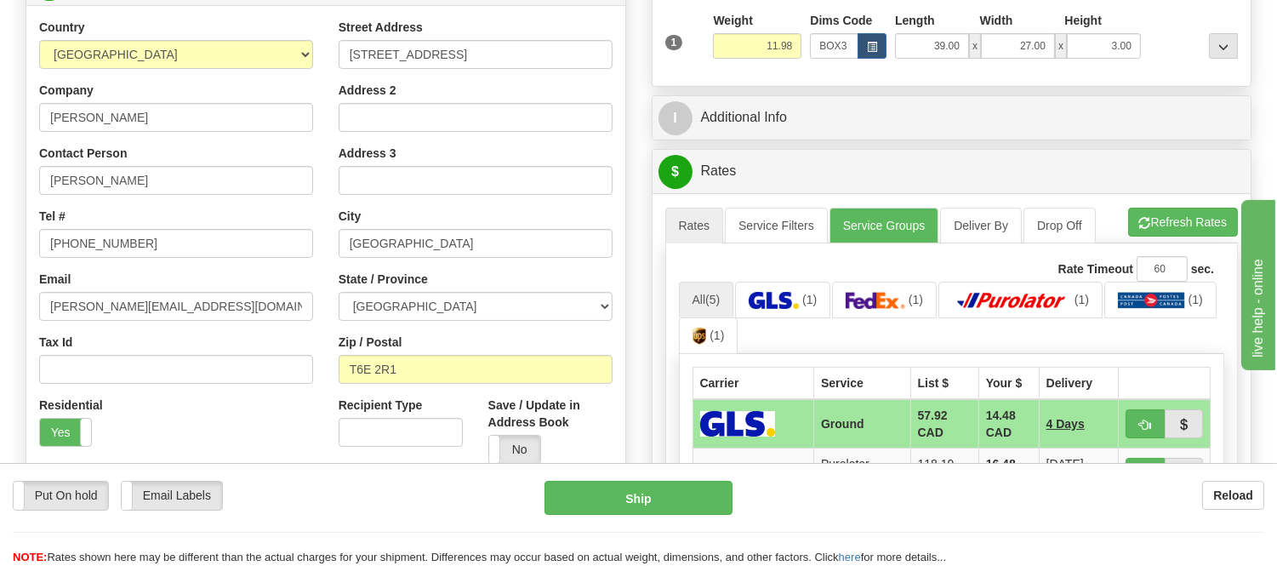
scroll to position [378, 0]
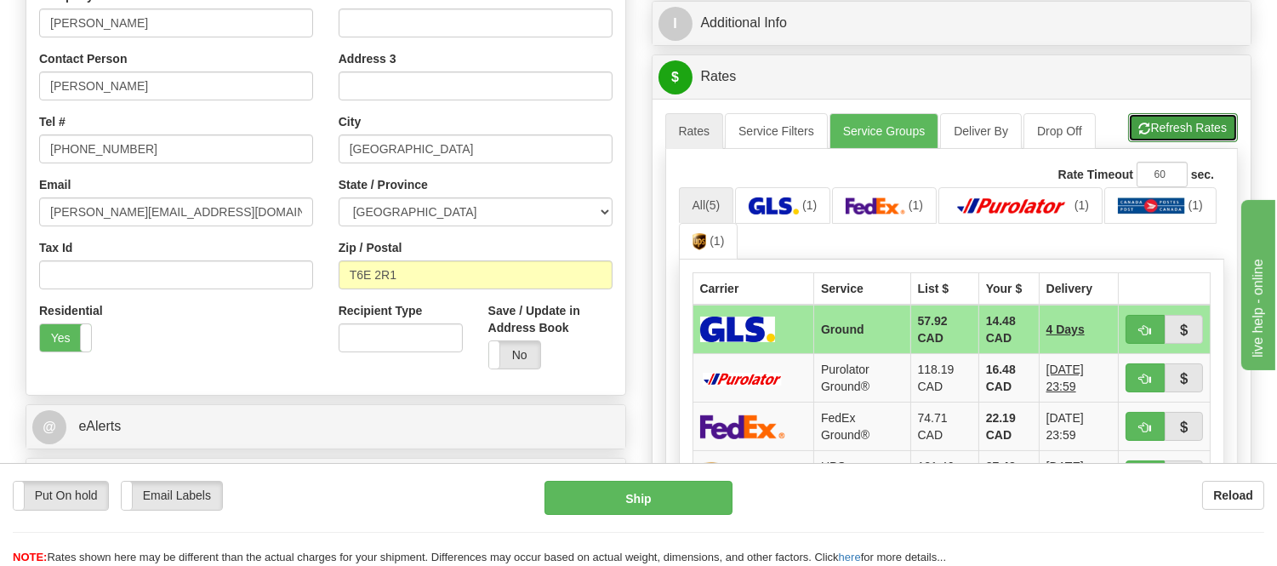
click at [1154, 126] on button "Refresh Rates" at bounding box center [1183, 127] width 110 height 29
click at [1147, 333] on span "button" at bounding box center [1145, 330] width 12 height 11
type input "1"
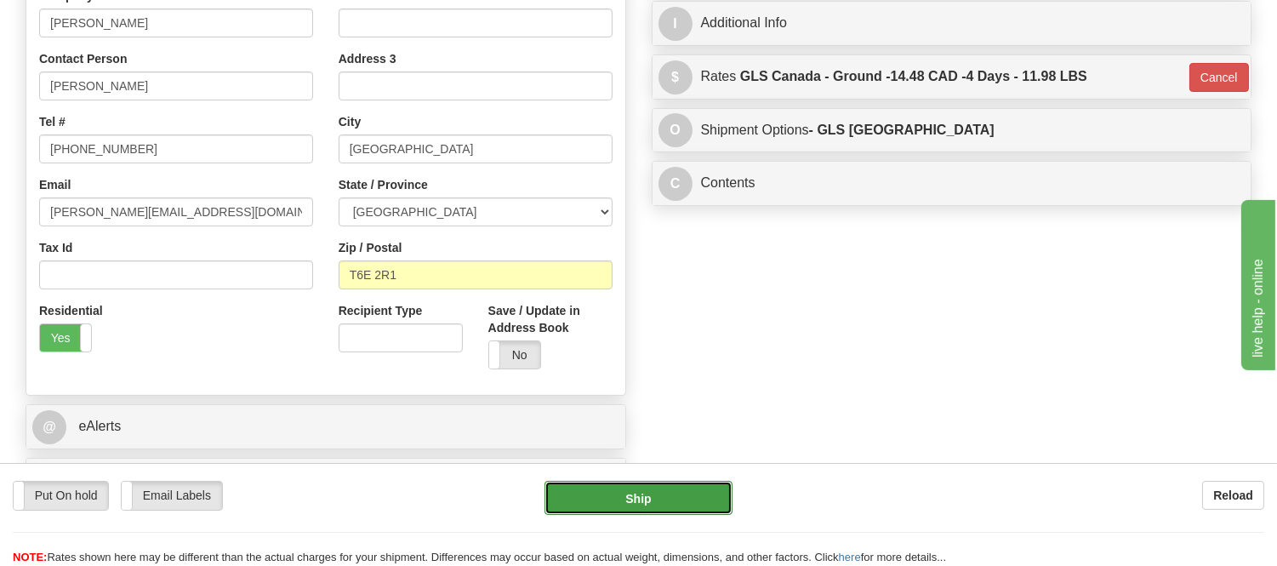
click at [720, 499] on button "Ship" at bounding box center [638, 498] width 187 height 34
